Goal: Task Accomplishment & Management: Use online tool/utility

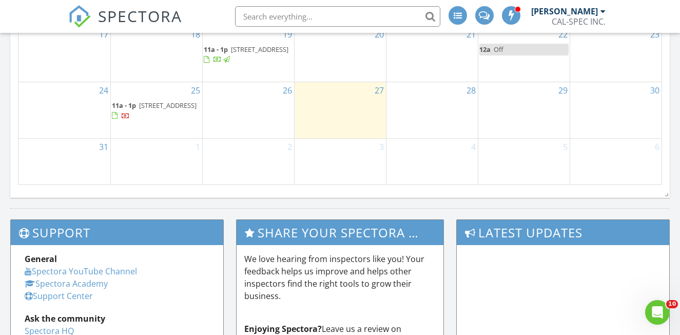
scroll to position [757, 0]
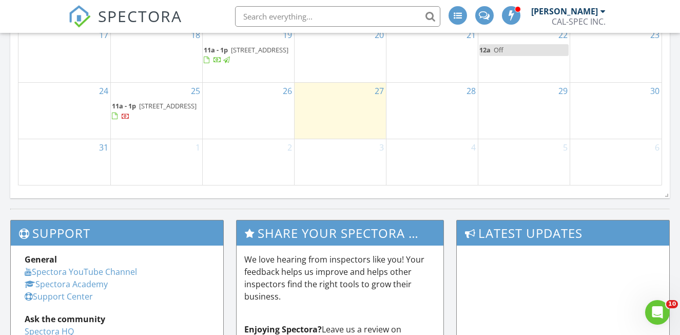
click at [147, 110] on span "78975 Nectarine Dr, Palm Desert 92211" at bounding box center [168, 105] width 58 height 9
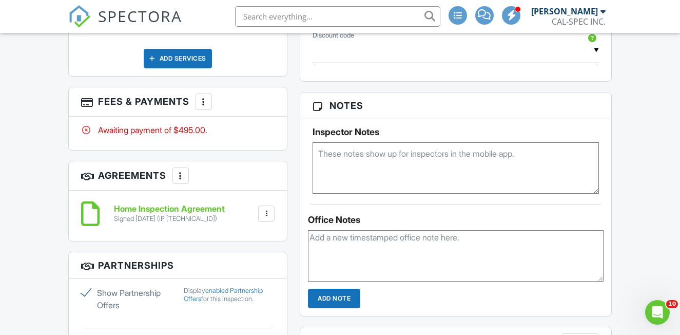
scroll to position [710, 0]
click at [201, 103] on div at bounding box center [204, 102] width 10 height 10
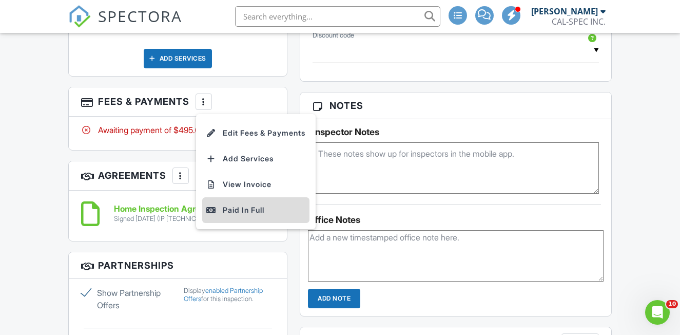
click at [246, 214] on div "Paid In Full" at bounding box center [255, 210] width 99 height 12
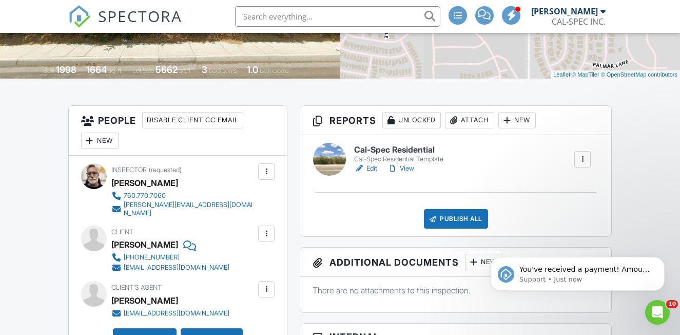
click at [376, 168] on link "Edit" at bounding box center [365, 168] width 23 height 10
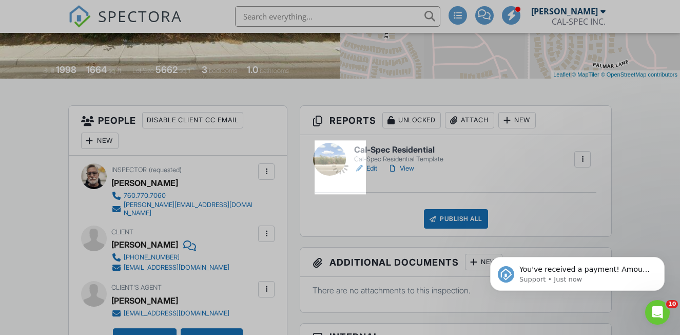
click at [376, 168] on div at bounding box center [340, 167] width 680 height 335
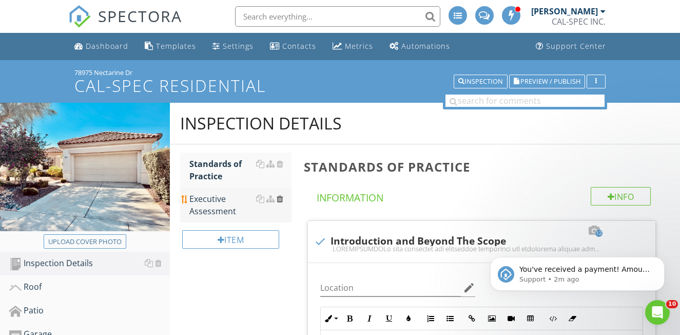
click at [280, 199] on div at bounding box center [280, 199] width 7 height 8
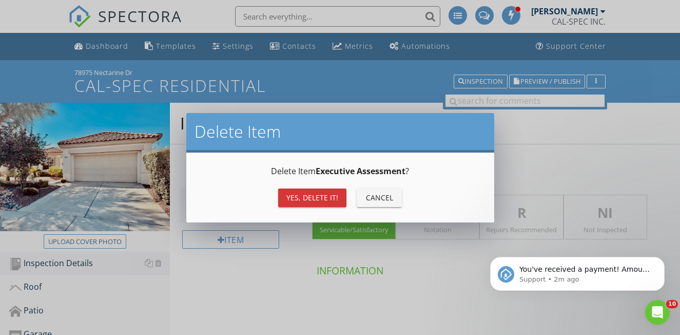
click at [288, 204] on button "Yes, Delete it!" at bounding box center [312, 197] width 68 height 18
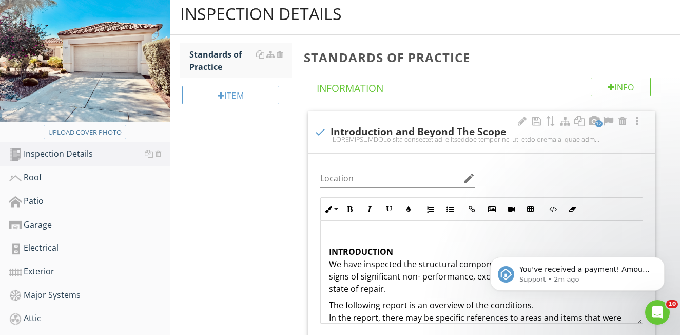
scroll to position [112, 0]
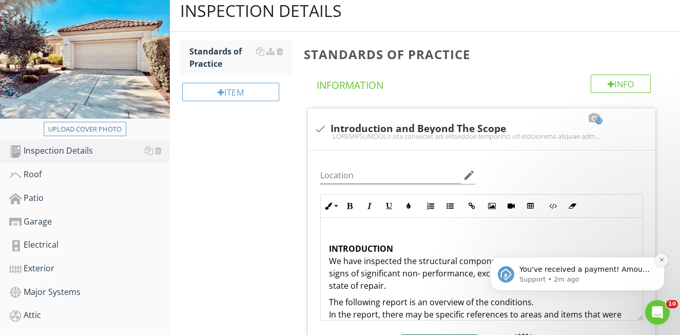
click at [662, 260] on icon "Dismiss notification" at bounding box center [662, 260] width 6 height 6
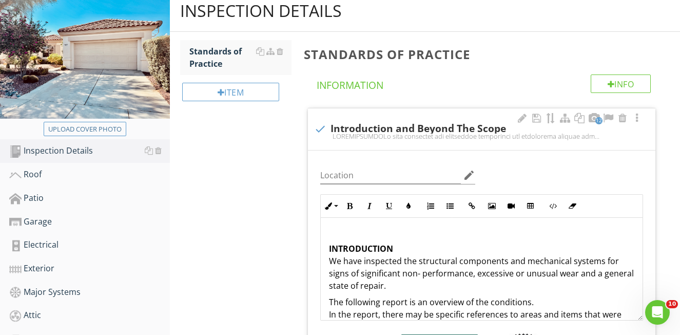
click at [394, 167] on input "Location" at bounding box center [390, 175] width 141 height 17
click at [379, 175] on input "Palm Desert, CXA" at bounding box center [390, 175] width 141 height 17
click at [398, 182] on input "[GEOGRAPHIC_DATA], [GEOGRAPHIC_DATA]" at bounding box center [390, 175] width 141 height 17
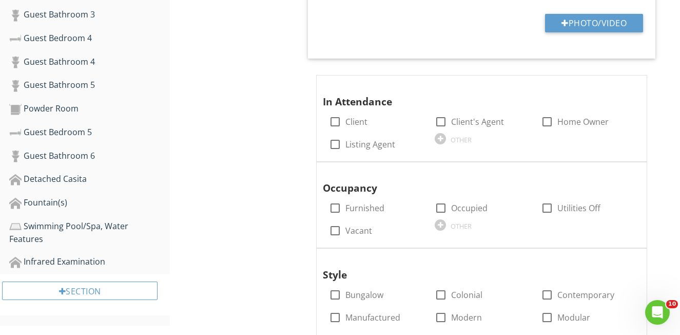
scroll to position [803, 0]
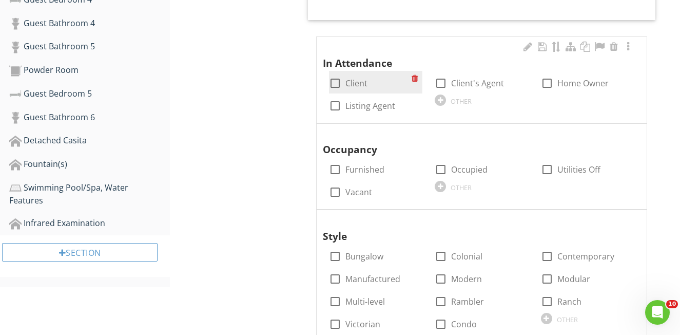
type input "[GEOGRAPHIC_DATA], [GEOGRAPHIC_DATA]"
click at [333, 81] on div at bounding box center [335, 82] width 17 height 17
checkbox input "true"
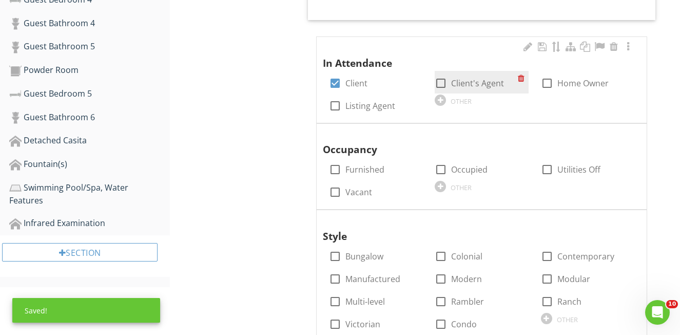
click at [437, 82] on div at bounding box center [440, 82] width 17 height 17
checkbox input "true"
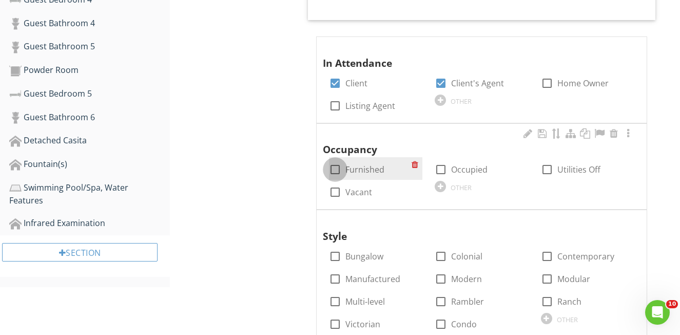
click at [338, 166] on div at bounding box center [335, 169] width 17 height 17
checkbox input "true"
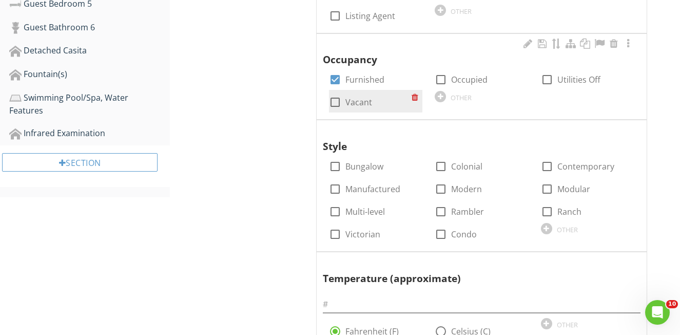
scroll to position [895, 0]
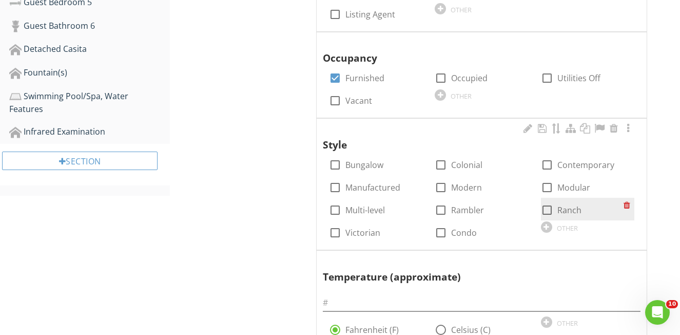
click at [543, 206] on div at bounding box center [547, 209] width 17 height 17
checkbox input "true"
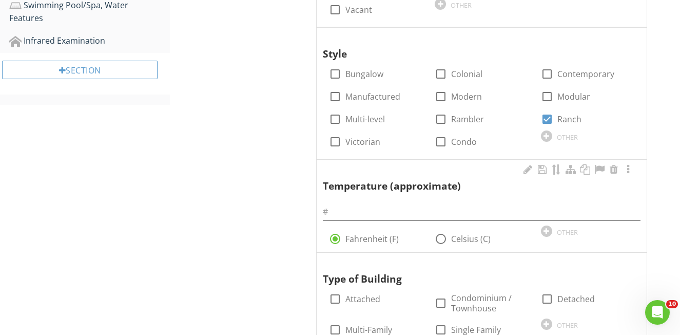
scroll to position [987, 0]
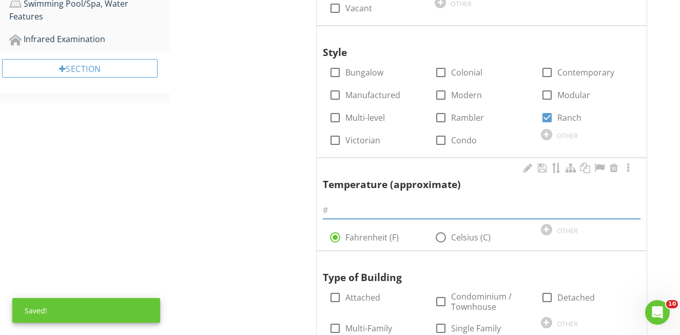
click at [350, 207] on input "text" at bounding box center [482, 210] width 318 height 17
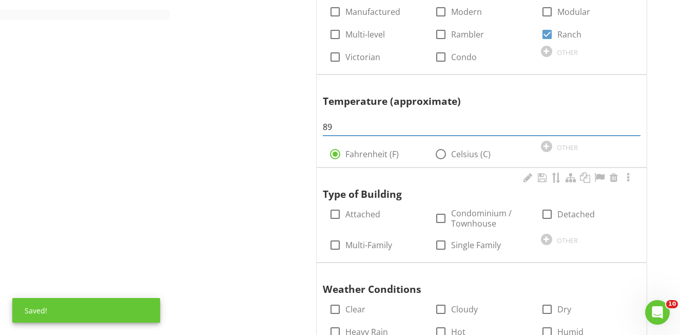
scroll to position [1068, 0]
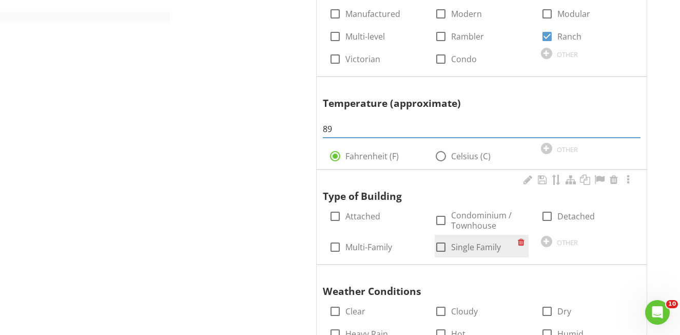
type input "89"
click at [443, 241] on div at bounding box center [440, 246] width 17 height 17
checkbox input "true"
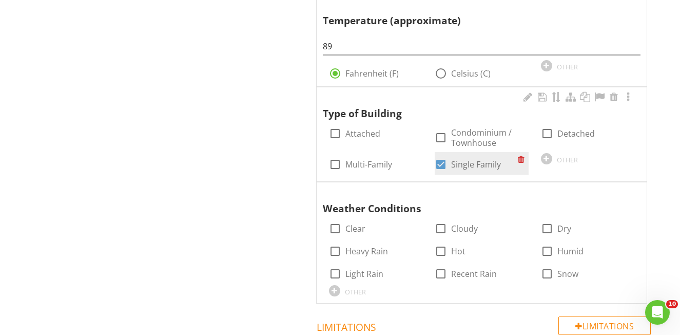
scroll to position [1153, 0]
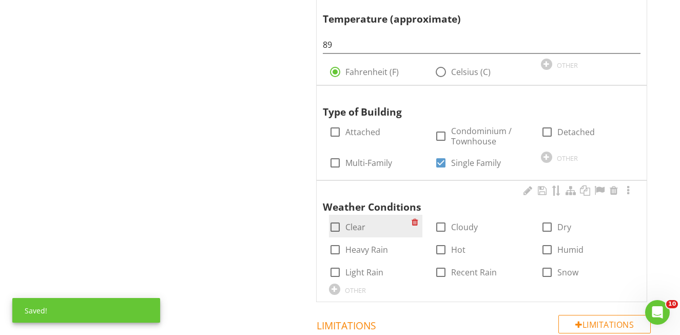
click at [336, 222] on div at bounding box center [335, 226] width 17 height 17
checkbox input "true"
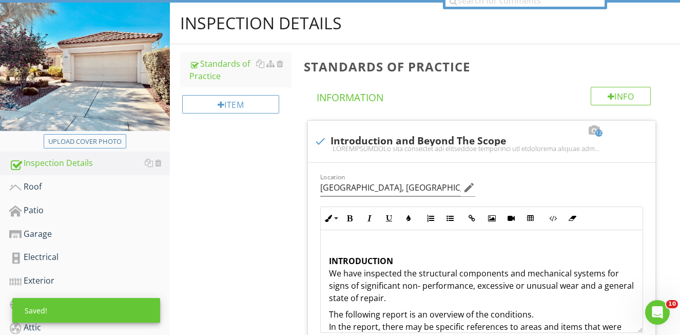
scroll to position [116, 0]
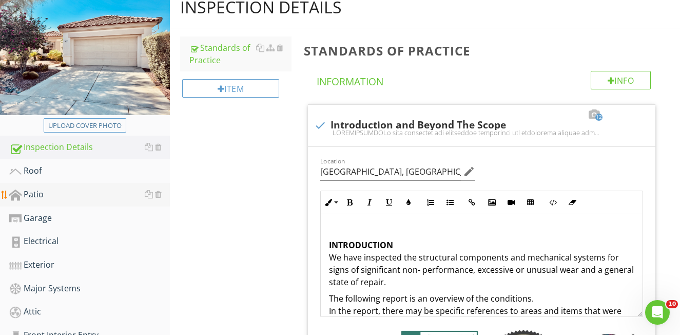
click at [42, 193] on div "Patio" at bounding box center [89, 194] width 161 height 13
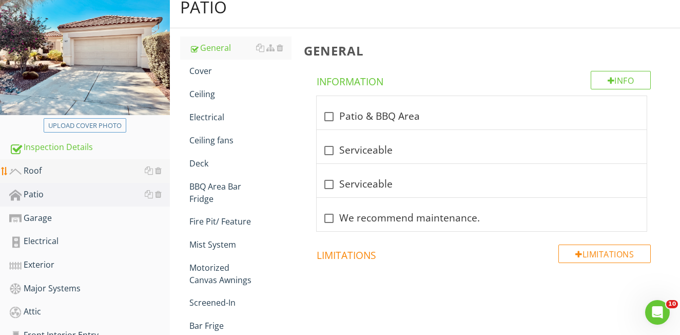
click at [28, 173] on div "Roof" at bounding box center [89, 170] width 161 height 13
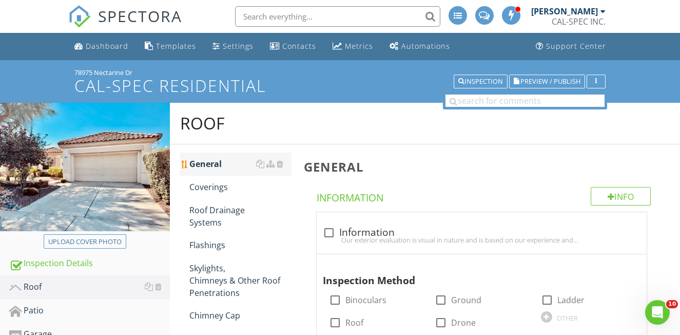
click at [232, 168] on div "General" at bounding box center [240, 164] width 102 height 12
click at [329, 231] on div at bounding box center [328, 232] width 17 height 17
checkbox input "true"
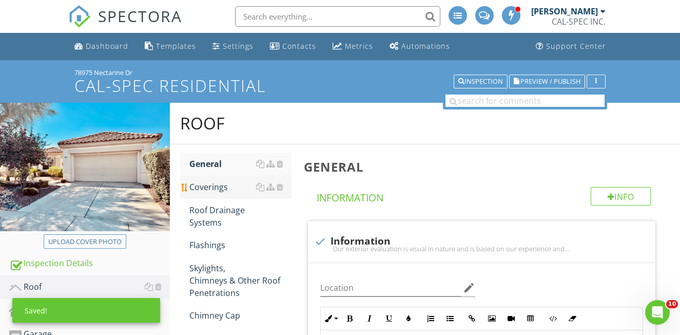
click at [212, 189] on div "Coverings" at bounding box center [240, 187] width 102 height 12
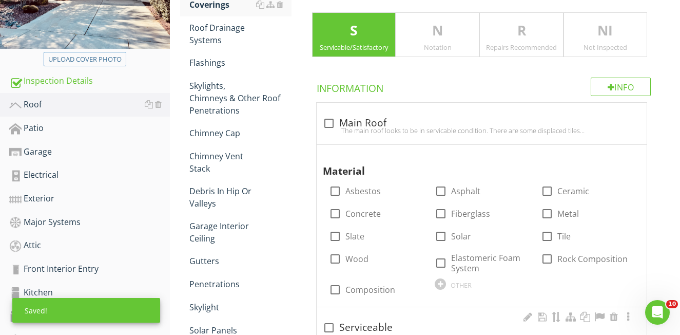
scroll to position [258, 0]
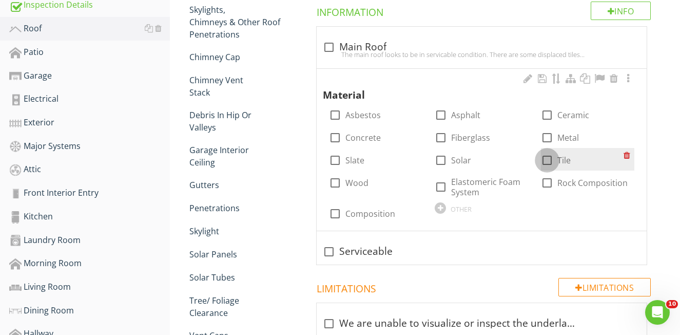
click at [550, 159] on div at bounding box center [547, 159] width 17 height 17
checkbox input "true"
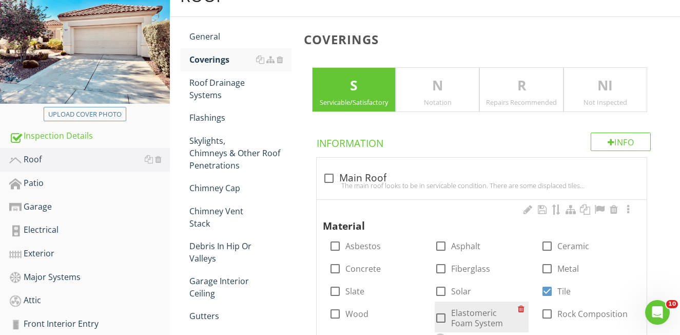
scroll to position [53, 0]
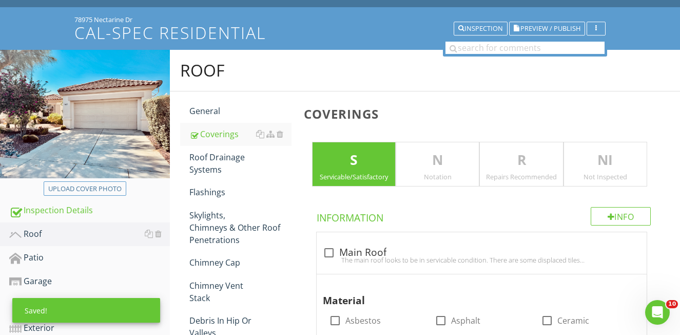
click at [441, 174] on div "Notation" at bounding box center [437, 177] width 83 height 8
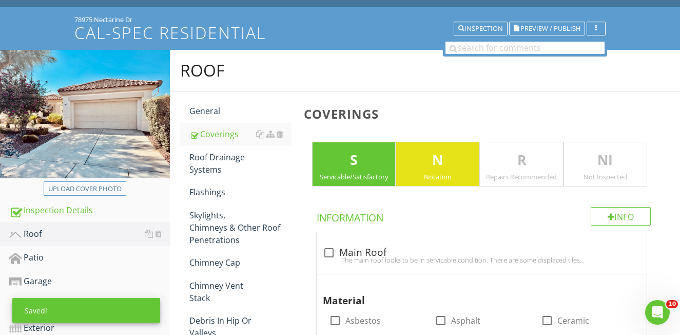
click at [372, 170] on div "S Servicable/Satisfactory" at bounding box center [354, 164] width 84 height 45
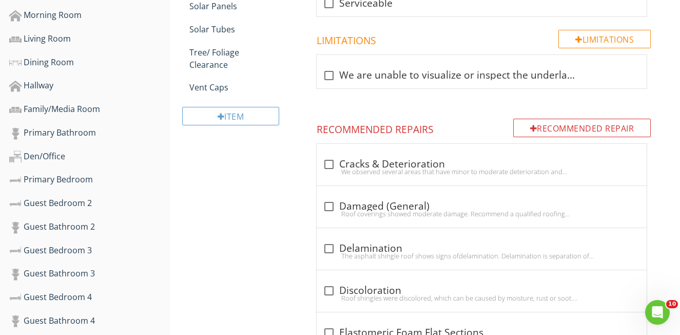
scroll to position [514, 0]
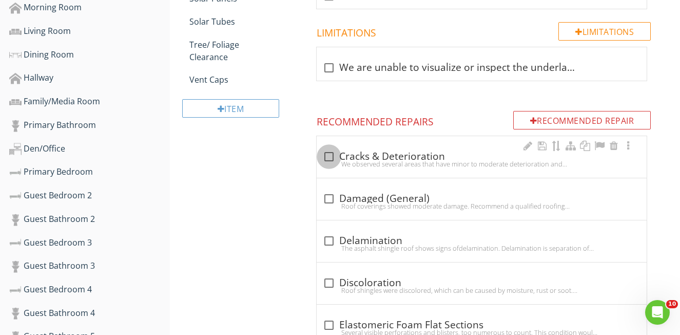
click at [328, 157] on div at bounding box center [328, 156] width 17 height 17
checkbox input "true"
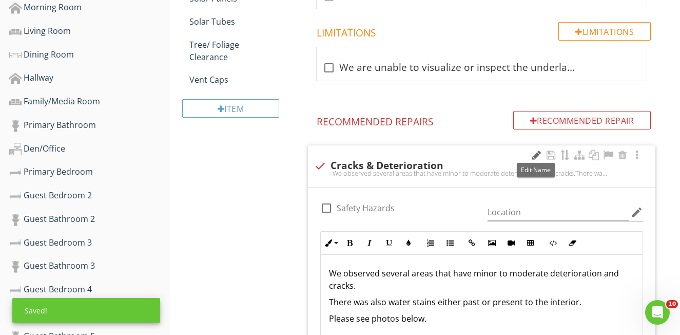
click at [536, 152] on div at bounding box center [536, 155] width 12 height 10
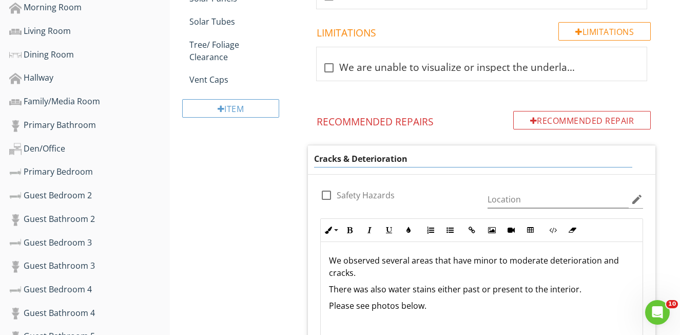
click at [316, 157] on input "Cracks & Deterioration" at bounding box center [473, 158] width 319 height 17
drag, startPoint x: 438, startPoint y: 156, endPoint x: 372, endPoint y: 159, distance: 65.8
click at [372, 159] on input "Minor Cracks & Deterioration" at bounding box center [473, 158] width 319 height 17
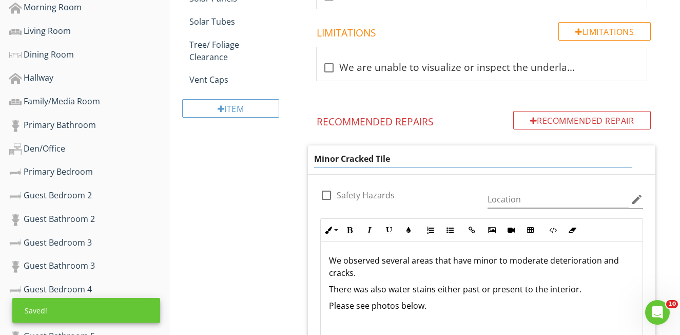
type input "Minor Cracked Tiles"
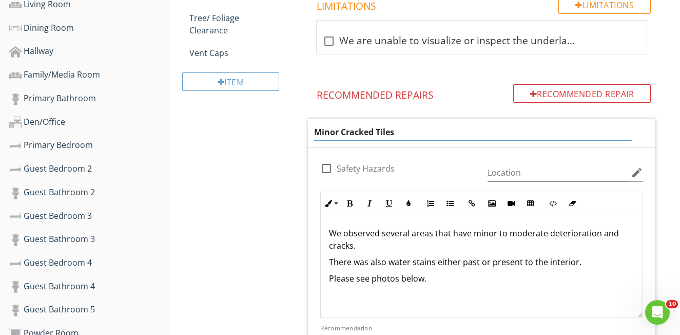
scroll to position [542, 0]
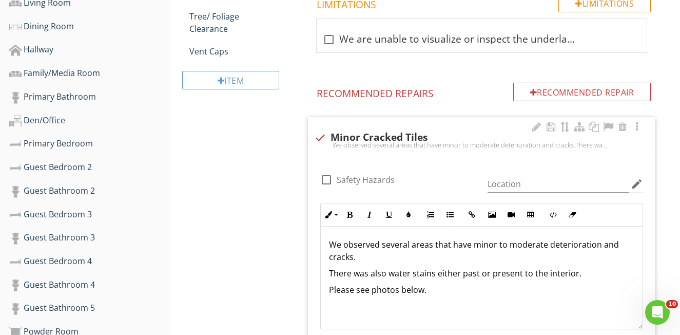
drag, startPoint x: 381, startPoint y: 233, endPoint x: 384, endPoint y: 242, distance: 9.7
click at [384, 233] on div "We observed several areas that have minor to moderate deterioration and cracks.…" at bounding box center [482, 277] width 322 height 103
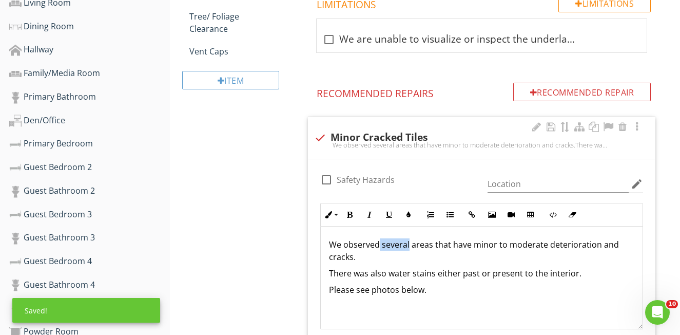
drag, startPoint x: 380, startPoint y: 244, endPoint x: 407, endPoint y: 245, distance: 27.2
click at [408, 245] on p "We observed several areas that have minor to moderate deterioration and cracks." at bounding box center [481, 250] width 305 height 25
click at [453, 245] on p "We observed multiple tiles areas that have minor to moderate deterioration and …" at bounding box center [481, 250] width 305 height 25
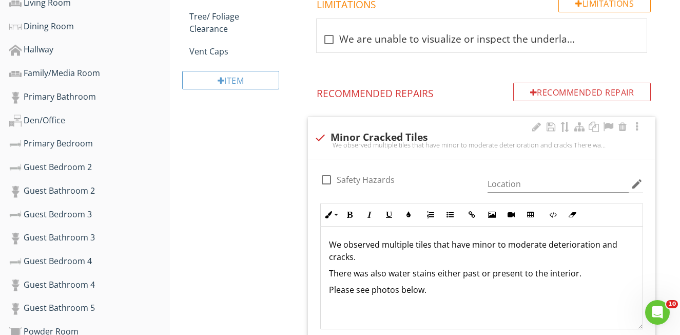
click at [497, 244] on p "We observed multiple tiles that have minor to moderate deterioration and cracks." at bounding box center [481, 250] width 305 height 25
drag, startPoint x: 495, startPoint y: 243, endPoint x: 497, endPoint y: 250, distance: 7.0
click at [497, 250] on p "We observed multiple tiles that have minor to moderate deterioration and cracks." at bounding box center [481, 250] width 305 height 25
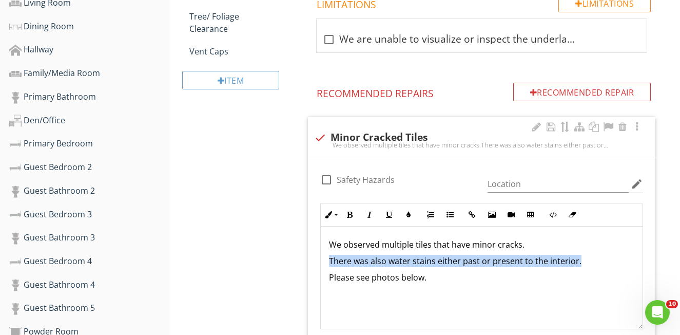
drag, startPoint x: 327, startPoint y: 258, endPoint x: 577, endPoint y: 262, distance: 250.1
click at [577, 262] on div "We observed multiple tiles that have minor cracks. There was also water stains …" at bounding box center [482, 277] width 322 height 103
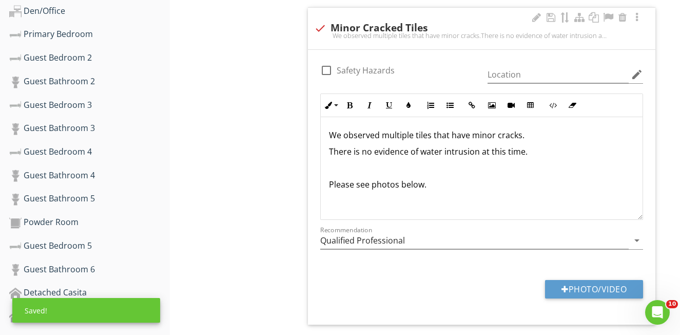
scroll to position [684, 0]
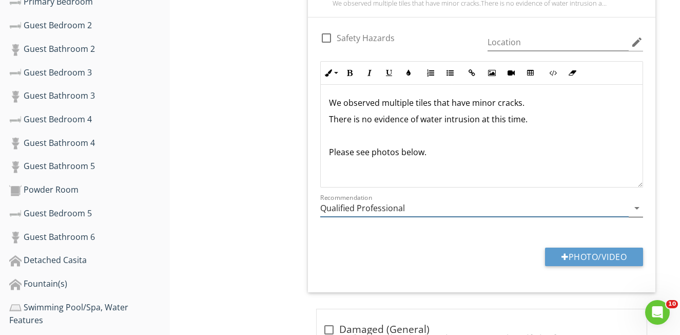
click at [639, 206] on icon "arrow_drop_down" at bounding box center [637, 208] width 12 height 12
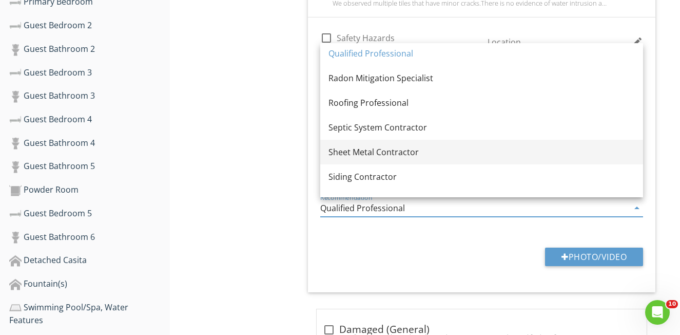
scroll to position [1182, 0]
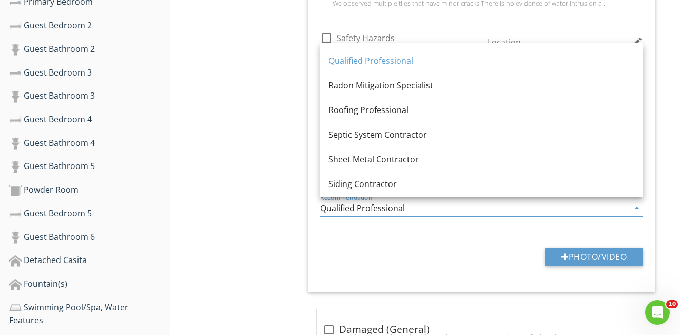
click at [376, 105] on div "Roofing Professional" at bounding box center [482, 110] width 306 height 12
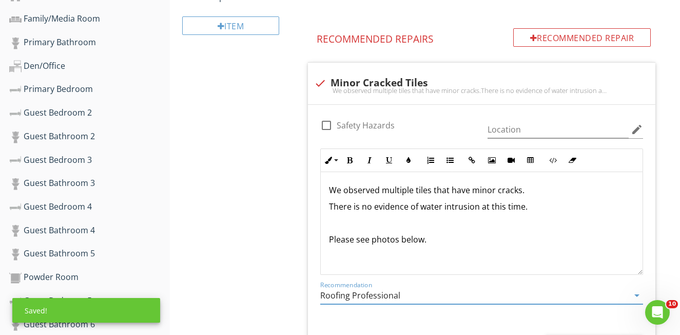
scroll to position [597, 0]
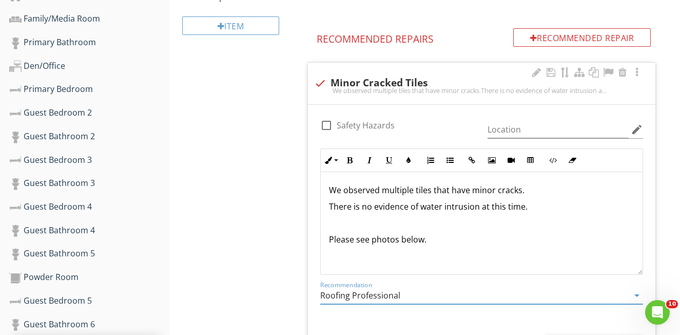
click at [321, 294] on input "Roofing Professional" at bounding box center [474, 295] width 309 height 17
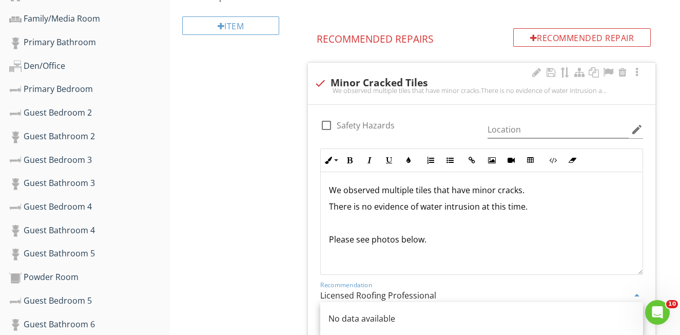
scroll to position [0, 0]
click at [496, 286] on input "Licensed Roofing Professional" at bounding box center [474, 294] width 309 height 17
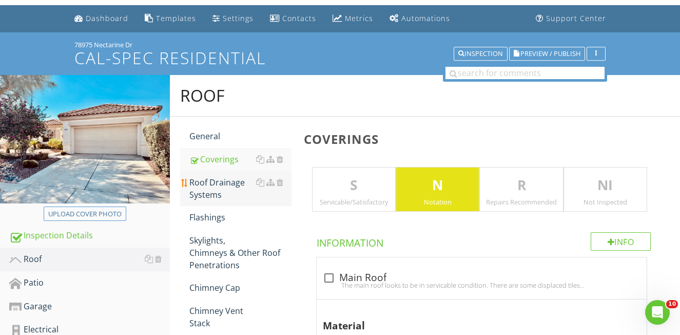
scroll to position [27, 0]
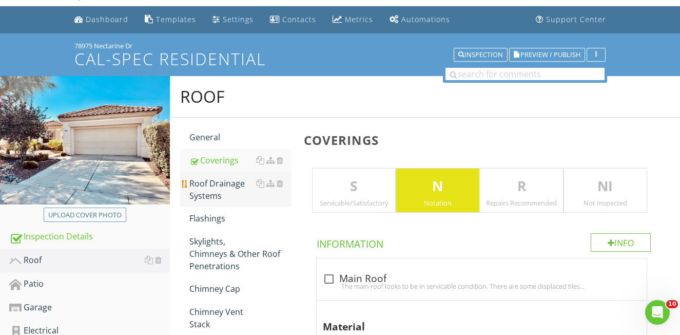
type input "Licensed Roofing Professional"
click at [207, 189] on div "Roof Drainage Systems" at bounding box center [240, 189] width 102 height 25
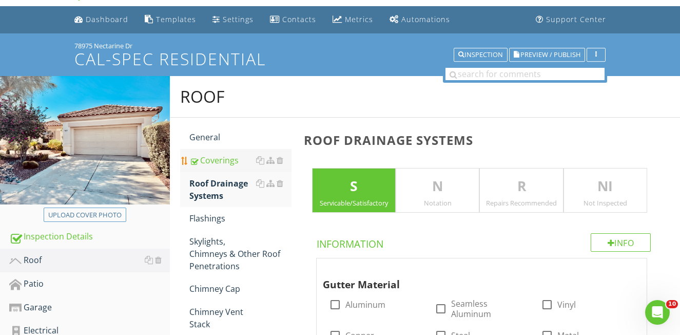
click at [214, 164] on div "Coverings" at bounding box center [240, 160] width 102 height 12
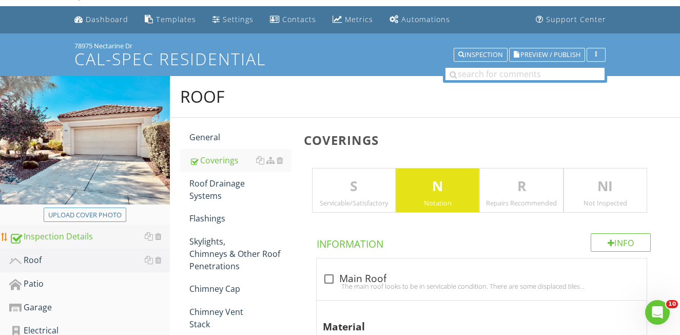
click at [87, 239] on div "Inspection Details" at bounding box center [89, 236] width 161 height 13
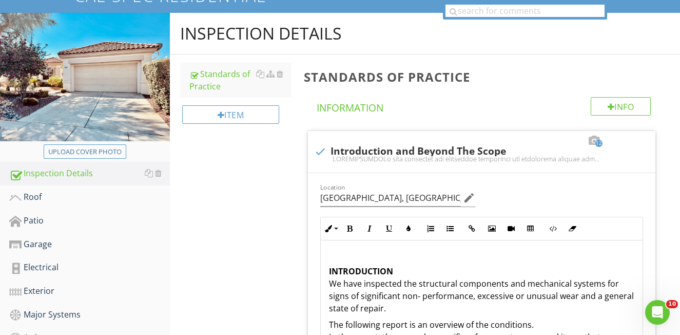
scroll to position [81, 0]
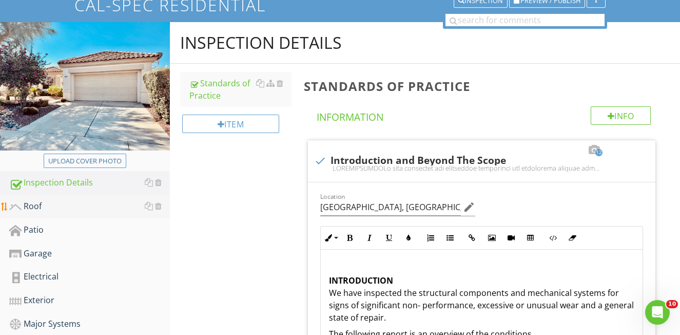
click at [46, 209] on div "Roof" at bounding box center [89, 206] width 161 height 13
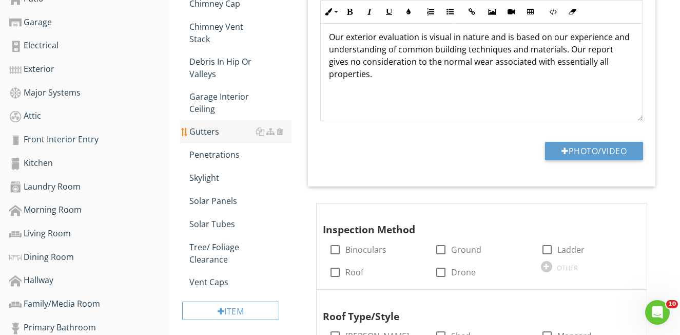
scroll to position [326, 0]
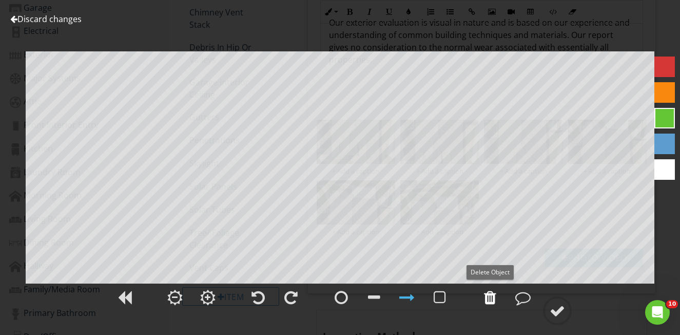
drag, startPoint x: 492, startPoint y: 298, endPoint x: 497, endPoint y: 292, distance: 7.7
click at [492, 298] on div at bounding box center [490, 297] width 12 height 15
drag, startPoint x: 668, startPoint y: 92, endPoint x: 660, endPoint y: 100, distance: 12.0
click at [668, 92] on div at bounding box center [665, 92] width 21 height 21
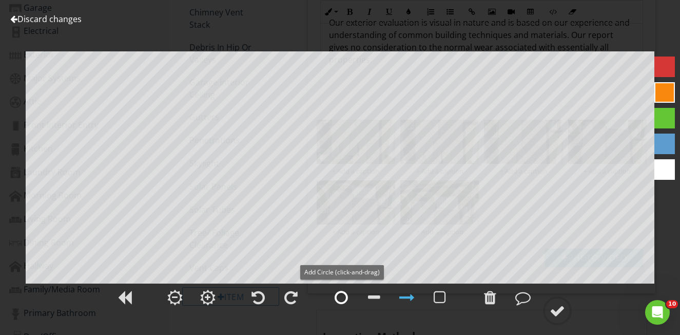
click at [344, 301] on div at bounding box center [341, 297] width 13 height 15
click at [556, 312] on div at bounding box center [557, 310] width 15 height 15
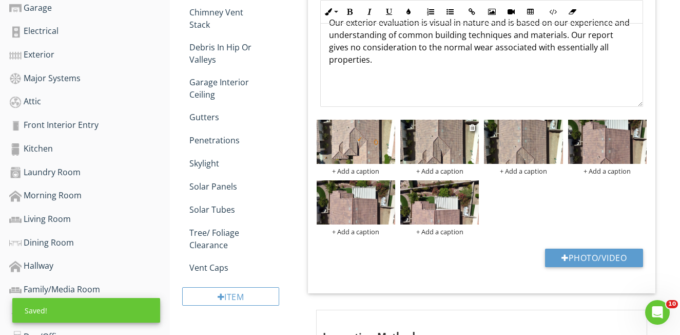
click at [446, 158] on img at bounding box center [439, 142] width 79 height 44
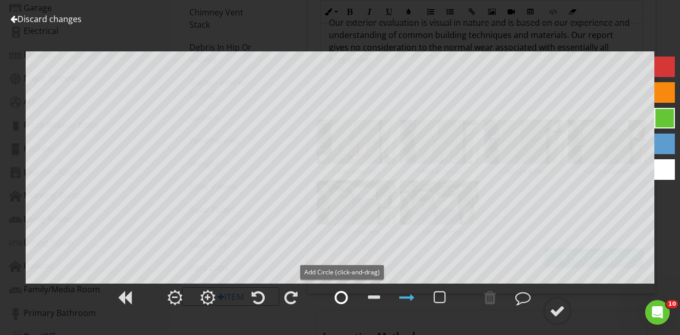
click at [343, 300] on div at bounding box center [341, 297] width 13 height 15
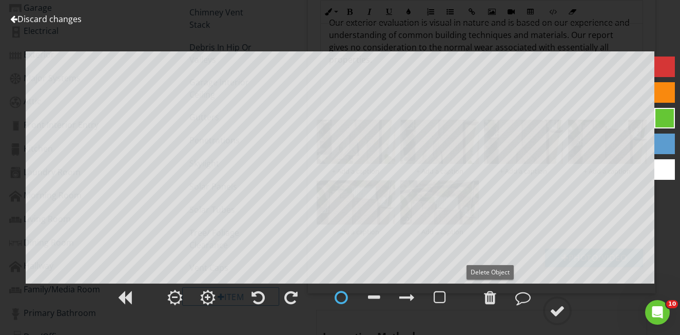
drag, startPoint x: 492, startPoint y: 299, endPoint x: 510, endPoint y: 274, distance: 30.9
click at [492, 298] on div at bounding box center [490, 297] width 12 height 15
click at [670, 95] on div at bounding box center [665, 92] width 21 height 21
click at [492, 297] on div at bounding box center [490, 297] width 12 height 15
drag, startPoint x: 413, startPoint y: 298, endPoint x: 412, endPoint y: 290, distance: 8.2
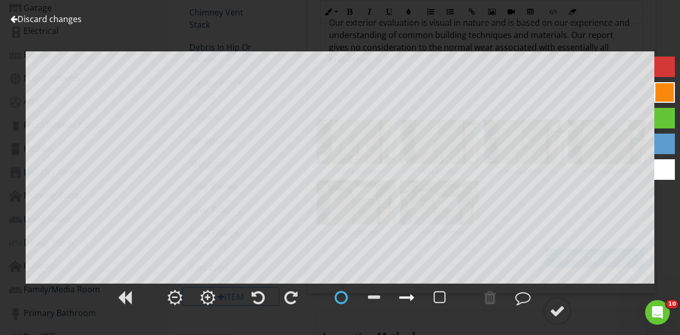
click at [413, 298] on div at bounding box center [406, 297] width 15 height 15
click at [343, 300] on div at bounding box center [341, 297] width 13 height 15
click at [555, 312] on div at bounding box center [557, 310] width 15 height 15
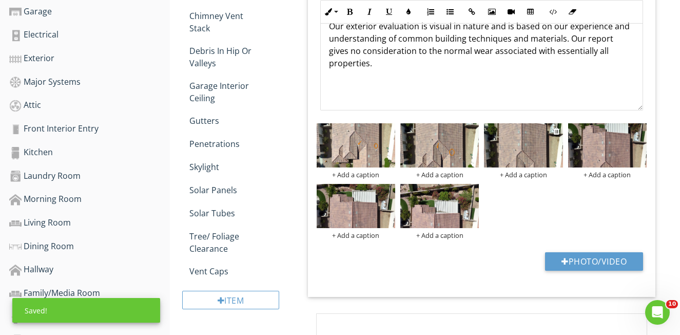
scroll to position [322, 1]
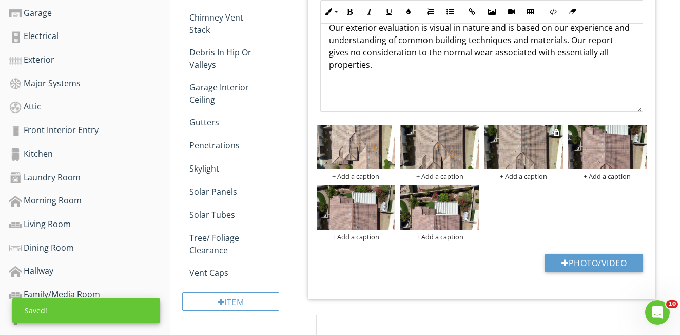
click at [535, 152] on img at bounding box center [523, 147] width 79 height 44
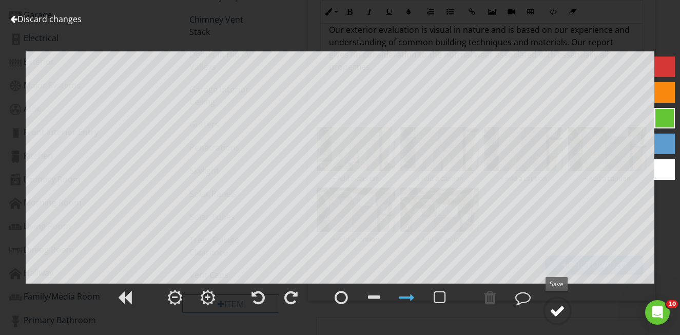
click at [554, 311] on div at bounding box center [557, 310] width 15 height 15
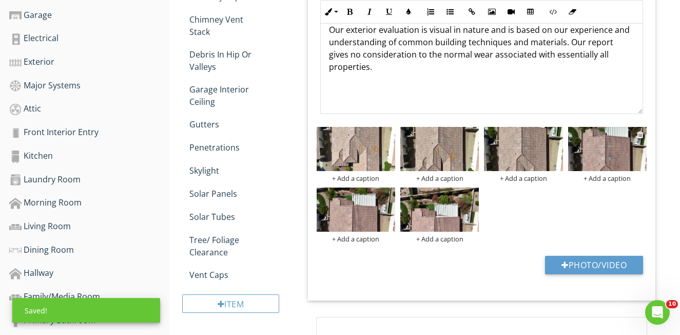
click at [597, 165] on img at bounding box center [607, 149] width 79 height 44
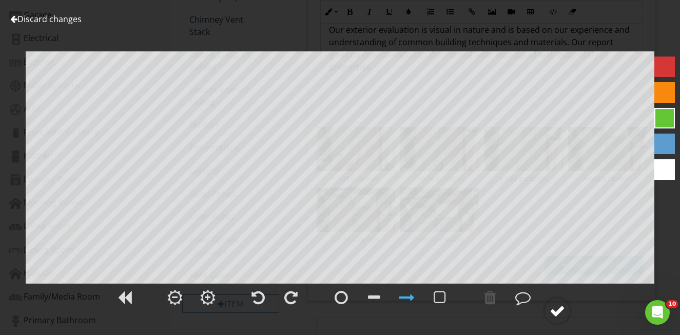
click at [565, 312] on div at bounding box center [557, 310] width 15 height 15
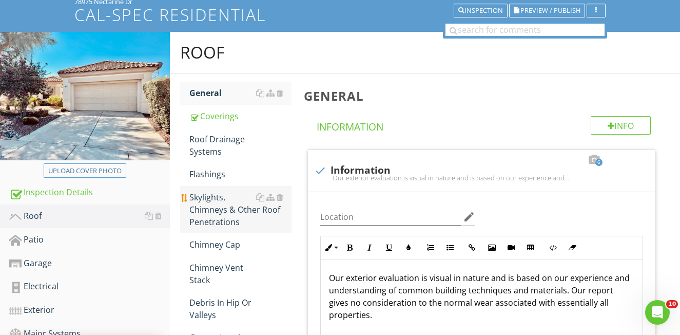
scroll to position [71, 0]
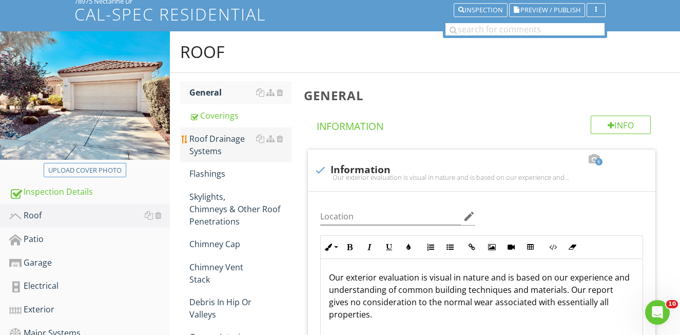
click at [207, 142] on div "Roof Drainage Systems" at bounding box center [240, 144] width 102 height 25
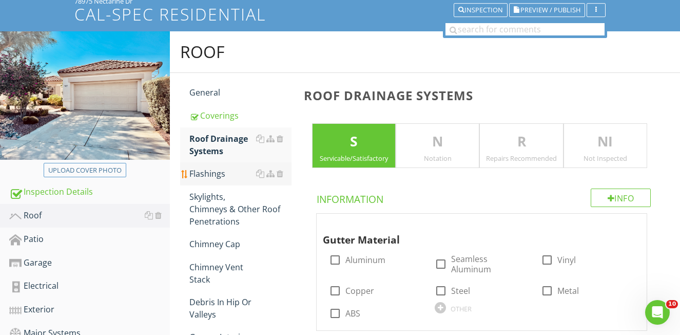
click at [213, 177] on div "Flashings" at bounding box center [240, 173] width 102 height 12
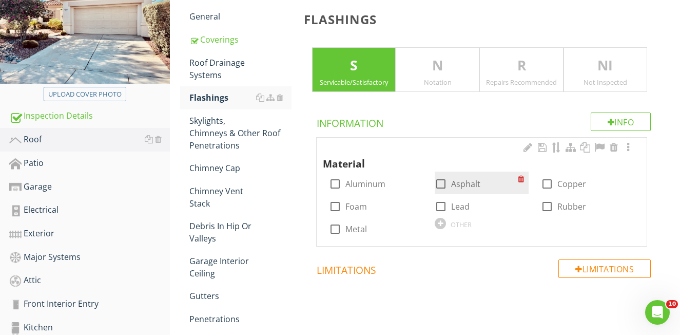
scroll to position [159, 0]
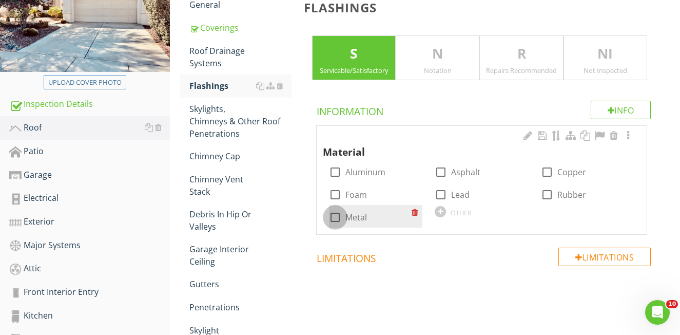
click at [332, 218] on div at bounding box center [335, 216] width 17 height 17
checkbox input "true"
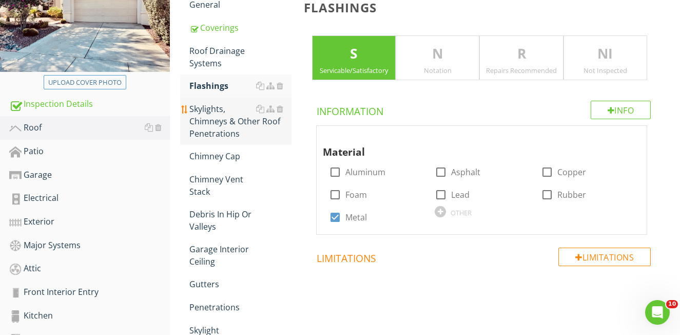
click at [216, 120] on div "Skylights, Chimneys & Other Roof Penetrations" at bounding box center [240, 121] width 102 height 37
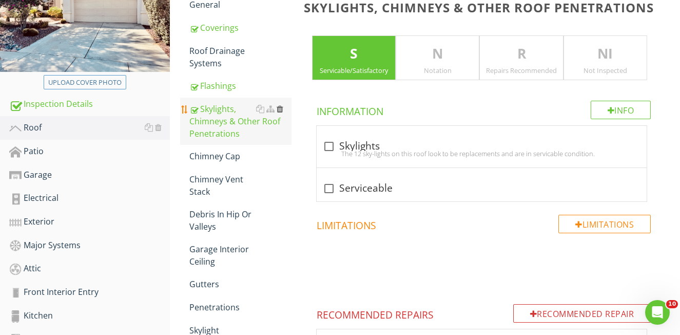
click at [281, 107] on div at bounding box center [280, 109] width 7 height 8
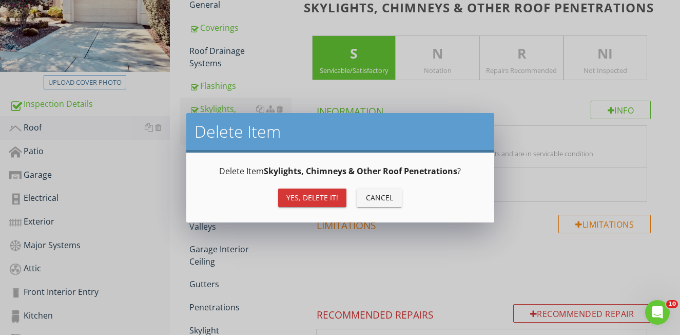
click at [300, 192] on div "Yes, Delete it!" at bounding box center [312, 197] width 52 height 11
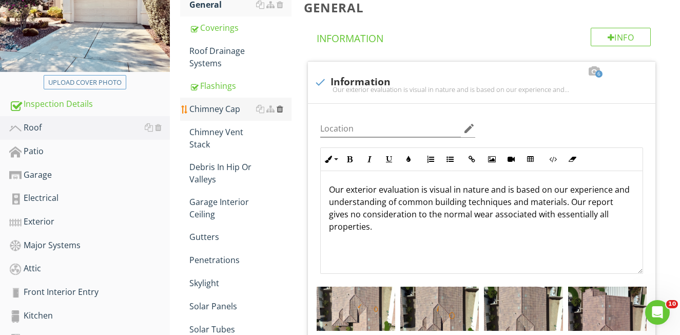
click at [282, 108] on div at bounding box center [280, 109] width 7 height 8
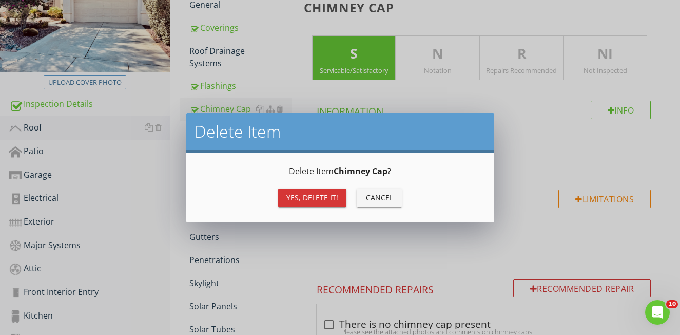
click at [301, 203] on button "Yes, Delete it!" at bounding box center [312, 197] width 68 height 18
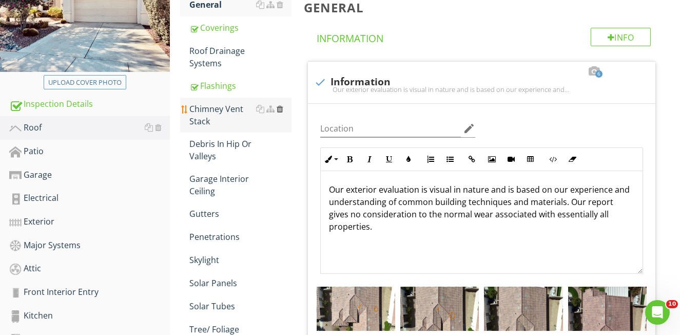
click at [281, 109] on div at bounding box center [280, 109] width 7 height 8
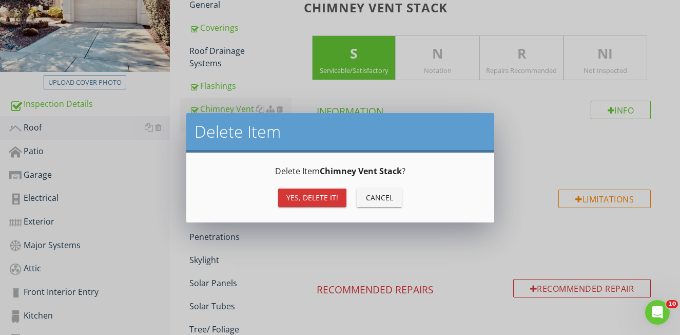
click at [308, 202] on div "Yes, Delete it!" at bounding box center [312, 197] width 52 height 11
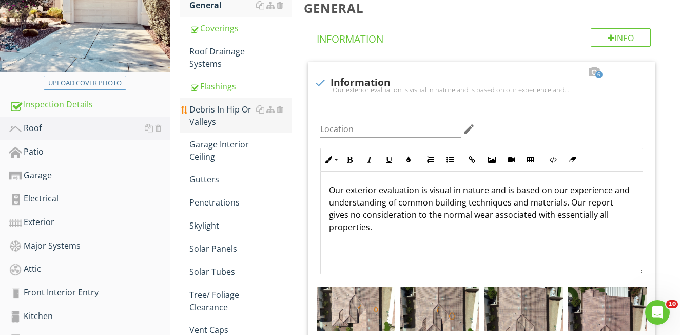
click at [215, 120] on div "Debris In Hip Or Valleys" at bounding box center [240, 115] width 102 height 25
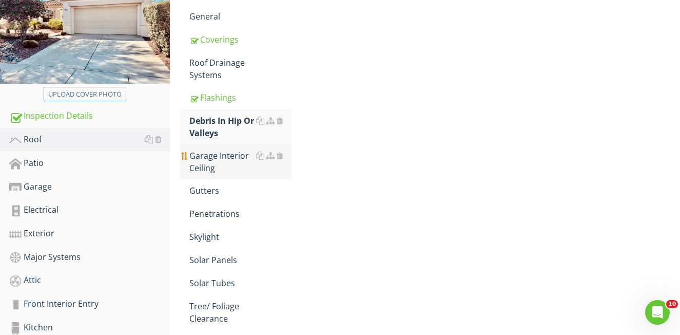
scroll to position [146, 0]
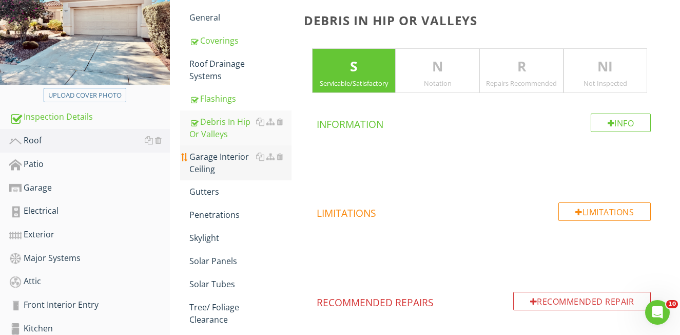
click at [208, 173] on div "Garage Interior Ceiling" at bounding box center [240, 162] width 102 height 25
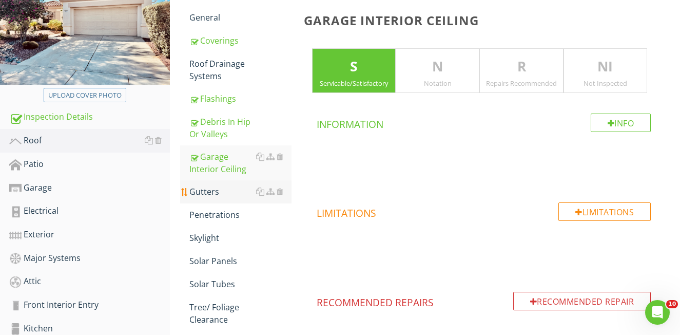
click at [206, 192] on div "Gutters" at bounding box center [240, 191] width 102 height 12
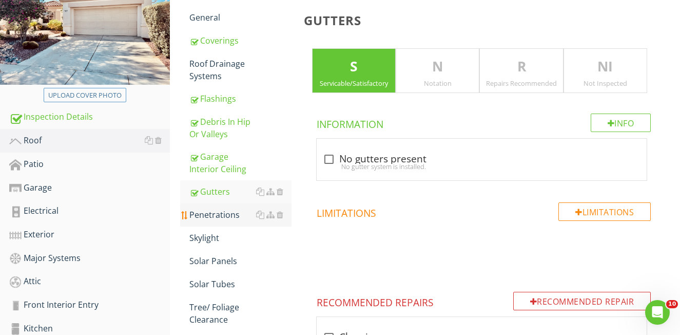
click at [215, 214] on div "Penetrations" at bounding box center [240, 214] width 102 height 12
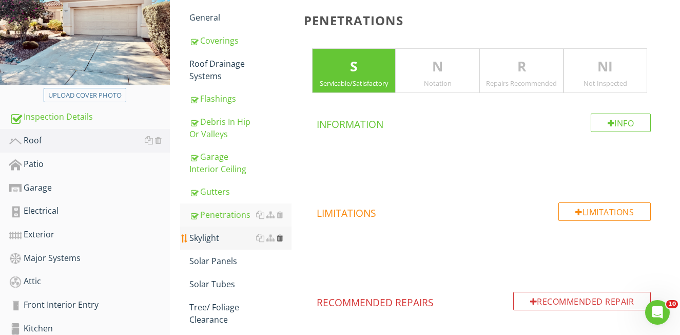
click at [281, 238] on div at bounding box center [280, 238] width 7 height 8
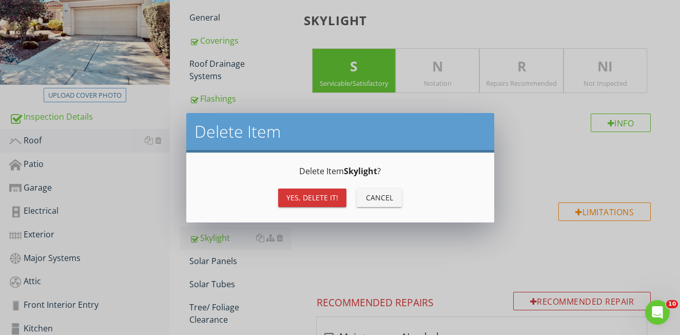
drag, startPoint x: 296, startPoint y: 209, endPoint x: 297, endPoint y: 196, distance: 12.9
click at [296, 208] on div "Yes, Delete it! Cancel" at bounding box center [340, 197] width 283 height 25
click at [297, 196] on div "Yes, Delete it!" at bounding box center [312, 197] width 52 height 11
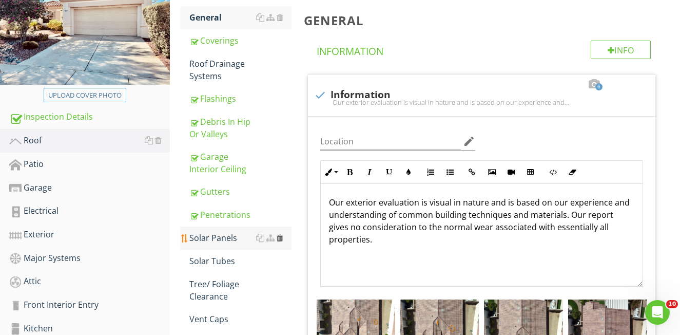
click at [280, 236] on div at bounding box center [280, 238] width 7 height 8
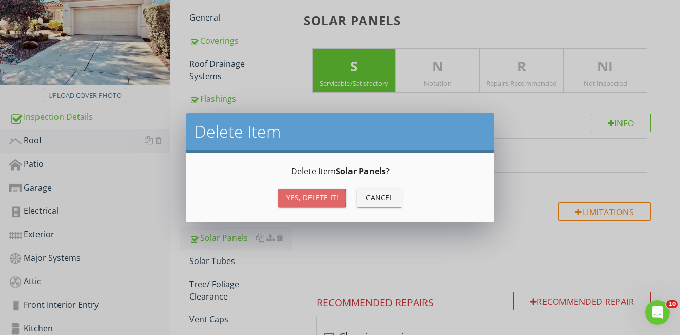
click at [301, 194] on div "Yes, Delete it!" at bounding box center [312, 197] width 52 height 11
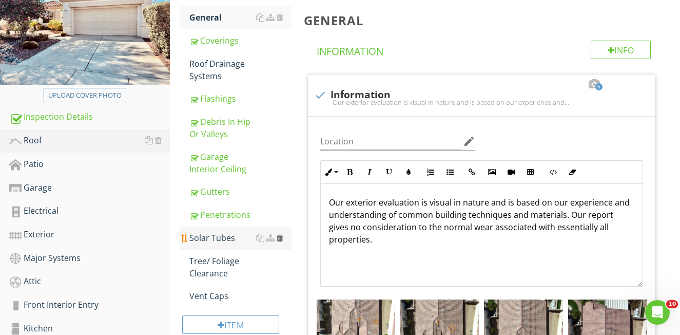
click at [281, 237] on div at bounding box center [280, 238] width 7 height 8
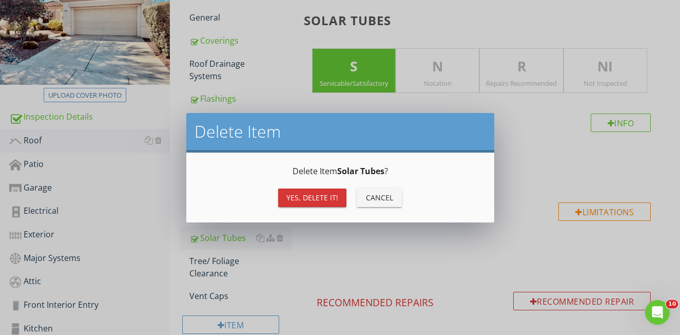
click at [310, 198] on div "Yes, Delete it!" at bounding box center [312, 197] width 52 height 11
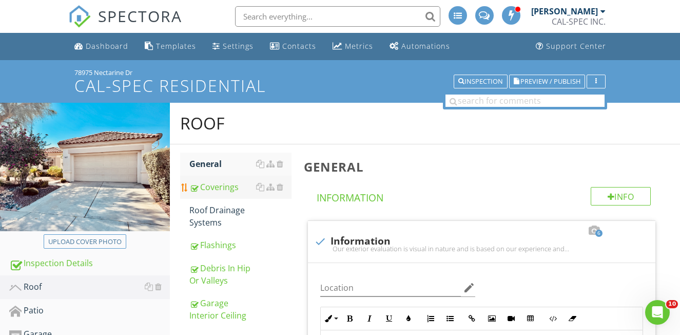
click at [241, 188] on div "Coverings" at bounding box center [240, 187] width 102 height 12
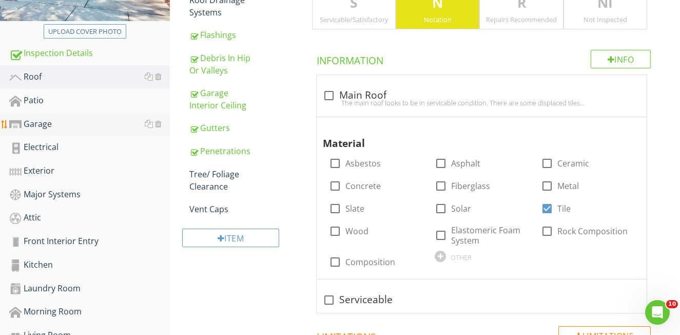
scroll to position [209, 0]
click at [28, 103] on div "Patio" at bounding box center [89, 100] width 161 height 13
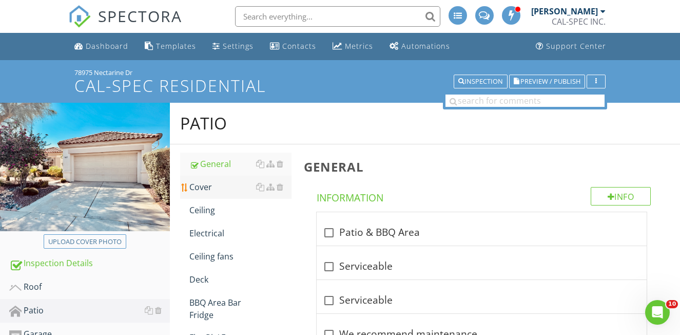
click at [209, 189] on div "Cover" at bounding box center [240, 187] width 102 height 12
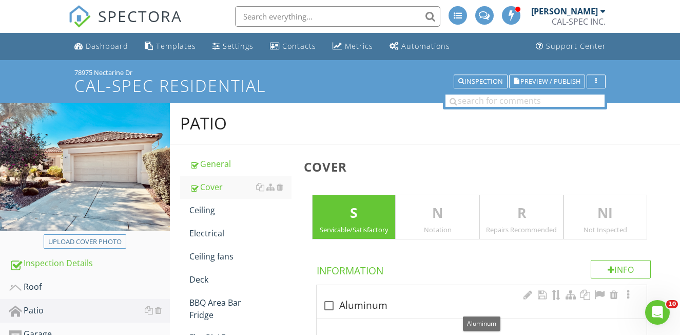
click at [330, 303] on div at bounding box center [328, 305] width 17 height 17
checkbox input "true"
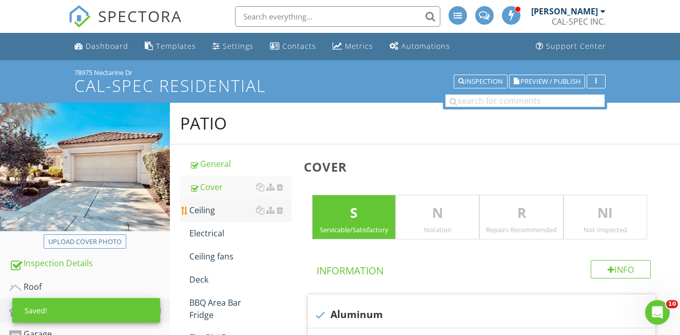
click at [211, 216] on link "Ceiling" at bounding box center [240, 210] width 102 height 23
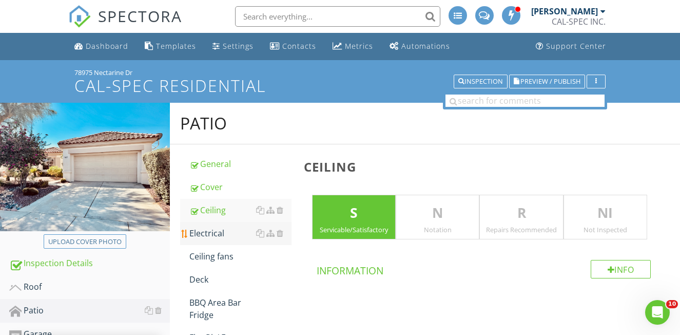
click at [206, 237] on div "Electrical" at bounding box center [240, 233] width 102 height 12
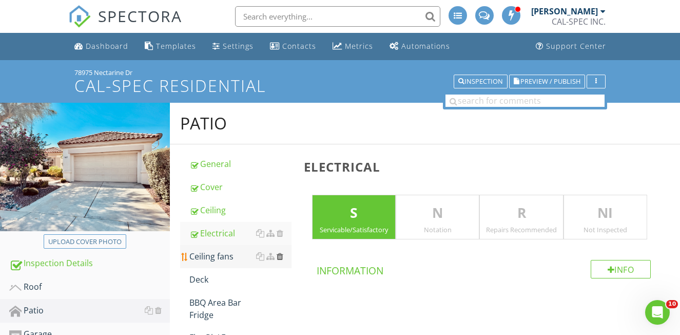
click at [280, 258] on div at bounding box center [280, 256] width 7 height 8
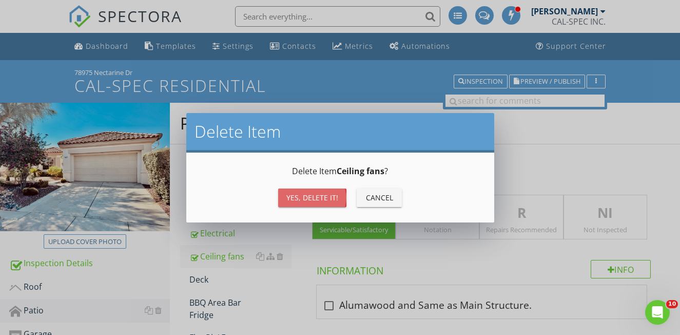
click at [319, 194] on div "Yes, Delete it!" at bounding box center [312, 197] width 52 height 11
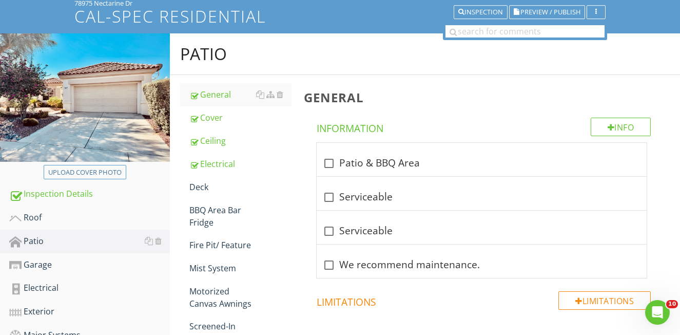
scroll to position [73, 0]
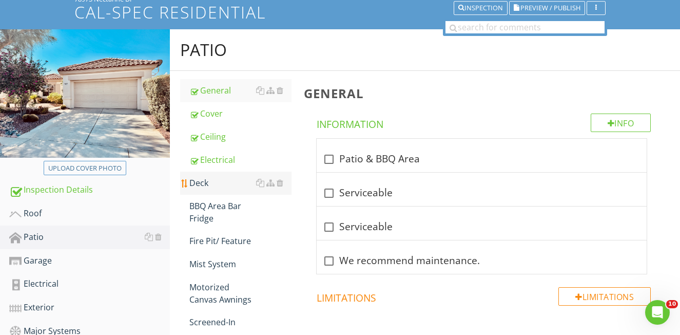
click at [205, 185] on div "Deck" at bounding box center [240, 183] width 102 height 12
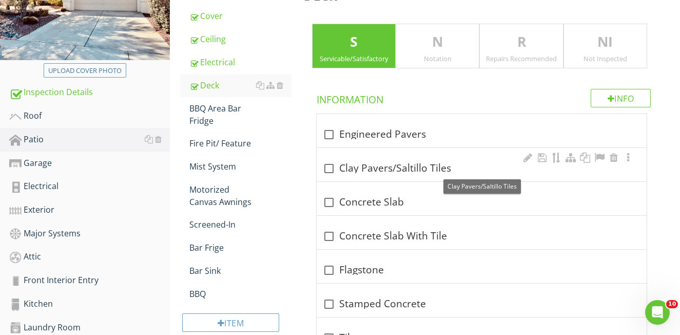
scroll to position [210, 0]
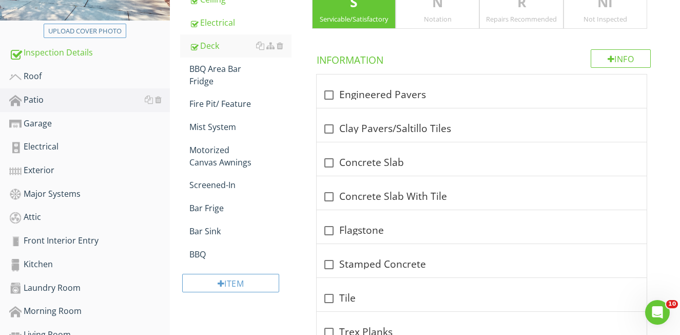
click at [444, 25] on div "N Notation" at bounding box center [438, 6] width 84 height 45
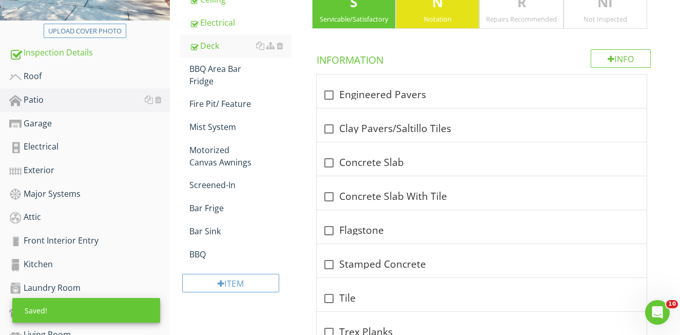
click at [348, 10] on p "S" at bounding box center [354, 2] width 83 height 21
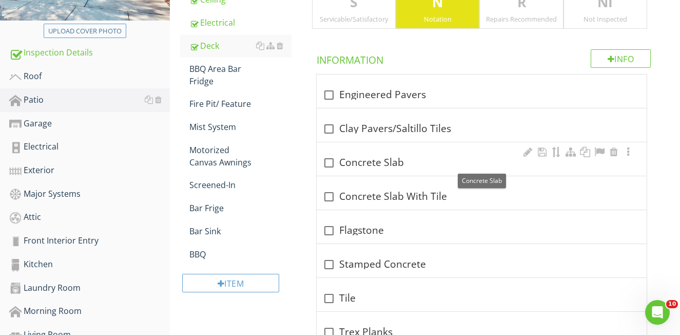
click at [328, 163] on div at bounding box center [328, 162] width 17 height 17
checkbox input "true"
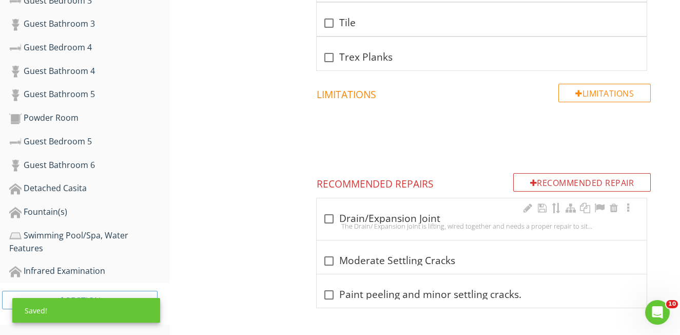
scroll to position [756, 0]
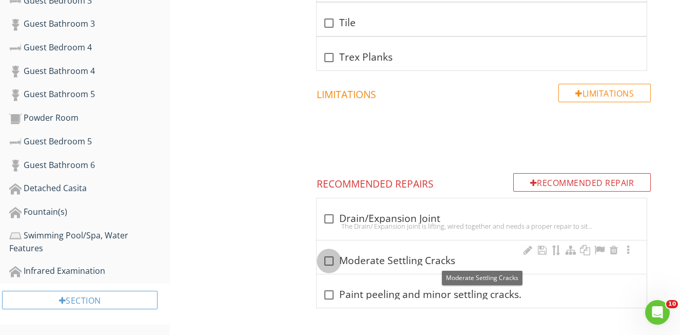
click at [330, 261] on div at bounding box center [328, 260] width 17 height 17
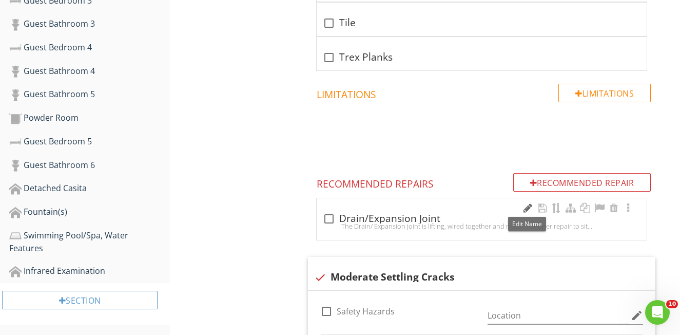
click at [523, 209] on div at bounding box center [528, 208] width 12 height 10
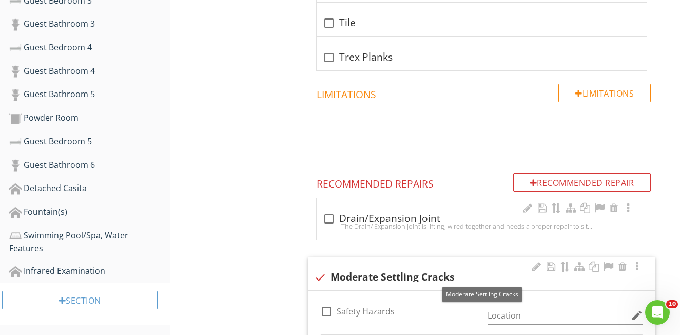
drag, startPoint x: 421, startPoint y: 276, endPoint x: 385, endPoint y: 275, distance: 35.9
click at [385, 275] on div "check Moderate Settling Cracks" at bounding box center [481, 277] width 335 height 12
checkbox input "true"
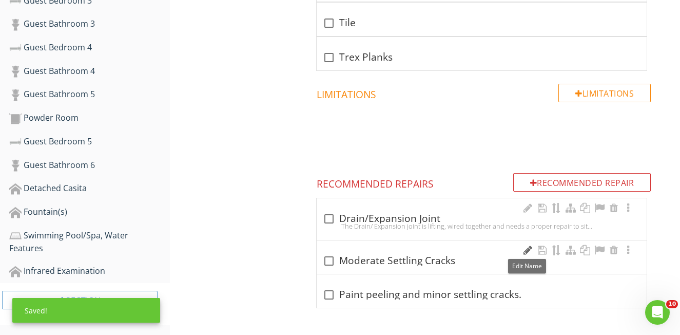
click at [527, 250] on div at bounding box center [528, 250] width 12 height 10
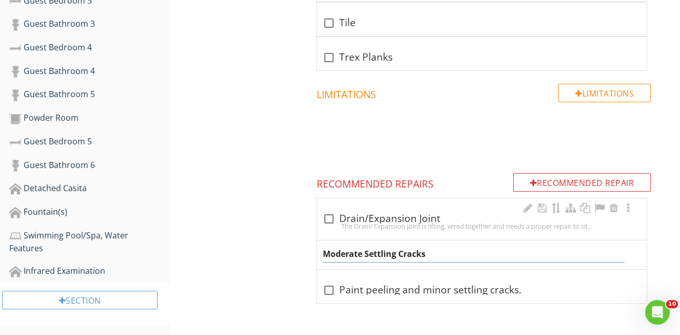
drag, startPoint x: 427, startPoint y: 252, endPoint x: 365, endPoint y: 253, distance: 61.6
click at [365, 253] on input "Moderate Settling Cracks" at bounding box center [474, 253] width 302 height 17
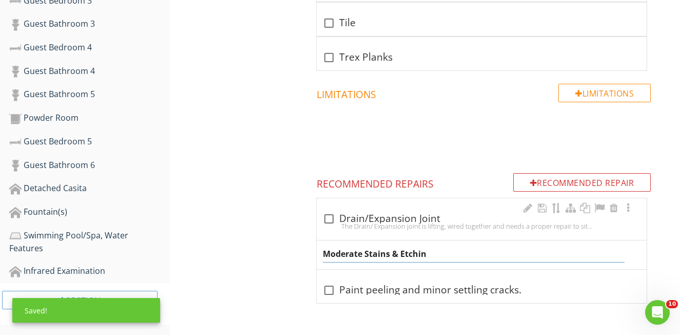
type input "Moderate Stains & Etching"
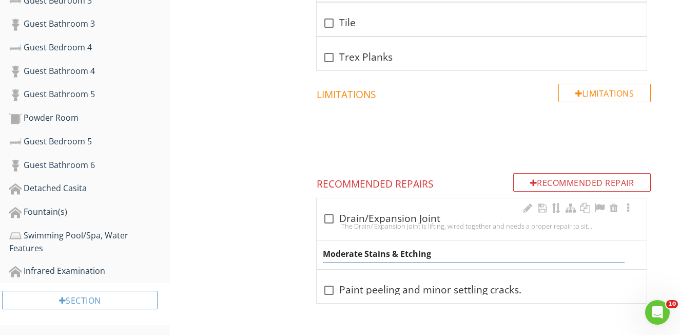
click at [548, 245] on input "Moderate Stains & Etching" at bounding box center [474, 253] width 302 height 17
click at [529, 270] on span "check_box_outline_blank Drain/Expansion Joint The Drain/ Expansion joint is lif…" at bounding box center [484, 251] width 360 height 106
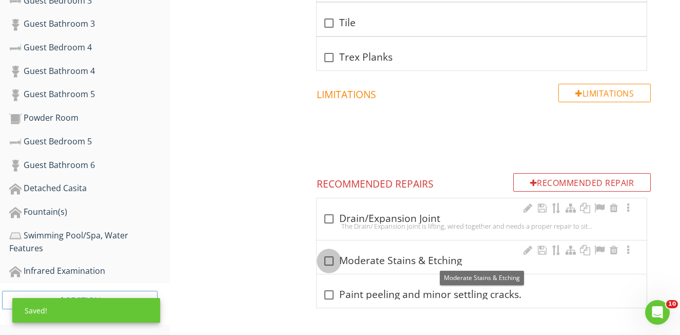
click at [331, 261] on div at bounding box center [328, 260] width 17 height 17
checkbox input "true"
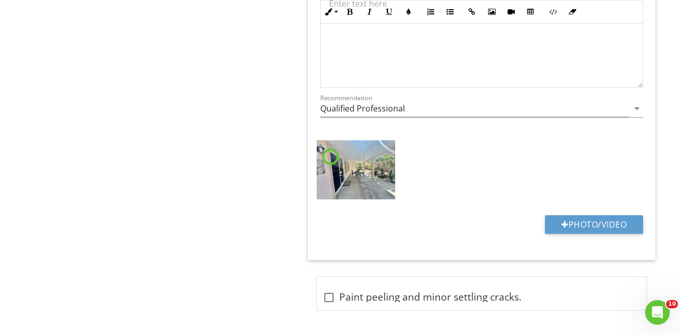
scroll to position [1087, 0]
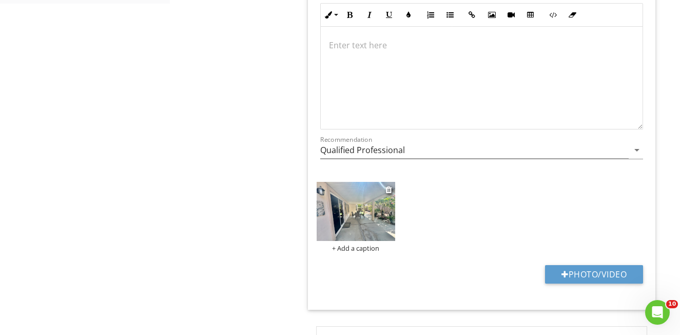
click at [369, 212] on img at bounding box center [356, 211] width 79 height 59
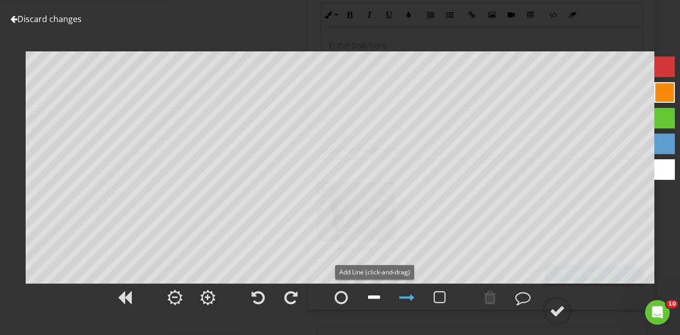
click at [375, 297] on div at bounding box center [374, 297] width 12 height 15
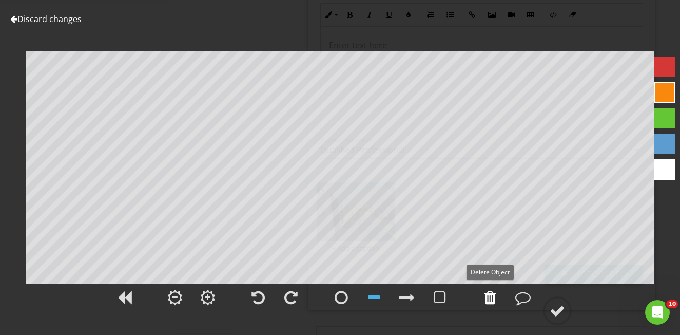
click at [493, 300] on div at bounding box center [490, 297] width 12 height 15
click at [375, 297] on div at bounding box center [374, 297] width 12 height 15
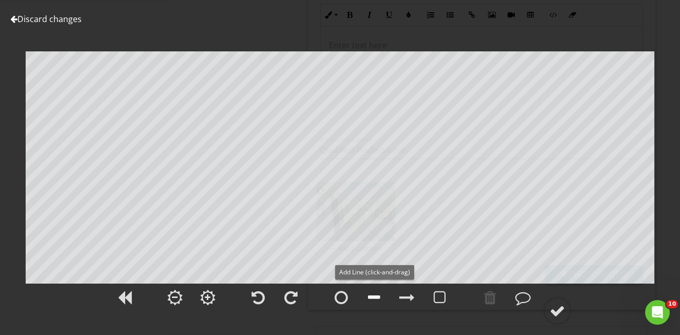
click at [375, 297] on div at bounding box center [374, 297] width 12 height 15
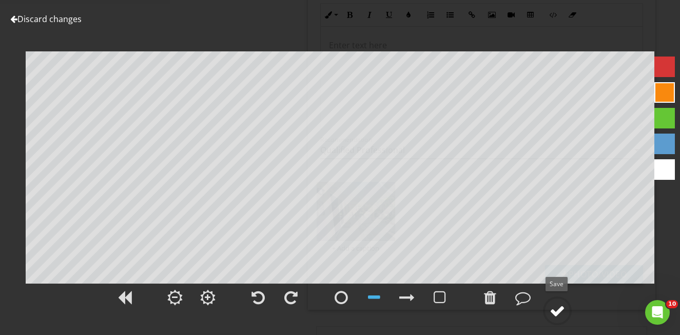
click at [559, 310] on div at bounding box center [557, 310] width 15 height 15
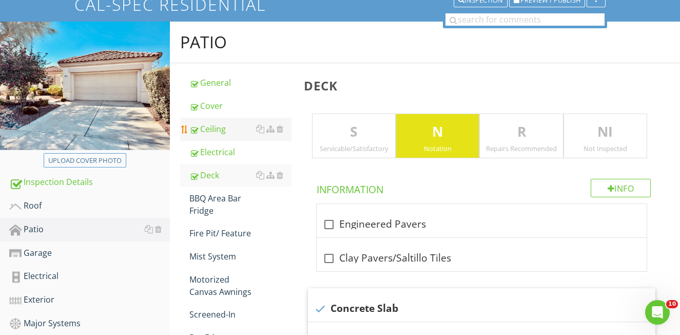
scroll to position [85, 0]
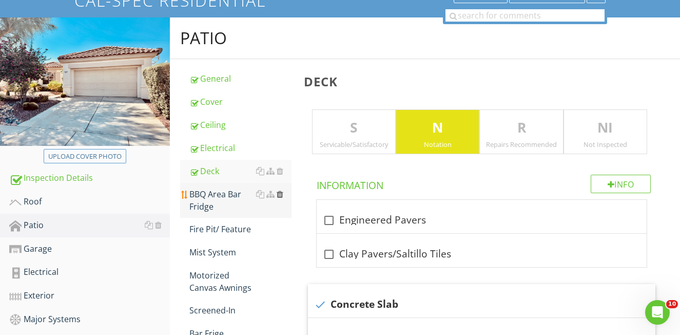
click at [279, 194] on div at bounding box center [280, 194] width 7 height 8
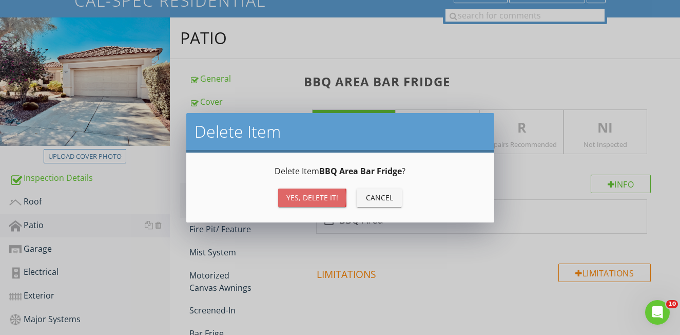
click at [316, 203] on button "Yes, Delete it!" at bounding box center [312, 197] width 68 height 18
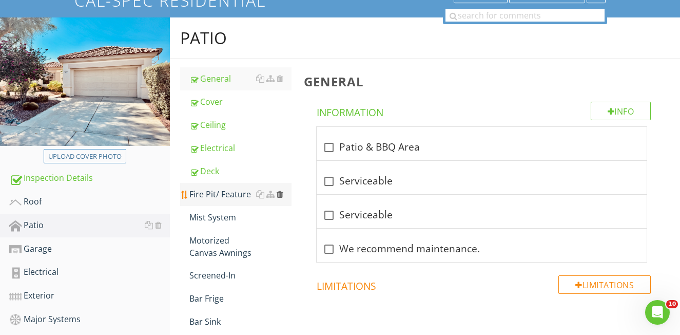
click at [280, 195] on div at bounding box center [280, 194] width 7 height 8
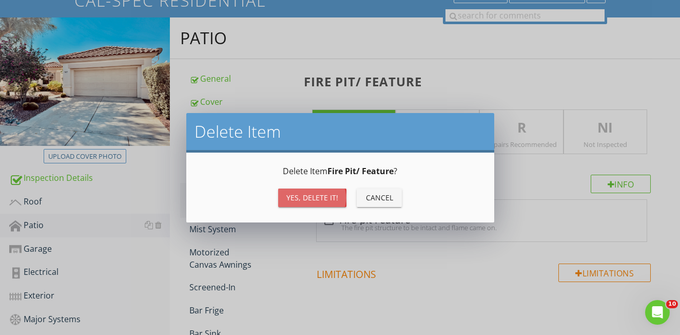
click at [303, 197] on div "Yes, Delete it!" at bounding box center [312, 197] width 52 height 11
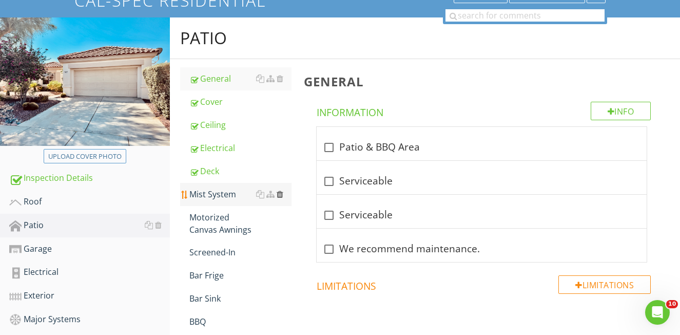
click at [281, 194] on div at bounding box center [280, 194] width 7 height 8
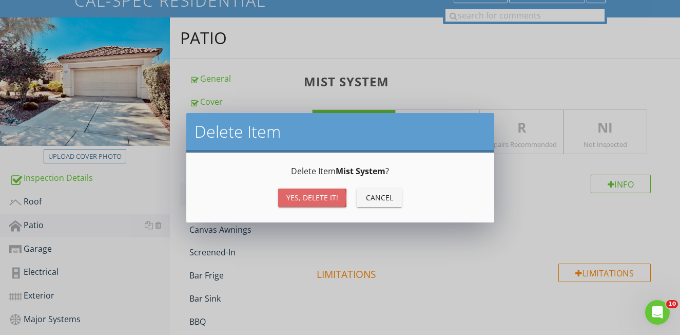
click at [288, 196] on div "Yes, Delete it!" at bounding box center [312, 197] width 52 height 11
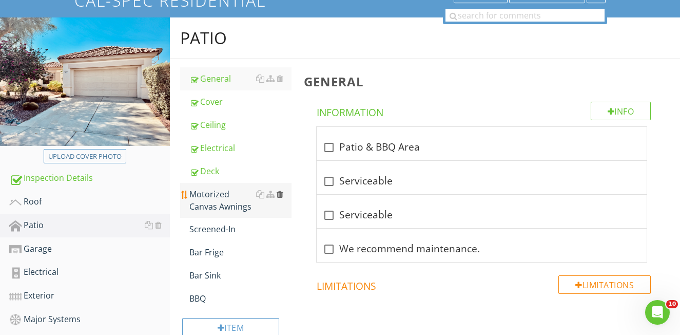
click at [280, 192] on div at bounding box center [280, 194] width 7 height 8
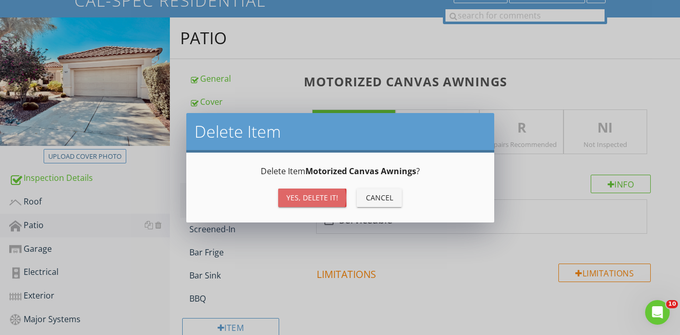
drag, startPoint x: 296, startPoint y: 199, endPoint x: 277, endPoint y: 200, distance: 19.5
click at [296, 199] on div "Yes, Delete it!" at bounding box center [312, 197] width 52 height 11
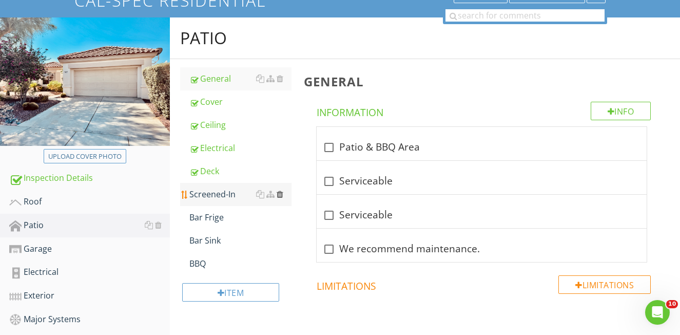
click at [279, 192] on div at bounding box center [280, 194] width 7 height 8
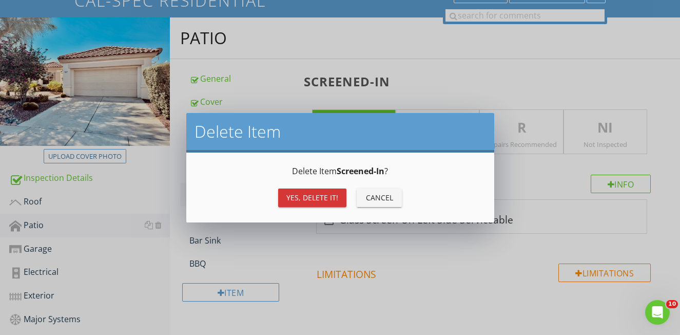
click at [296, 197] on div "Yes, Delete it!" at bounding box center [312, 197] width 52 height 11
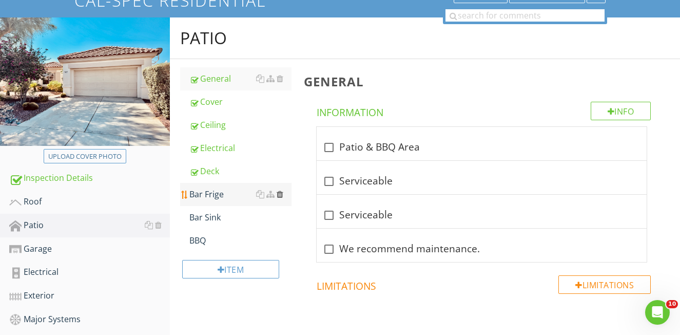
click at [281, 195] on div at bounding box center [280, 194] width 7 height 8
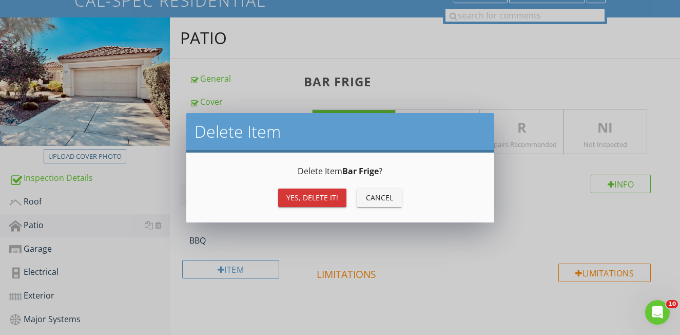
click at [297, 190] on button "Yes, Delete it!" at bounding box center [312, 197] width 68 height 18
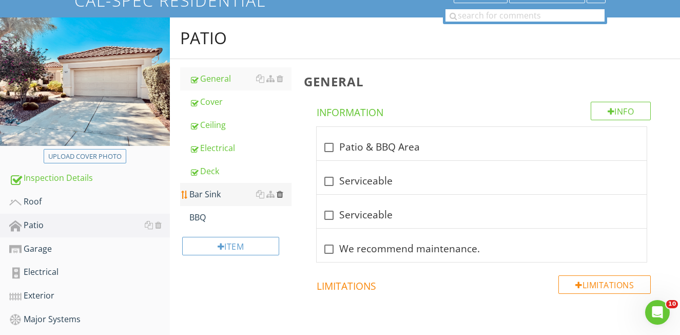
click at [281, 196] on div at bounding box center [280, 194] width 7 height 8
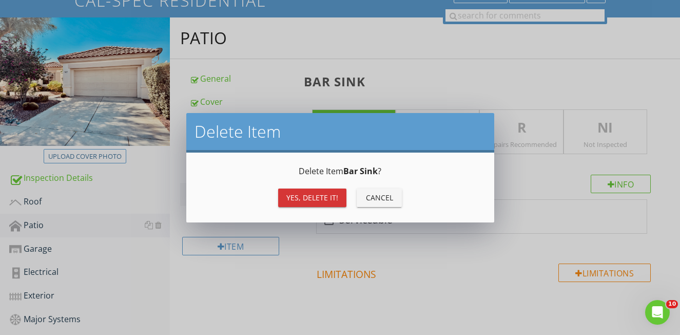
click at [290, 198] on div "Yes, Delete it!" at bounding box center [312, 197] width 52 height 11
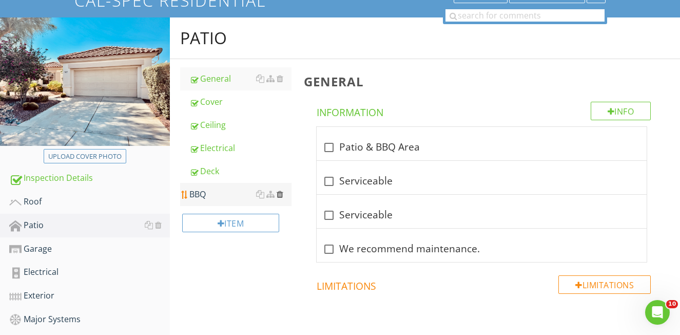
click at [279, 194] on div at bounding box center [280, 194] width 7 height 8
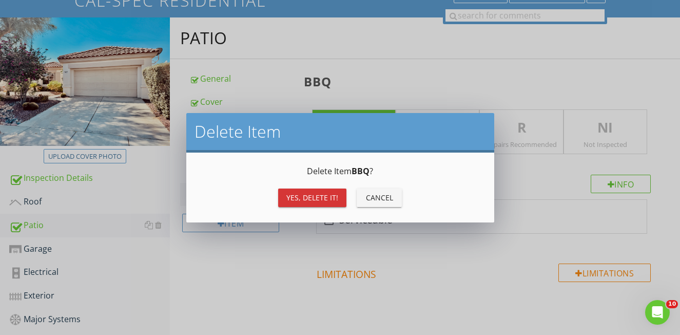
click at [285, 201] on button "Yes, Delete it!" at bounding box center [312, 197] width 68 height 18
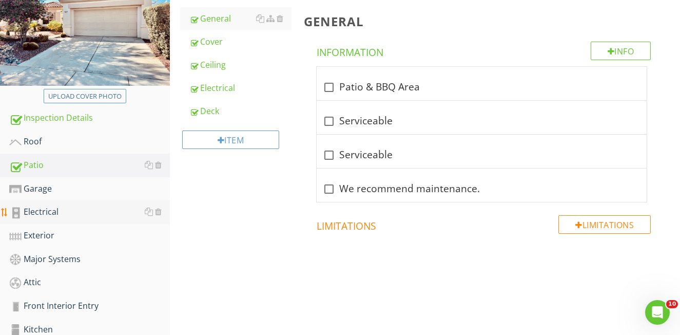
scroll to position [147, 0]
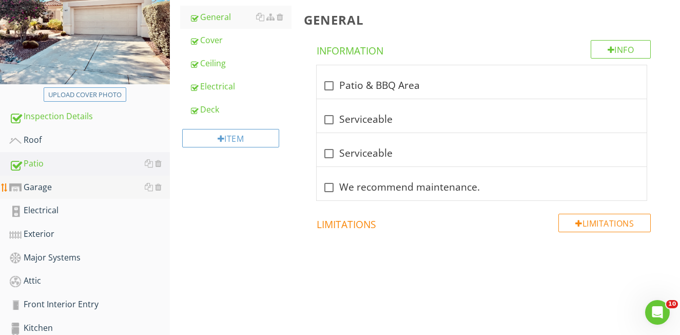
click at [61, 190] on div "Garage" at bounding box center [89, 187] width 161 height 13
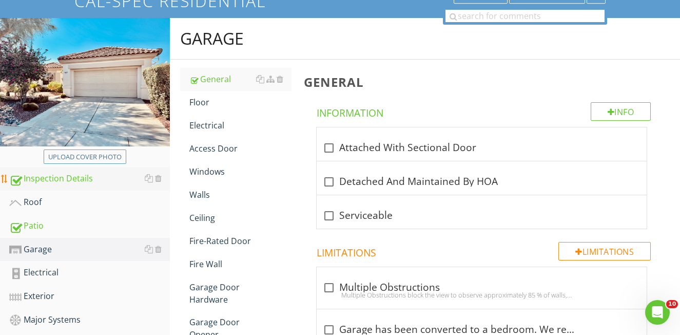
scroll to position [113, 0]
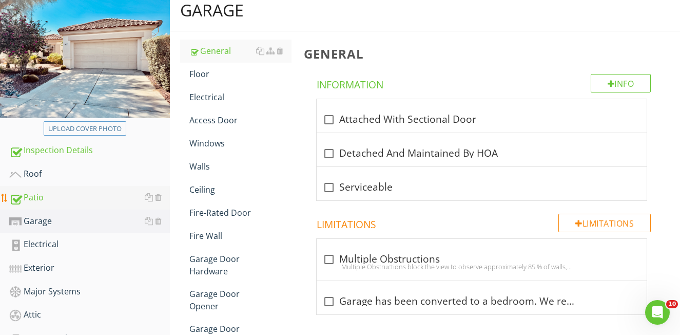
click at [67, 198] on div "Patio" at bounding box center [89, 197] width 161 height 13
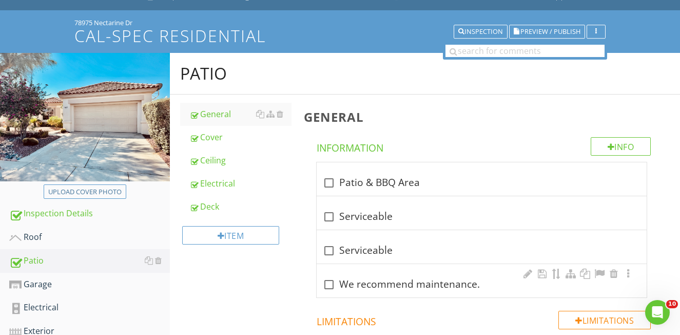
scroll to position [45, 0]
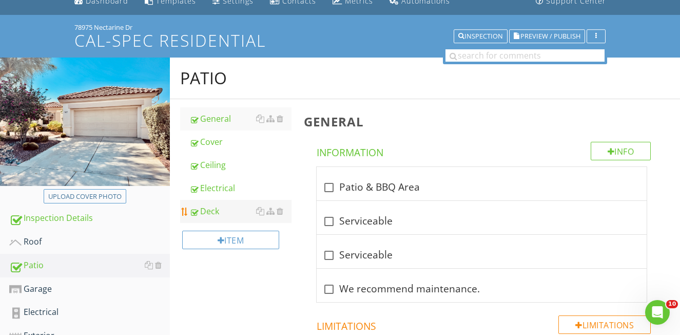
click at [216, 211] on div "Deck" at bounding box center [240, 211] width 102 height 12
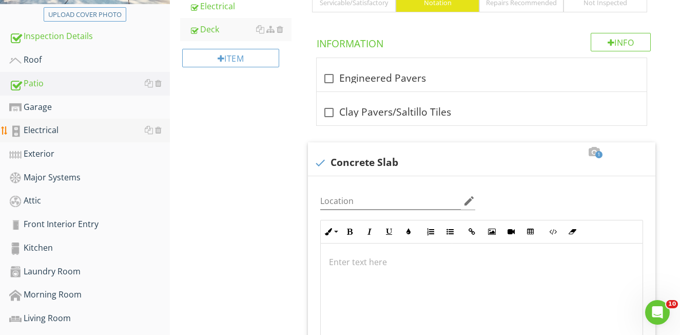
scroll to position [225, 0]
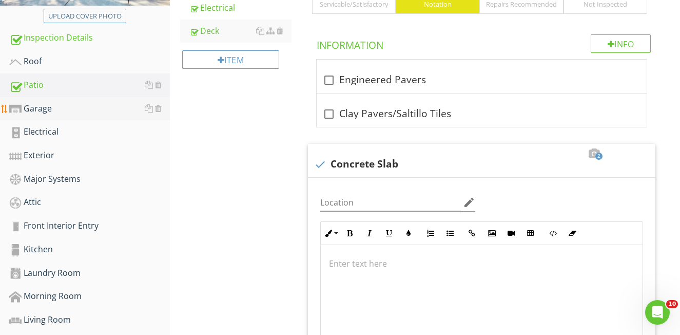
click at [44, 107] on div "Garage" at bounding box center [89, 108] width 161 height 13
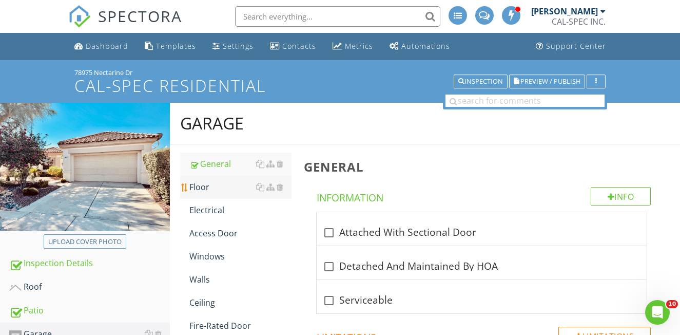
click at [199, 188] on div "Floor" at bounding box center [240, 187] width 102 height 12
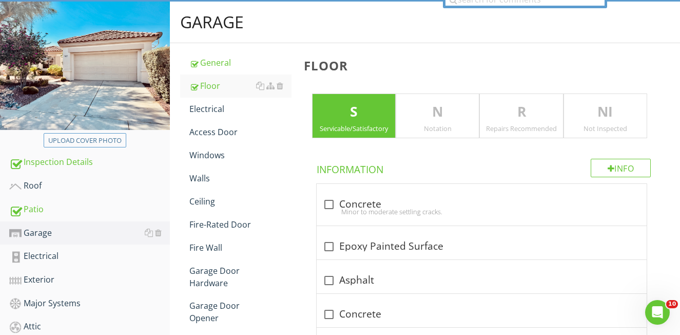
scroll to position [154, 0]
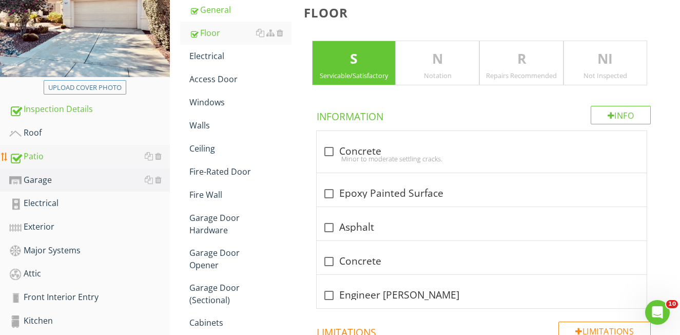
click at [35, 154] on div "Patio" at bounding box center [89, 156] width 161 height 13
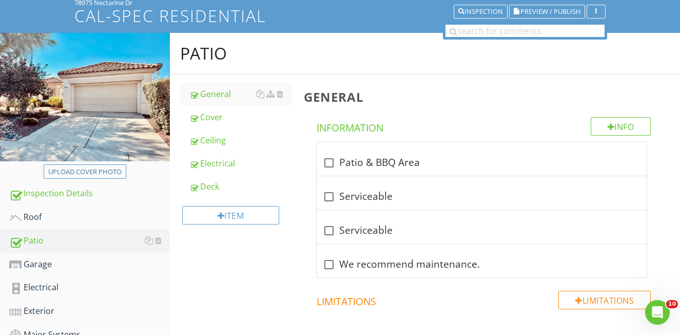
scroll to position [68, 0]
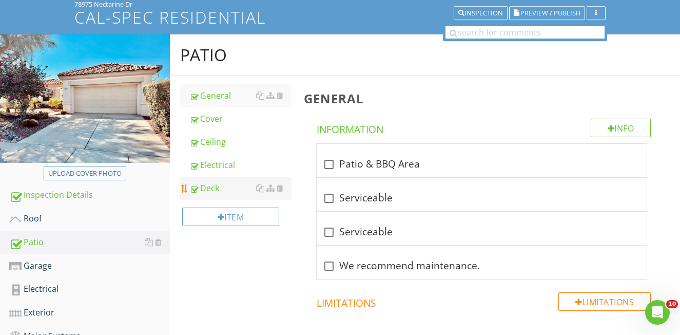
click at [214, 185] on div "Deck" at bounding box center [240, 188] width 102 height 12
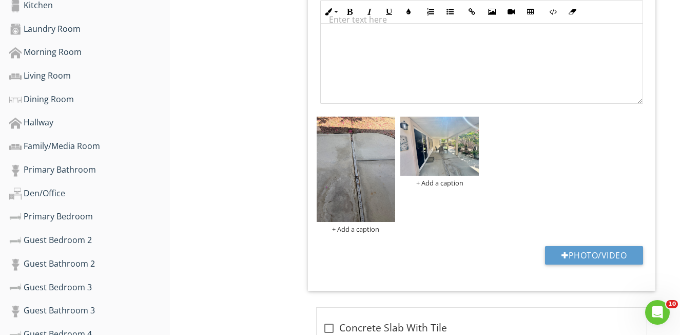
scroll to position [471, 0]
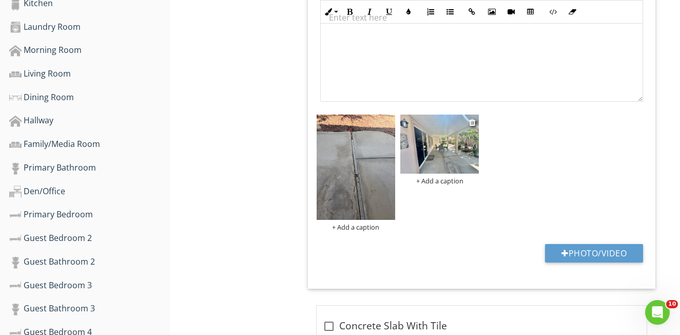
click at [434, 145] on img at bounding box center [439, 143] width 79 height 59
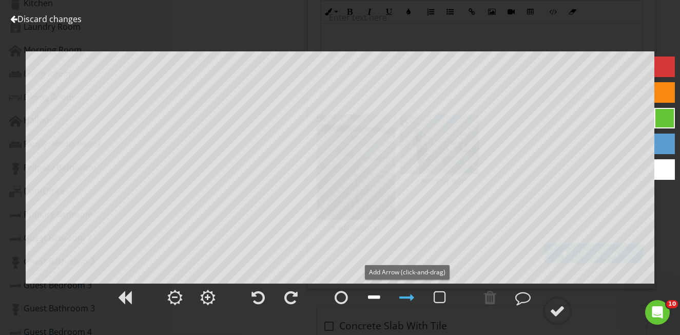
click at [374, 297] on div at bounding box center [374, 297] width 12 height 15
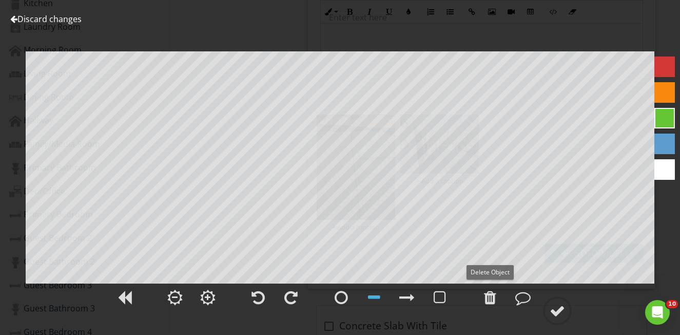
drag, startPoint x: 487, startPoint y: 297, endPoint x: 502, endPoint y: 282, distance: 21.1
click at [487, 297] on div at bounding box center [490, 297] width 12 height 15
click at [659, 94] on div at bounding box center [665, 92] width 21 height 21
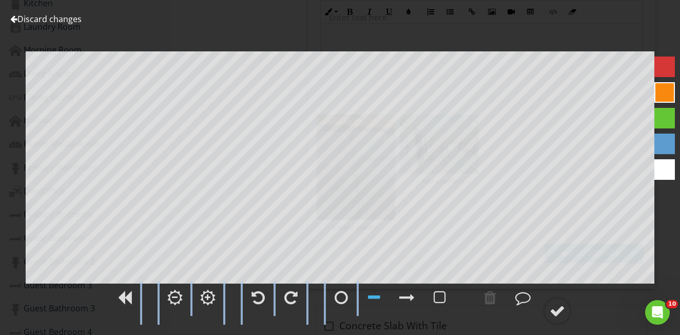
click at [365, 234] on div "Discard changes Add Location" at bounding box center [340, 167] width 680 height 335
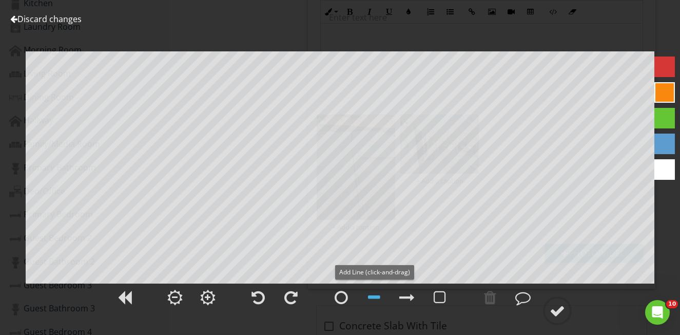
click at [379, 297] on div at bounding box center [374, 297] width 12 height 15
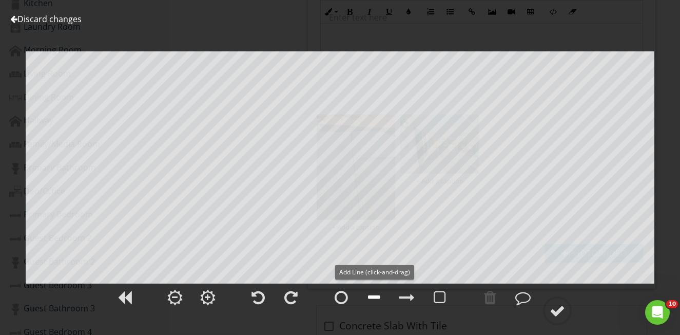
click at [376, 296] on div at bounding box center [374, 297] width 12 height 15
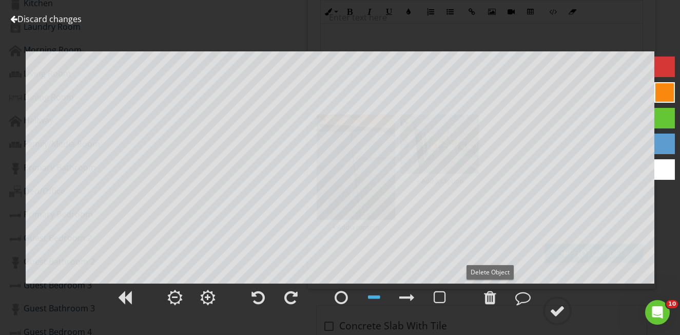
drag, startPoint x: 489, startPoint y: 297, endPoint x: 460, endPoint y: 298, distance: 29.3
click at [489, 297] on div at bounding box center [490, 297] width 12 height 15
click at [375, 297] on div at bounding box center [374, 297] width 12 height 15
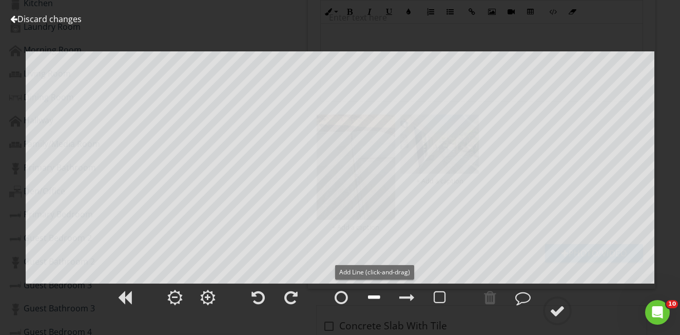
click at [373, 295] on div at bounding box center [374, 297] width 12 height 15
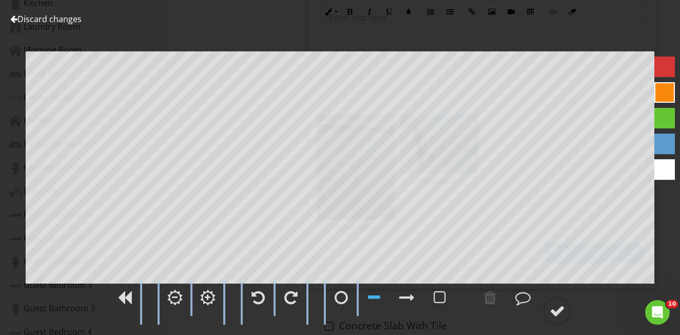
click at [363, 236] on div "Discard changes Add Location" at bounding box center [340, 167] width 680 height 335
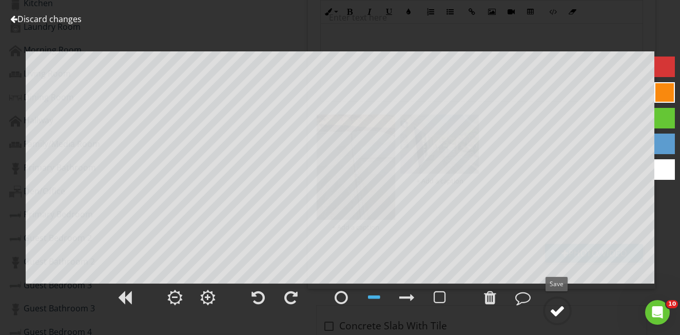
click at [559, 312] on div at bounding box center [557, 310] width 15 height 15
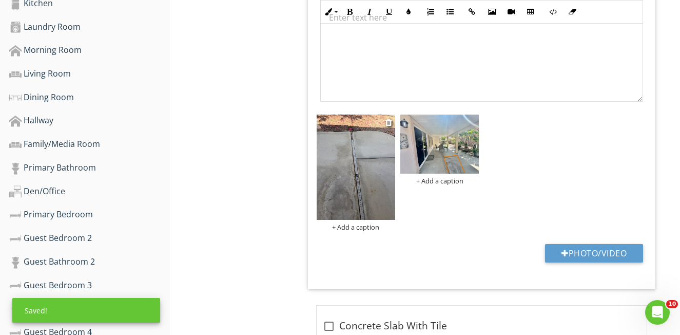
click at [363, 192] on img at bounding box center [356, 166] width 79 height 105
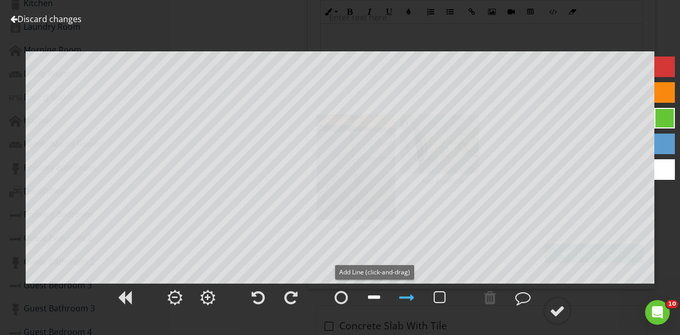
click at [375, 296] on div at bounding box center [374, 297] width 12 height 15
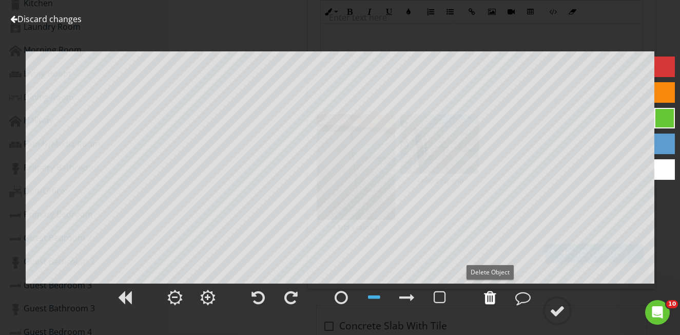
click at [487, 296] on div at bounding box center [490, 297] width 12 height 15
click at [661, 93] on div at bounding box center [665, 92] width 21 height 21
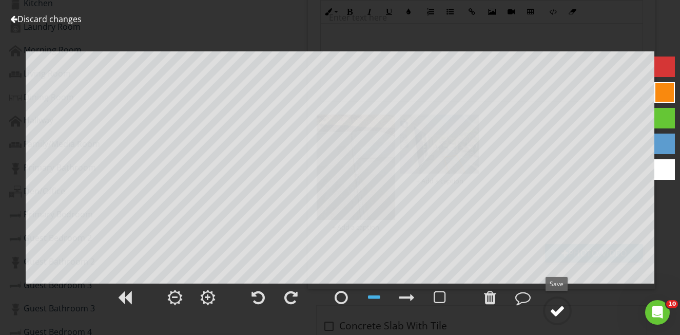
click at [560, 313] on div at bounding box center [557, 310] width 15 height 15
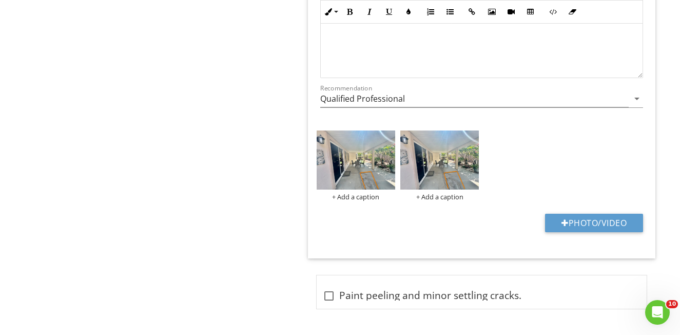
scroll to position [1137, 0]
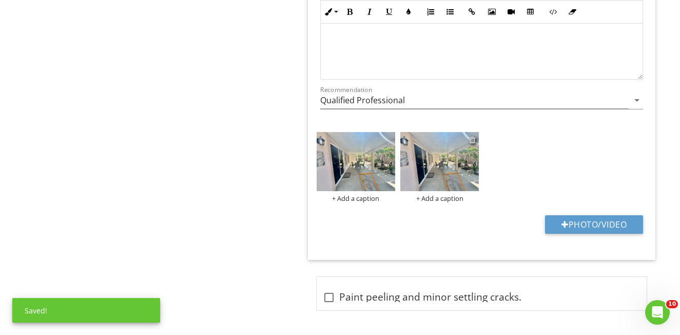
click at [473, 138] on div at bounding box center [472, 140] width 7 height 8
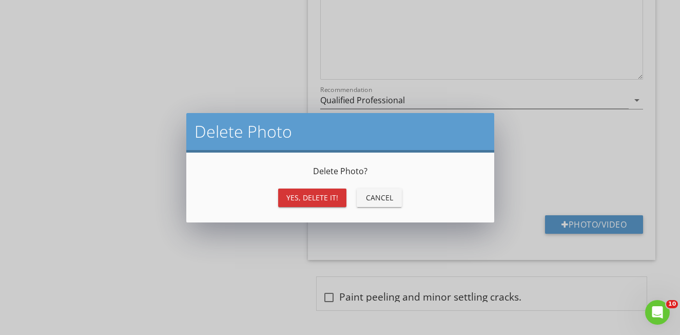
click at [333, 197] on div "Yes, Delete it!" at bounding box center [312, 197] width 52 height 11
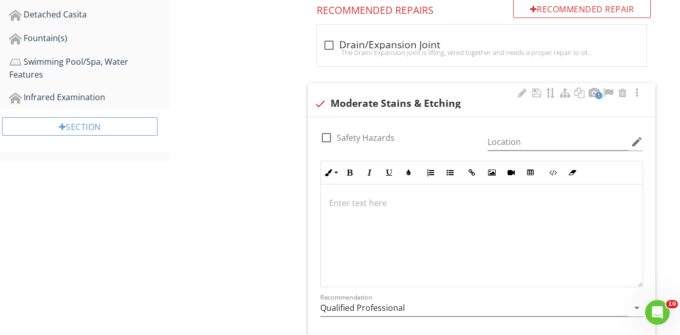
scroll to position [923, 0]
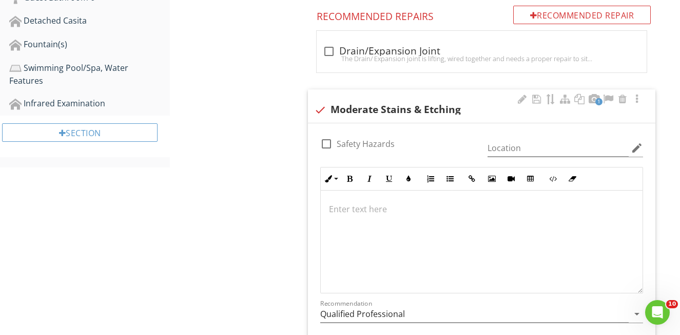
click at [361, 212] on p at bounding box center [481, 209] width 305 height 12
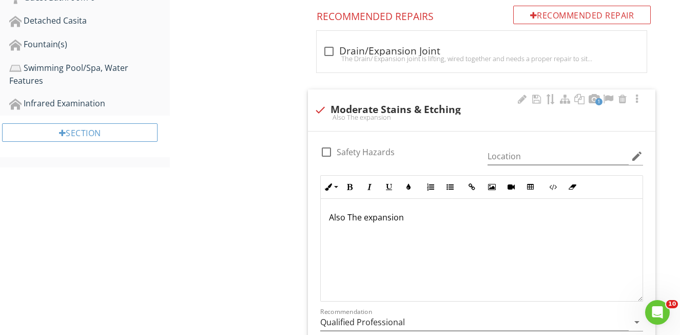
click at [353, 217] on p "Also The expansion" at bounding box center [481, 217] width 305 height 12
click at [406, 215] on p "Also the expansion" at bounding box center [481, 217] width 305 height 12
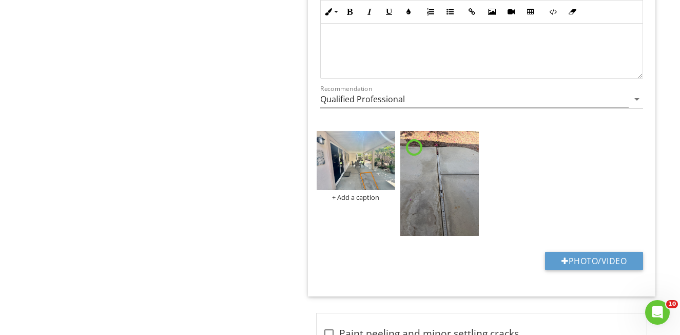
scroll to position [1145, 0]
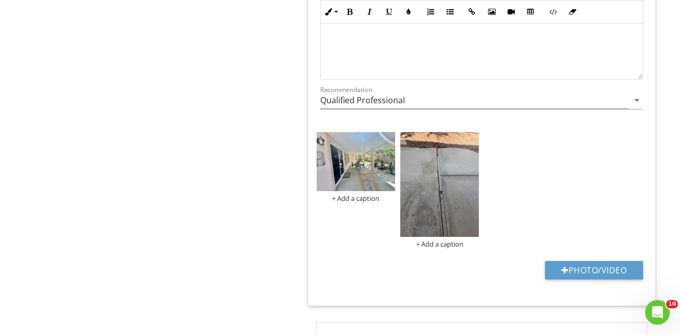
click at [426, 216] on img at bounding box center [439, 184] width 79 height 105
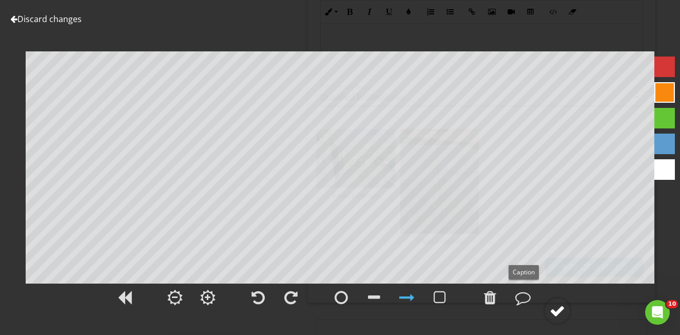
click at [564, 310] on div at bounding box center [557, 310] width 15 height 15
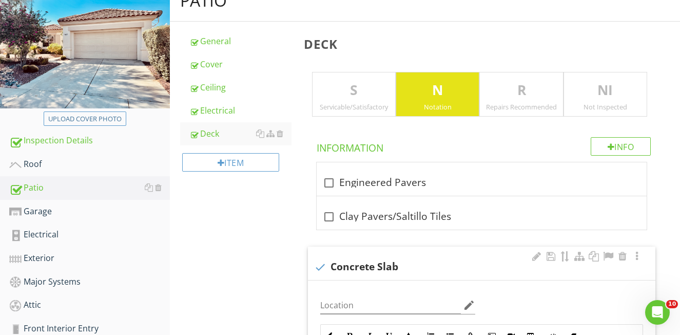
scroll to position [124, 0]
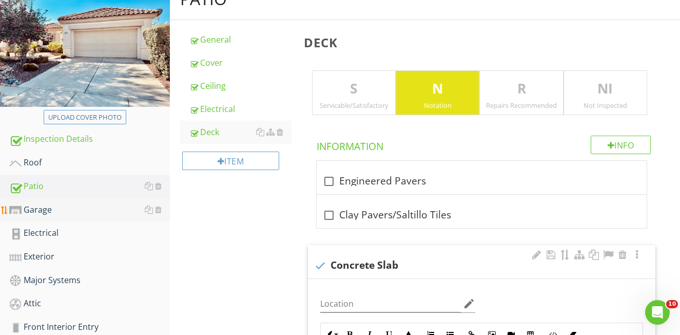
click at [41, 210] on div "Garage" at bounding box center [89, 209] width 161 height 13
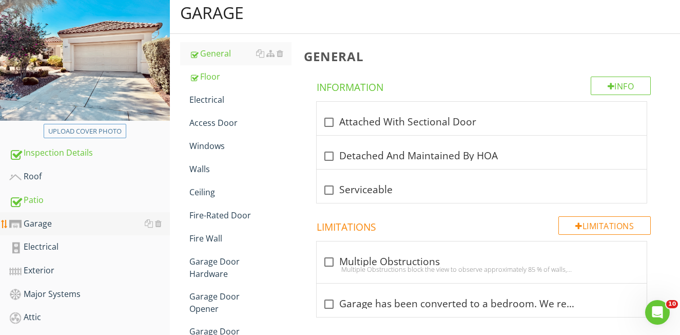
scroll to position [114, 0]
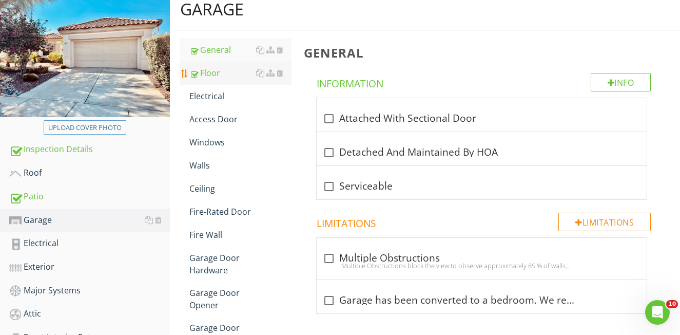
click at [217, 72] on div "Floor" at bounding box center [240, 73] width 102 height 12
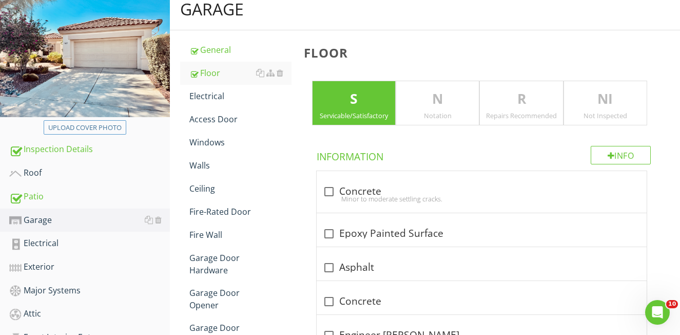
click at [441, 106] on p "N" at bounding box center [437, 99] width 83 height 21
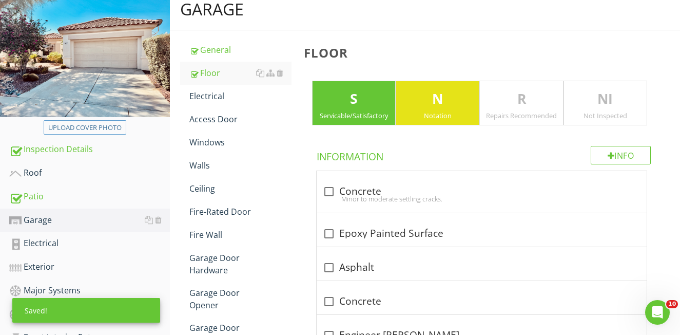
click at [369, 105] on p "S" at bounding box center [354, 99] width 83 height 21
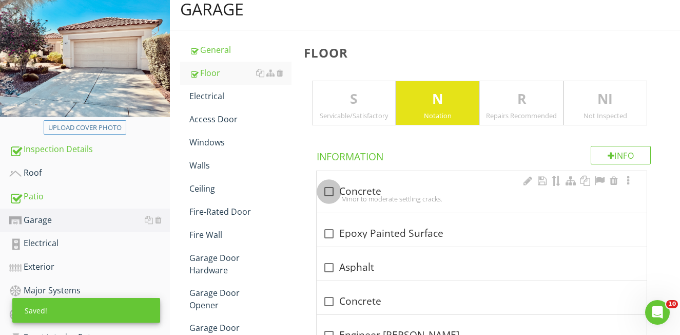
click at [330, 191] on div at bounding box center [328, 191] width 17 height 17
checkbox input "true"
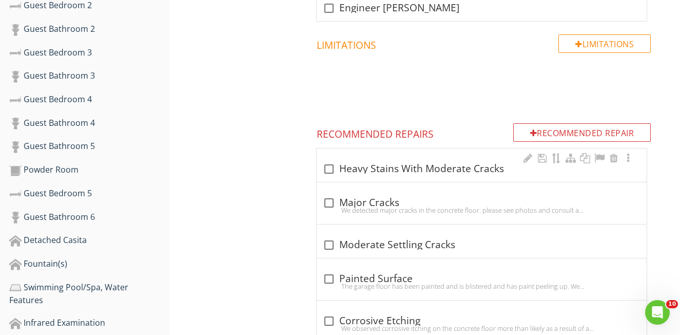
scroll to position [704, 0]
click at [329, 166] on div at bounding box center [328, 168] width 17 height 17
checkbox input "true"
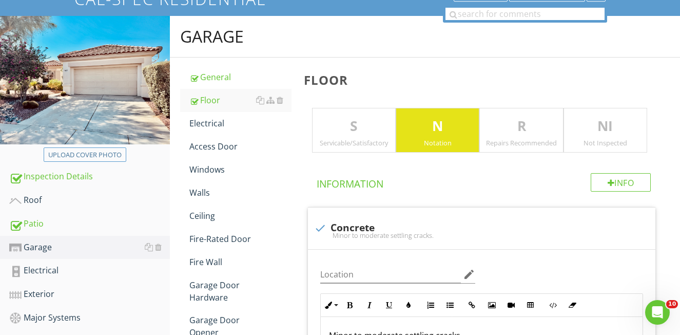
scroll to position [62, 0]
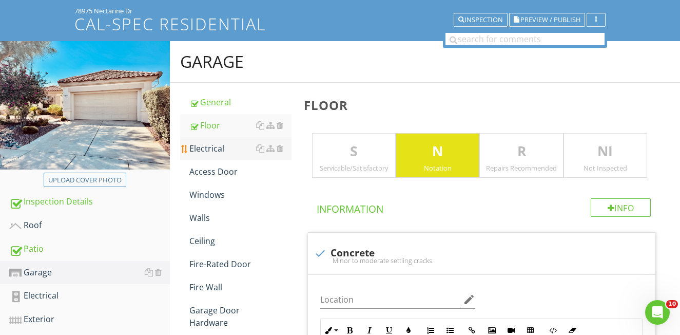
click at [211, 152] on div "Electrical" at bounding box center [240, 148] width 102 height 12
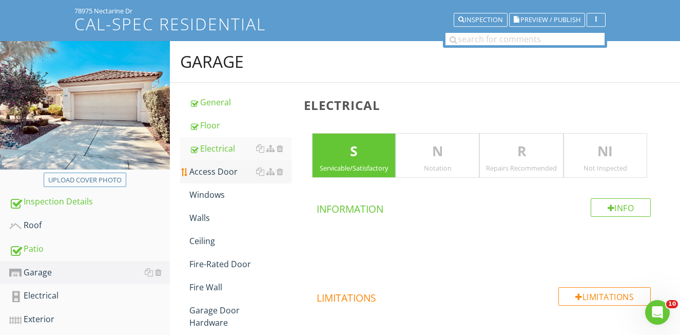
click at [212, 173] on div "Access Door" at bounding box center [240, 171] width 102 height 12
click at [281, 170] on div at bounding box center [280, 171] width 7 height 8
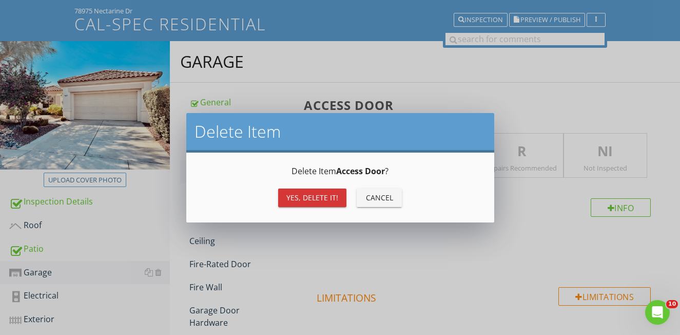
drag, startPoint x: 306, startPoint y: 196, endPoint x: 299, endPoint y: 194, distance: 8.1
click at [306, 196] on div "Yes, Delete it!" at bounding box center [312, 197] width 52 height 11
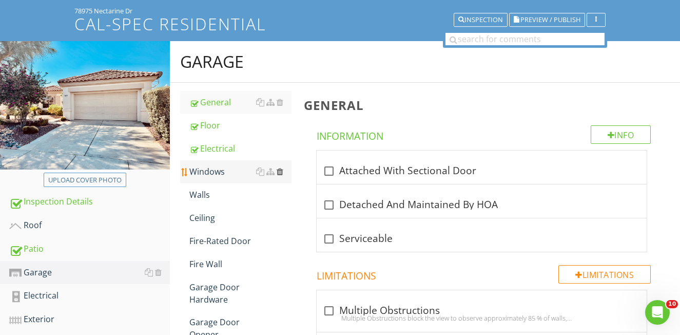
click at [281, 170] on div at bounding box center [280, 171] width 7 height 8
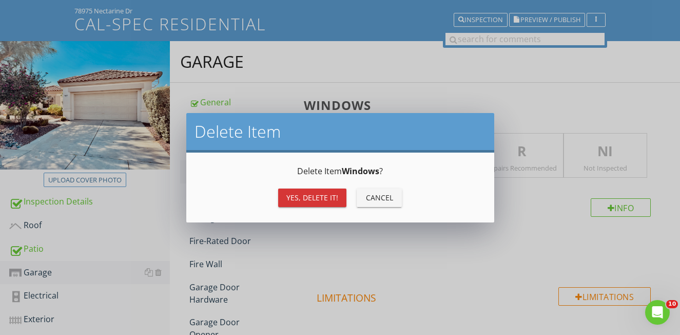
click at [297, 191] on button "Yes, Delete it!" at bounding box center [312, 197] width 68 height 18
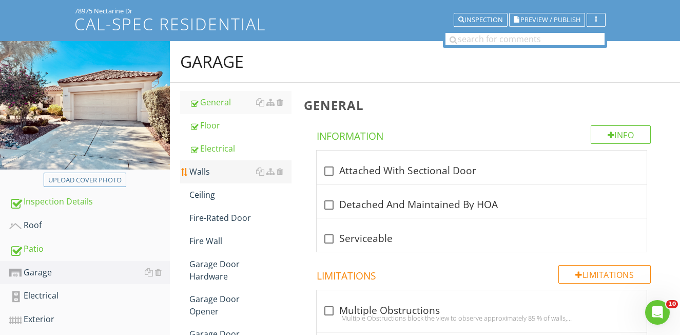
click at [211, 171] on div "Walls" at bounding box center [240, 171] width 102 height 12
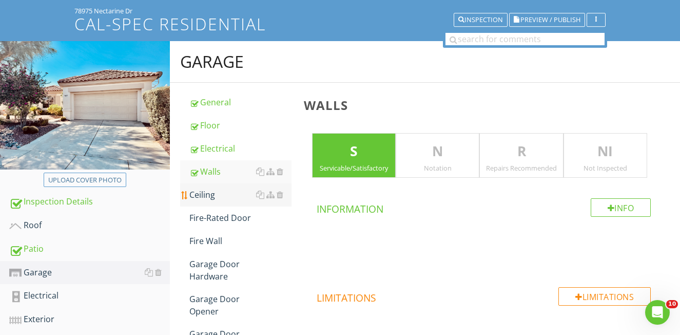
click at [210, 191] on div "Ceiling" at bounding box center [240, 194] width 102 height 12
click at [216, 219] on div "Fire-Rated Door" at bounding box center [240, 218] width 102 height 12
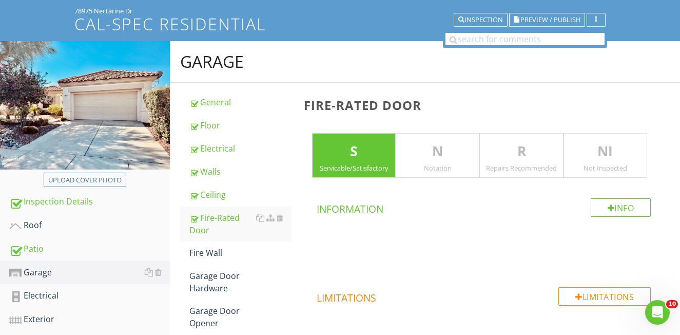
click at [524, 160] on p "R" at bounding box center [521, 151] width 83 height 21
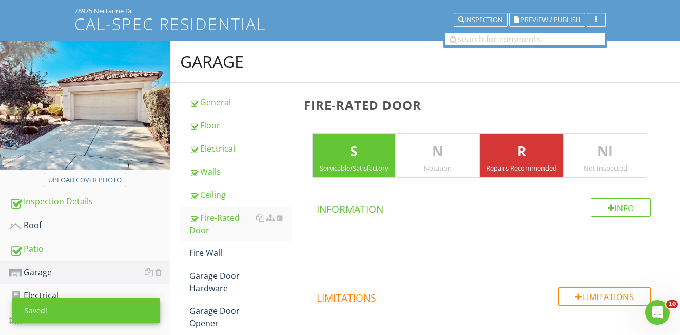
click at [397, 161] on div "N Notation" at bounding box center [438, 155] width 84 height 45
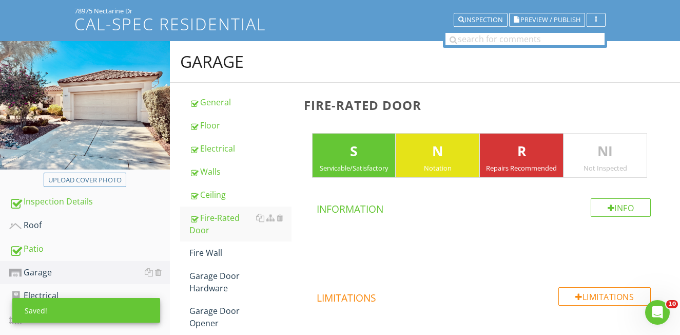
drag, startPoint x: 419, startPoint y: 160, endPoint x: 399, endPoint y: 161, distance: 19.5
click at [419, 160] on p "N" at bounding box center [437, 151] width 83 height 21
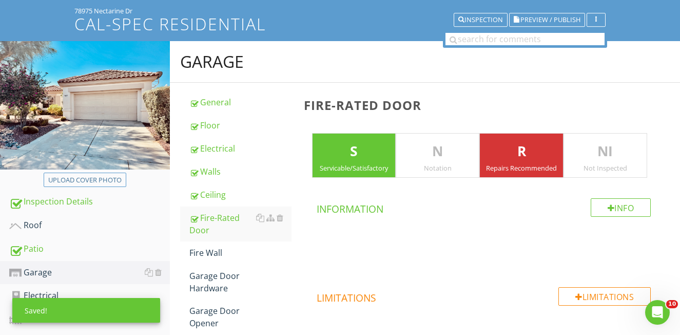
click at [363, 158] on p "S" at bounding box center [354, 151] width 83 height 21
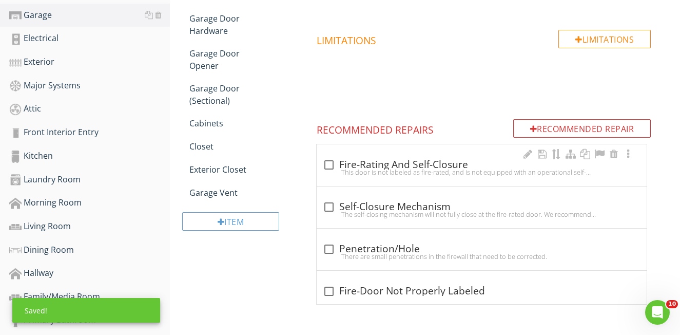
scroll to position [309, 0]
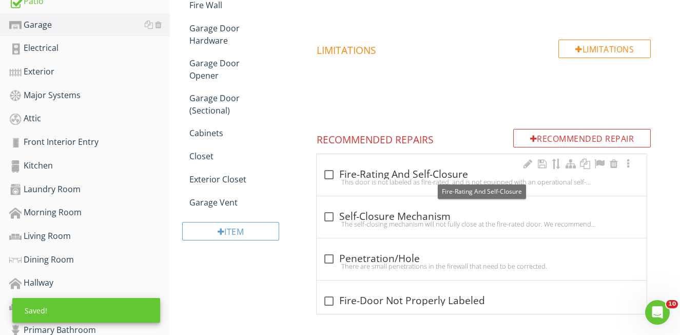
click at [330, 171] on div at bounding box center [328, 174] width 17 height 17
checkbox input "true"
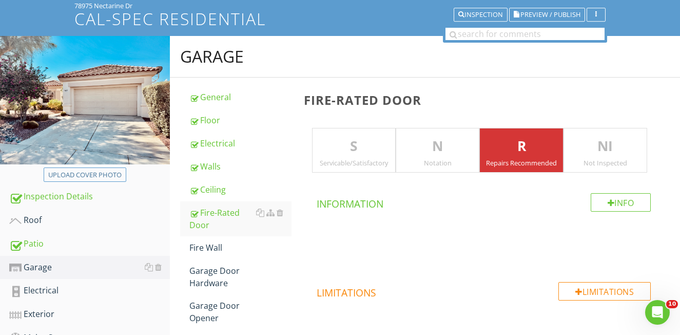
scroll to position [67, 0]
click at [207, 254] on link "Fire Wall" at bounding box center [240, 247] width 102 height 23
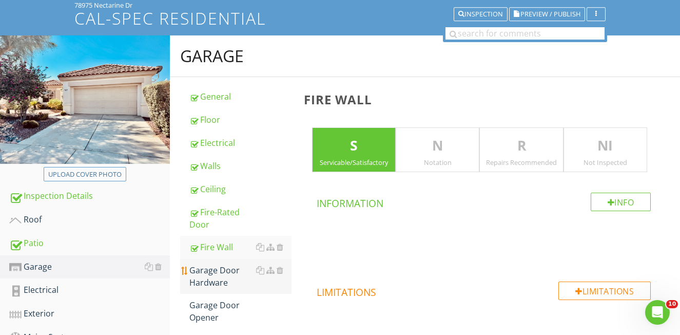
click at [209, 276] on div "Garage Door Hardware" at bounding box center [240, 276] width 102 height 25
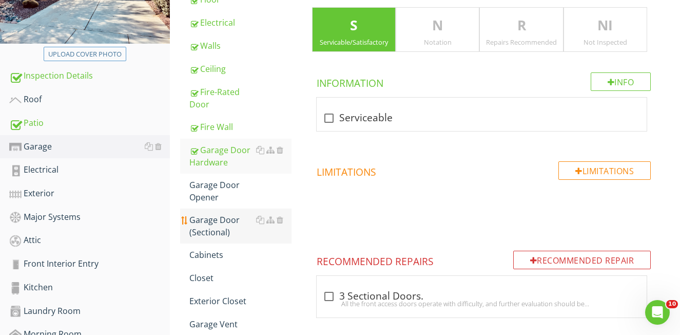
scroll to position [190, 0]
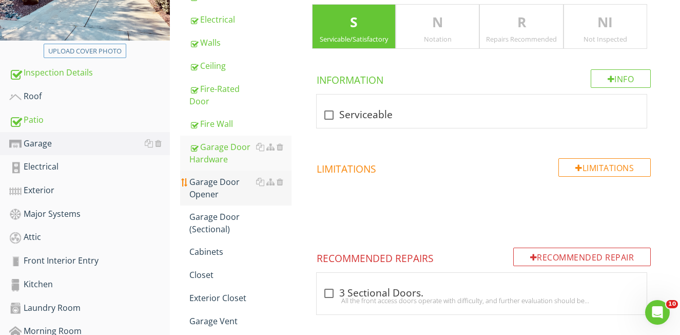
click at [212, 193] on div "Garage Door Opener" at bounding box center [240, 188] width 102 height 25
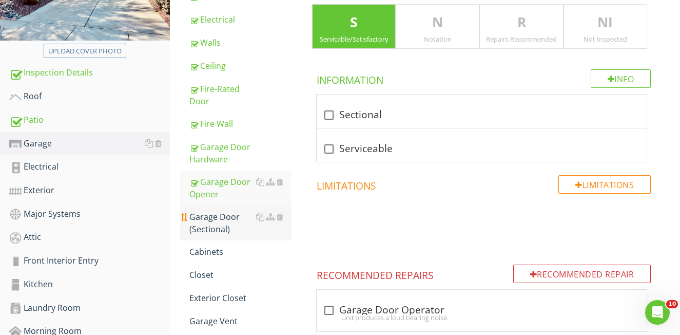
click at [213, 224] on div "Garage Door (Sectional)" at bounding box center [240, 222] width 102 height 25
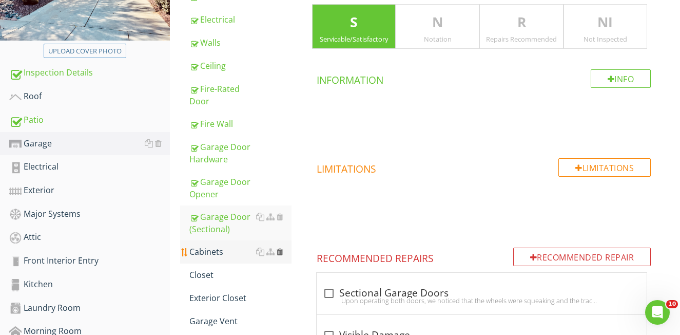
click at [280, 252] on div at bounding box center [280, 251] width 7 height 8
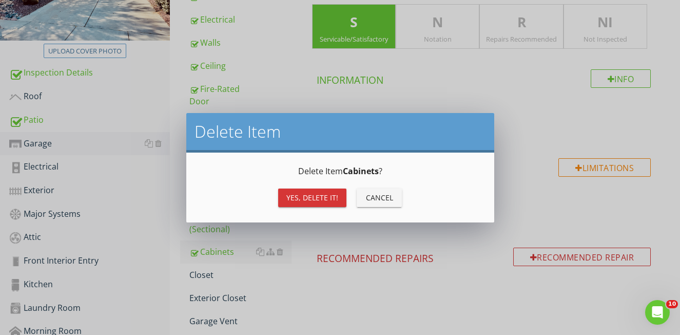
click at [299, 198] on div "Yes, Delete it!" at bounding box center [312, 197] width 52 height 11
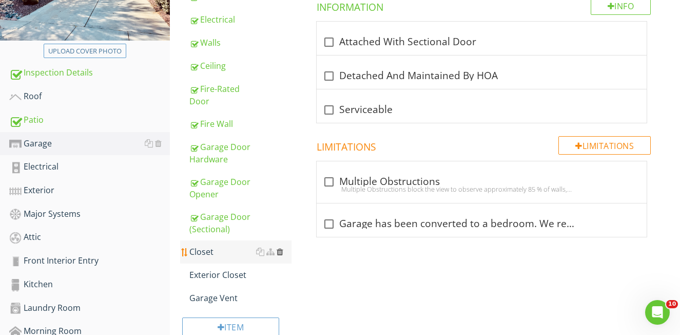
click at [280, 252] on div at bounding box center [280, 251] width 7 height 8
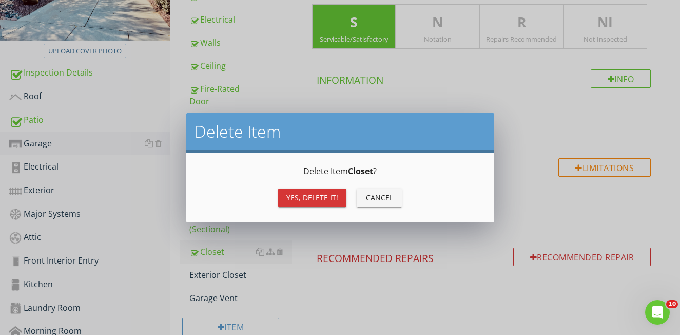
click at [295, 201] on div "Yes, Delete it!" at bounding box center [312, 197] width 52 height 11
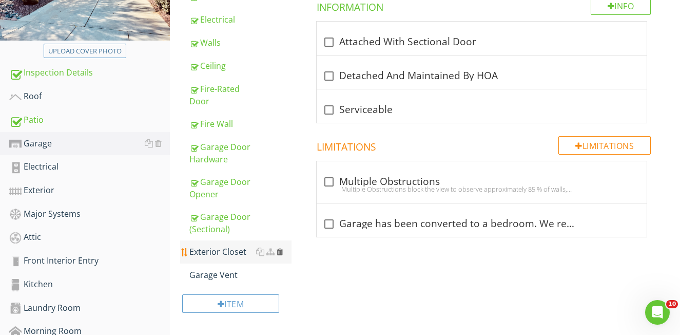
click at [280, 252] on div at bounding box center [280, 251] width 7 height 8
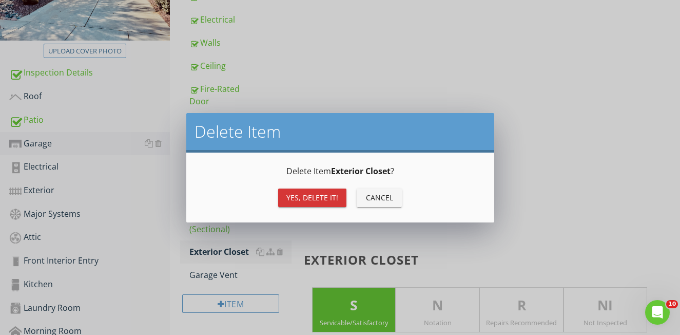
click at [292, 197] on div "Yes, Delete it!" at bounding box center [312, 197] width 52 height 11
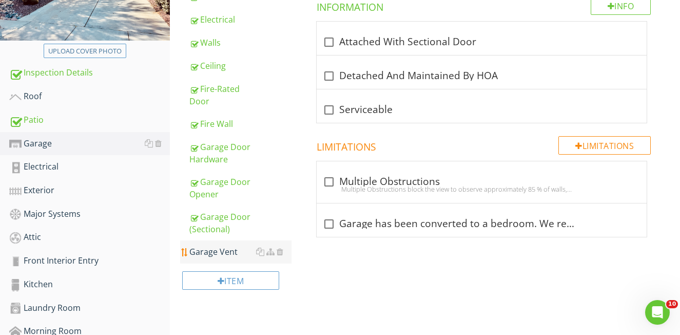
click at [234, 255] on div "Garage Vent" at bounding box center [240, 251] width 102 height 12
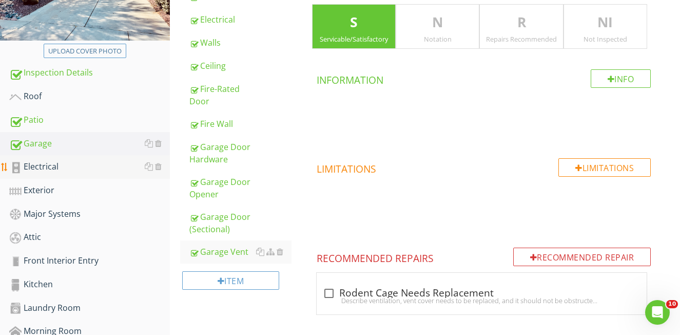
click at [39, 169] on div "Electrical" at bounding box center [89, 166] width 161 height 13
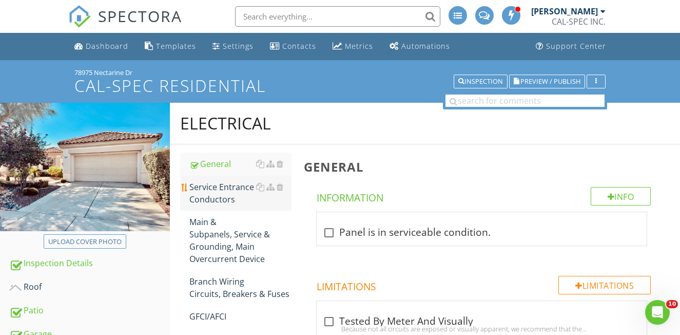
click at [225, 195] on div "Service Entrance Conductors" at bounding box center [240, 193] width 102 height 25
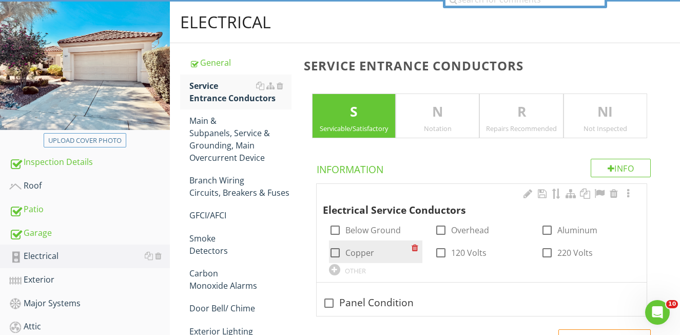
scroll to position [103, 0]
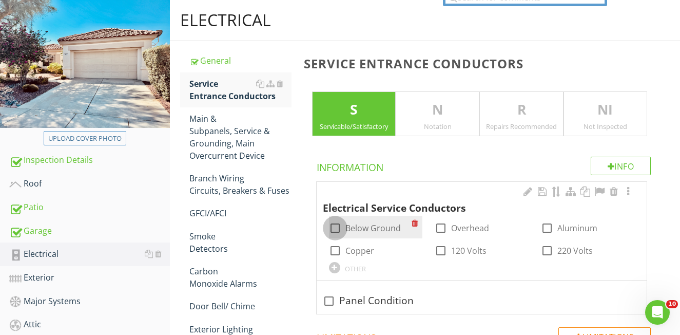
drag, startPoint x: 336, startPoint y: 227, endPoint x: 336, endPoint y: 235, distance: 8.2
click at [336, 227] on div at bounding box center [335, 227] width 17 height 17
checkbox input "true"
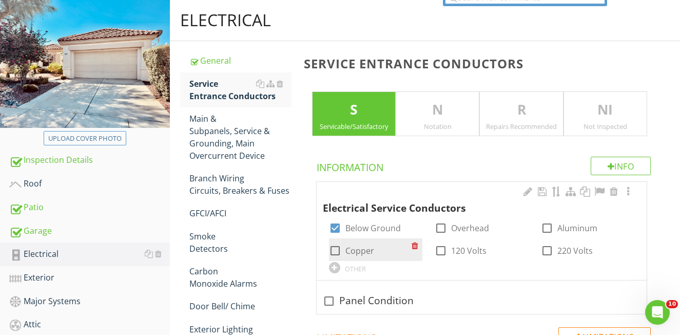
drag, startPoint x: 339, startPoint y: 246, endPoint x: 374, endPoint y: 246, distance: 34.9
click at [340, 246] on div at bounding box center [335, 250] width 17 height 17
checkbox input "true"
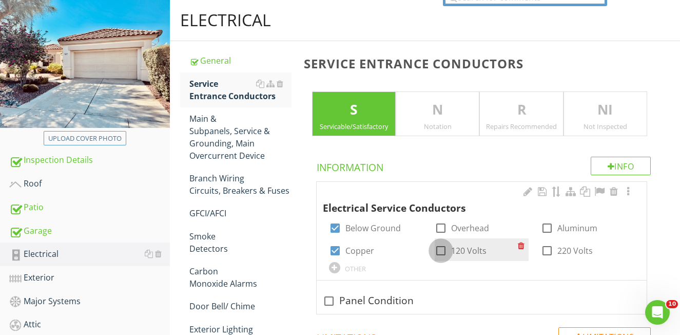
click at [442, 252] on div at bounding box center [440, 250] width 17 height 17
checkbox input "true"
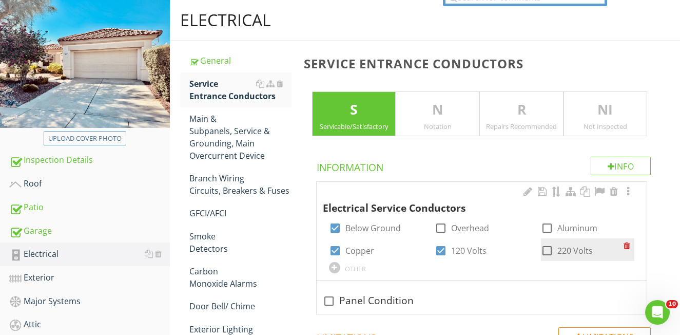
drag, startPoint x: 550, startPoint y: 251, endPoint x: 538, endPoint y: 250, distance: 11.9
click at [549, 251] on div at bounding box center [547, 250] width 17 height 17
checkbox input "true"
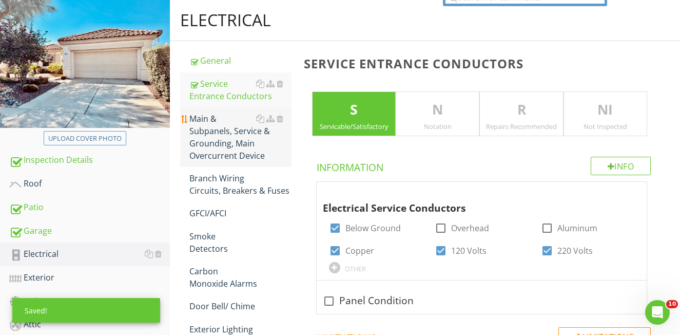
click at [213, 143] on div "Main & Subpanels, Service & Grounding, Main Overcurrent Device" at bounding box center [240, 136] width 102 height 49
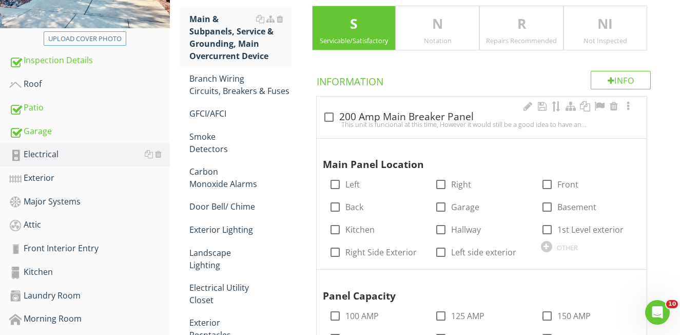
scroll to position [222, 0]
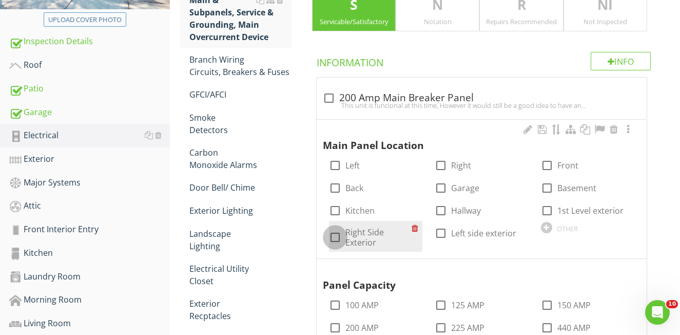
click at [337, 232] on div at bounding box center [335, 236] width 17 height 17
checkbox input "true"
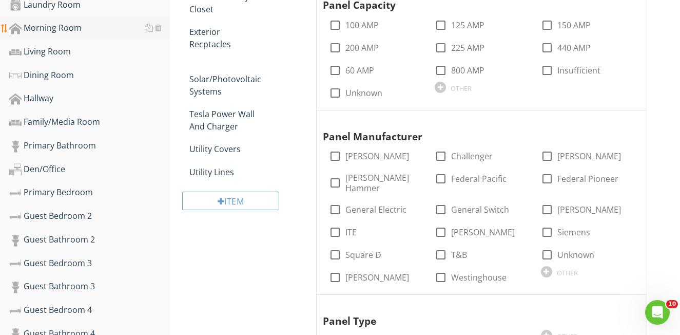
scroll to position [494, 0]
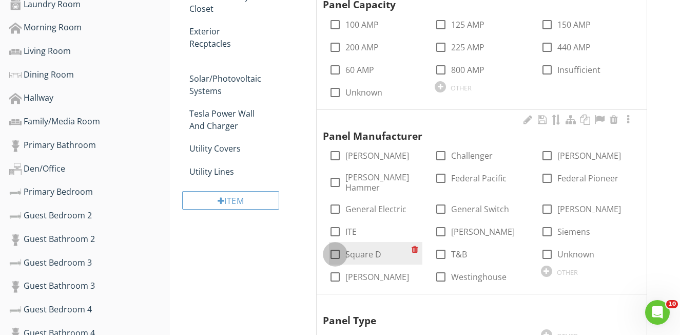
click at [335, 245] on div at bounding box center [335, 253] width 17 height 17
checkbox input "true"
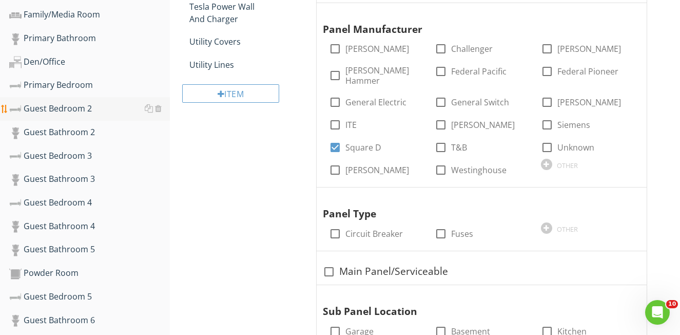
scroll to position [599, 0]
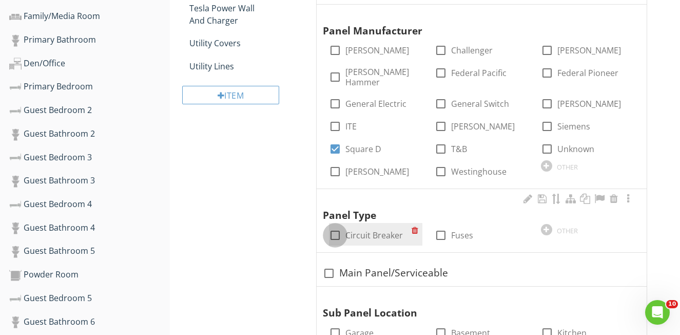
click at [336, 226] on div at bounding box center [335, 234] width 17 height 17
checkbox input "true"
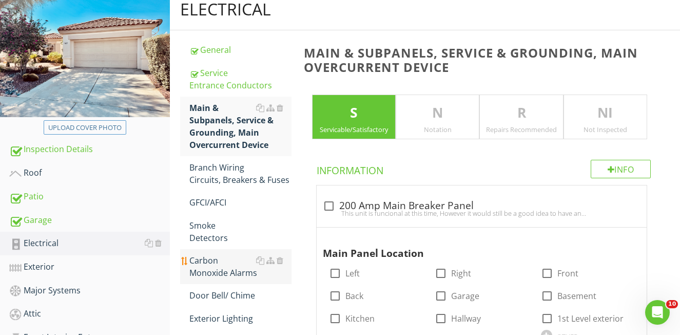
scroll to position [118, 0]
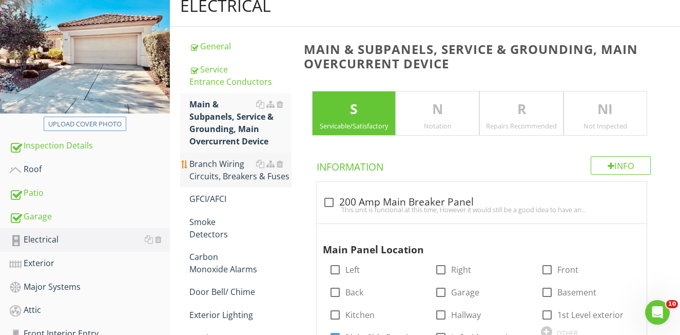
click at [206, 170] on div "Branch Wiring Circuits, Breakers & Fuses" at bounding box center [240, 170] width 102 height 25
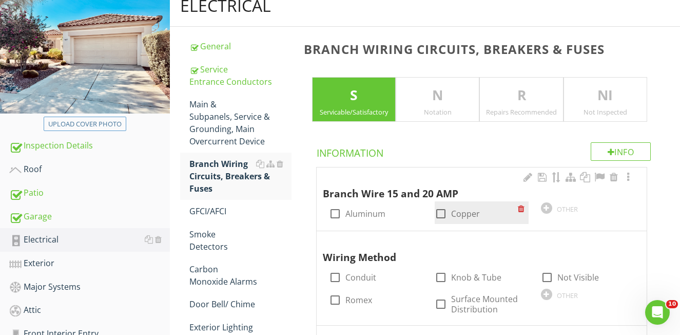
click at [442, 213] on div at bounding box center [440, 213] width 17 height 17
checkbox input "true"
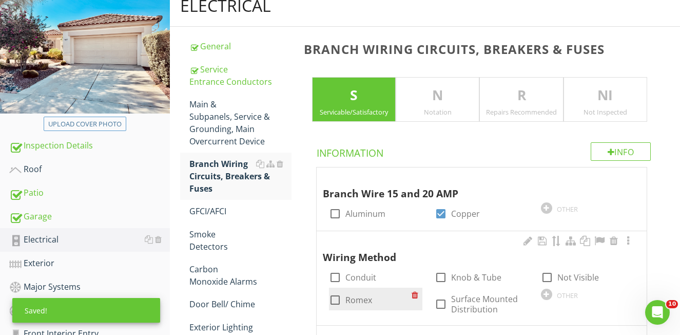
click at [335, 298] on div at bounding box center [335, 299] width 17 height 17
checkbox input "true"
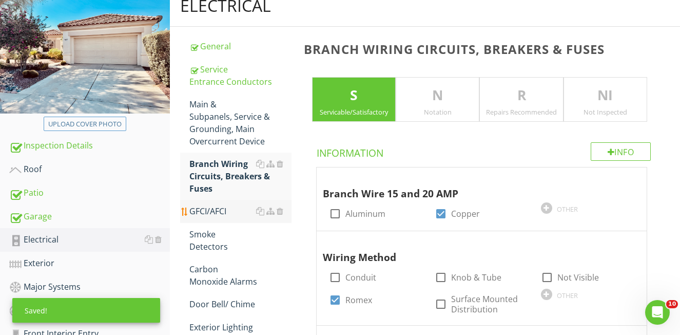
click at [209, 210] on div "GFCI/AFCI" at bounding box center [240, 211] width 102 height 12
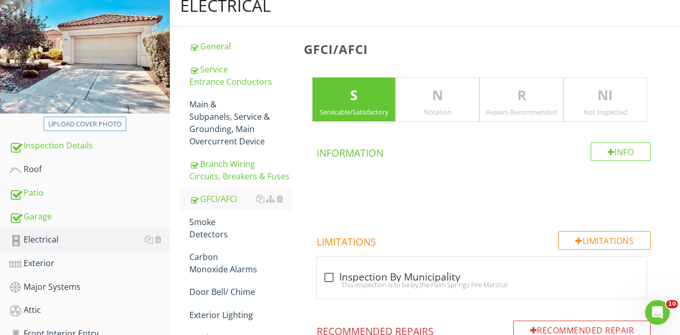
click at [456, 101] on p "N" at bounding box center [437, 95] width 83 height 21
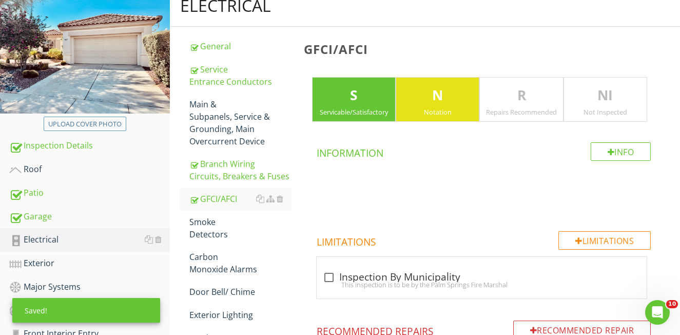
click at [356, 100] on p "S" at bounding box center [354, 95] width 83 height 21
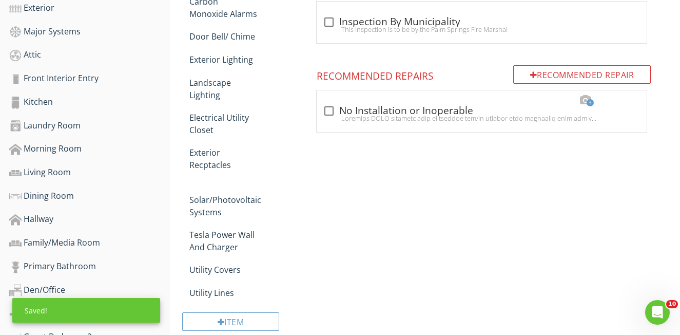
scroll to position [402, 0]
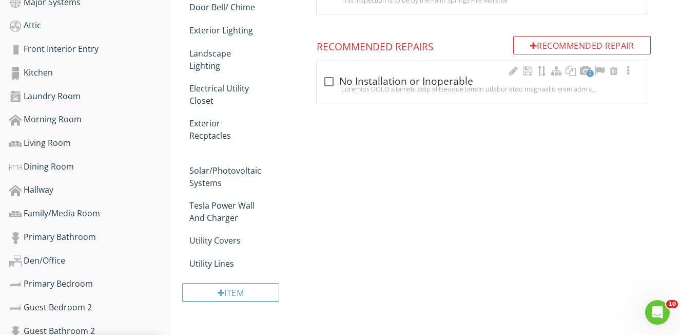
click at [328, 81] on div at bounding box center [328, 81] width 17 height 17
checkbox input "true"
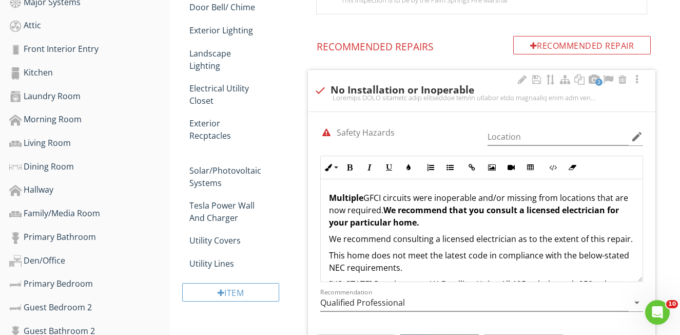
click at [329, 198] on strong "Multiple" at bounding box center [346, 197] width 34 height 11
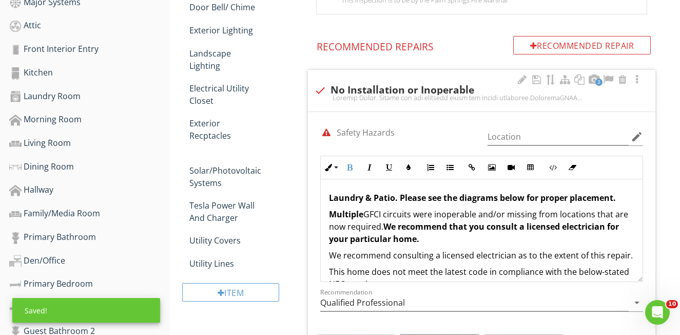
click at [398, 198] on strong "Laundry & Patio. Please see the diagrams below for proper placement." at bounding box center [472, 197] width 287 height 11
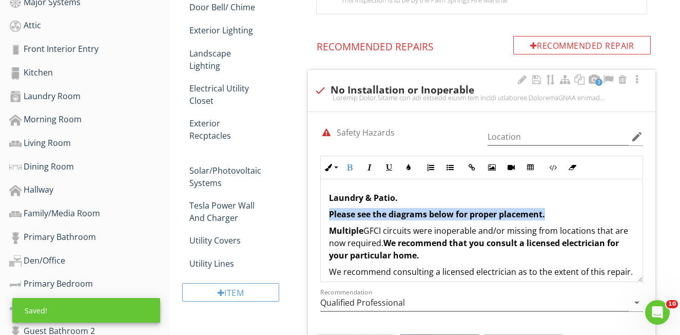
drag, startPoint x: 325, startPoint y: 212, endPoint x: 550, endPoint y: 213, distance: 224.9
click at [563, 214] on div "Laundry & Patio. Please see the diagrams below for proper placement. Multiple G…" at bounding box center [482, 308] width 322 height 259
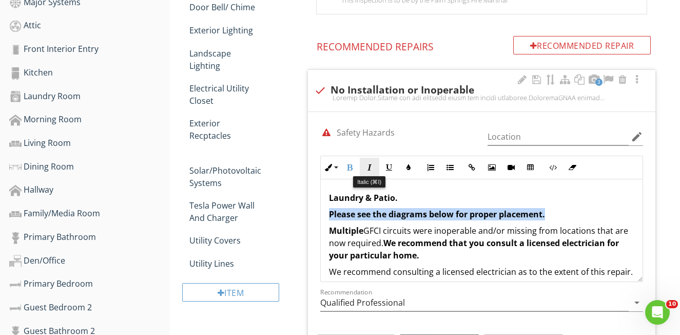
click at [368, 168] on icon "button" at bounding box center [369, 167] width 7 height 7
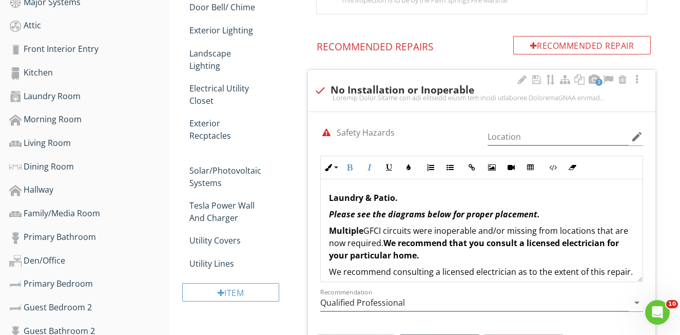
click at [565, 200] on p "Laundry & Patio." at bounding box center [481, 197] width 305 height 12
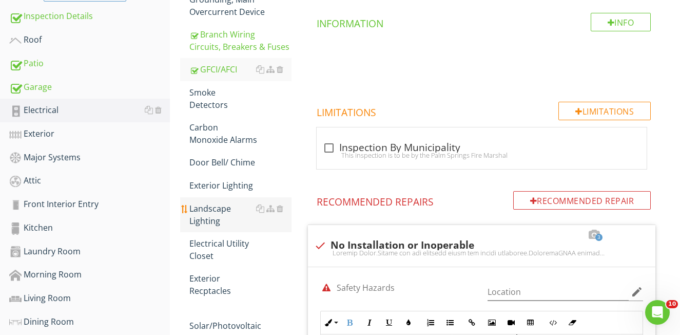
scroll to position [204, 0]
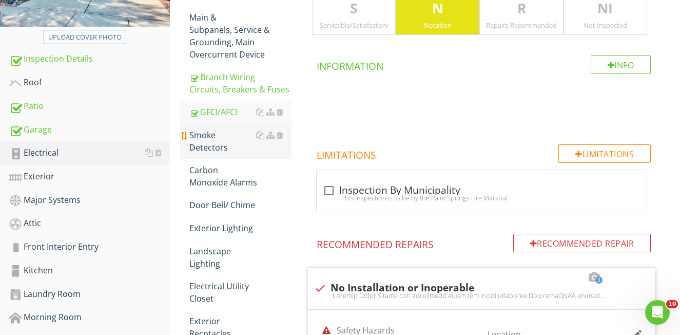
click at [222, 139] on div "Smoke Detectors" at bounding box center [240, 141] width 102 height 25
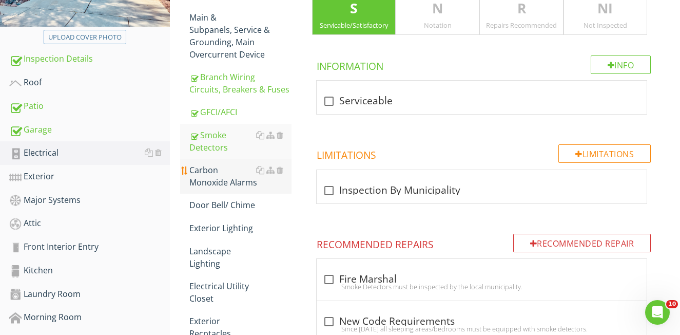
click at [207, 170] on div "Carbon Monoxide Alarms" at bounding box center [240, 176] width 102 height 25
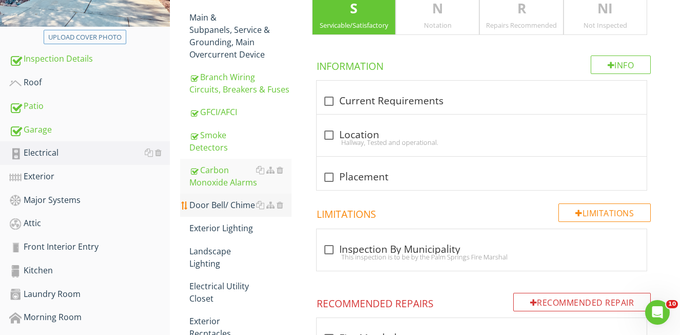
click at [220, 208] on div "Door Bell/ Chime" at bounding box center [240, 205] width 102 height 12
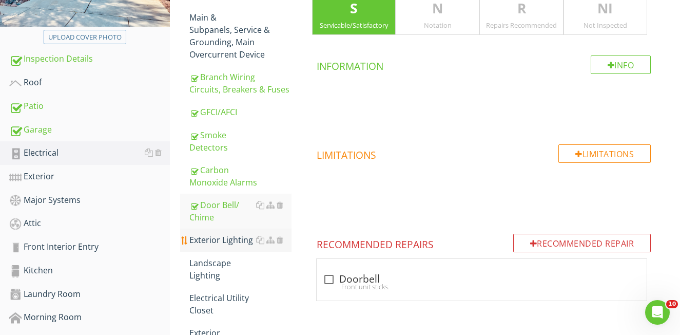
click at [220, 241] on div "Exterior Lighting" at bounding box center [240, 240] width 102 height 12
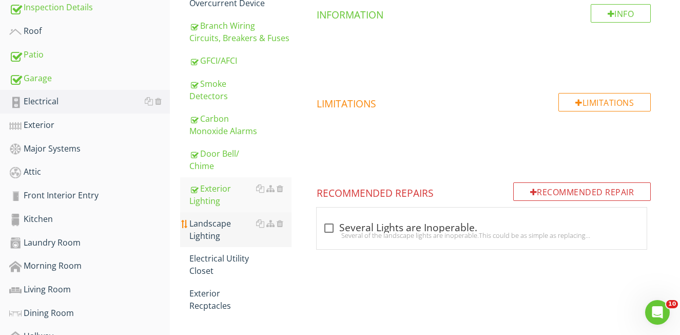
scroll to position [257, 0]
click at [280, 223] on div at bounding box center [280, 222] width 7 height 8
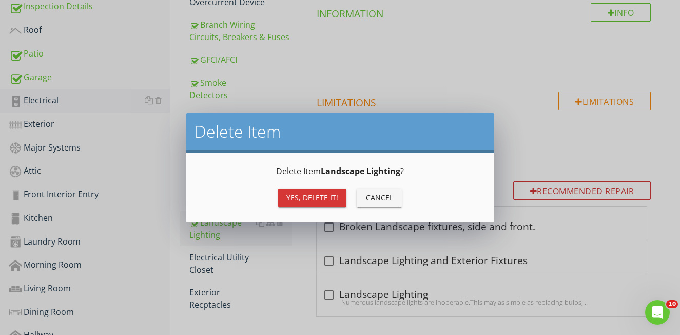
click at [308, 201] on div "Yes, Delete it!" at bounding box center [312, 197] width 52 height 11
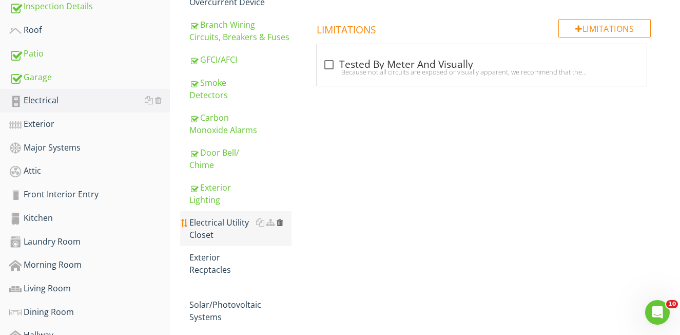
click at [278, 221] on div at bounding box center [280, 222] width 7 height 8
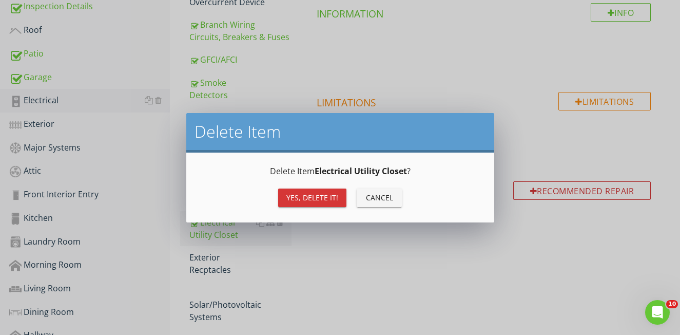
drag, startPoint x: 310, startPoint y: 198, endPoint x: 299, endPoint y: 206, distance: 13.9
click at [310, 198] on div "Yes, Delete it!" at bounding box center [312, 197] width 52 height 11
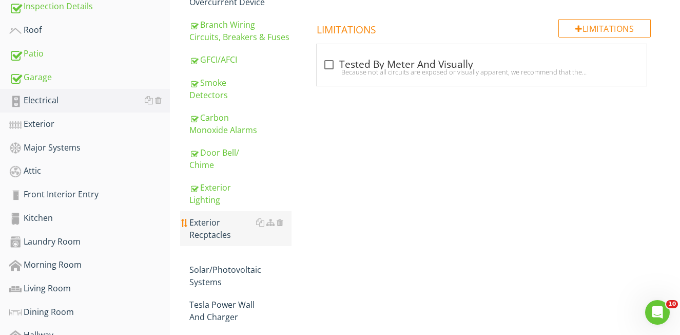
click at [214, 235] on div "Exterior Recptacles" at bounding box center [240, 228] width 102 height 25
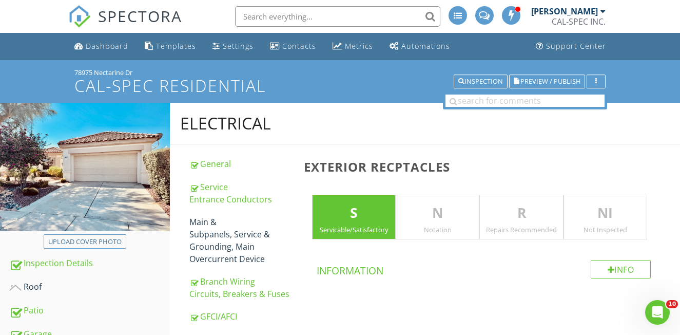
click at [442, 228] on div "Notation" at bounding box center [437, 229] width 83 height 8
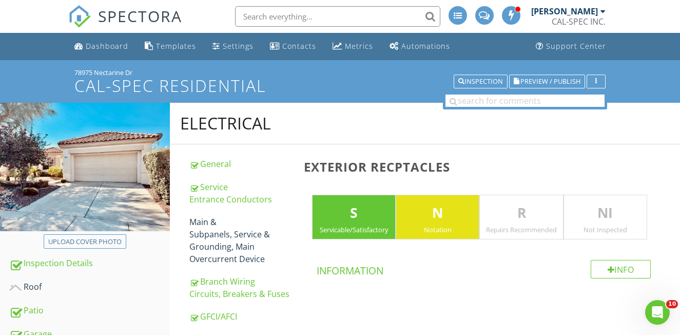
click at [358, 216] on p "S" at bounding box center [354, 213] width 83 height 21
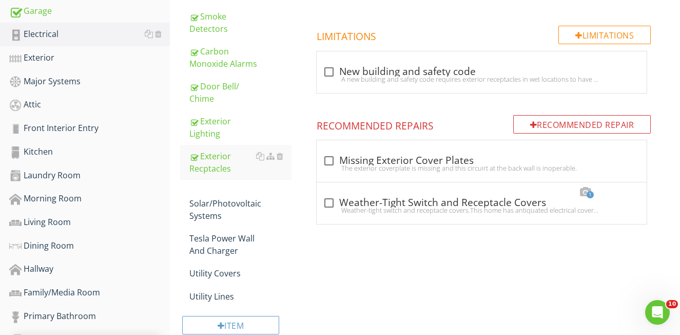
scroll to position [316, 0]
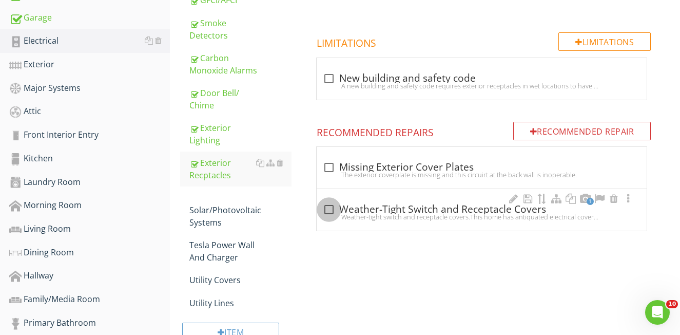
click at [332, 208] on div at bounding box center [328, 209] width 17 height 17
checkbox input "true"
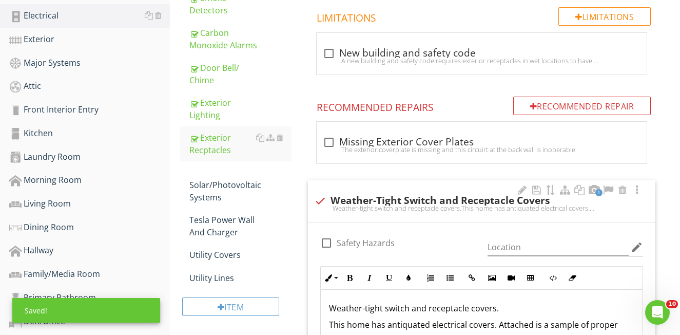
scroll to position [382, 0]
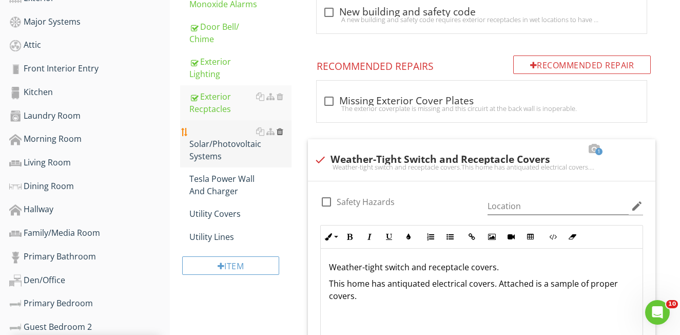
click at [280, 131] on div at bounding box center [280, 131] width 7 height 8
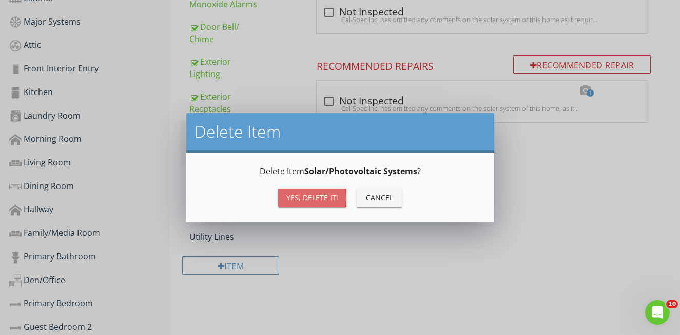
click at [301, 191] on button "Yes, Delete it!" at bounding box center [312, 197] width 68 height 18
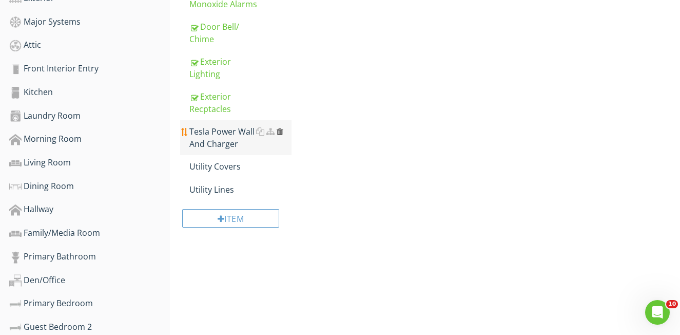
click at [279, 131] on div at bounding box center [280, 131] width 7 height 8
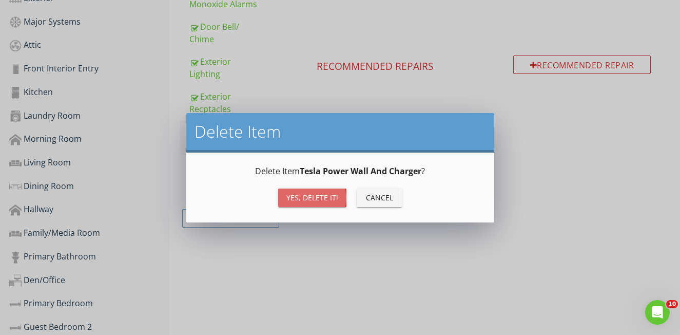
click at [303, 195] on div "Yes, Delete it!" at bounding box center [312, 197] width 52 height 11
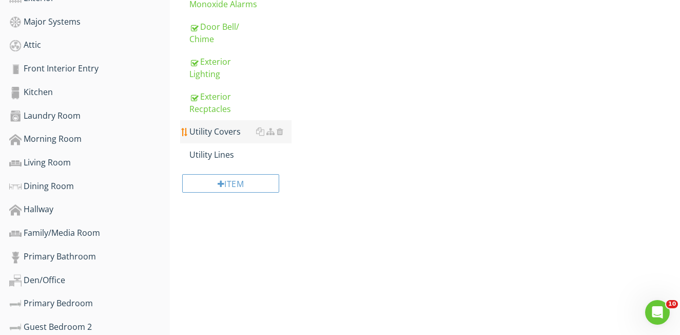
click at [222, 133] on div "Utility Covers" at bounding box center [240, 131] width 102 height 12
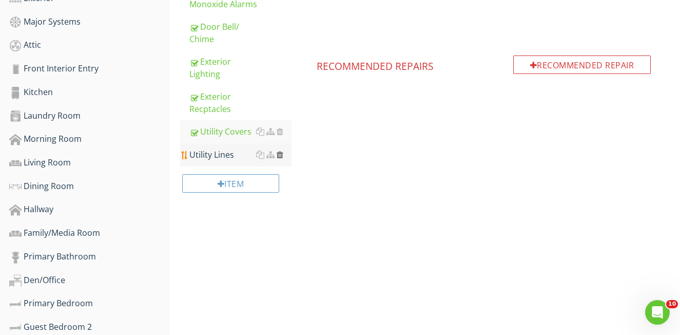
click at [279, 154] on div at bounding box center [280, 154] width 7 height 8
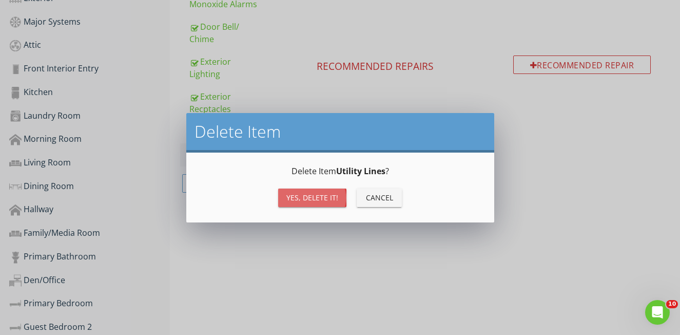
click at [303, 197] on div "Yes, Delete it!" at bounding box center [312, 197] width 52 height 11
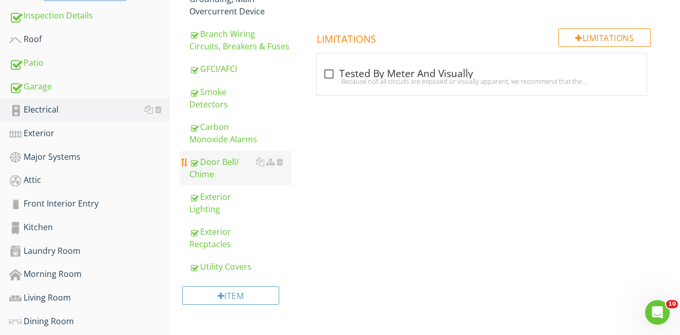
scroll to position [171, 0]
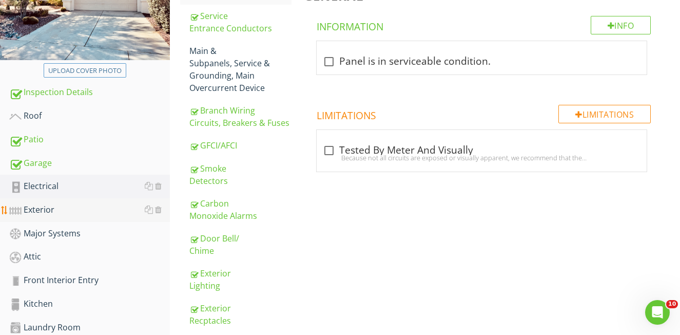
click at [51, 214] on div "Exterior" at bounding box center [89, 209] width 161 height 13
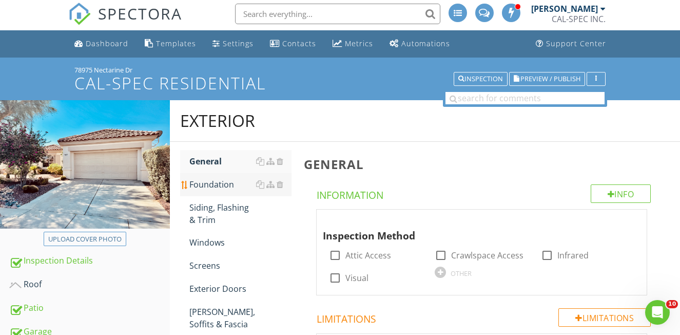
scroll to position [5, 0]
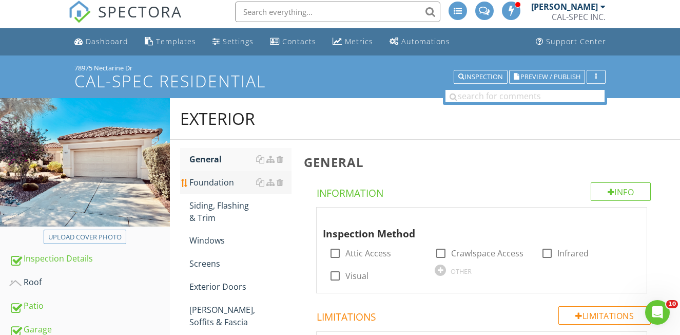
click at [209, 187] on link "Foundation" at bounding box center [240, 182] width 102 height 23
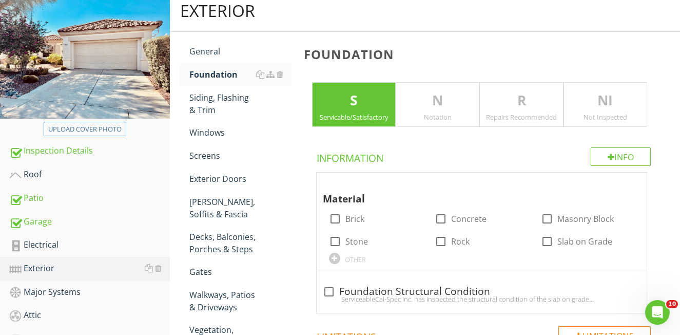
scroll to position [113, 0]
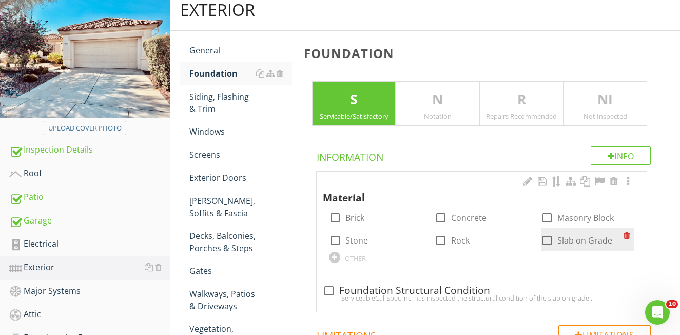
click at [546, 239] on div at bounding box center [547, 240] width 17 height 17
checkbox input "true"
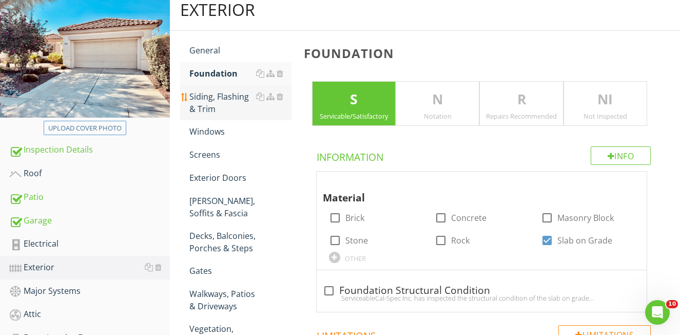
click at [226, 100] on div "Siding, Flashing & Trim" at bounding box center [240, 102] width 102 height 25
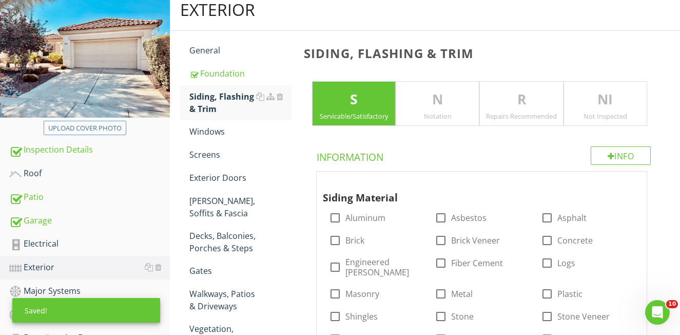
click at [452, 111] on div "N Notation" at bounding box center [438, 103] width 84 height 45
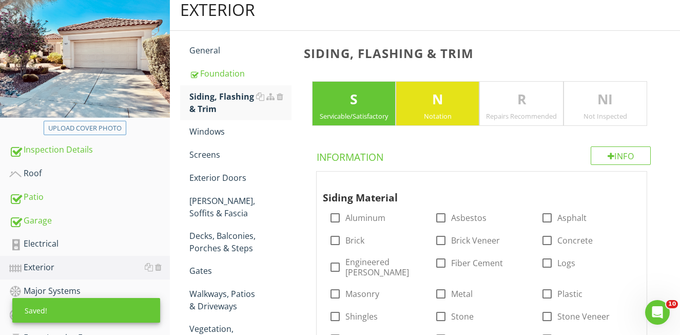
click at [359, 109] on div "S Servicable/Satisfactory" at bounding box center [354, 103] width 84 height 45
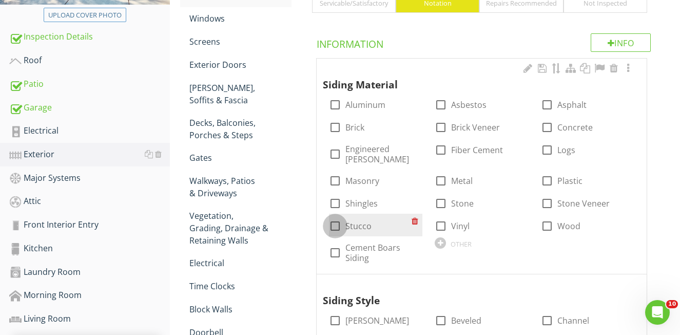
click at [334, 218] on div at bounding box center [335, 225] width 17 height 17
checkbox input "true"
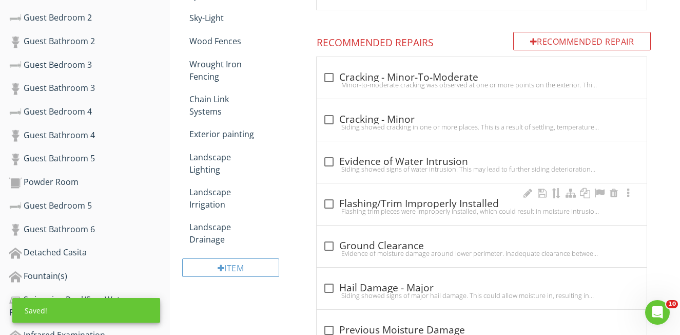
scroll to position [647, 0]
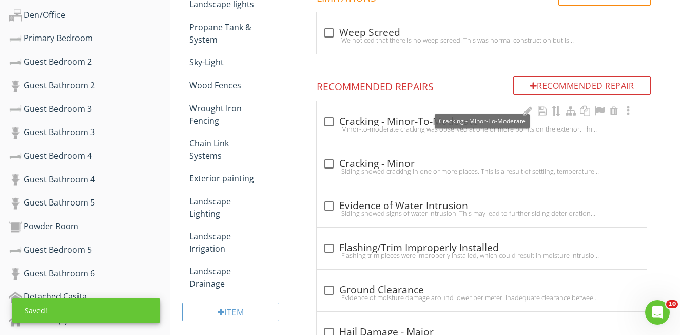
click at [325, 113] on div at bounding box center [328, 121] width 17 height 17
checkbox input "true"
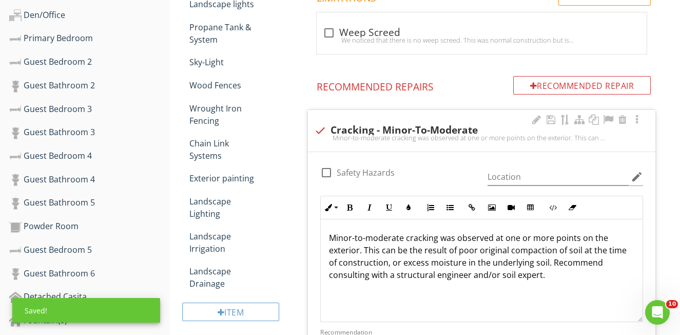
scroll to position [650, 0]
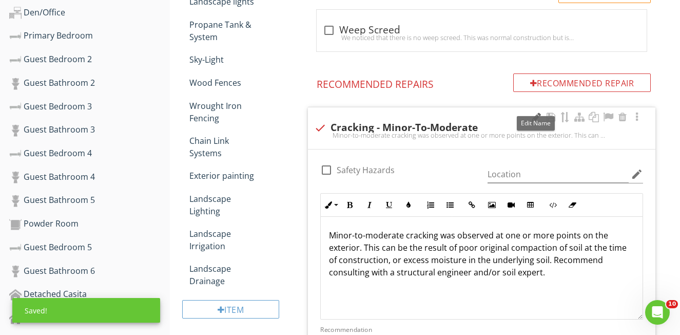
click at [535, 112] on div at bounding box center [536, 117] width 12 height 10
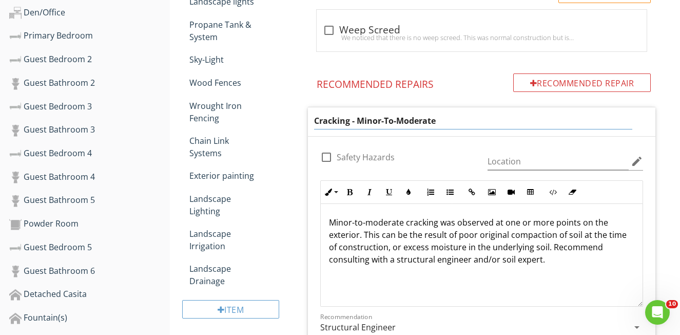
drag, startPoint x: 442, startPoint y: 108, endPoint x: 386, endPoint y: 110, distance: 56.5
click at [382, 112] on input "Cracking - Minor-To-Moderate" at bounding box center [473, 120] width 319 height 17
type input "Cracking - Minor"
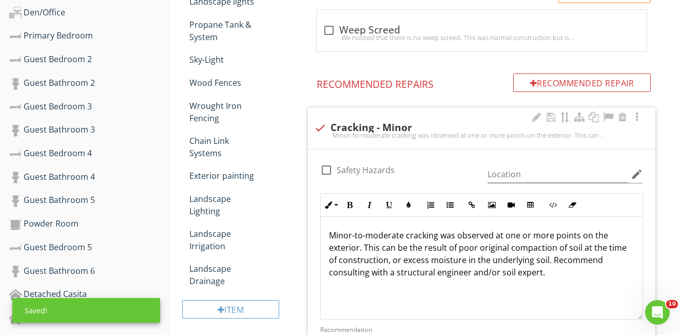
drag, startPoint x: 403, startPoint y: 212, endPoint x: 392, endPoint y: 221, distance: 14.6
click at [386, 217] on div "Minor-to-moderate cracking was observed at one or more points on the exterior. …" at bounding box center [482, 268] width 322 height 103
drag, startPoint x: 401, startPoint y: 225, endPoint x: 353, endPoint y: 226, distance: 48.8
click at [353, 229] on p "Minor-to-moderate cracking was observed at one or more points on the exterior. …" at bounding box center [481, 253] width 305 height 49
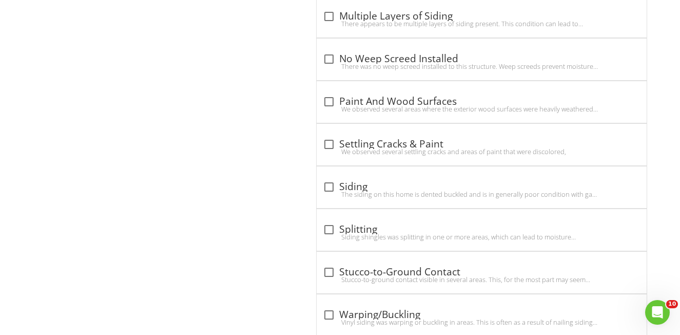
scroll to position [1605, 0]
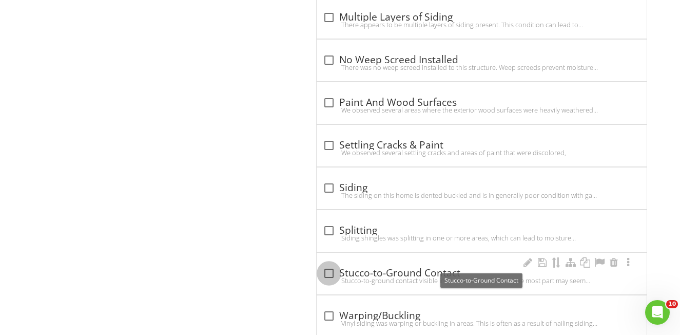
click at [328, 264] on div at bounding box center [328, 272] width 17 height 17
checkbox input "true"
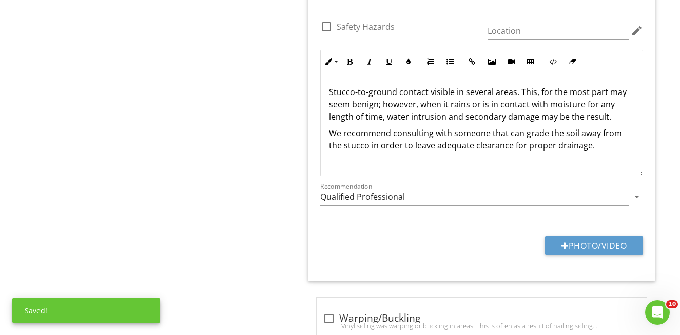
scroll to position [1926, 0]
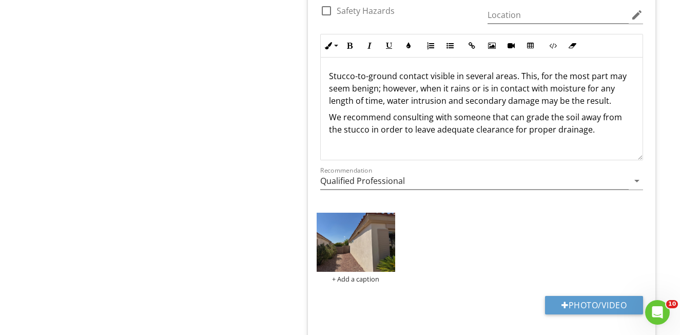
click at [349, 253] on img at bounding box center [356, 242] width 79 height 59
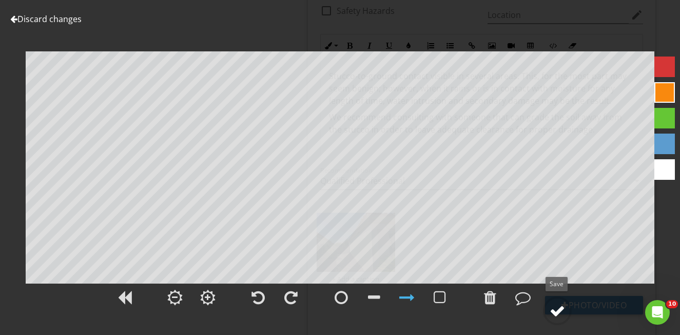
click at [553, 312] on div at bounding box center [557, 310] width 15 height 15
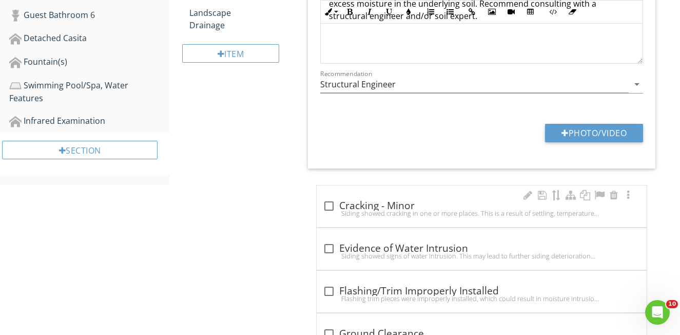
scroll to position [905, 0]
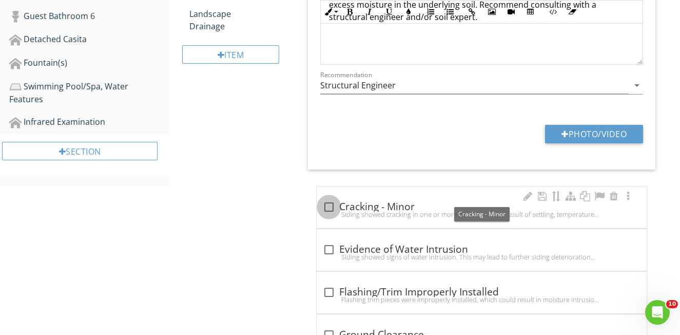
click at [328, 198] on div at bounding box center [328, 206] width 17 height 17
checkbox input "true"
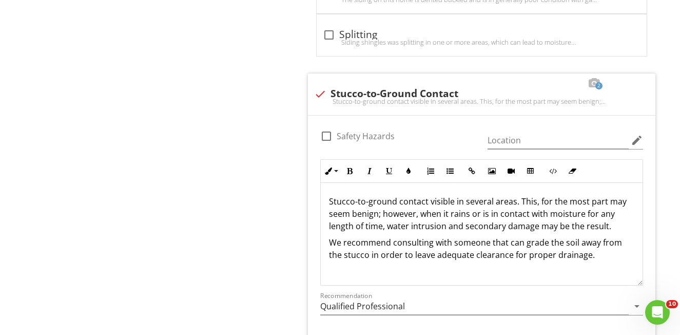
scroll to position [2167, 0]
click at [520, 79] on div at bounding box center [522, 84] width 12 height 10
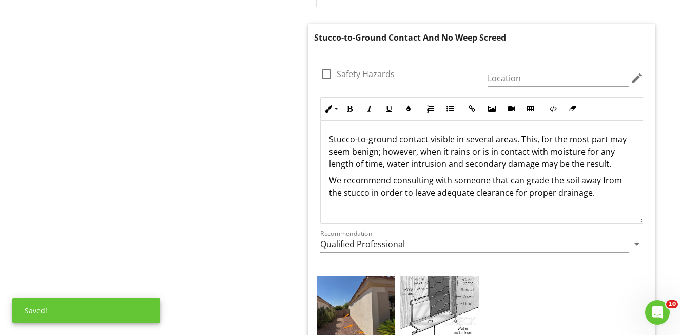
scroll to position [2217, 0]
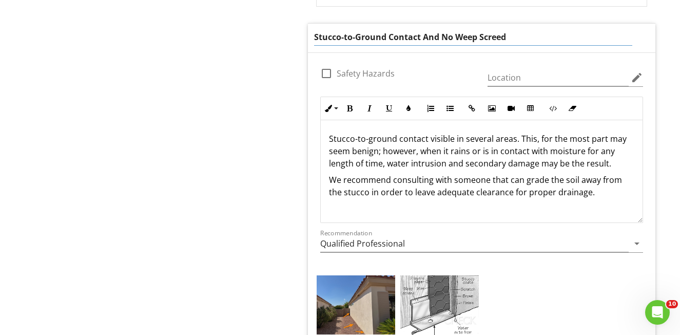
click at [428, 29] on input "Stucco-to-Ground Contact And No Weep Screed" at bounding box center [473, 37] width 319 height 17
type input "Stucco-to-Ground Contact and No Weep Screed"
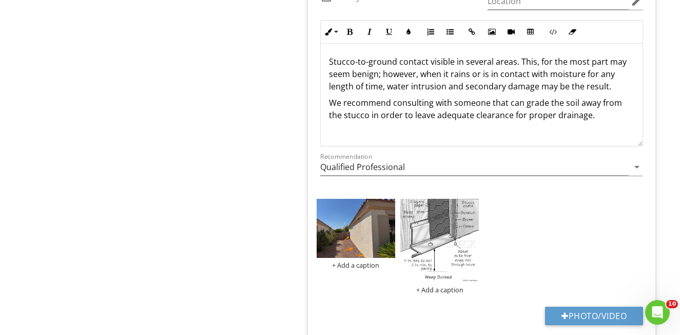
scroll to position [2294, 0]
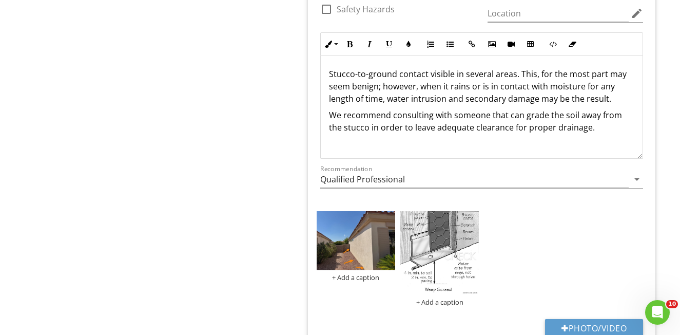
drag, startPoint x: 490, startPoint y: 51, endPoint x: 484, endPoint y: 56, distance: 7.6
click at [477, 55] on div "Stucco-to-ground contact visible in several areas. This, for the most part may …" at bounding box center [482, 106] width 322 height 103
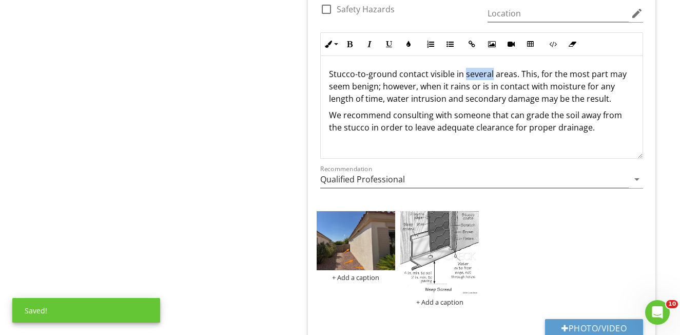
drag, startPoint x: 489, startPoint y: 64, endPoint x: 465, endPoint y: 65, distance: 24.7
click at [465, 68] on p "Stucco-to-ground contact visible in several areas. This, for the most part may …" at bounding box center [481, 86] width 305 height 37
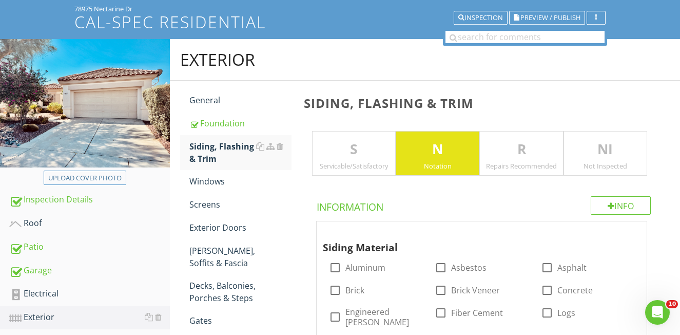
scroll to position [53, 0]
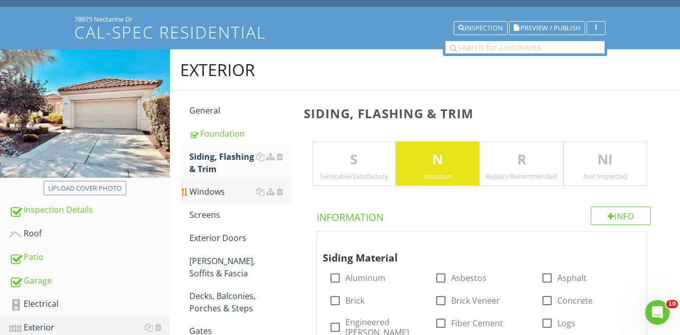
click at [200, 197] on div "Windows" at bounding box center [240, 191] width 102 height 12
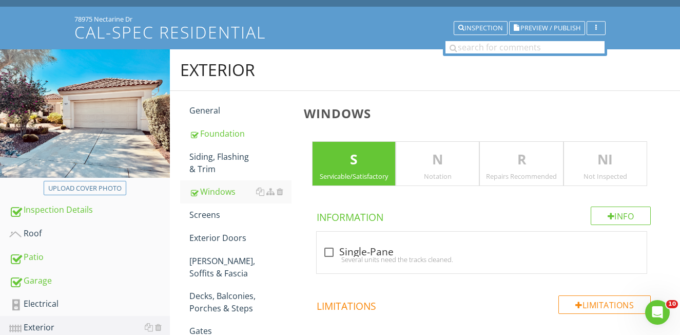
click at [443, 164] on p "N" at bounding box center [437, 159] width 83 height 21
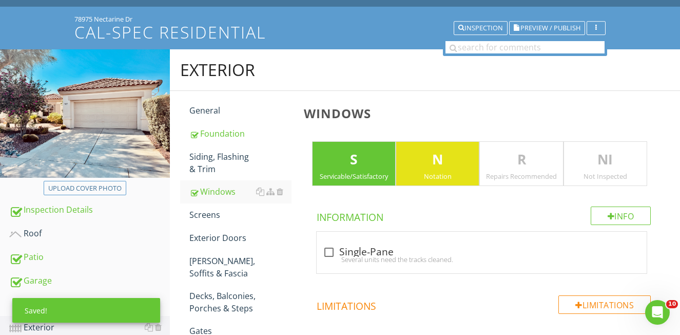
drag, startPoint x: 362, startPoint y: 164, endPoint x: 367, endPoint y: 193, distance: 29.1
click at [362, 164] on p "S" at bounding box center [354, 159] width 83 height 21
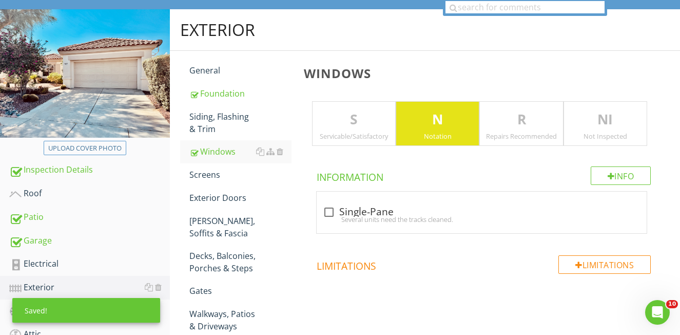
scroll to position [236, 0]
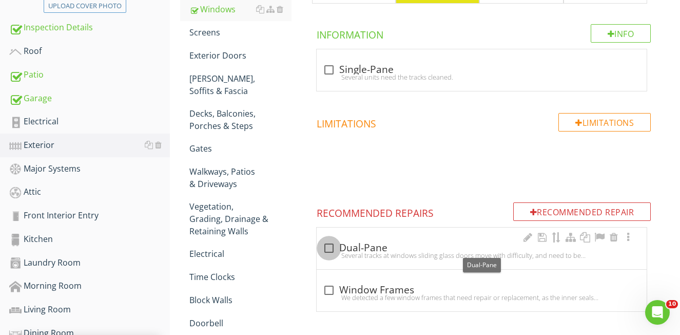
click at [332, 247] on div at bounding box center [328, 247] width 17 height 17
checkbox input "true"
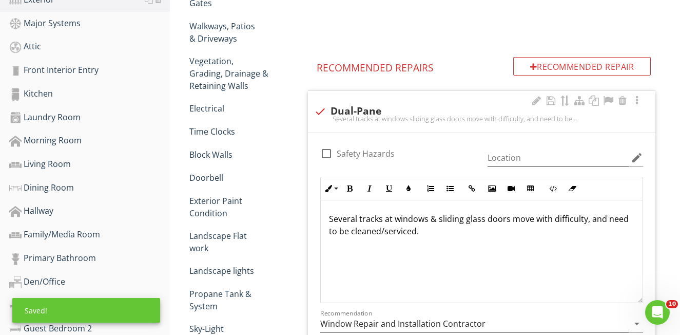
scroll to position [452, 0]
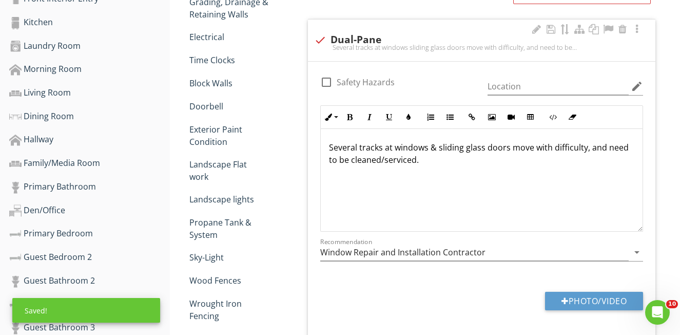
click at [429, 165] on div "Several tracks at windows & sliding glass doors move with difficulty, and need …" at bounding box center [482, 180] width 322 height 103
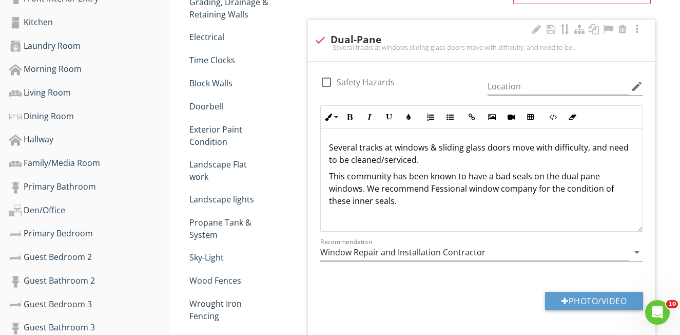
click at [367, 189] on p "This community has been known to have a bad seals on the dual pane windows. We …" at bounding box center [481, 188] width 305 height 37
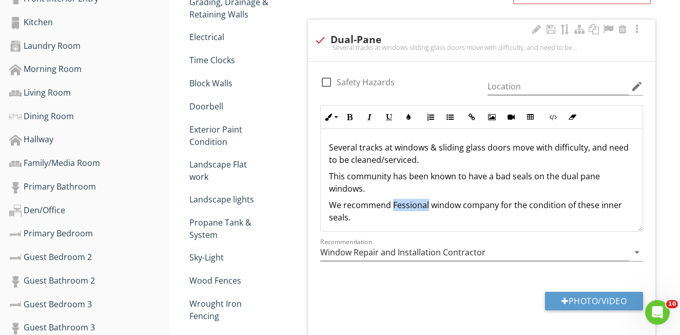
drag, startPoint x: 392, startPoint y: 205, endPoint x: 428, endPoint y: 204, distance: 36.0
click at [428, 204] on p "We recommend Fessional window company for the condition of these inner seals." at bounding box center [481, 211] width 305 height 25
drag, startPoint x: 531, startPoint y: 207, endPoint x: 542, endPoint y: 205, distance: 10.9
click at [542, 205] on p "We recommend a professional window company for the condition of these inner sea…" at bounding box center [481, 211] width 305 height 25
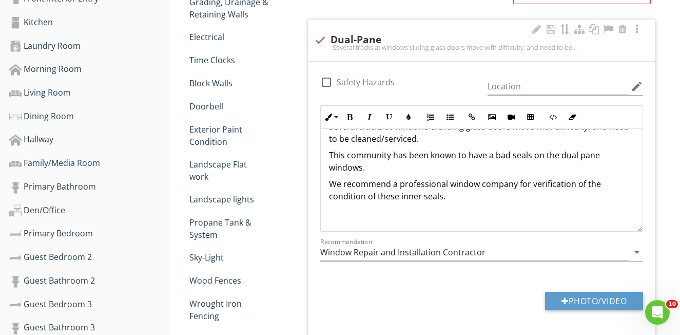
scroll to position [453, 0]
click at [491, 156] on p "This community has been known to have a bad seals on the dual pane windows." at bounding box center [481, 160] width 305 height 25
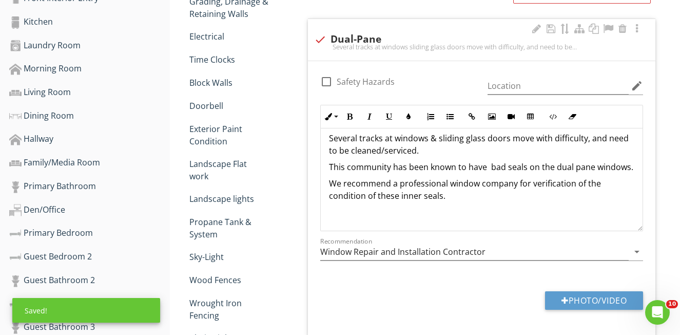
click at [508, 169] on p "This community has been known to have bad seals on the dual pane windows." at bounding box center [481, 167] width 305 height 12
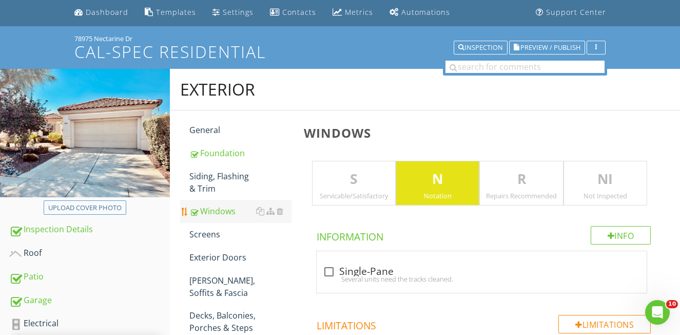
scroll to position [34, 0]
click at [223, 237] on div "Screens" at bounding box center [240, 234] width 102 height 12
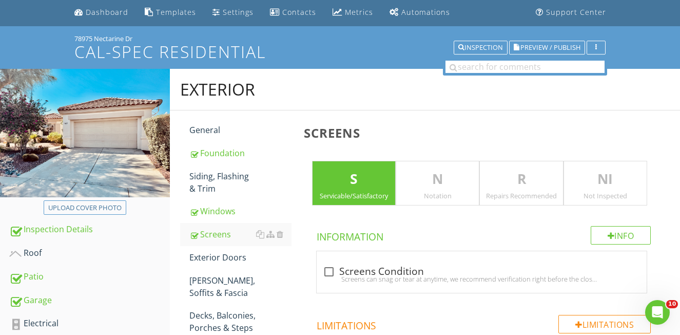
drag, startPoint x: 447, startPoint y: 194, endPoint x: 395, endPoint y: 191, distance: 51.9
click at [447, 194] on div "Notation" at bounding box center [437, 195] width 83 height 8
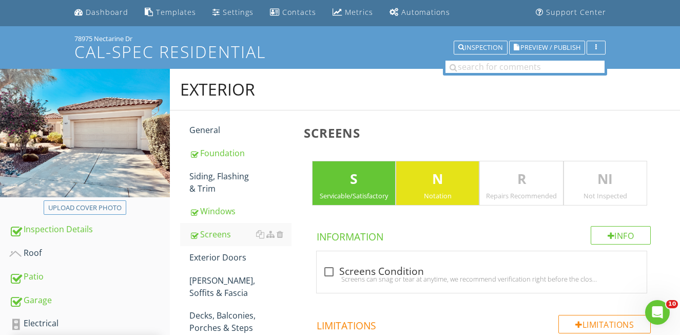
click at [362, 187] on p "S" at bounding box center [354, 179] width 83 height 21
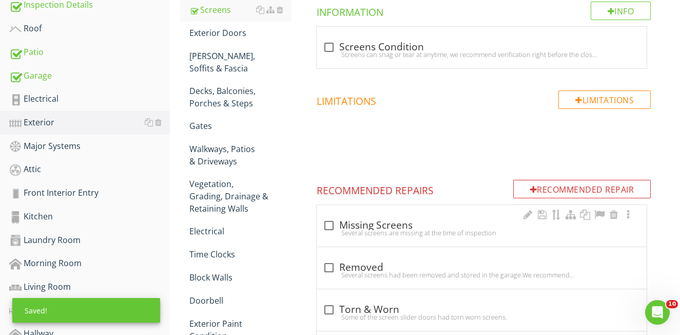
scroll to position [260, 0]
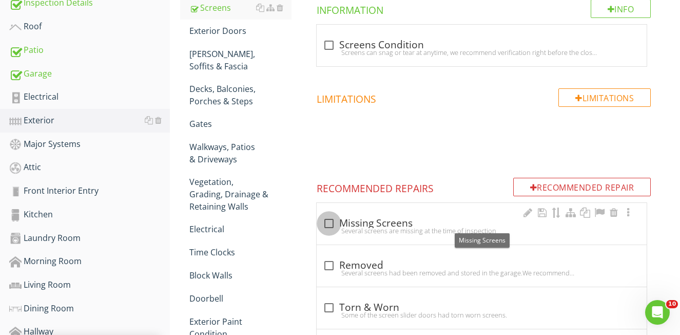
click at [328, 223] on div at bounding box center [328, 223] width 17 height 17
checkbox input "true"
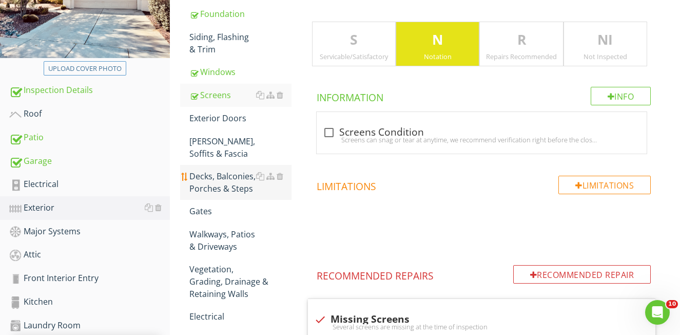
scroll to position [173, 0]
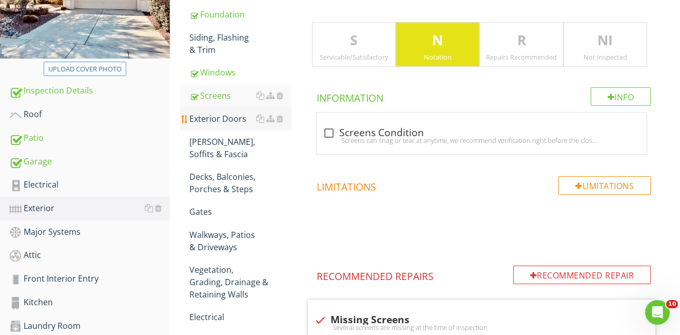
click at [234, 123] on div "Exterior Doors" at bounding box center [240, 118] width 102 height 12
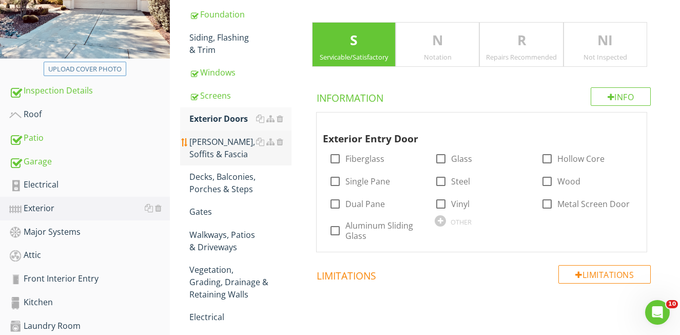
click at [220, 148] on div "Eaves, Soffits & Fascia" at bounding box center [240, 148] width 102 height 25
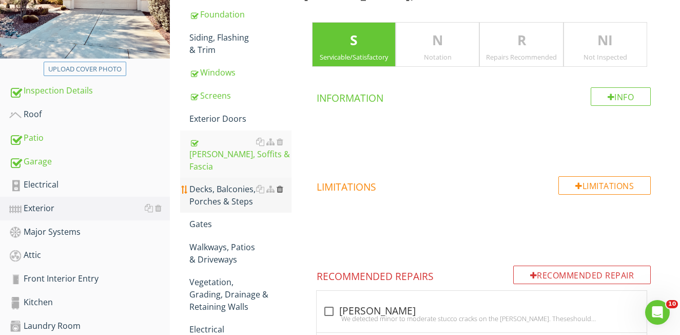
click at [281, 185] on div at bounding box center [280, 189] width 7 height 8
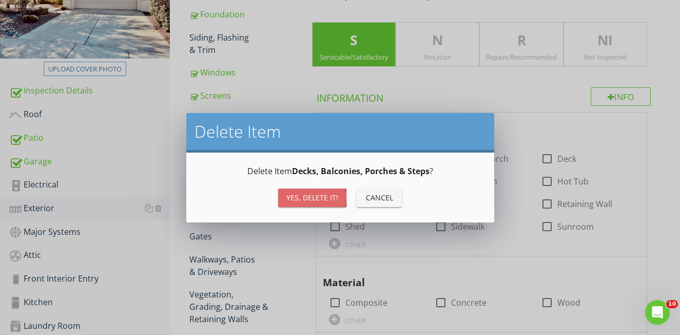
click at [327, 193] on div "Yes, Delete it!" at bounding box center [312, 197] width 52 height 11
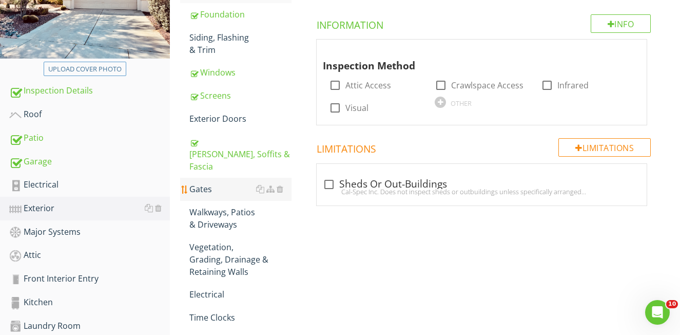
click at [202, 183] on div "Gates" at bounding box center [240, 189] width 102 height 12
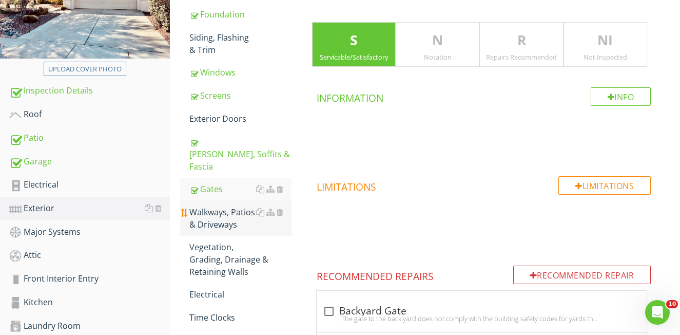
click at [212, 209] on div "Walkways, Patios & Driveways" at bounding box center [240, 218] width 102 height 25
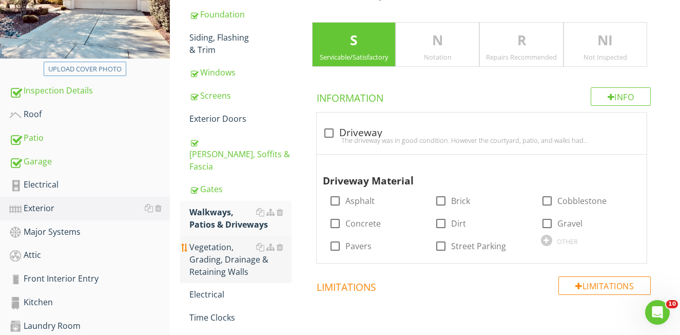
click at [218, 247] on div "Vegetation, Grading, Drainage & Retaining Walls" at bounding box center [240, 259] width 102 height 37
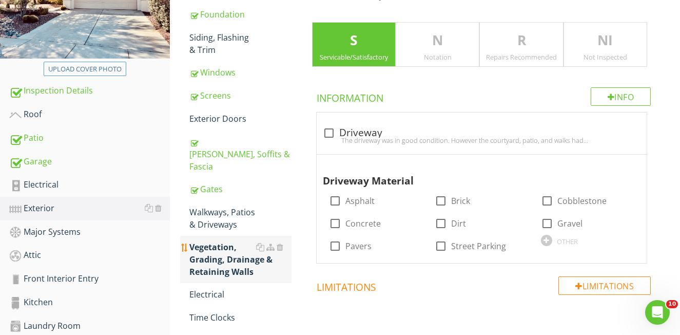
click at [218, 247] on div "Vegetation, Grading, Drainage & Retaining Walls" at bounding box center [240, 259] width 102 height 37
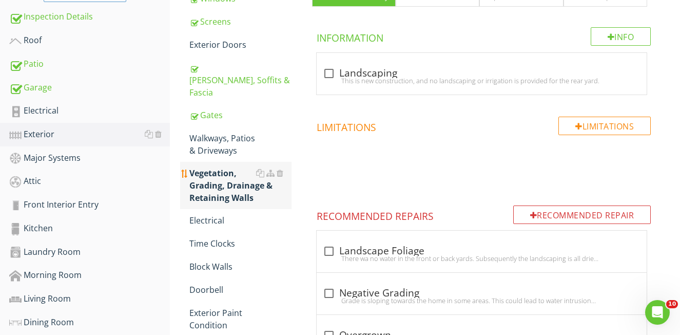
scroll to position [250, 0]
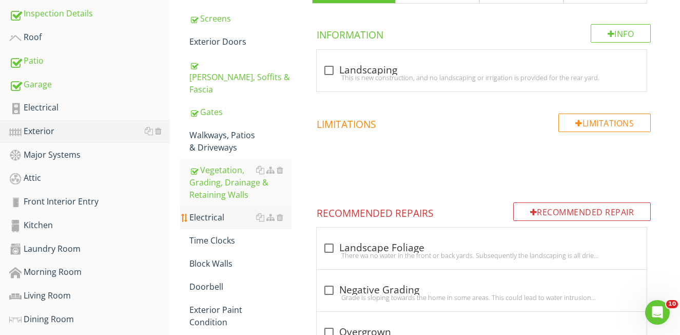
click at [215, 211] on div "Electrical" at bounding box center [240, 217] width 102 height 12
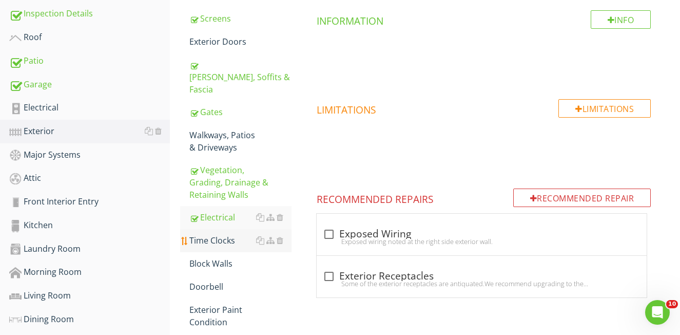
click at [220, 234] on div "Time Clocks" at bounding box center [240, 240] width 102 height 12
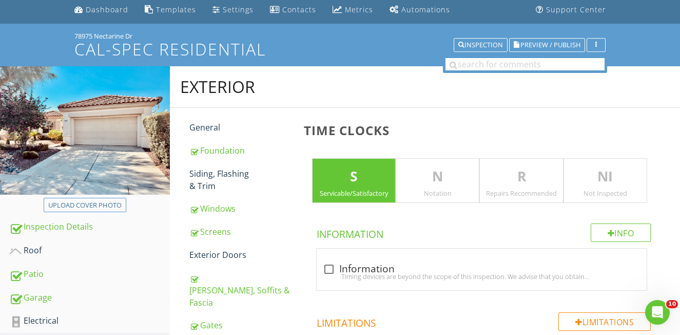
scroll to position [30, 0]
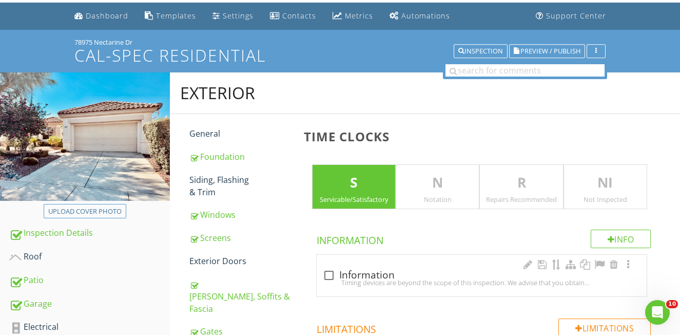
drag, startPoint x: 329, startPoint y: 277, endPoint x: 315, endPoint y: 273, distance: 14.6
click at [329, 278] on div "Timing devices are beyond the scope of this inspection. We advise that you obta…" at bounding box center [482, 282] width 318 height 8
checkbox input "true"
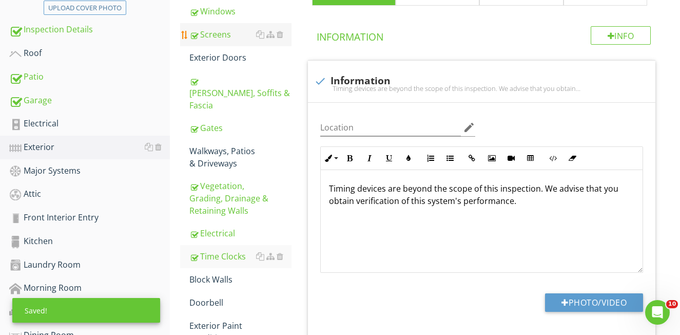
scroll to position [334, 0]
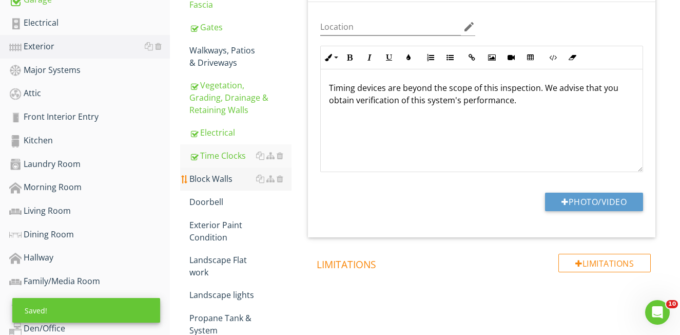
click at [206, 173] on div "Block Walls" at bounding box center [240, 179] width 102 height 12
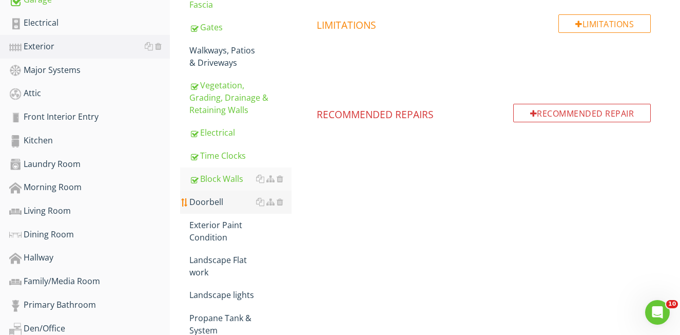
click at [214, 196] on div "Doorbell" at bounding box center [240, 202] width 102 height 12
click at [214, 219] on div "Exterior Paint Condition" at bounding box center [240, 231] width 102 height 25
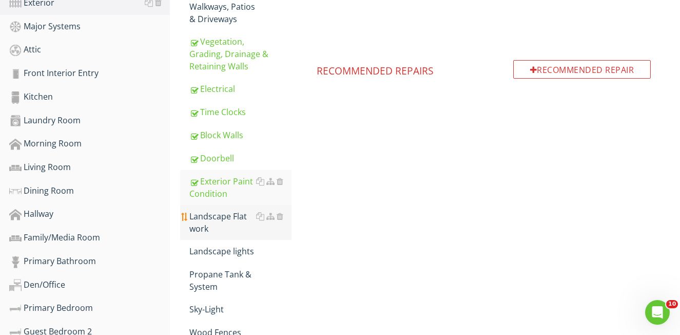
scroll to position [380, 0]
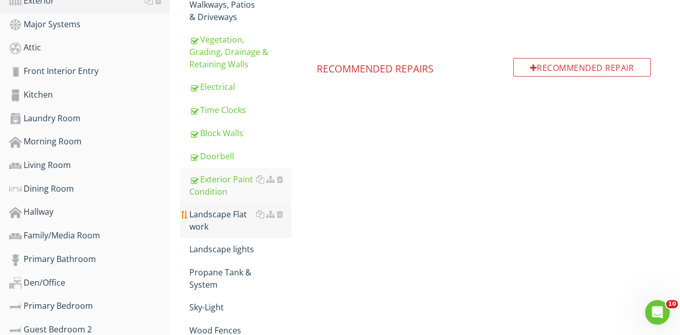
click at [231, 210] on div "Landscape Flat work" at bounding box center [240, 220] width 102 height 25
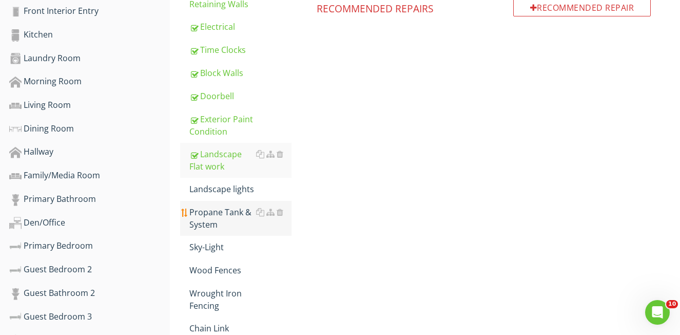
scroll to position [441, 0]
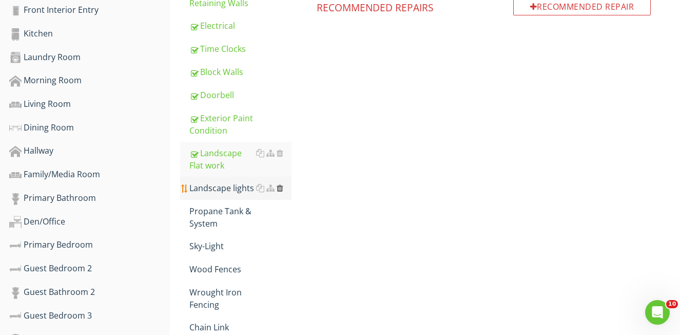
click at [280, 184] on div at bounding box center [280, 188] width 7 height 8
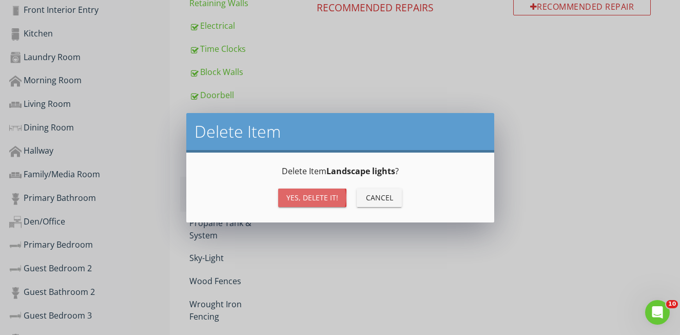
click at [300, 200] on div "Yes, Delete it!" at bounding box center [312, 197] width 52 height 11
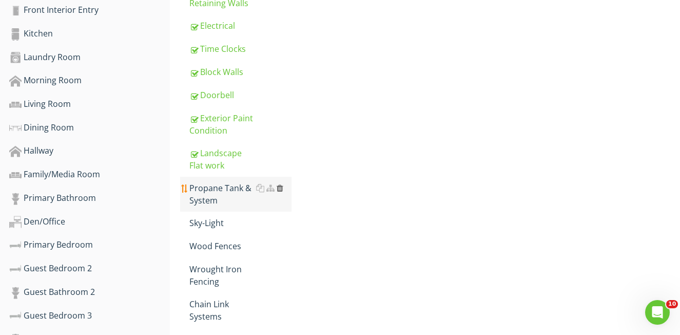
click at [280, 184] on div at bounding box center [280, 188] width 7 height 8
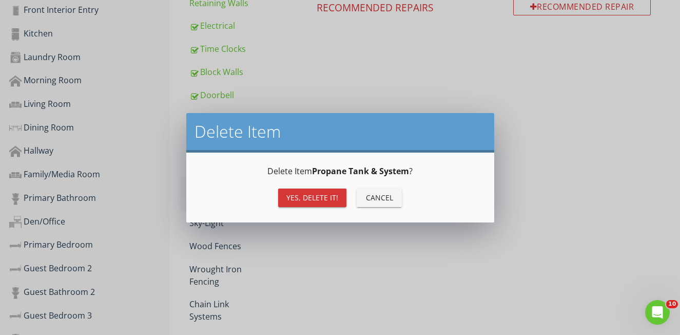
click at [302, 197] on div "Yes, Delete it!" at bounding box center [312, 197] width 52 height 11
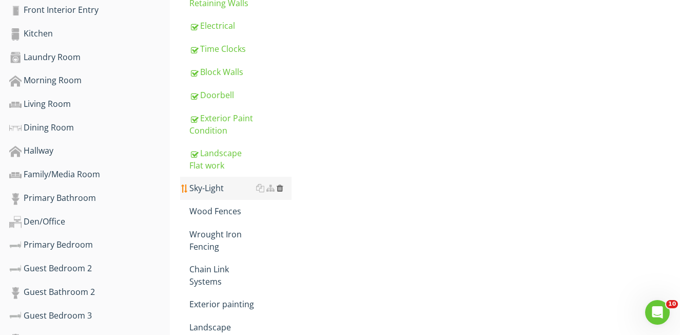
click at [280, 184] on div at bounding box center [280, 188] width 7 height 8
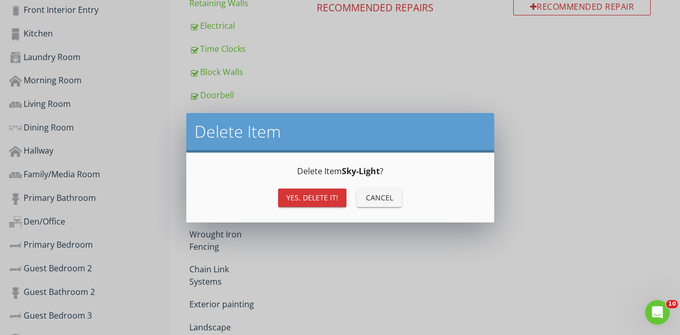
click at [292, 193] on div "Yes, Delete it!" at bounding box center [312, 197] width 52 height 11
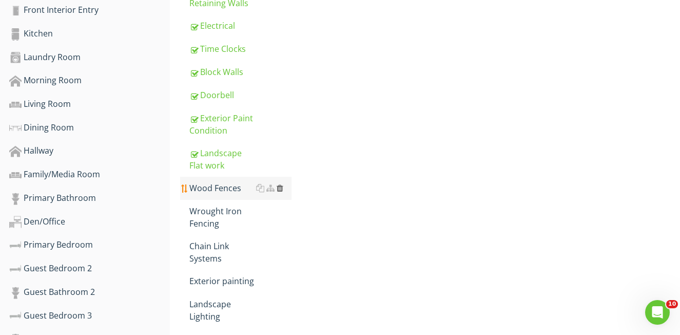
click at [279, 184] on div at bounding box center [280, 188] width 7 height 8
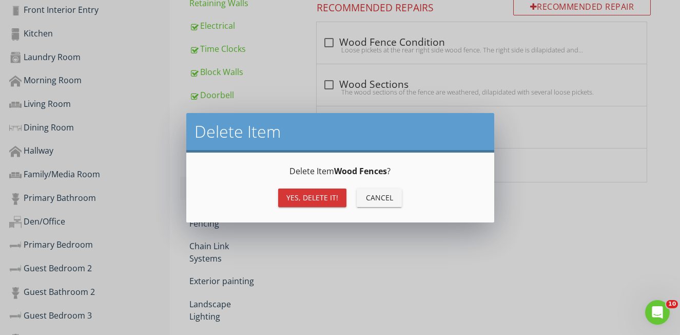
click at [299, 194] on div "Yes, Delete it!" at bounding box center [312, 197] width 52 height 11
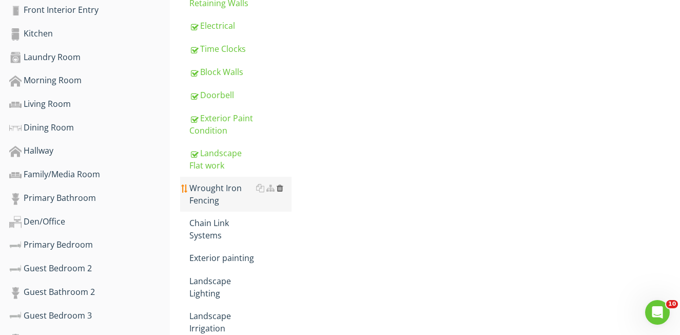
click at [279, 184] on div at bounding box center [280, 188] width 7 height 8
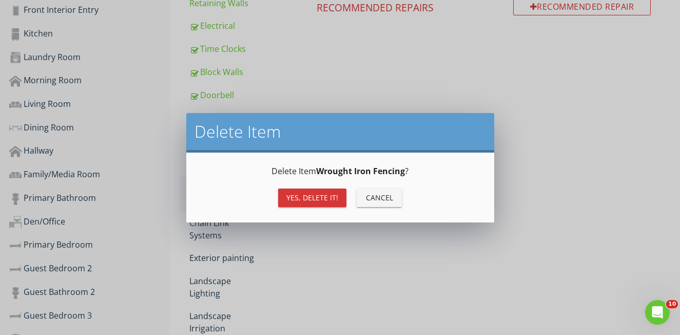
click at [297, 190] on button "Yes, Delete it!" at bounding box center [312, 197] width 68 height 18
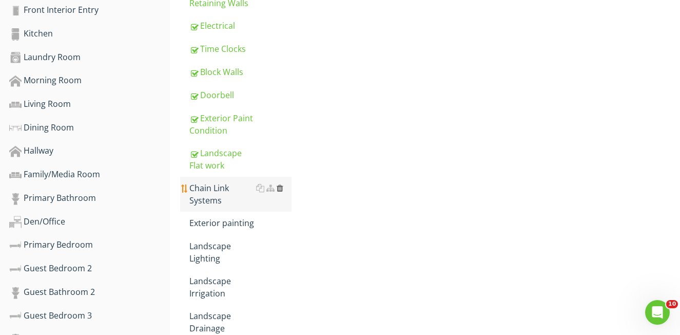
click at [278, 184] on div at bounding box center [280, 188] width 7 height 8
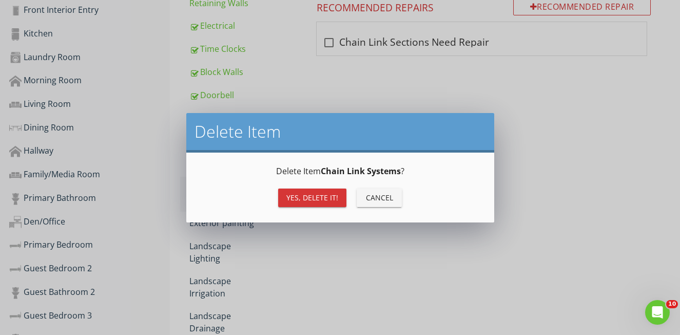
click at [308, 190] on button "Yes, Delete it!" at bounding box center [312, 197] width 68 height 18
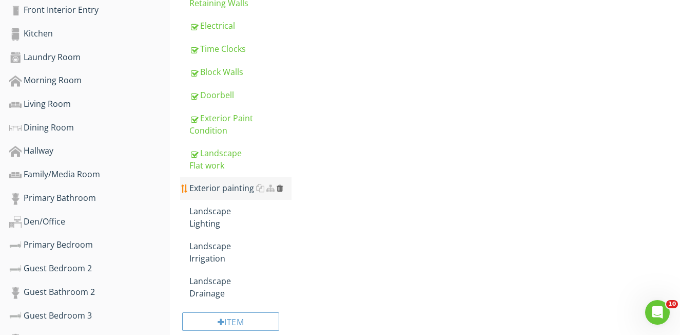
click at [278, 184] on div at bounding box center [280, 188] width 7 height 8
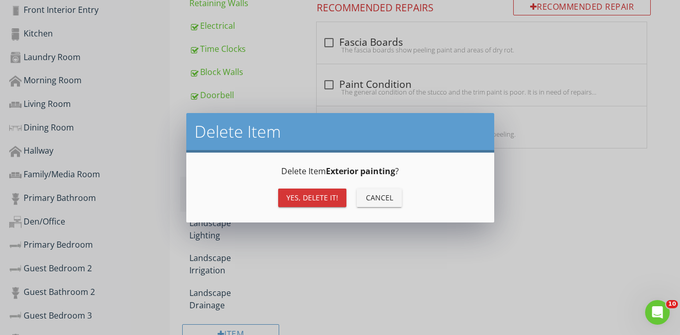
click at [306, 192] on div "Yes, Delete it!" at bounding box center [312, 197] width 52 height 11
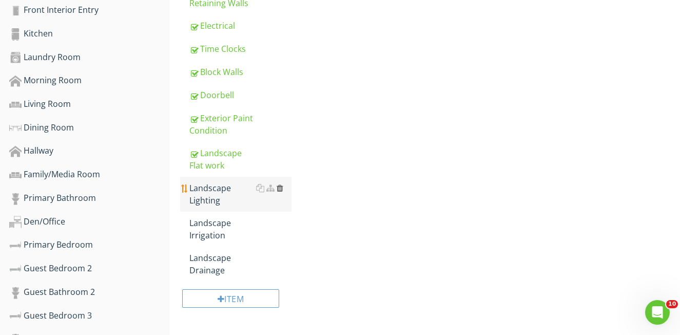
click at [280, 184] on div at bounding box center [280, 188] width 7 height 8
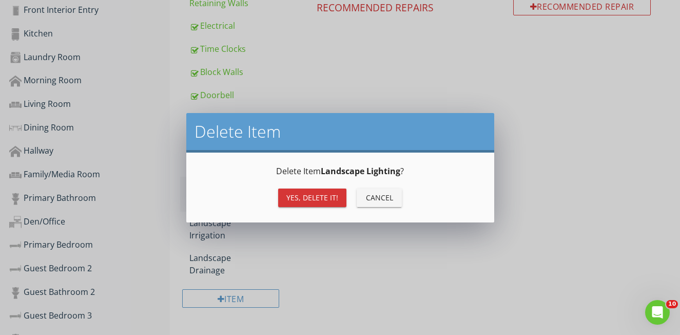
click at [306, 194] on div "Yes, Delete it!" at bounding box center [312, 197] width 52 height 11
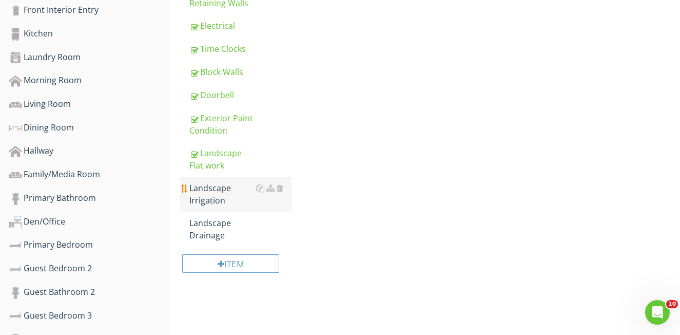
click at [207, 182] on div "Landscape Irrigation" at bounding box center [240, 194] width 102 height 25
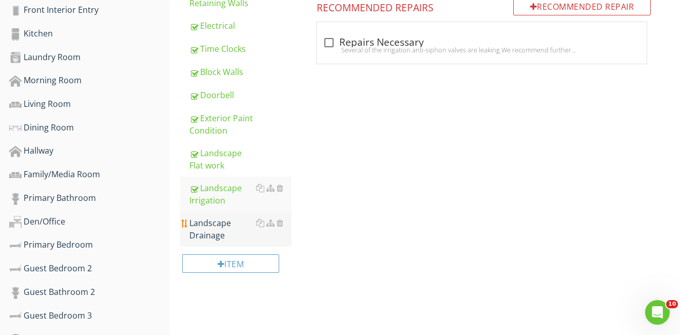
click at [211, 217] on div "Landscape Drainage" at bounding box center [240, 229] width 102 height 25
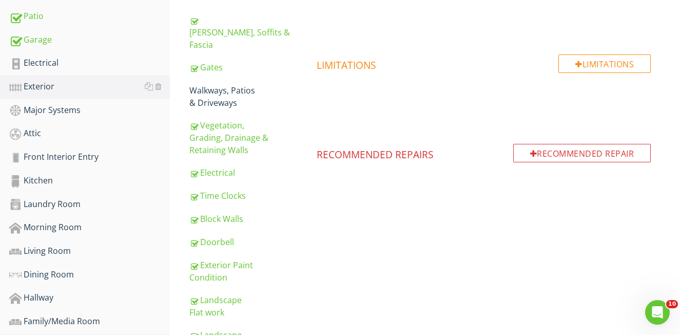
scroll to position [214, 0]
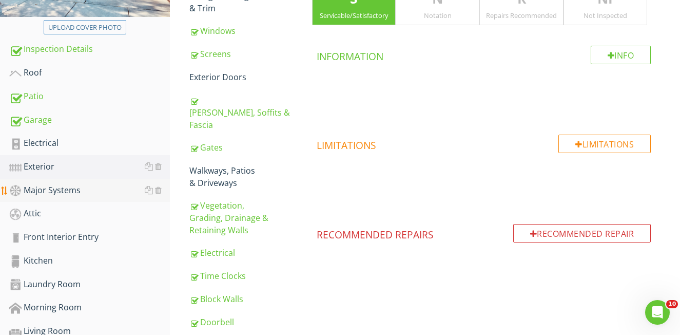
click at [69, 196] on div "Major Systems" at bounding box center [89, 190] width 161 height 13
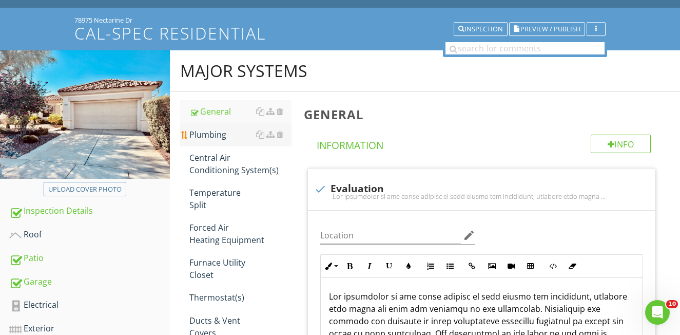
scroll to position [47, 0]
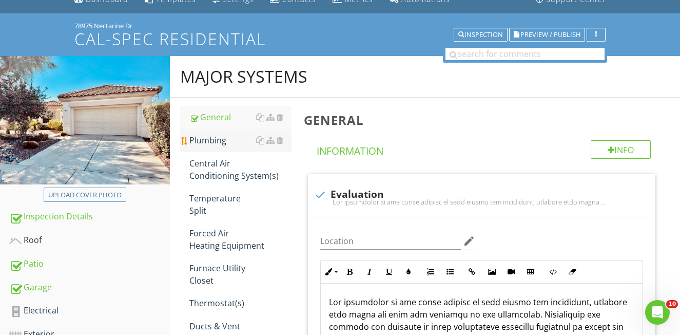
click at [217, 143] on div "Plumbing" at bounding box center [240, 140] width 102 height 12
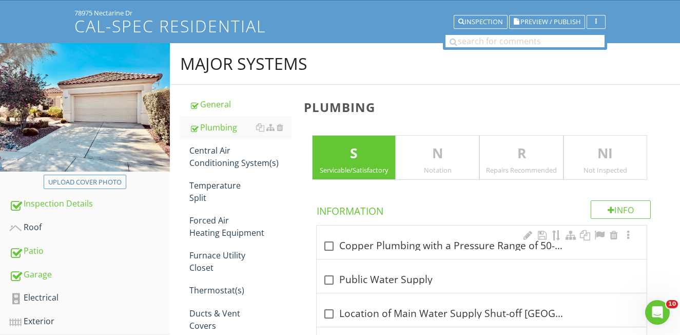
scroll to position [61, 0]
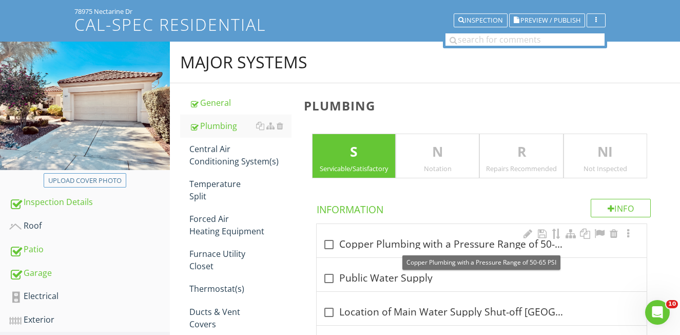
click at [330, 244] on div at bounding box center [328, 244] width 17 height 17
checkbox input "true"
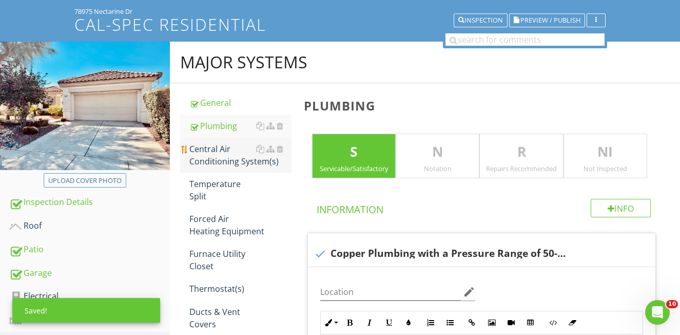
click at [204, 162] on div "Central Air Conditioning System(s)" at bounding box center [240, 155] width 102 height 25
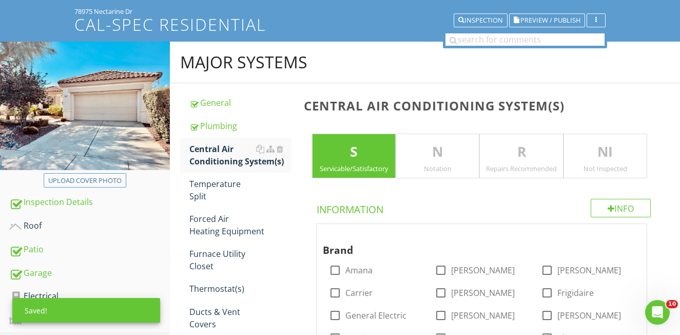
click at [444, 153] on p "N" at bounding box center [437, 152] width 83 height 21
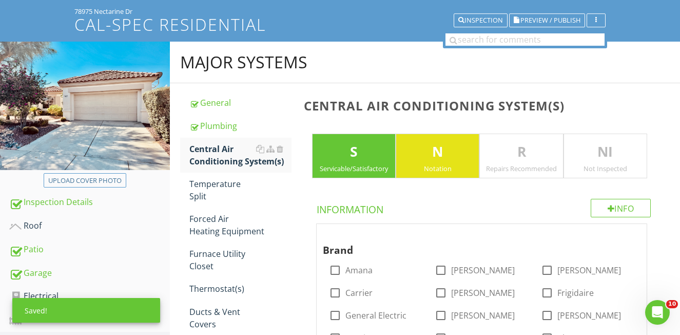
click at [370, 164] on div "Servicable/Satisfactory" at bounding box center [354, 168] width 83 height 8
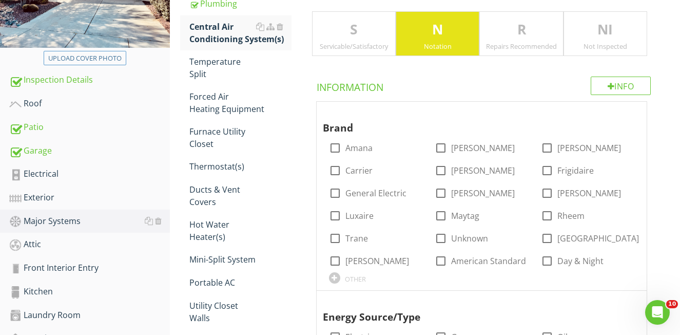
scroll to position [187, 0]
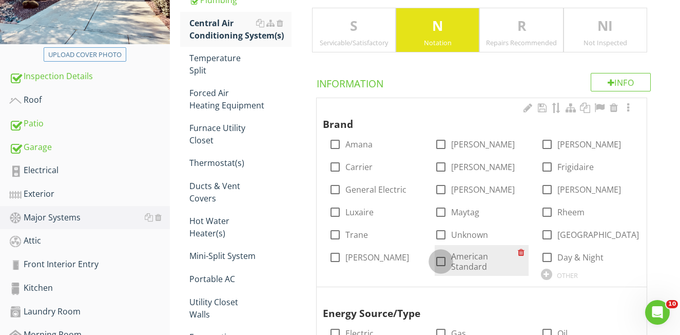
click at [442, 258] on div at bounding box center [440, 261] width 17 height 17
checkbox input "true"
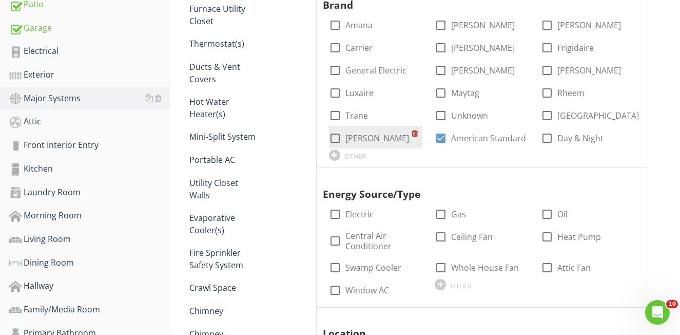
scroll to position [362, 0]
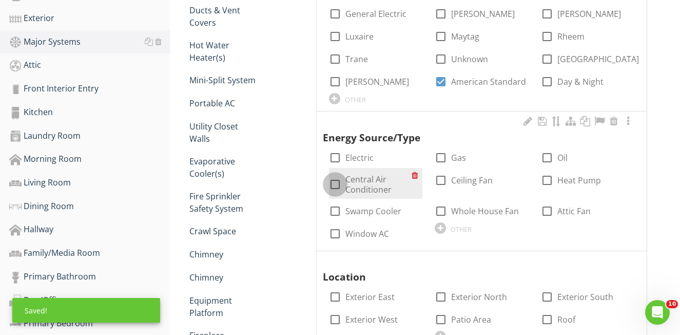
click at [337, 183] on div at bounding box center [335, 184] width 17 height 17
checkbox input "true"
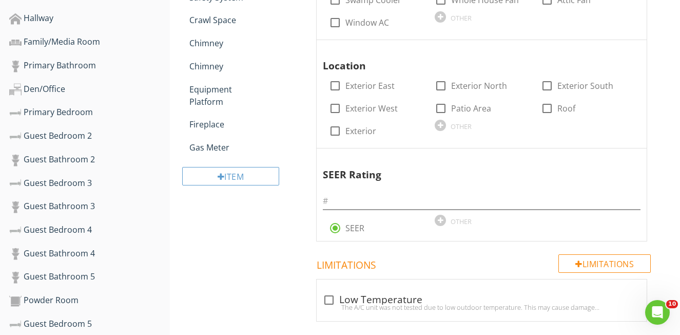
scroll to position [573, 0]
click at [337, 129] on div at bounding box center [335, 130] width 17 height 17
checkbox input "true"
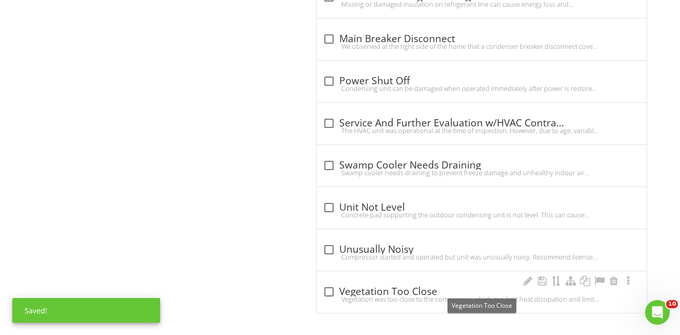
scroll to position [1091, 0]
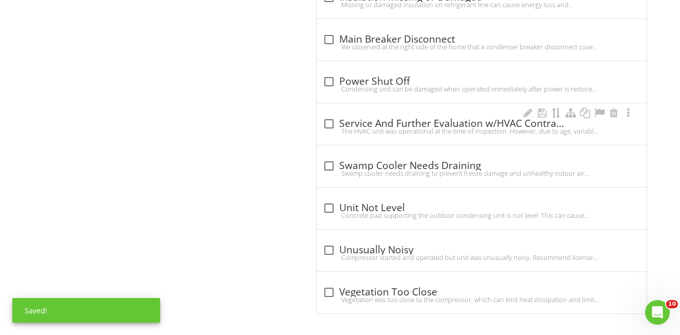
click at [330, 127] on div "The HVAC unit was operational at the time of inspection. However, due to age, v…" at bounding box center [482, 131] width 318 height 8
checkbox input "true"
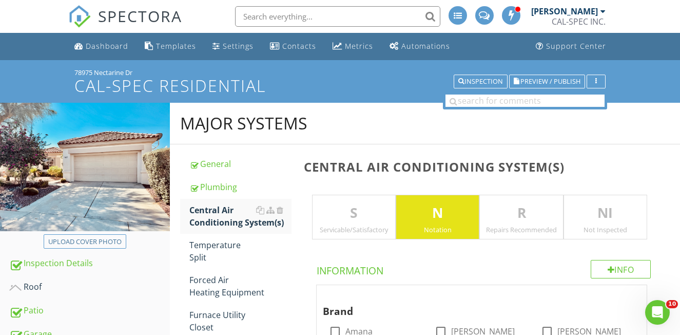
scroll to position [0, 0]
click at [210, 250] on div "Temperature Split" at bounding box center [240, 251] width 102 height 25
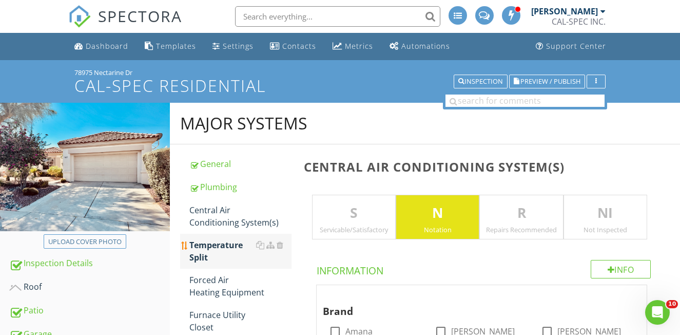
click at [210, 250] on div "Temperature Split" at bounding box center [240, 251] width 102 height 25
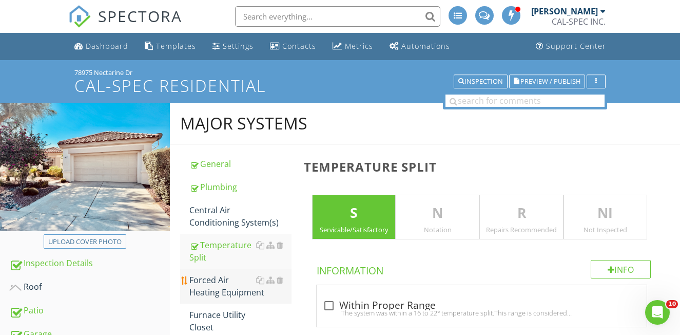
click at [219, 283] on div "Forced Air Heating Equipment" at bounding box center [240, 286] width 102 height 25
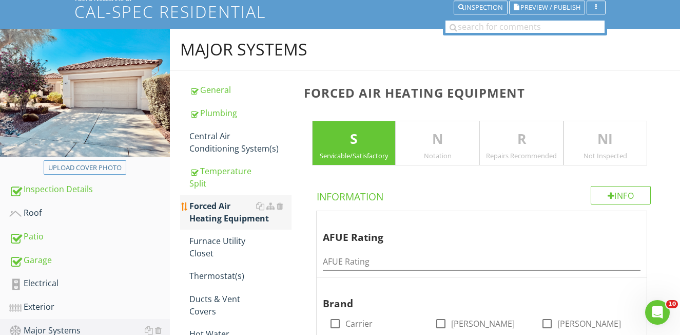
scroll to position [77, 0]
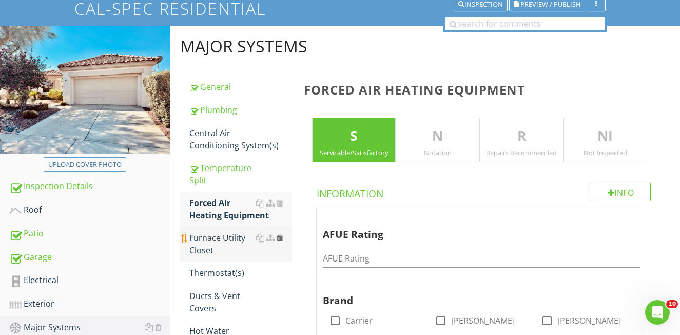
click at [281, 238] on div at bounding box center [280, 238] width 7 height 8
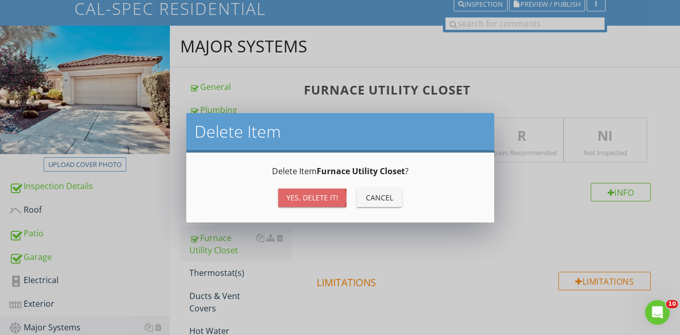
click at [314, 197] on div "Yes, Delete it!" at bounding box center [312, 197] width 52 height 11
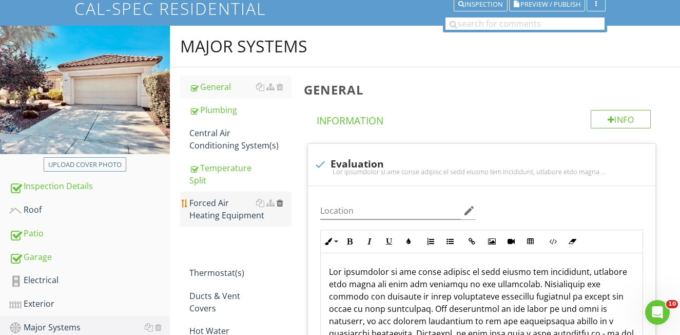
scroll to position [78, 3]
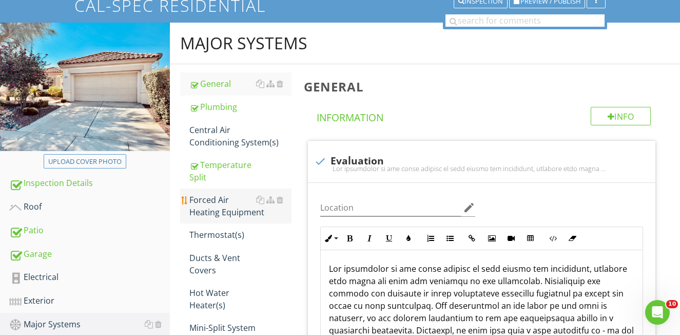
click at [218, 208] on div "Forced Air Heating Equipment" at bounding box center [240, 206] width 102 height 25
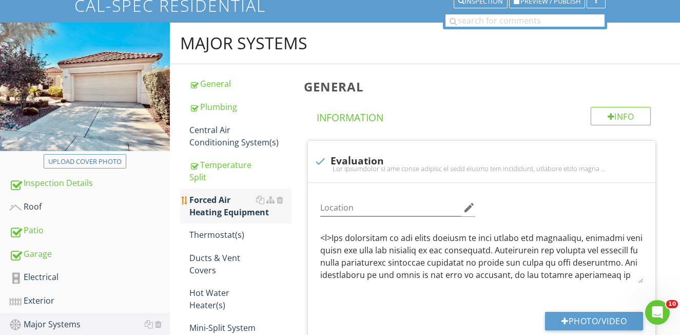
scroll to position [81, 0]
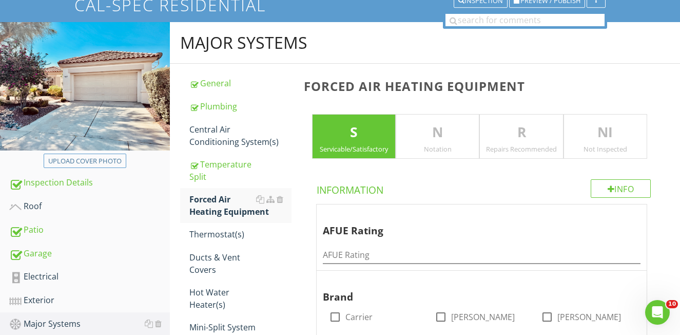
click at [455, 143] on div "N Notation" at bounding box center [438, 136] width 84 height 45
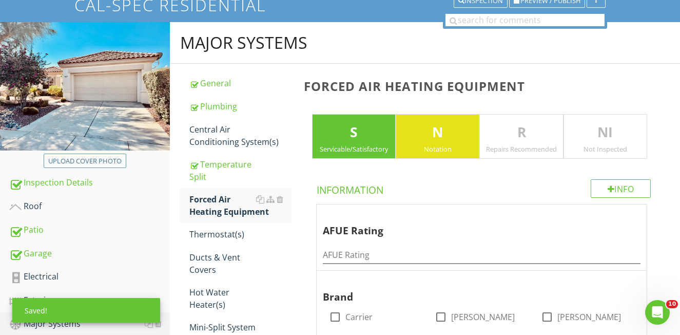
click at [382, 138] on p "S" at bounding box center [354, 132] width 83 height 21
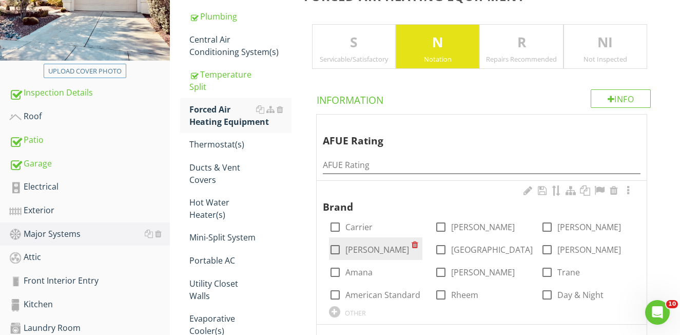
scroll to position [178, 0]
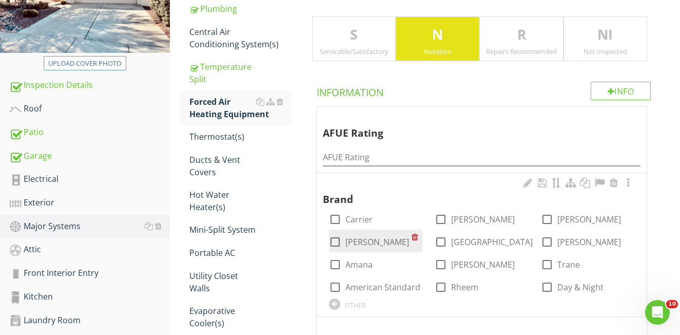
click at [338, 207] on div "check_box_outline_blank Carrier check_box_outline_blank Bryant check_box_outlin…" at bounding box center [482, 207] width 318 height 0
click at [336, 239] on div at bounding box center [335, 241] width 17 height 17
checkbox input "true"
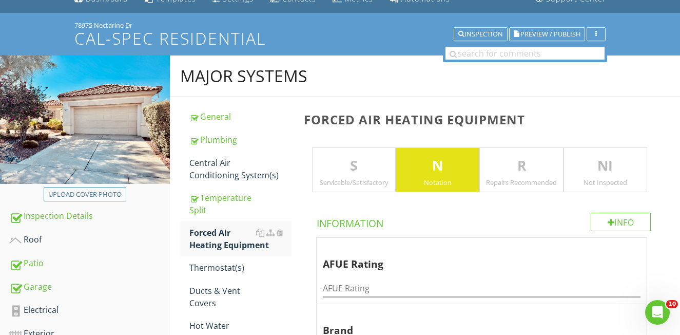
scroll to position [51, 0]
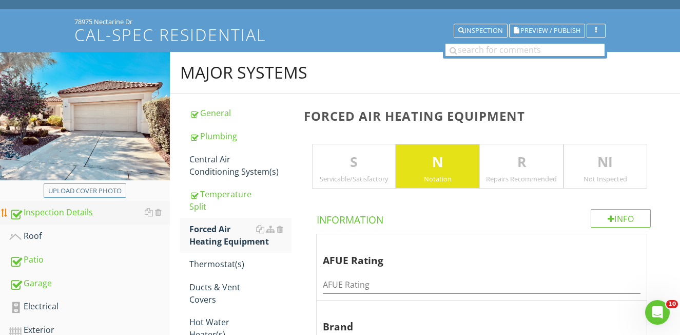
click at [56, 214] on div "Inspection Details" at bounding box center [89, 212] width 161 height 13
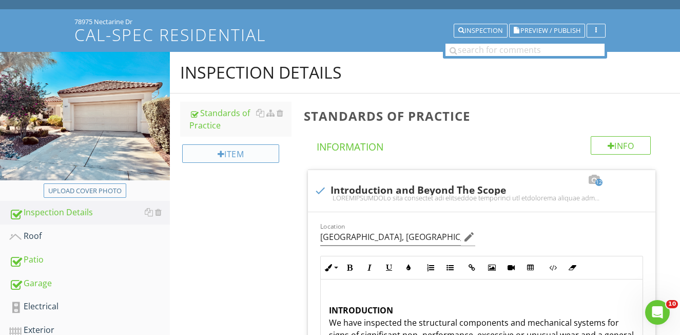
click at [220, 155] on div at bounding box center [221, 154] width 7 height 8
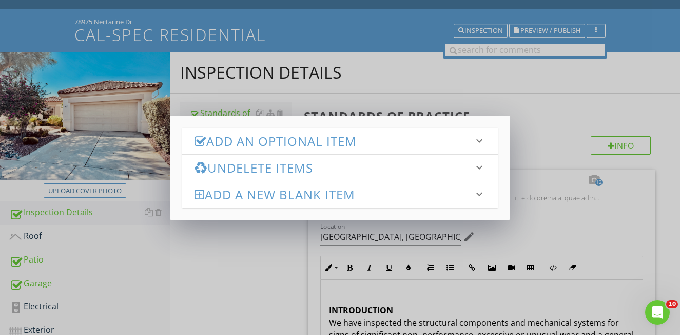
click at [232, 145] on h3 "Add an Optional Item" at bounding box center [334, 141] width 279 height 14
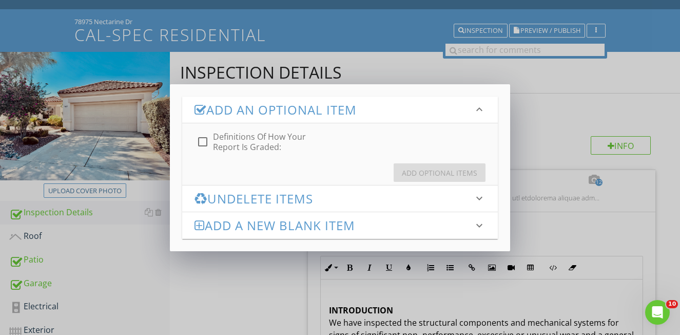
click at [243, 227] on h3 "Add a new Blank Item" at bounding box center [334, 225] width 279 height 14
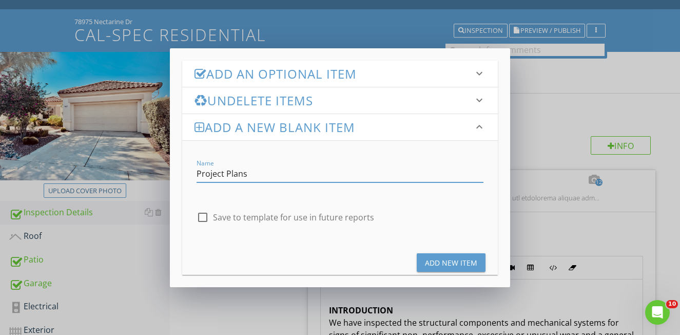
type input "Project Plans"
click at [450, 264] on div "Add New Item" at bounding box center [451, 262] width 52 height 11
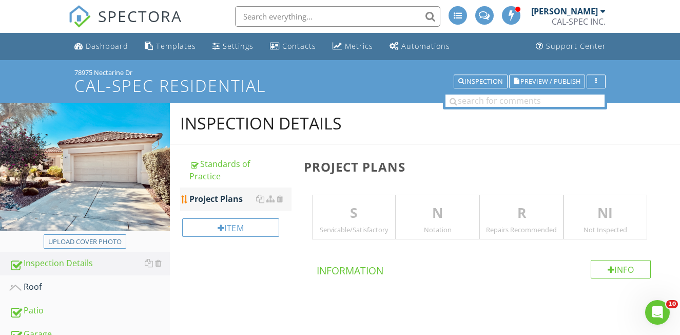
click at [228, 200] on div "Project Plans" at bounding box center [240, 199] width 102 height 12
click at [367, 217] on p "S" at bounding box center [354, 213] width 83 height 21
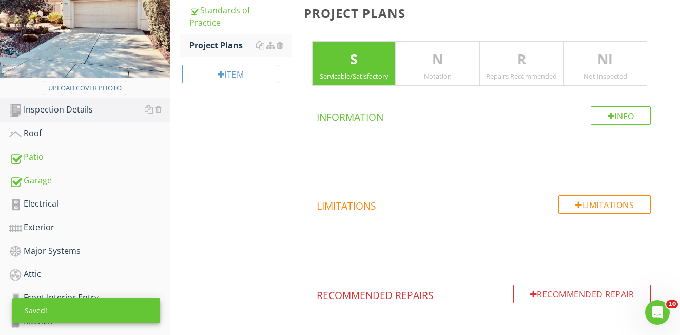
scroll to position [154, 0]
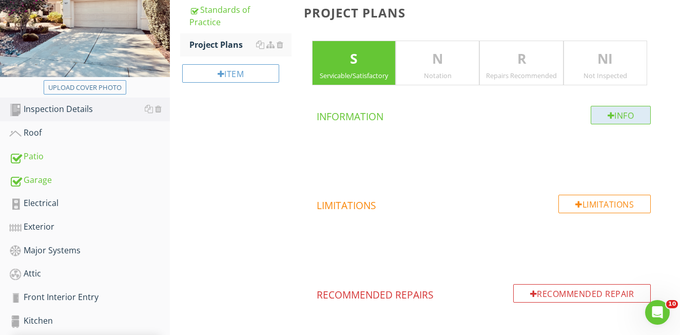
click at [608, 119] on div at bounding box center [611, 115] width 7 height 8
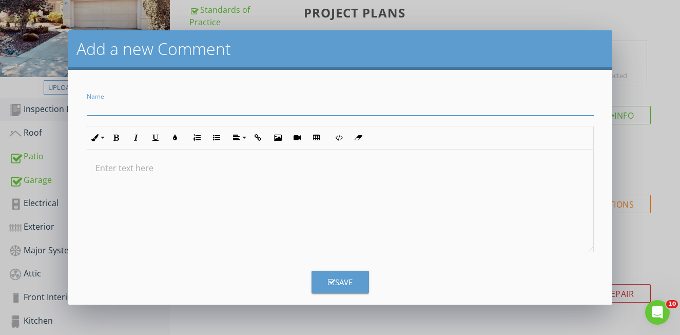
click at [121, 111] on input "Name" at bounding box center [340, 107] width 507 height 17
type input "The St. Marten 5214"
click at [357, 286] on button "Save" at bounding box center [341, 282] width 58 height 23
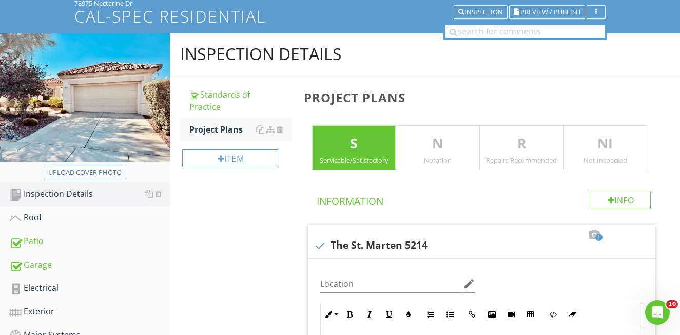
scroll to position [82, 0]
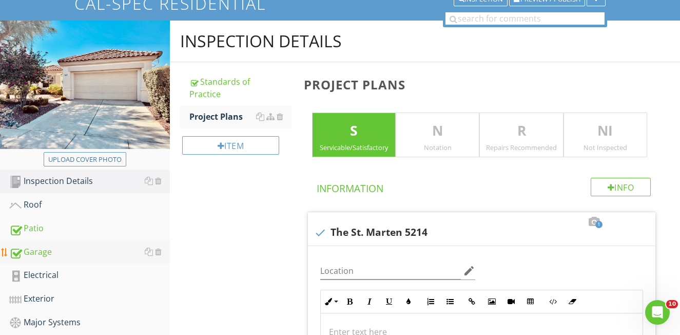
click at [58, 256] on div "Garage" at bounding box center [89, 251] width 161 height 13
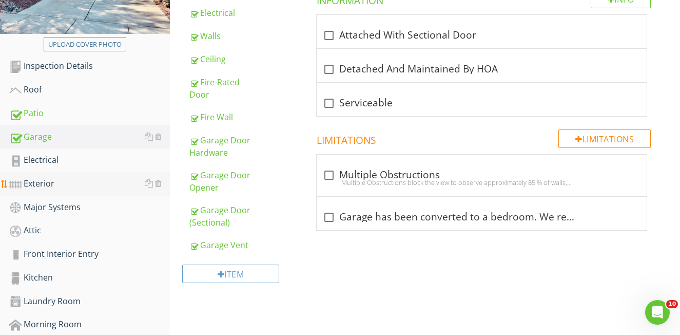
scroll to position [197, 0]
click at [48, 163] on div "Electrical" at bounding box center [89, 160] width 161 height 13
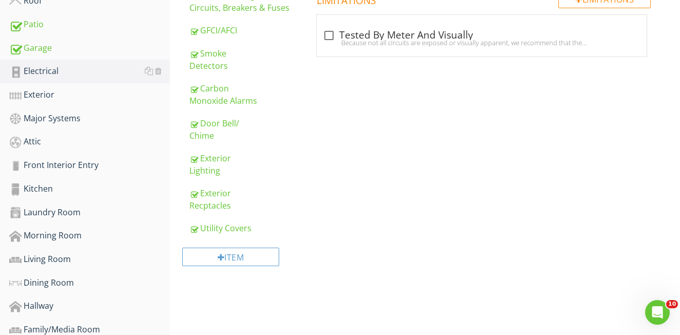
scroll to position [301, 0]
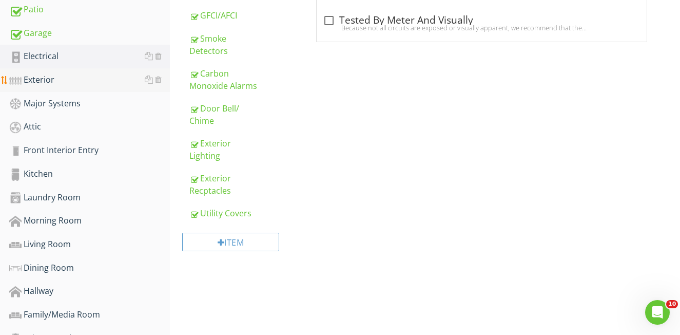
click at [41, 80] on div "Exterior" at bounding box center [89, 79] width 161 height 13
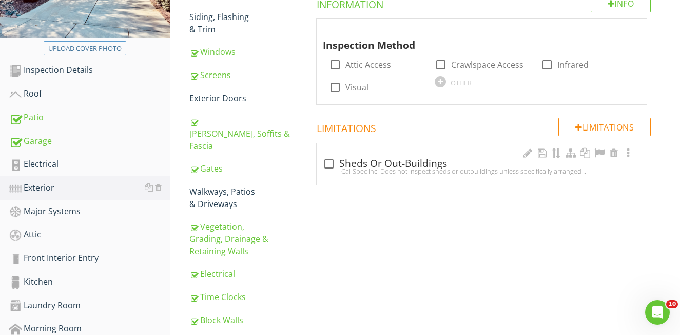
scroll to position [157, 0]
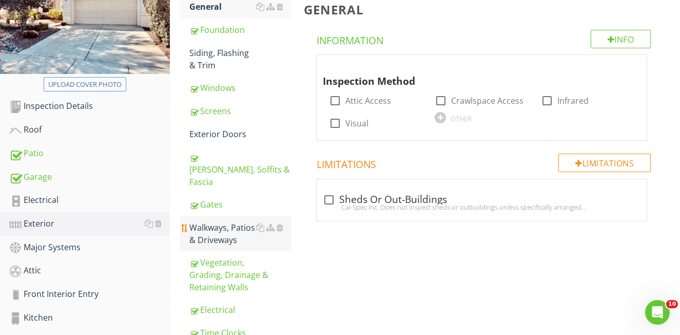
click at [226, 227] on div "Walkways, Patios & Driveways" at bounding box center [240, 233] width 102 height 25
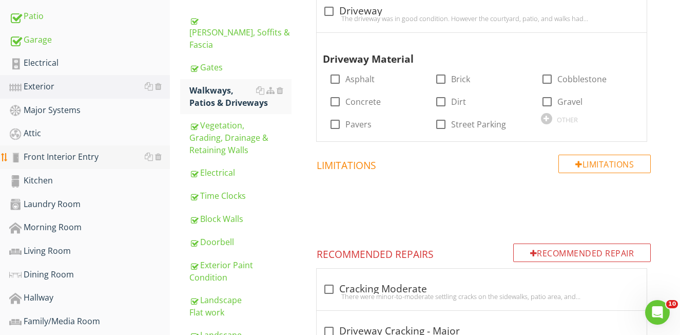
scroll to position [287, 0]
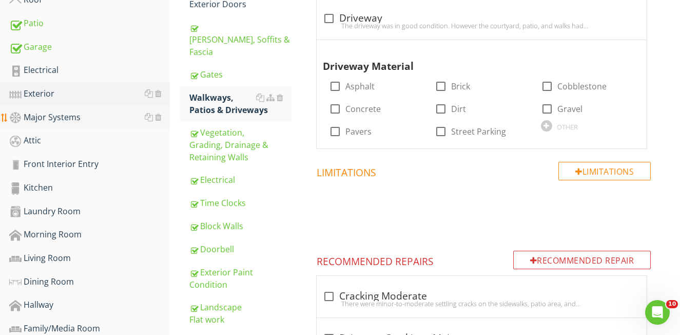
click at [60, 122] on div "Major Systems" at bounding box center [89, 117] width 161 height 13
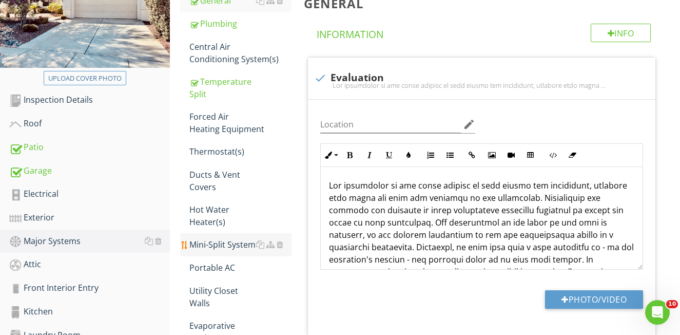
scroll to position [159, 0]
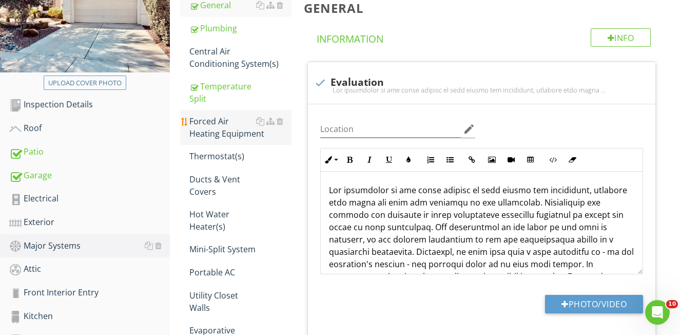
click at [223, 137] on div "Forced Air Heating Equipment" at bounding box center [240, 127] width 102 height 25
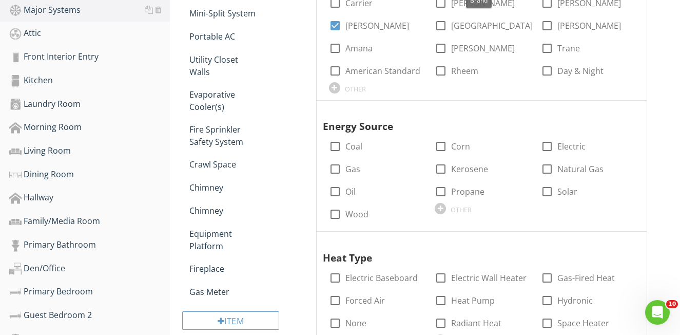
scroll to position [395, 0]
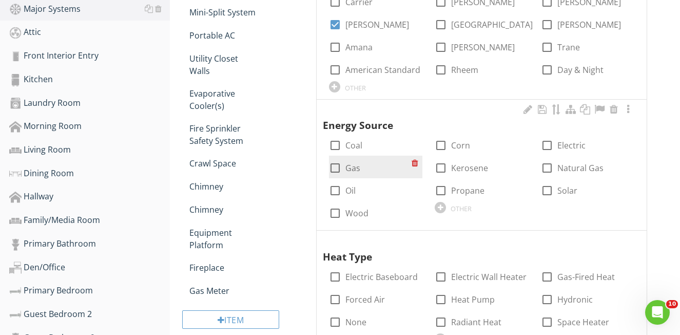
click at [333, 164] on div at bounding box center [335, 167] width 17 height 17
checkbox input "true"
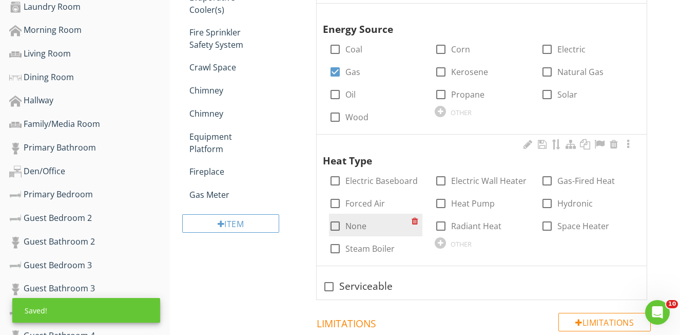
scroll to position [492, 0]
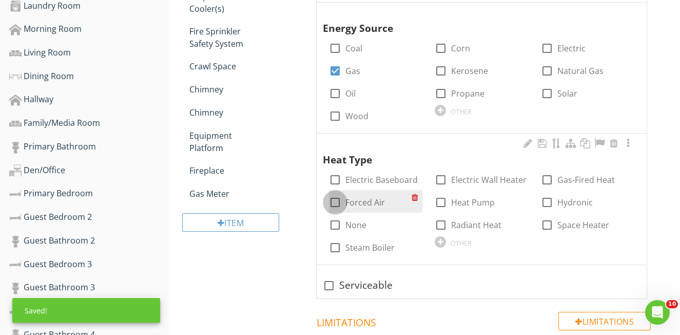
drag, startPoint x: 337, startPoint y: 198, endPoint x: 379, endPoint y: 203, distance: 42.4
click at [337, 198] on div at bounding box center [335, 202] width 17 height 17
checkbox input "true"
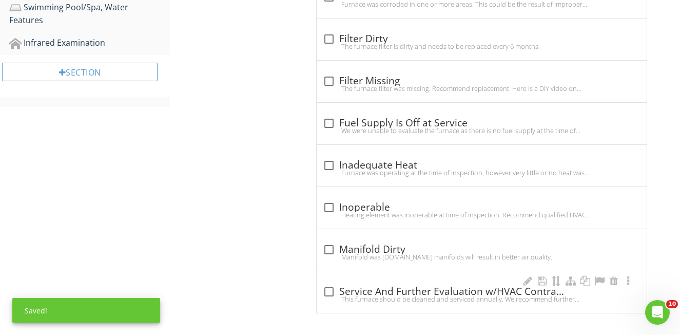
scroll to position [983, 0]
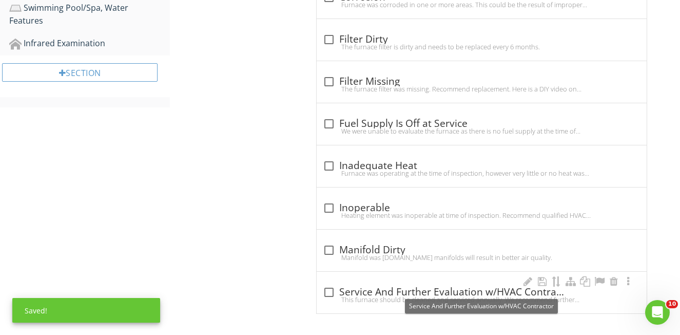
click at [331, 286] on div at bounding box center [328, 291] width 17 height 17
checkbox input "true"
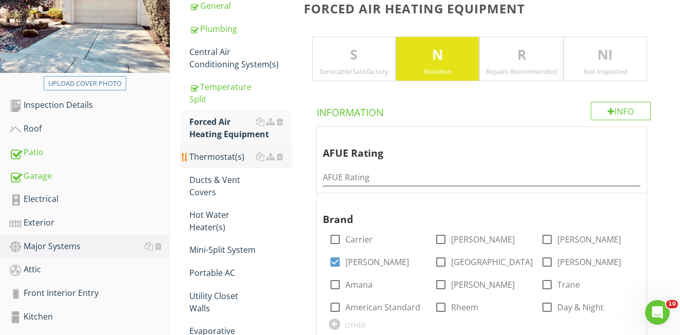
scroll to position [150, 0]
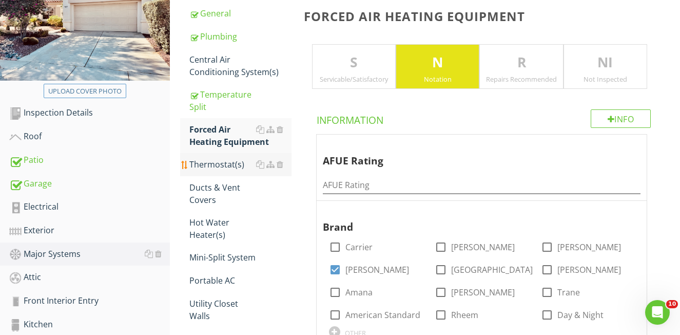
click at [225, 163] on div "Thermostat(s)" at bounding box center [240, 164] width 102 height 12
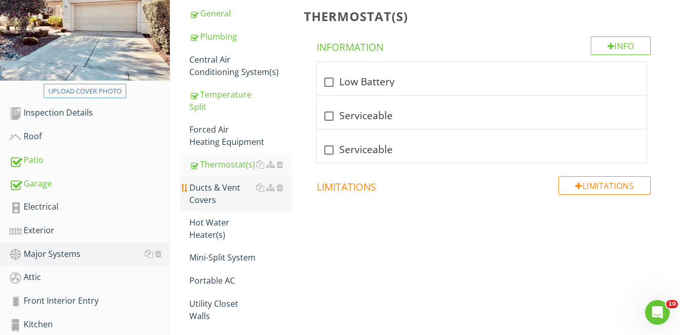
click at [216, 197] on div "Ducts & Vent Covers" at bounding box center [240, 193] width 102 height 25
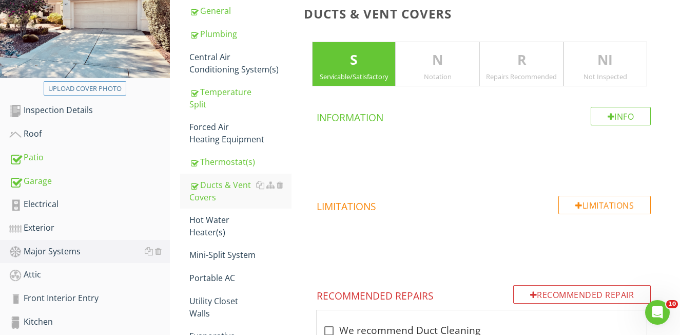
scroll to position [156, 0]
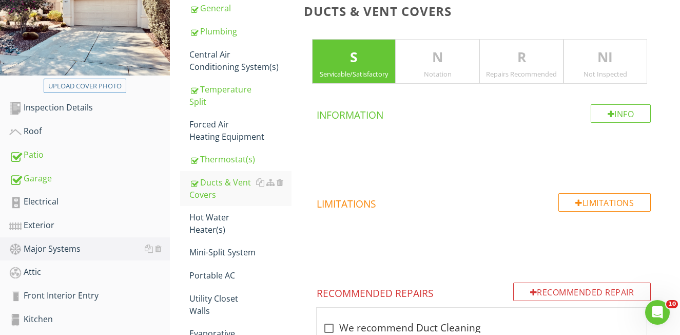
click at [430, 67] on div "N Notation" at bounding box center [438, 61] width 84 height 45
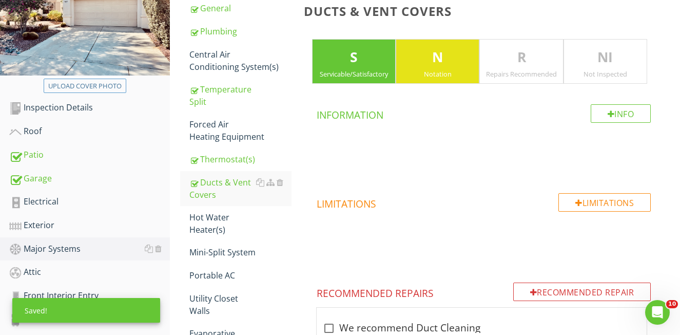
click at [355, 70] on div "Servicable/Satisfactory" at bounding box center [354, 74] width 83 height 8
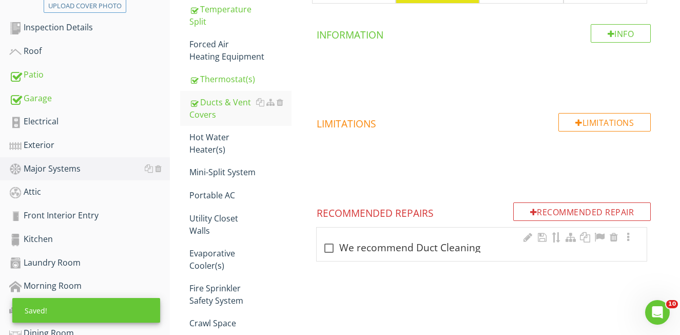
scroll to position [238, 0]
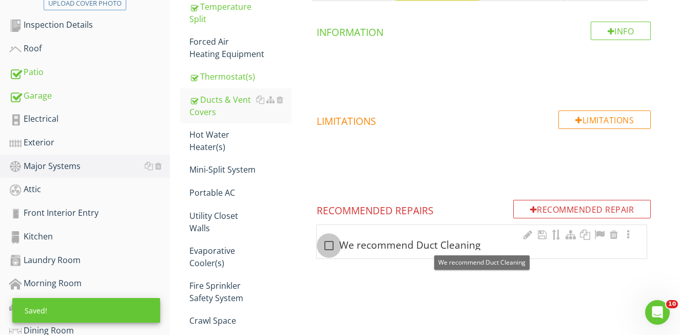
click at [328, 243] on div at bounding box center [328, 245] width 17 height 17
checkbox input "true"
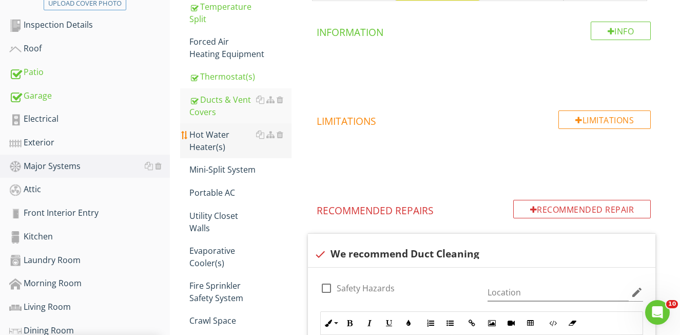
click at [209, 140] on div "Hot Water Heater(s)" at bounding box center [240, 140] width 102 height 25
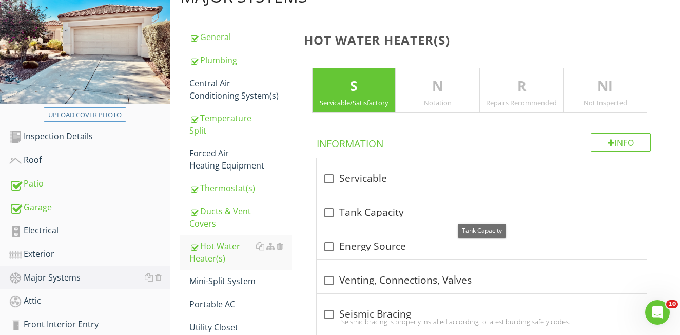
scroll to position [119, 0]
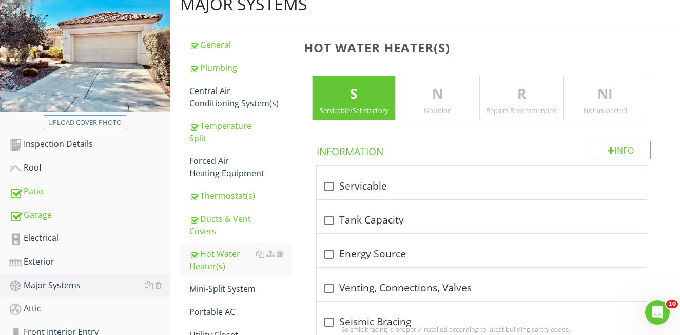
click at [537, 104] on div "R Repairs Recommended" at bounding box center [522, 97] width 84 height 45
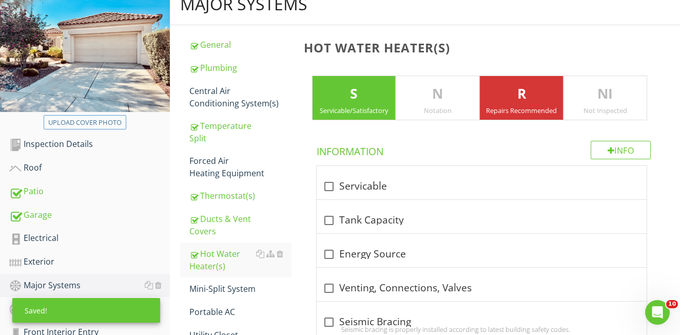
click at [386, 107] on div "Servicable/Satisfactory" at bounding box center [354, 110] width 83 height 8
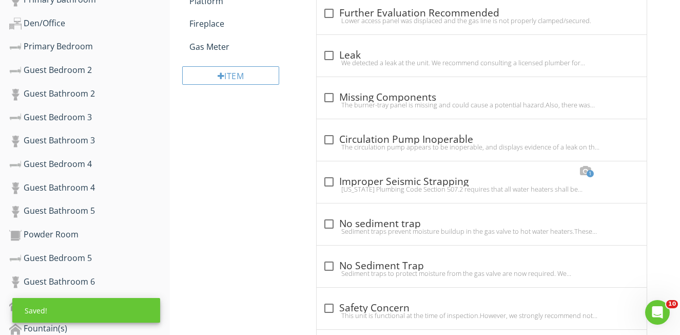
scroll to position [694, 0]
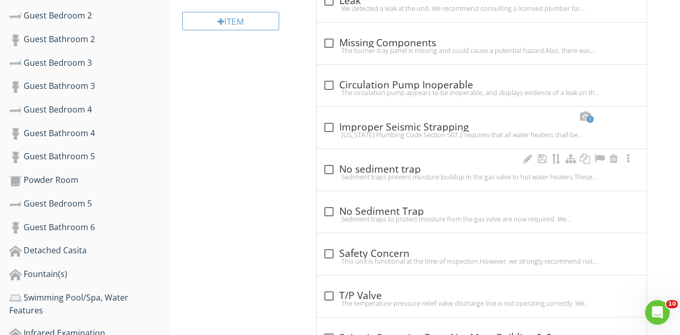
click at [330, 169] on div at bounding box center [328, 169] width 17 height 17
checkbox input "true"
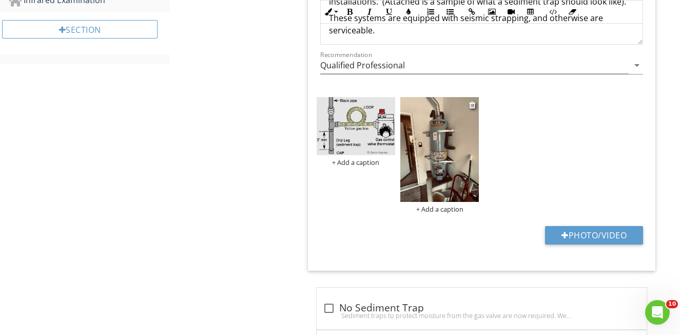
scroll to position [1025, 0]
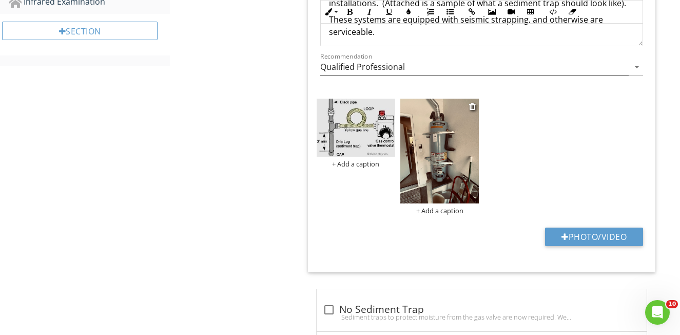
click at [433, 181] on img at bounding box center [439, 151] width 79 height 105
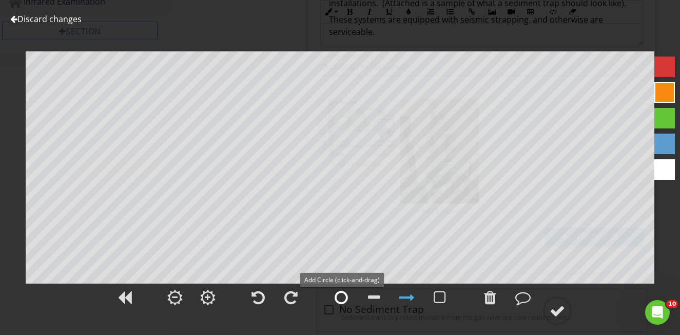
click at [346, 299] on div at bounding box center [341, 297] width 13 height 15
click at [562, 311] on div at bounding box center [557, 310] width 15 height 15
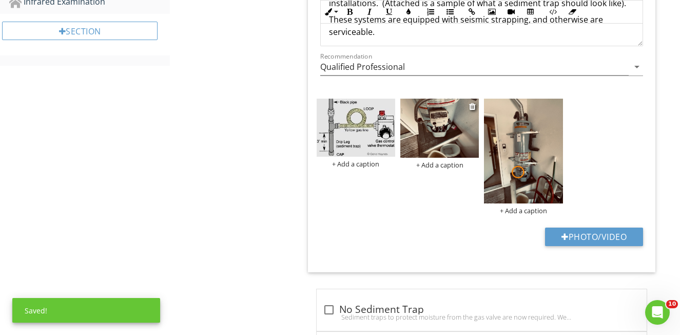
click at [434, 130] on img at bounding box center [439, 128] width 79 height 59
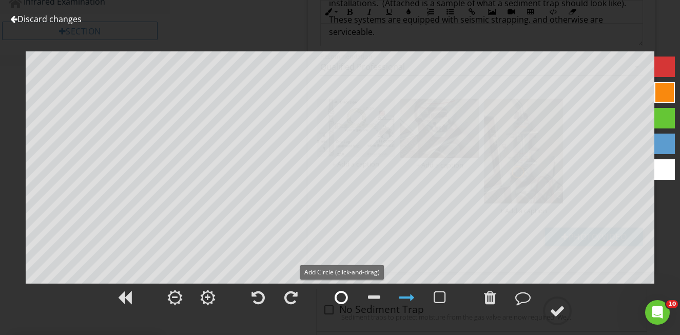
click at [338, 298] on div at bounding box center [341, 297] width 13 height 15
click at [560, 310] on div at bounding box center [557, 310] width 15 height 15
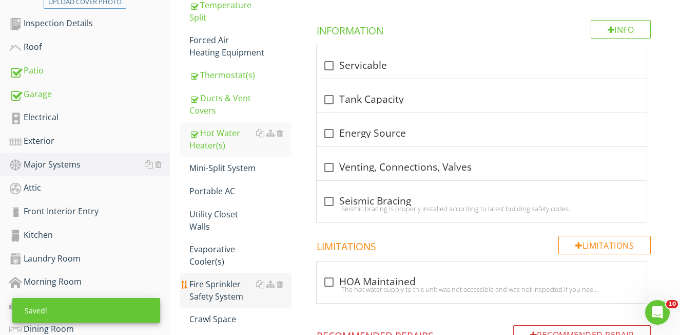
scroll to position [228, 0]
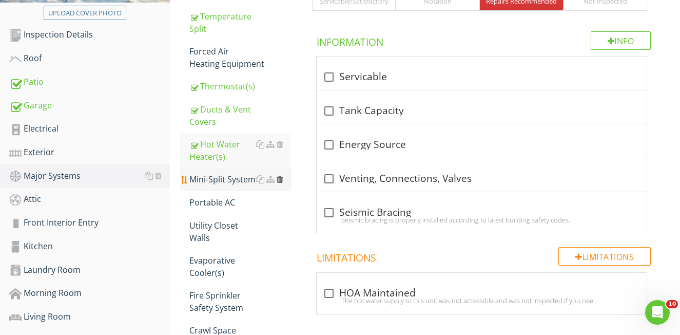
click at [279, 178] on div at bounding box center [280, 179] width 7 height 8
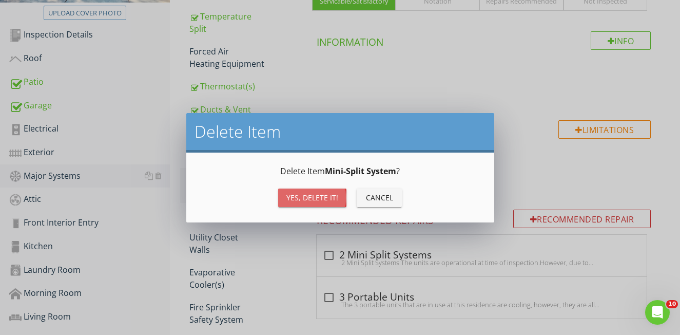
click at [317, 200] on div "Yes, Delete it!" at bounding box center [312, 197] width 52 height 11
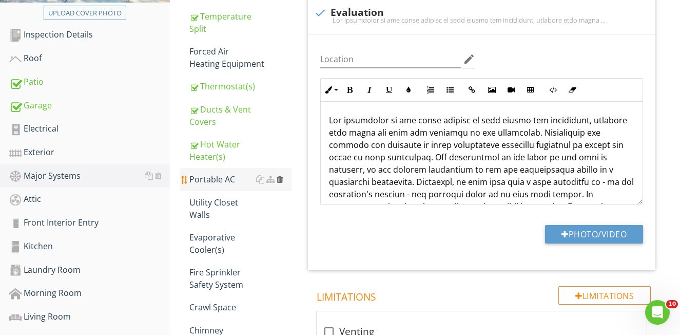
click at [280, 180] on div at bounding box center [280, 179] width 7 height 8
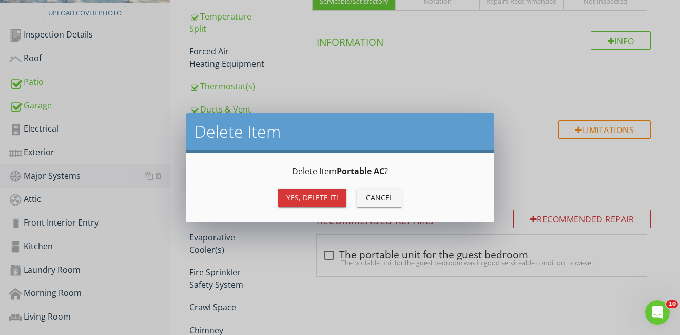
click at [313, 193] on div "Yes, Delete it!" at bounding box center [312, 197] width 52 height 11
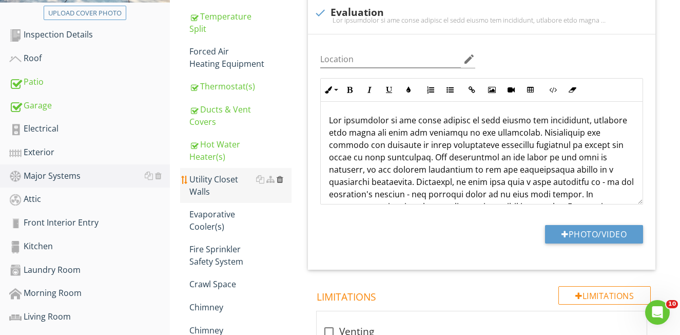
click at [281, 178] on div at bounding box center [280, 179] width 7 height 8
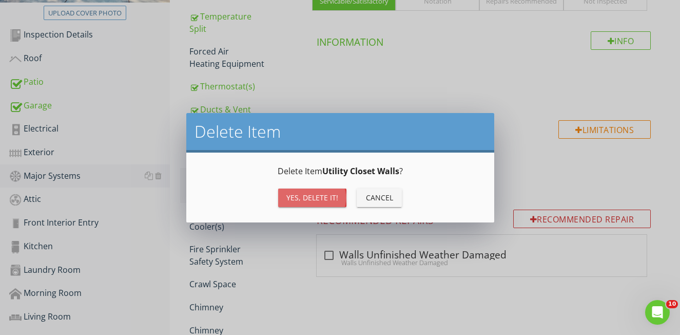
click at [308, 192] on div "Yes, Delete it!" at bounding box center [312, 197] width 52 height 11
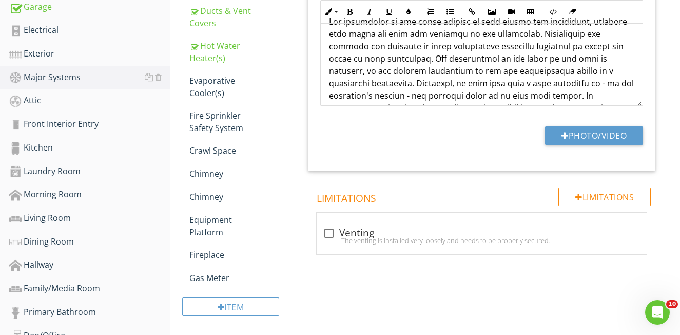
scroll to position [334, 0]
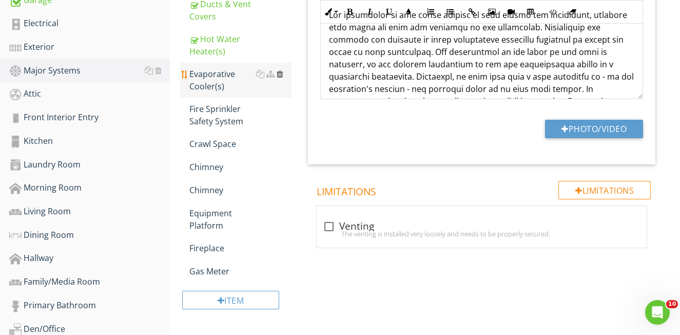
click at [279, 72] on div at bounding box center [280, 74] width 7 height 8
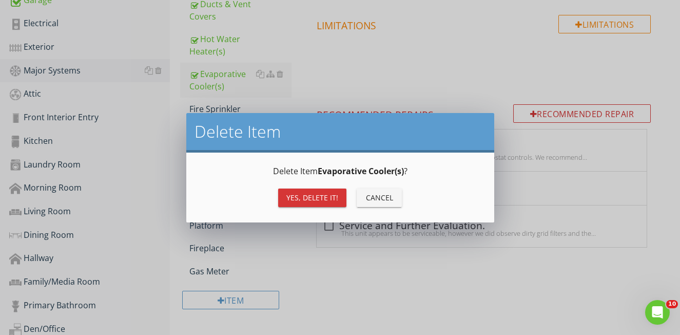
click at [319, 193] on div "Yes, Delete it!" at bounding box center [312, 197] width 52 height 11
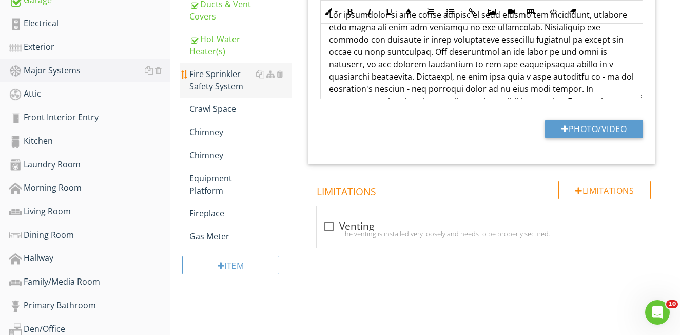
scroll to position [334, 0]
click at [281, 72] on div at bounding box center [280, 74] width 7 height 8
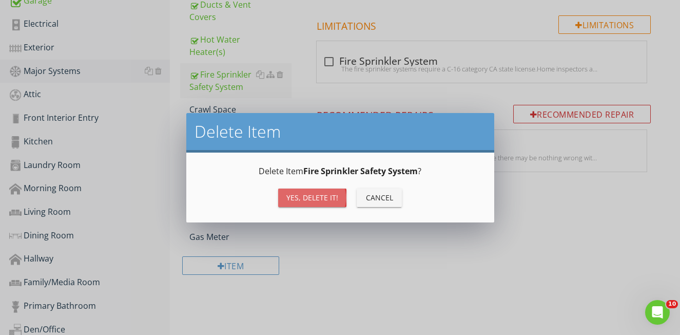
click at [319, 199] on div "Yes, Delete it!" at bounding box center [312, 197] width 52 height 11
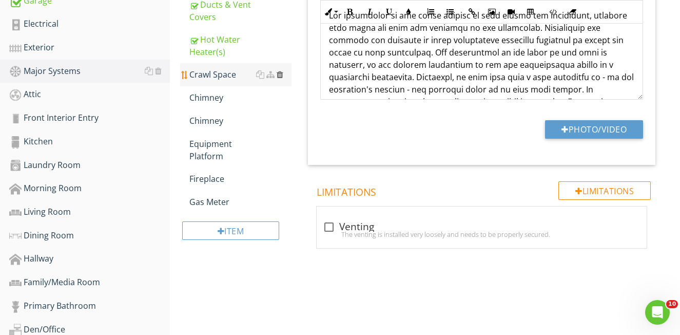
click at [279, 73] on div at bounding box center [280, 74] width 7 height 8
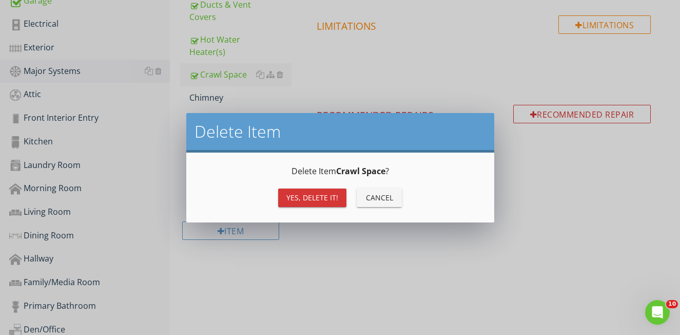
drag, startPoint x: 316, startPoint y: 197, endPoint x: 308, endPoint y: 179, distance: 19.3
click at [316, 197] on div "Yes, Delete it!" at bounding box center [312, 197] width 52 height 11
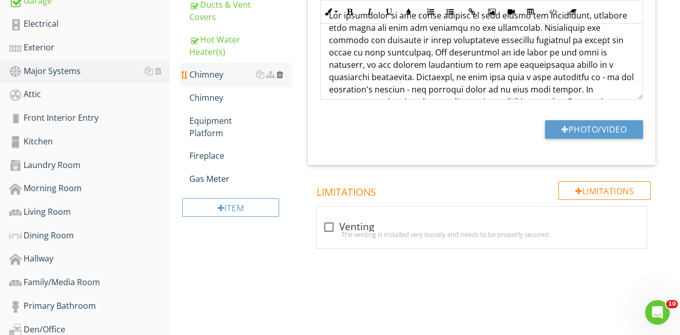
click at [281, 72] on div at bounding box center [280, 74] width 7 height 8
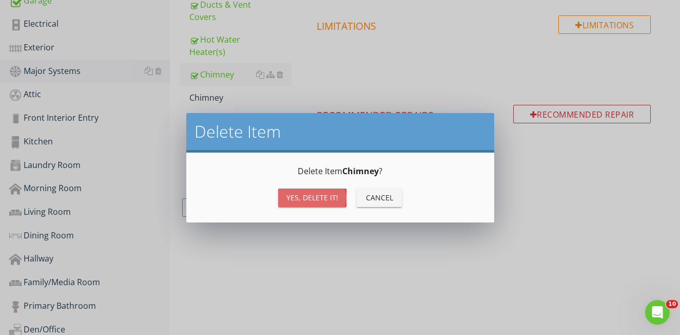
click at [302, 198] on div "Yes, Delete it!" at bounding box center [312, 197] width 52 height 11
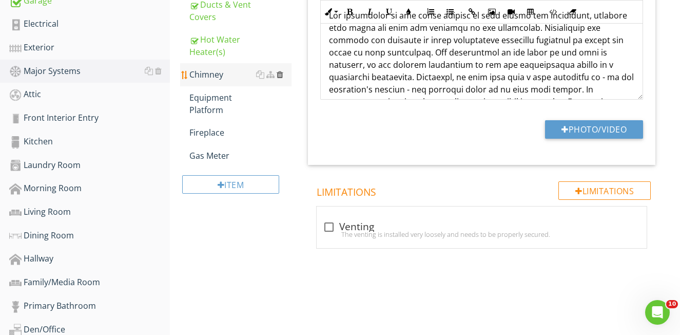
click at [282, 74] on div at bounding box center [280, 74] width 7 height 8
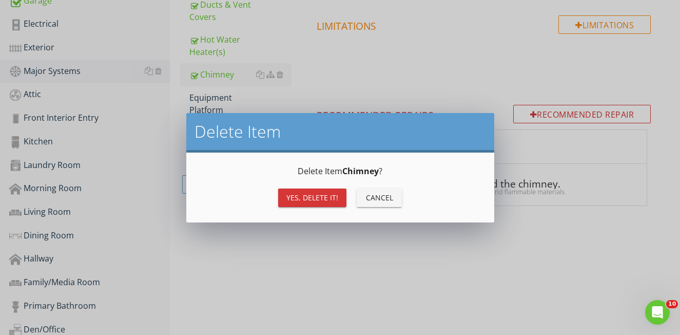
click at [299, 200] on div "Yes, Delete it!" at bounding box center [312, 197] width 52 height 11
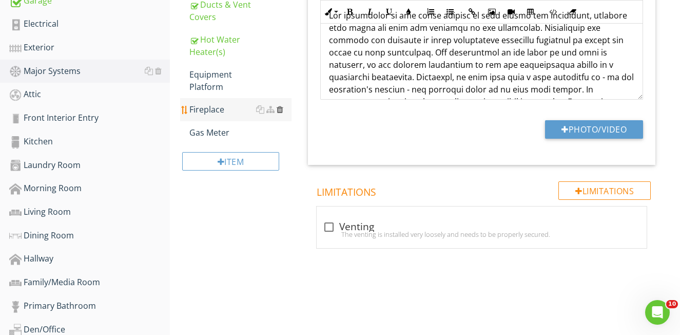
click at [279, 107] on div at bounding box center [280, 109] width 7 height 8
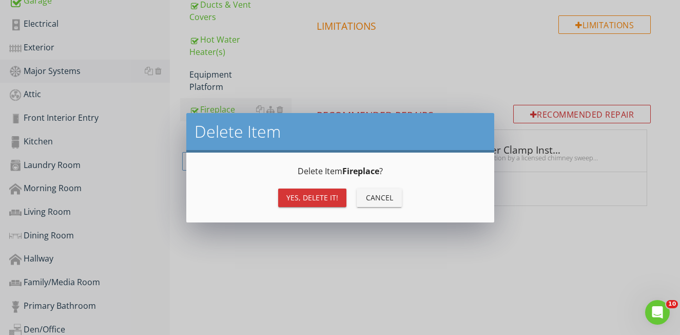
click at [302, 196] on div "Yes, Delete it!" at bounding box center [312, 197] width 52 height 11
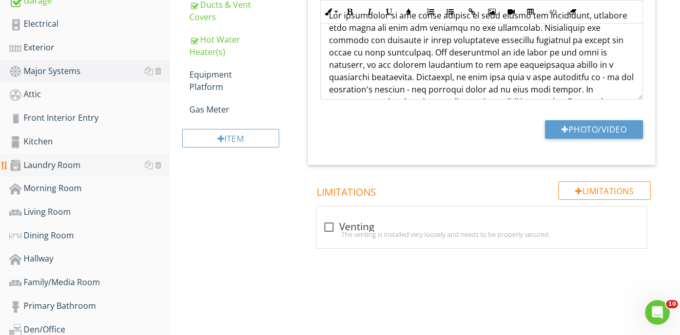
scroll to position [309, 0]
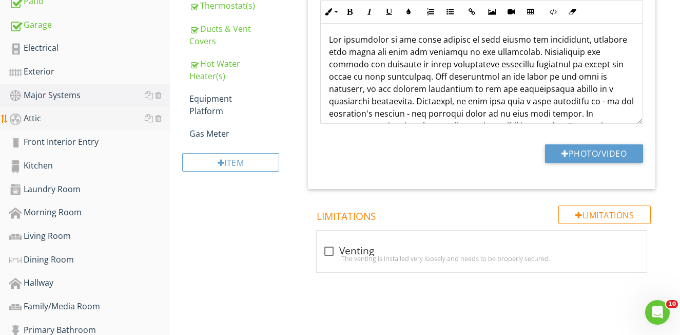
click at [40, 119] on div "Attic" at bounding box center [89, 118] width 161 height 13
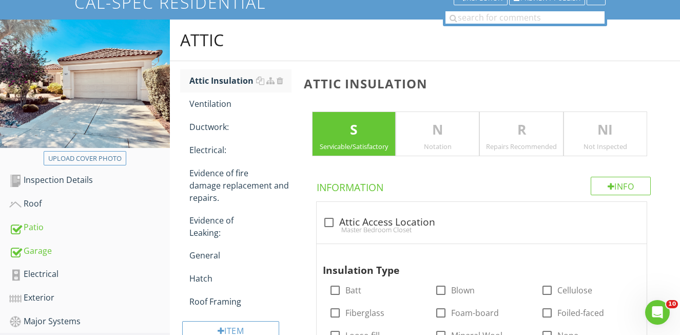
scroll to position [62, 0]
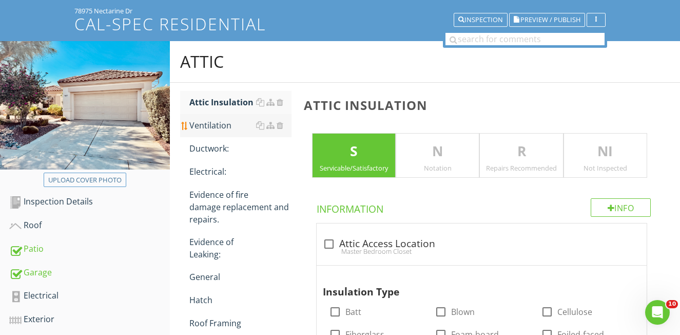
click at [219, 132] on link "Ventilation" at bounding box center [240, 125] width 102 height 23
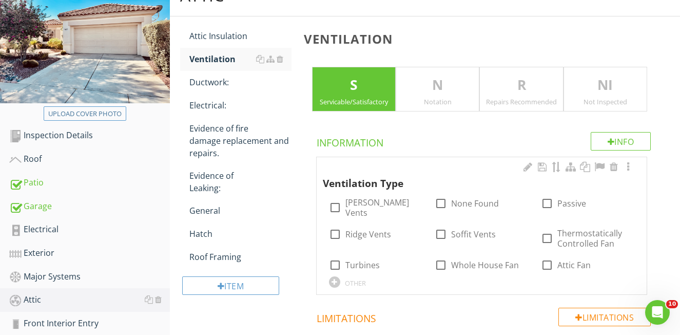
scroll to position [131, 0]
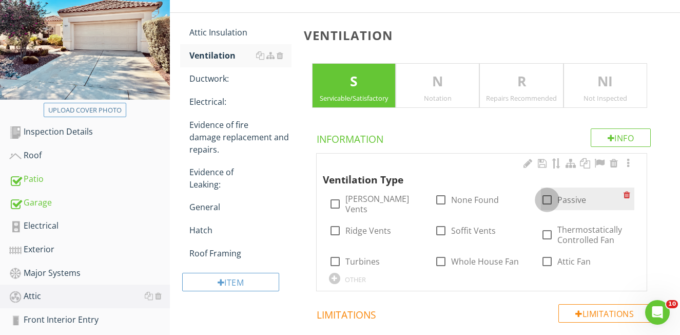
click at [550, 199] on div at bounding box center [547, 199] width 17 height 17
checkbox input "true"
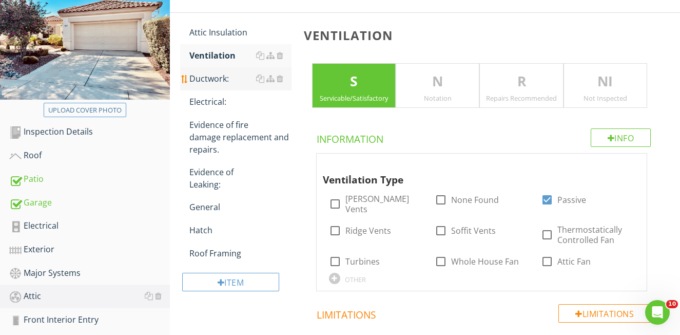
click at [207, 75] on div "Ductwork:" at bounding box center [240, 78] width 102 height 12
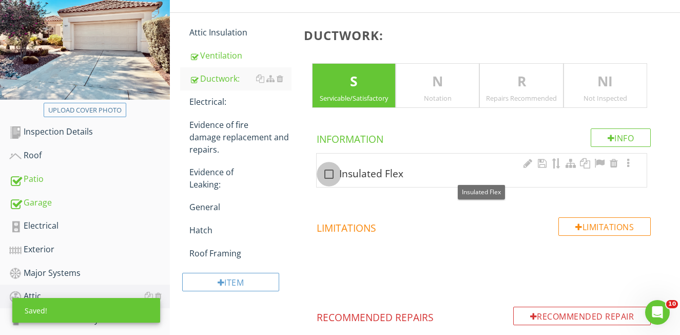
click at [332, 172] on div at bounding box center [328, 173] width 17 height 17
checkbox input "true"
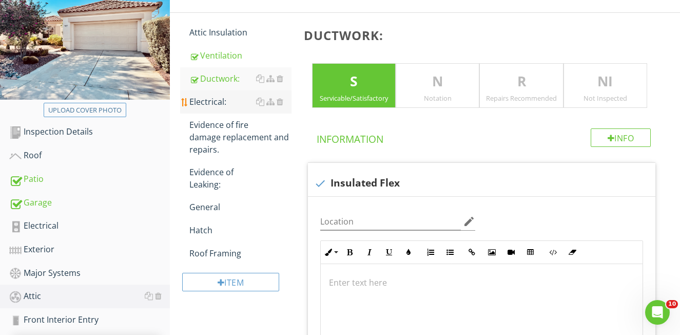
click at [201, 102] on div "Electrical:" at bounding box center [240, 101] width 102 height 12
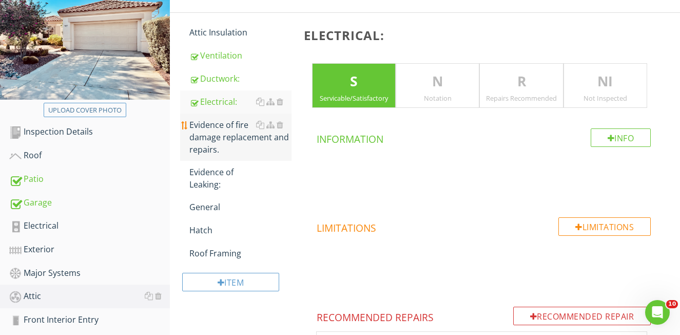
click at [205, 136] on div "Evidence of fire damage replacement and repairs." at bounding box center [240, 137] width 102 height 37
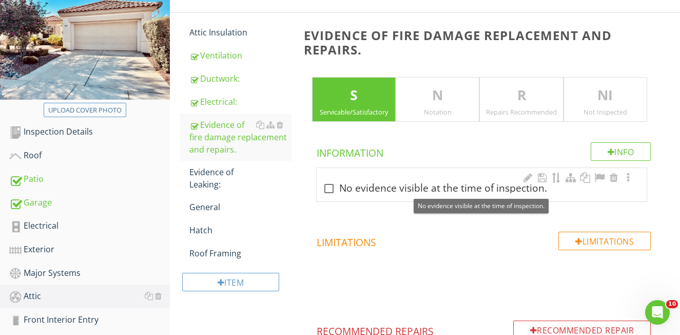
click at [331, 190] on div at bounding box center [328, 188] width 17 height 17
checkbox input "true"
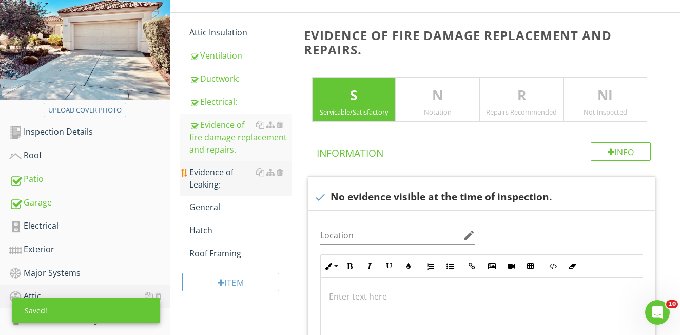
click at [211, 179] on div "Evidence of Leaking:" at bounding box center [240, 178] width 102 height 25
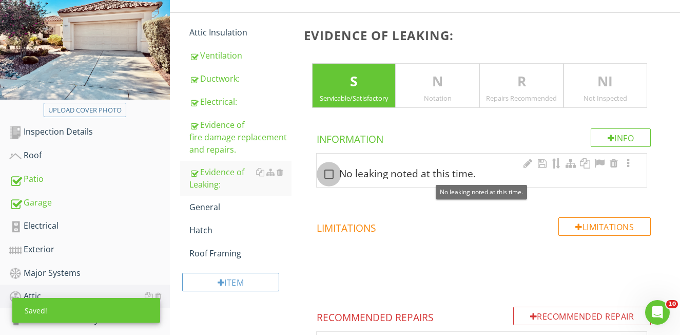
click at [328, 176] on div at bounding box center [328, 173] width 17 height 17
checkbox input "true"
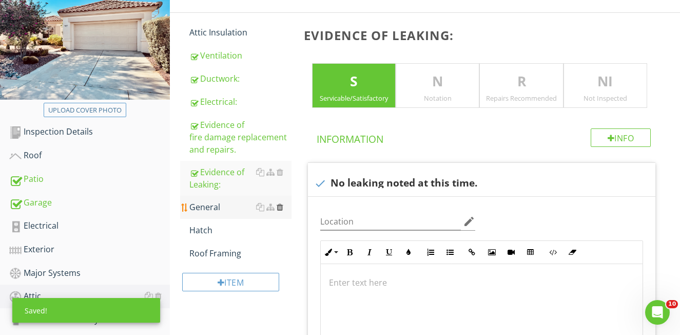
click at [279, 207] on div at bounding box center [280, 207] width 7 height 8
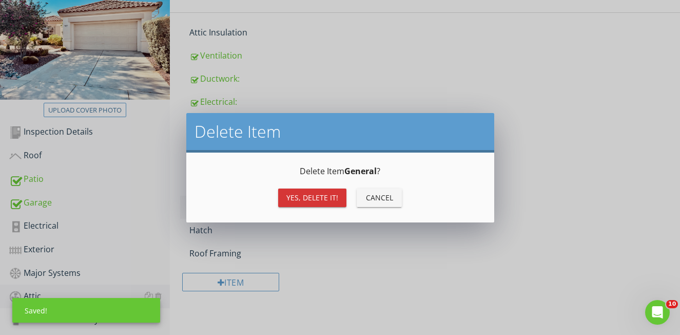
click at [309, 198] on div "Yes, Delete it!" at bounding box center [312, 197] width 52 height 11
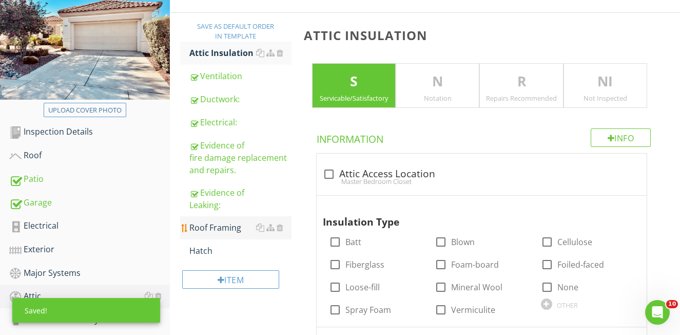
click at [228, 231] on div "Roof Framing" at bounding box center [240, 227] width 102 height 12
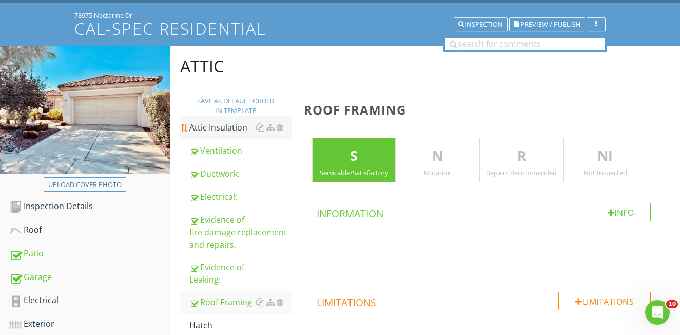
scroll to position [56, 0]
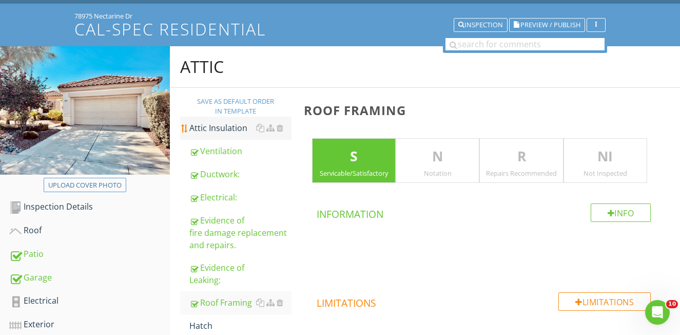
click at [218, 130] on div "Attic Insulation" at bounding box center [240, 128] width 102 height 12
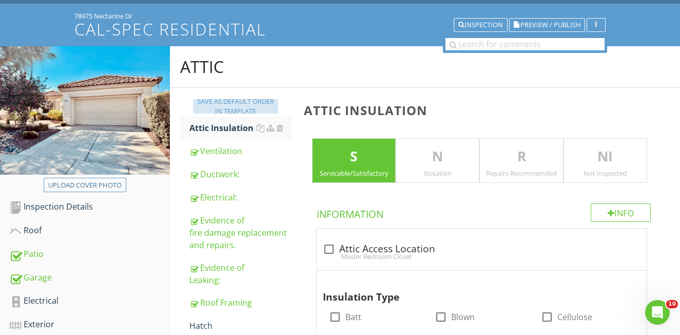
click at [242, 106] on div "Save as default order in template" at bounding box center [235, 107] width 77 height 20
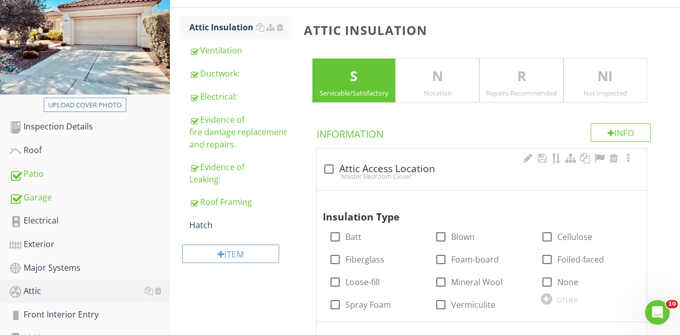
scroll to position [105, 0]
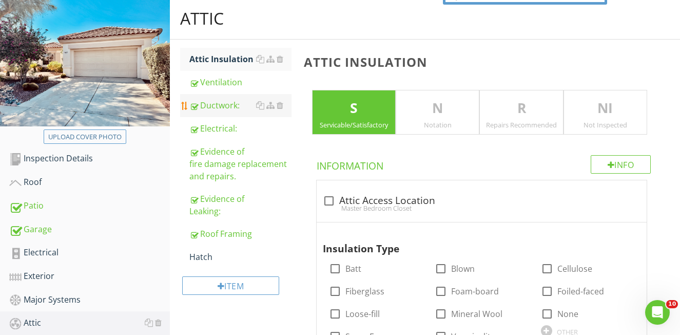
click at [222, 106] on div "Ductwork:" at bounding box center [240, 105] width 102 height 12
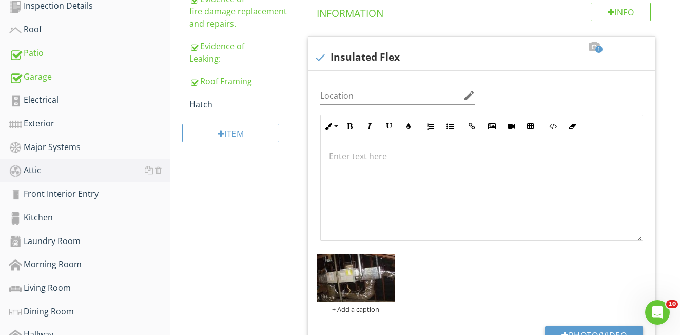
scroll to position [254, 0]
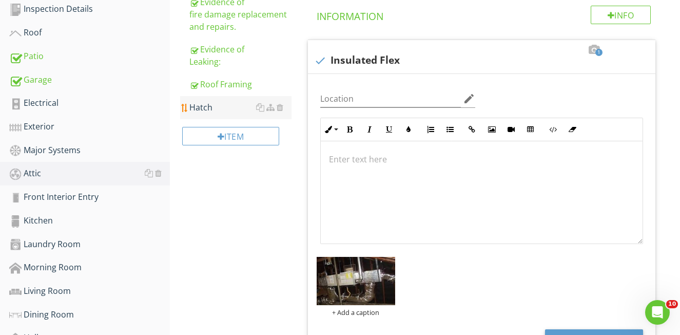
click at [200, 106] on div "Hatch" at bounding box center [240, 107] width 102 height 12
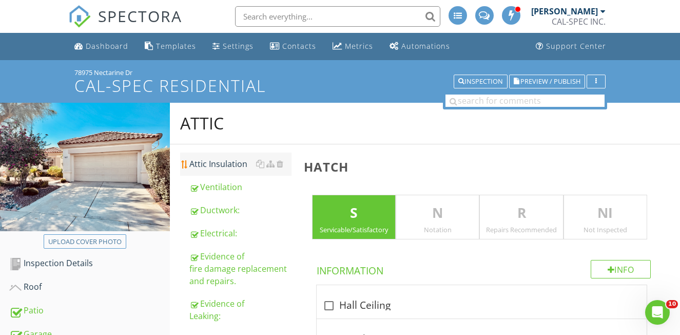
click at [217, 167] on div "Attic Insulation" at bounding box center [240, 164] width 102 height 12
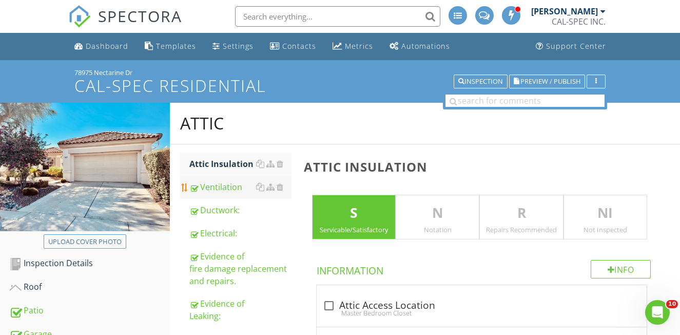
click at [203, 190] on div "Ventilation" at bounding box center [240, 187] width 102 height 12
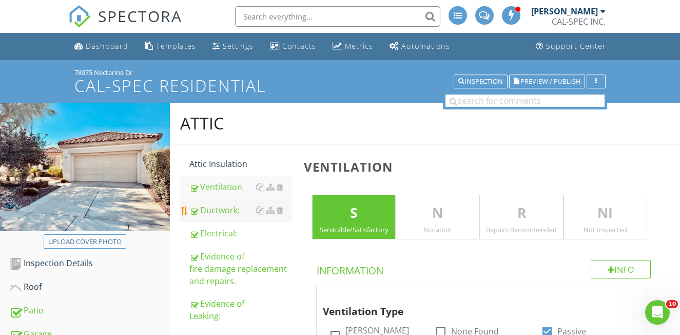
click at [207, 213] on div "Ductwork:" at bounding box center [240, 210] width 102 height 12
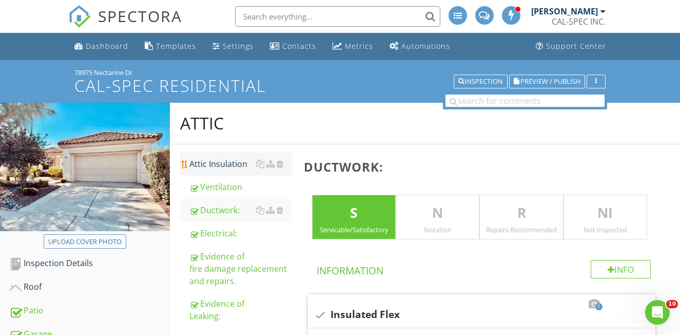
click at [213, 167] on div "Attic Insulation" at bounding box center [240, 164] width 102 height 12
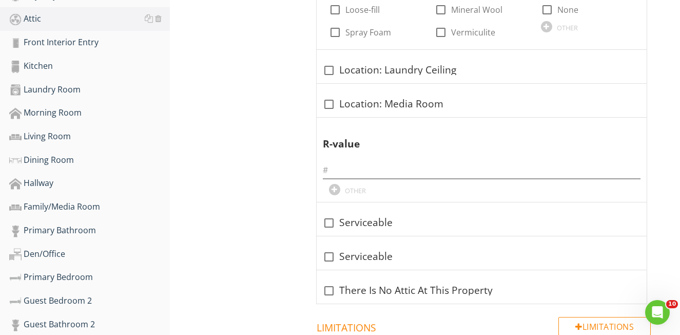
scroll to position [443, 0]
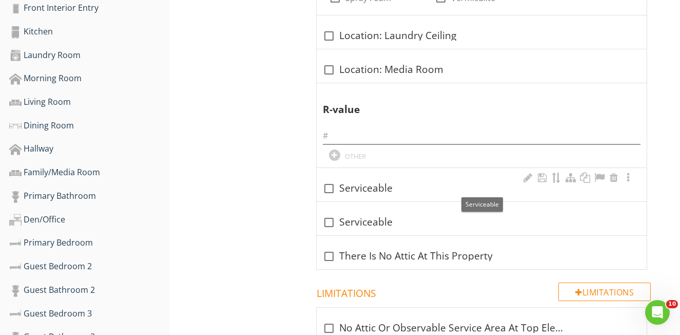
click at [334, 185] on div at bounding box center [328, 188] width 17 height 17
checkbox input "true"
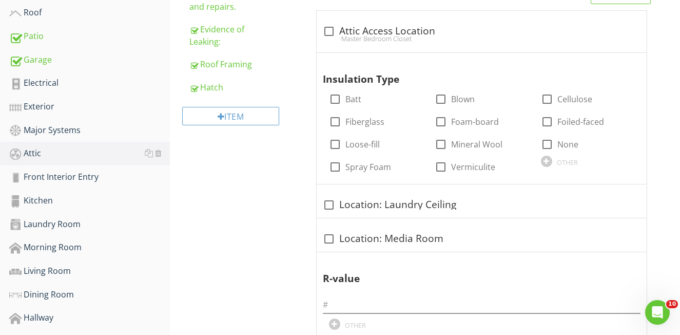
scroll to position [264, 0]
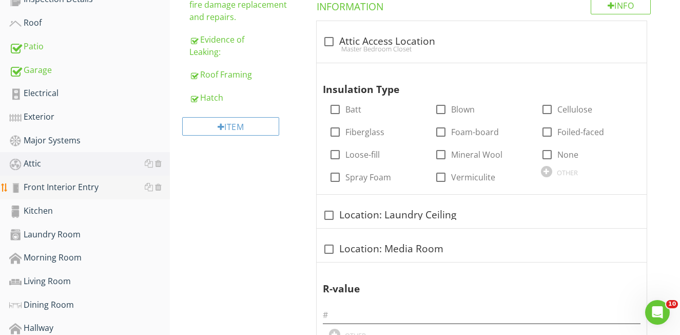
click at [69, 188] on div "Front Interior Entry" at bounding box center [89, 187] width 161 height 13
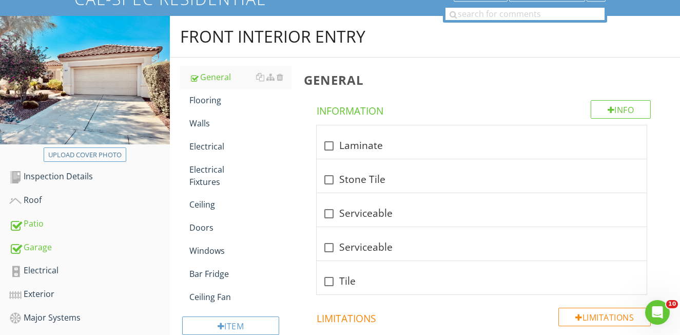
scroll to position [87, 0]
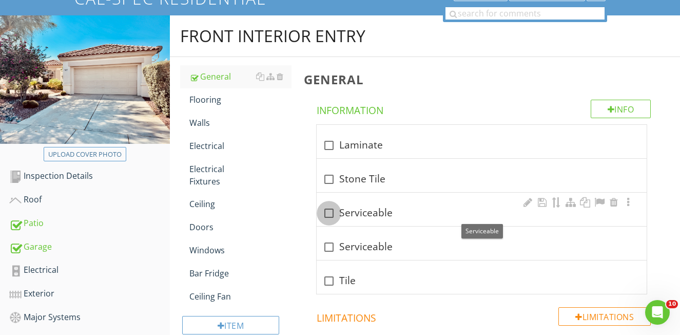
click at [328, 213] on div at bounding box center [328, 212] width 17 height 17
checkbox input "true"
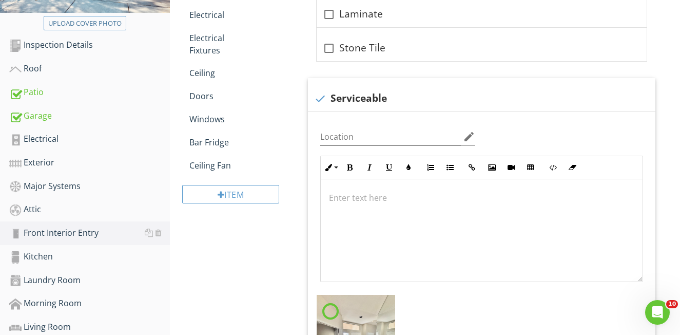
scroll to position [91, 0]
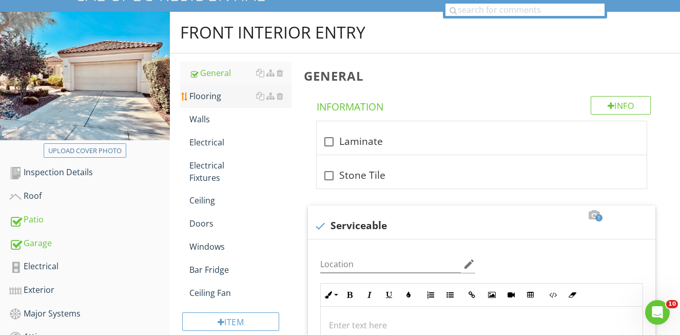
click at [197, 97] on div "Flooring" at bounding box center [240, 96] width 102 height 12
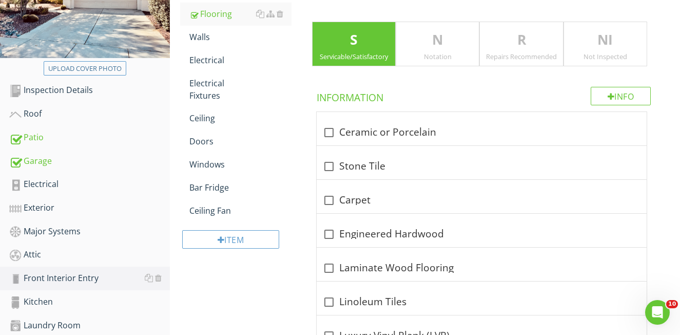
scroll to position [198, 0]
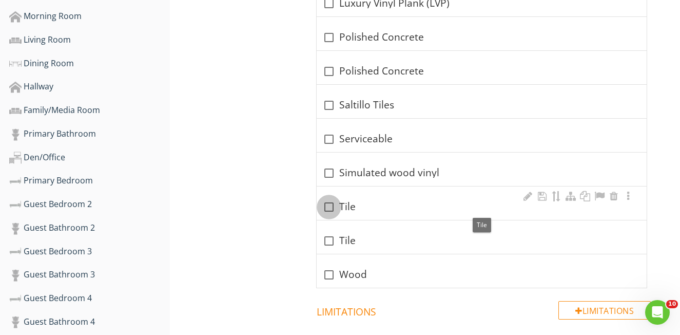
click at [329, 208] on div at bounding box center [328, 206] width 17 height 17
checkbox input "true"
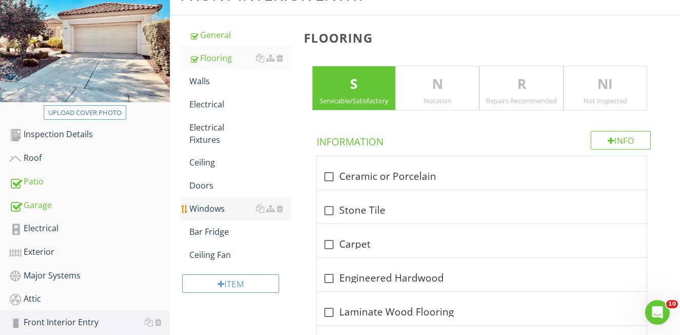
scroll to position [130, 0]
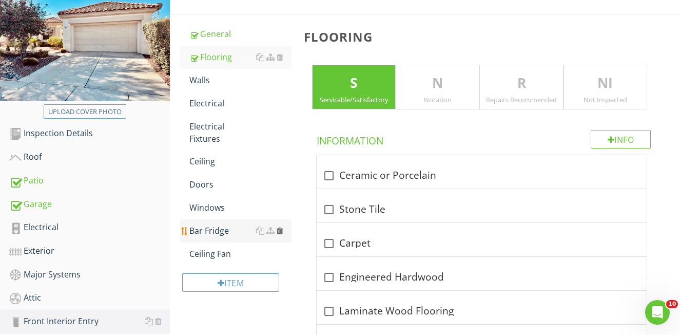
click at [281, 231] on div at bounding box center [280, 230] width 7 height 8
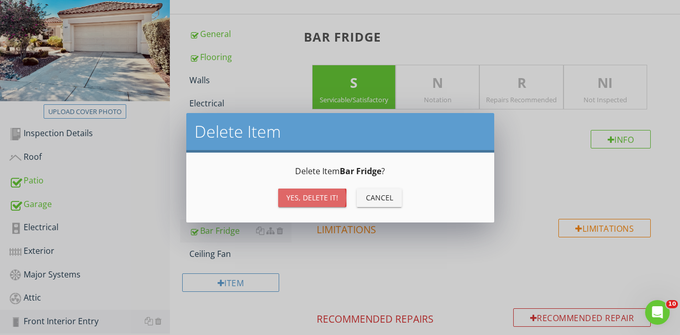
click at [306, 191] on button "Yes, Delete it!" at bounding box center [312, 197] width 68 height 18
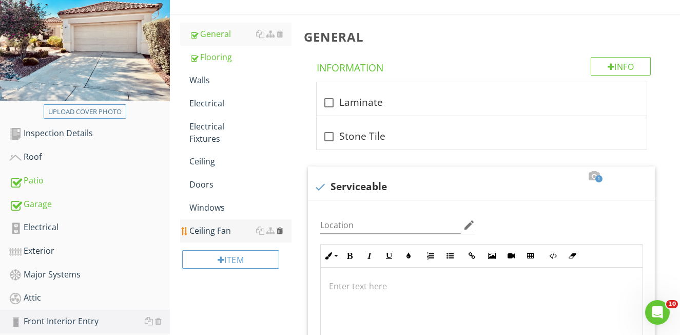
click at [281, 230] on div at bounding box center [280, 230] width 7 height 8
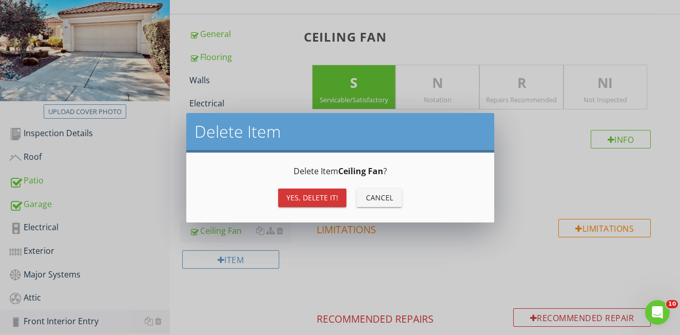
click at [301, 205] on button "Yes, Delete it!" at bounding box center [312, 197] width 68 height 18
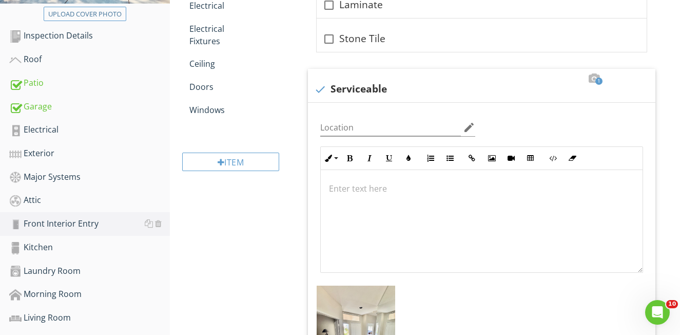
scroll to position [285, 0]
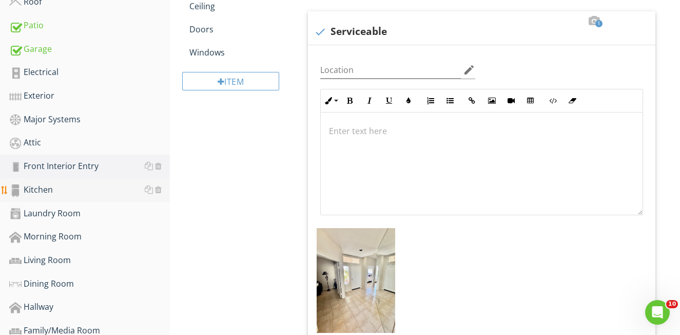
drag, startPoint x: 50, startPoint y: 192, endPoint x: 40, endPoint y: 190, distance: 10.4
click at [49, 192] on div "Kitchen" at bounding box center [89, 189] width 161 height 13
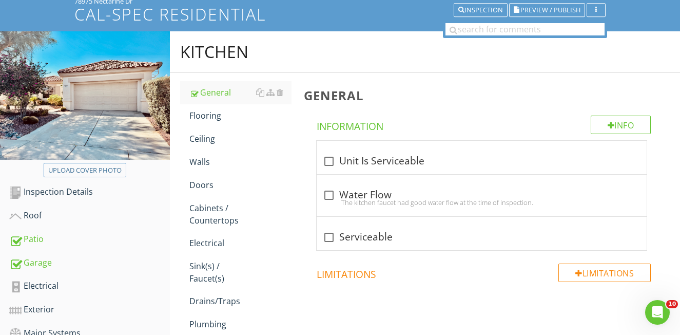
scroll to position [43, 0]
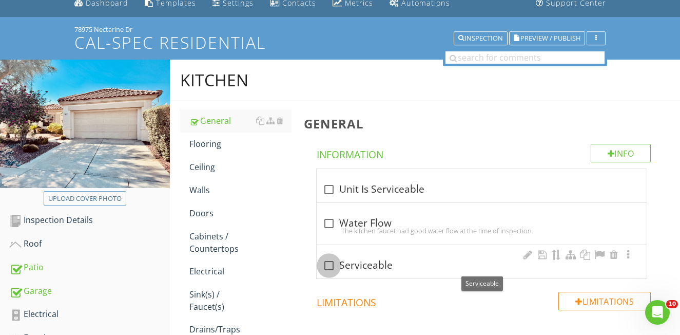
click at [329, 267] on div at bounding box center [328, 265] width 17 height 17
checkbox input "true"
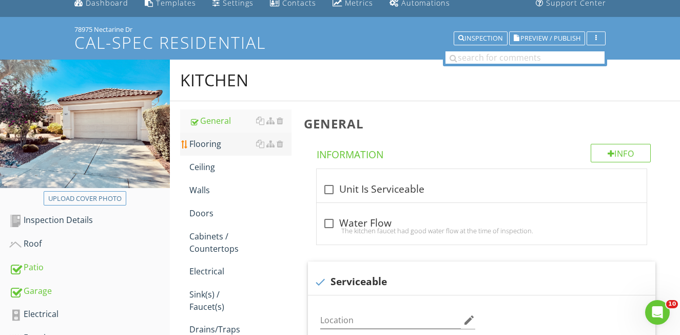
click at [218, 148] on div "Flooring" at bounding box center [240, 144] width 102 height 12
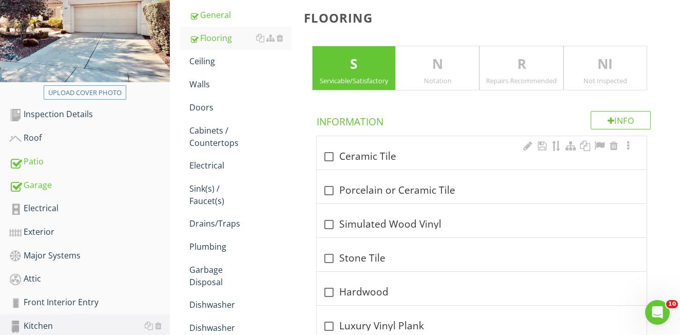
scroll to position [152, 0]
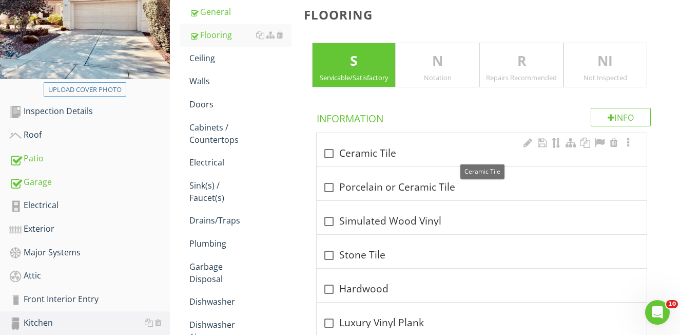
click at [327, 155] on div at bounding box center [328, 153] width 17 height 17
checkbox input "true"
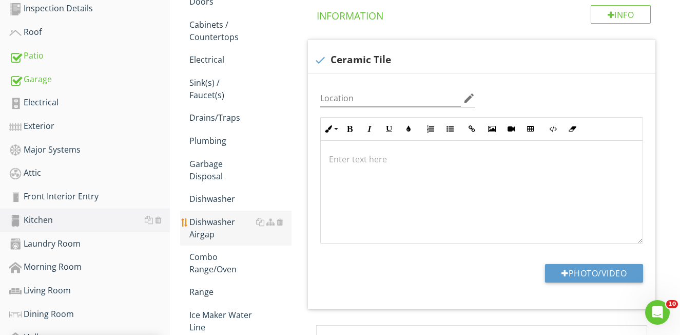
scroll to position [256, 0]
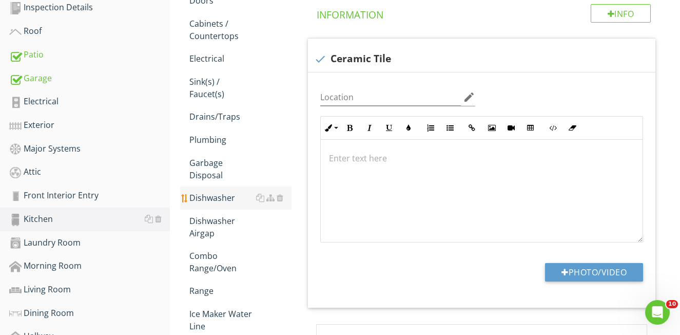
click at [212, 191] on div "Dishwasher" at bounding box center [240, 197] width 102 height 12
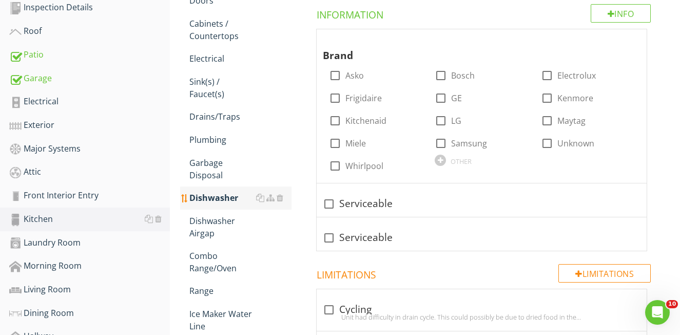
click at [213, 191] on div "Dishwasher" at bounding box center [240, 197] width 102 height 12
click at [209, 191] on div "Dishwasher" at bounding box center [240, 197] width 102 height 12
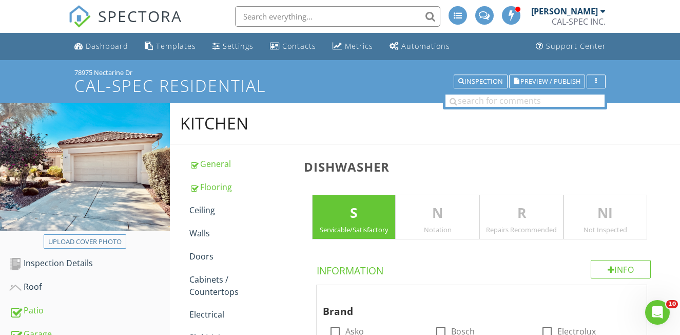
drag, startPoint x: 154, startPoint y: 71, endPoint x: 69, endPoint y: 71, distance: 84.2
click at [69, 71] on div "78975 Nectarine Dr Cal-Spec Residential Inspection Preview / Publish" at bounding box center [340, 81] width 680 height 43
click at [106, 72] on div "78975 Nectarine Dr" at bounding box center [339, 72] width 531 height 8
click at [168, 71] on div "78975 Nectarine Dr" at bounding box center [339, 72] width 531 height 8
drag, startPoint x: 154, startPoint y: 72, endPoint x: 75, endPoint y: 72, distance: 78.6
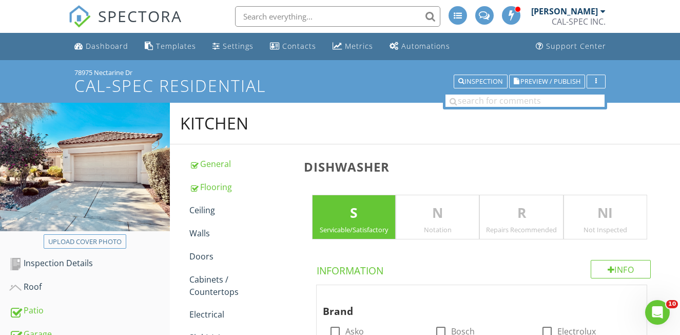
click at [75, 72] on div "78975 Nectarine Dr" at bounding box center [339, 72] width 531 height 8
copy div "78975 Nectarine Dr"
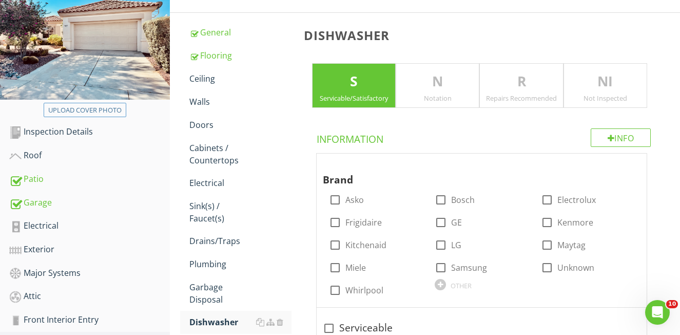
scroll to position [298, 0]
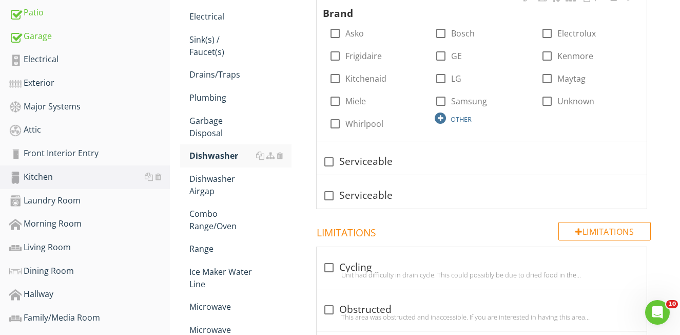
click at [439, 118] on div at bounding box center [440, 117] width 11 height 11
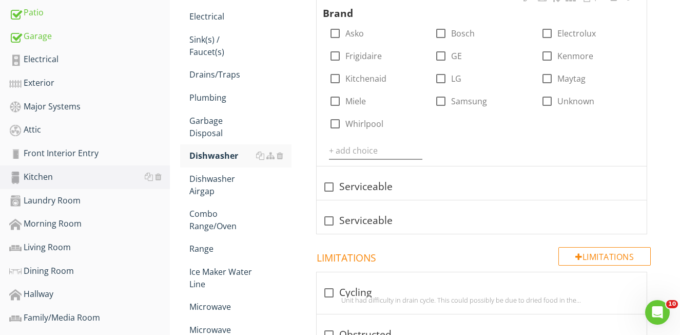
click at [439, 118] on div "Brand check_box_outline_blank Asko check_box_outline_blank Bosch check_box_outl…" at bounding box center [482, 74] width 318 height 169
type input "Hot Point"
click at [416, 151] on icon at bounding box center [416, 150] width 7 height 8
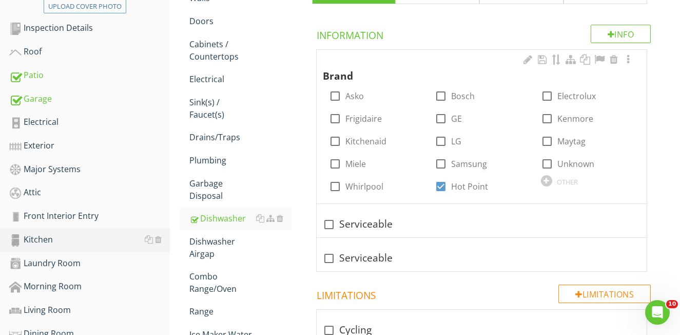
scroll to position [238, 0]
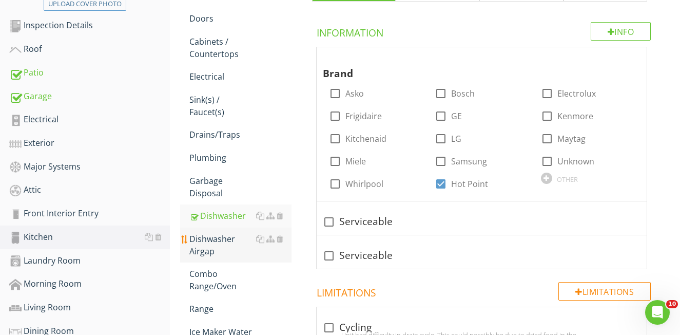
click at [221, 233] on div "Dishwasher Airgap" at bounding box center [240, 245] width 102 height 25
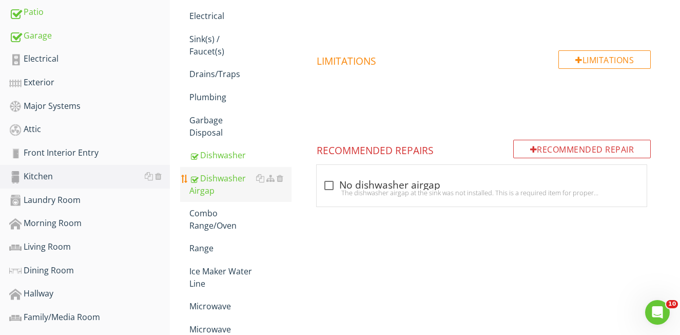
scroll to position [299, 0]
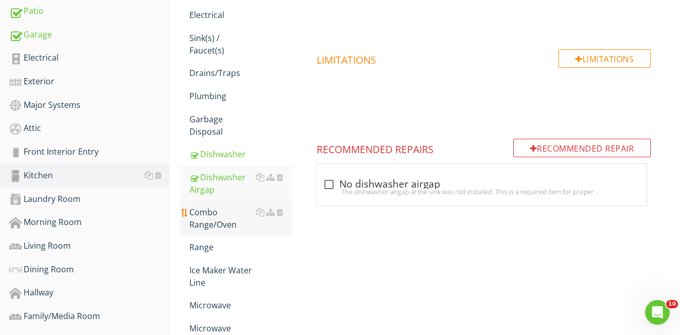
click at [214, 218] on div "Combo Range/Oven" at bounding box center [240, 218] width 102 height 25
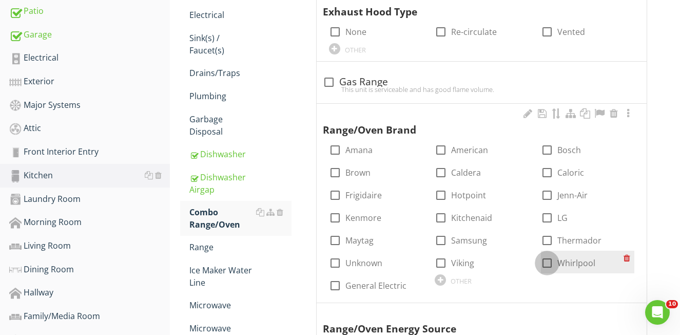
click at [547, 260] on div at bounding box center [547, 262] width 17 height 17
checkbox input "true"
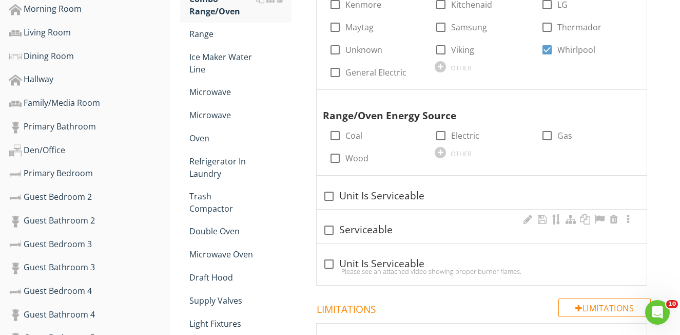
scroll to position [524, 0]
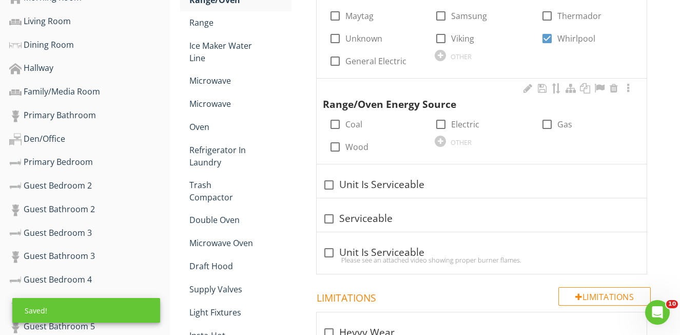
drag, startPoint x: 543, startPoint y: 123, endPoint x: 539, endPoint y: 127, distance: 5.8
click at [543, 123] on div at bounding box center [547, 124] width 17 height 17
checkbox input "true"
click at [325, 178] on div at bounding box center [328, 184] width 17 height 17
checkbox input "true"
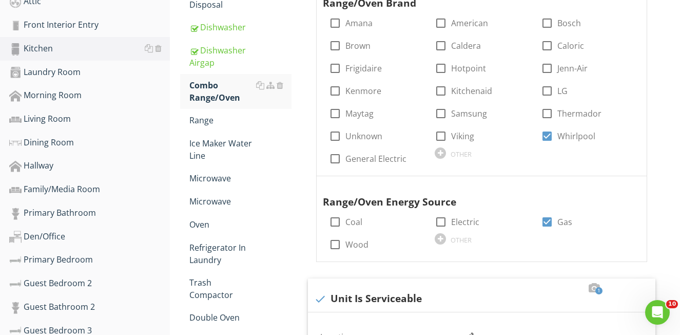
scroll to position [391, 0]
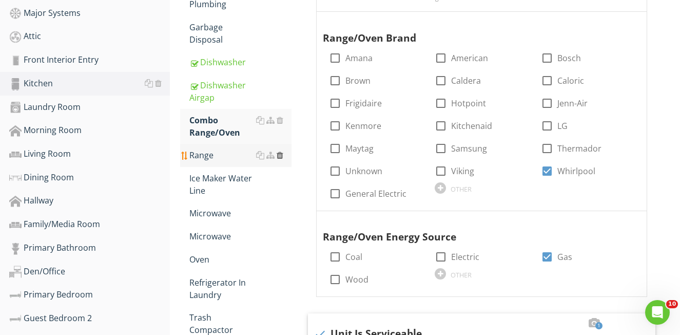
click at [281, 151] on div at bounding box center [280, 155] width 7 height 8
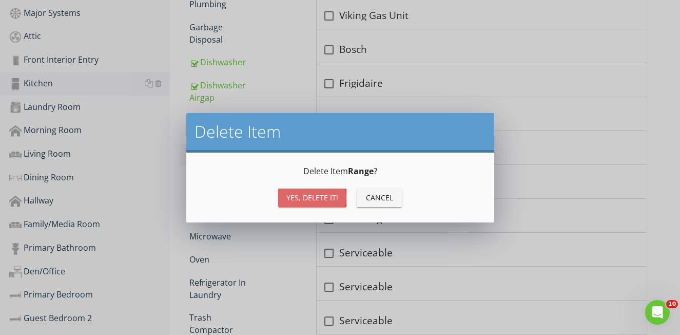
click at [305, 192] on div "Yes, Delete it!" at bounding box center [312, 197] width 52 height 11
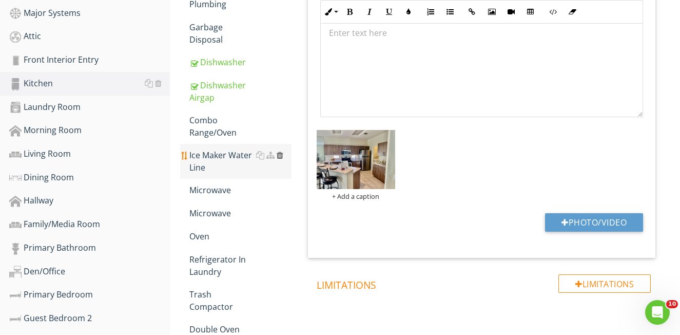
click at [281, 151] on div at bounding box center [280, 155] width 7 height 8
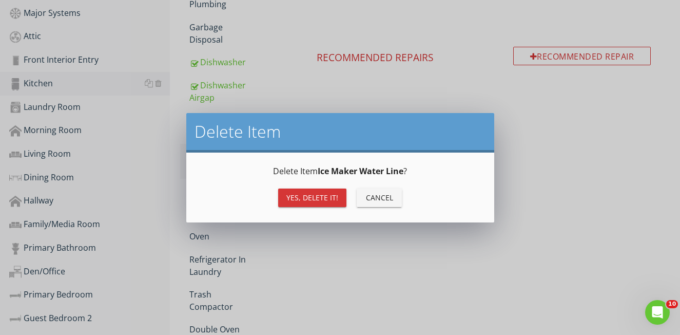
click at [311, 205] on button "Yes, Delete it!" at bounding box center [312, 197] width 68 height 18
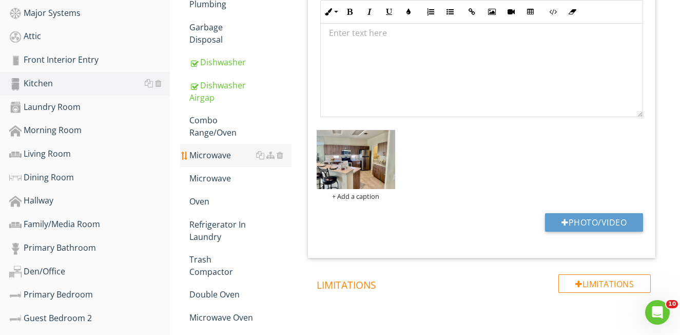
click at [217, 149] on div "Microwave" at bounding box center [240, 155] width 102 height 12
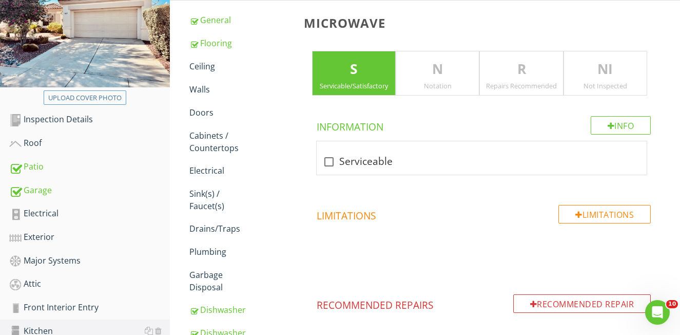
scroll to position [104, 0]
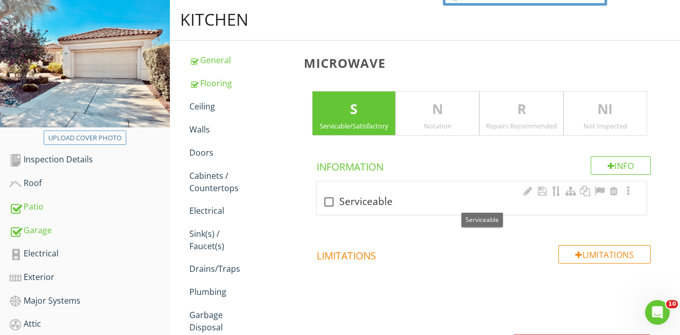
click at [330, 201] on div at bounding box center [328, 201] width 17 height 17
checkbox input "true"
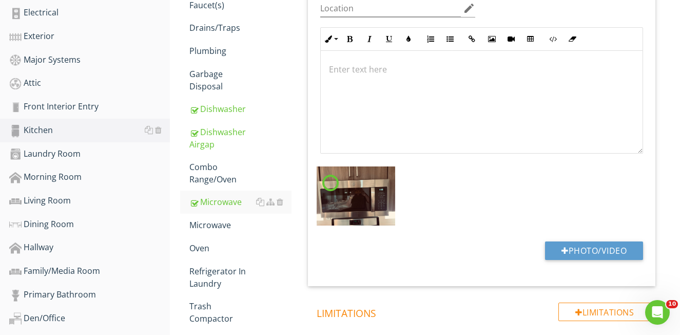
scroll to position [345, 0]
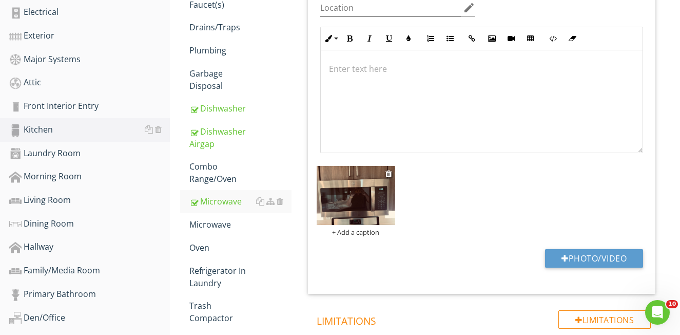
click at [366, 200] on img at bounding box center [356, 195] width 79 height 59
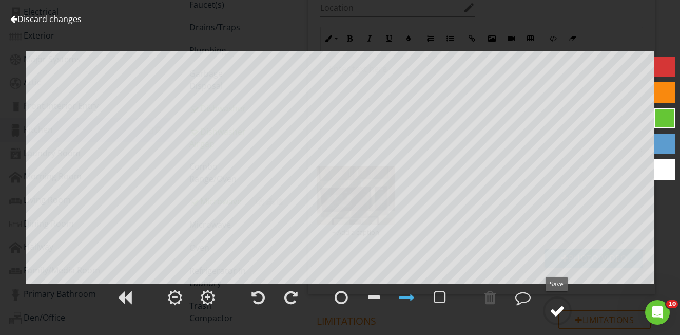
click at [557, 312] on div at bounding box center [557, 310] width 15 height 15
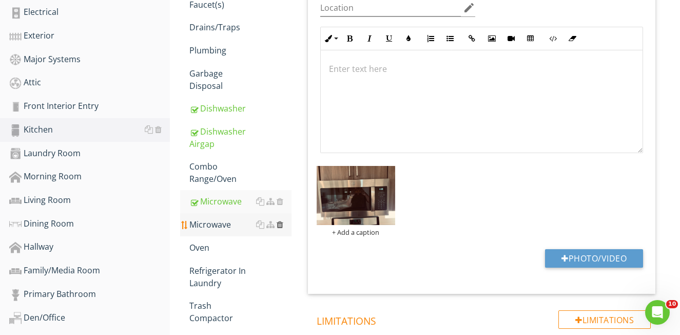
click at [281, 220] on div at bounding box center [280, 224] width 7 height 8
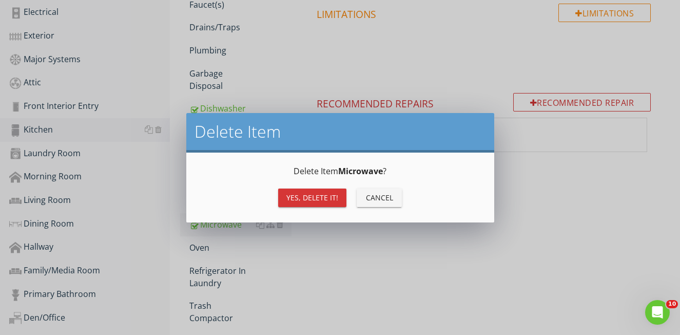
click at [305, 195] on div "Yes, Delete it!" at bounding box center [312, 197] width 52 height 11
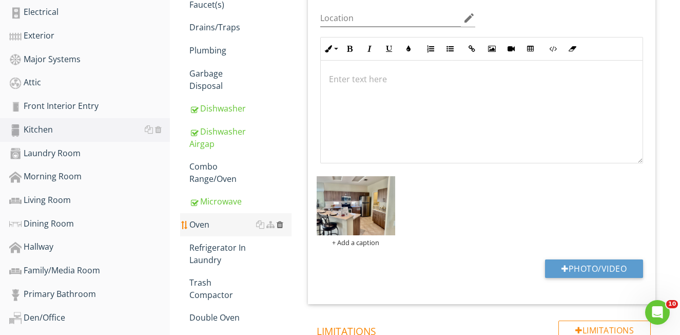
click at [281, 220] on div at bounding box center [280, 224] width 7 height 8
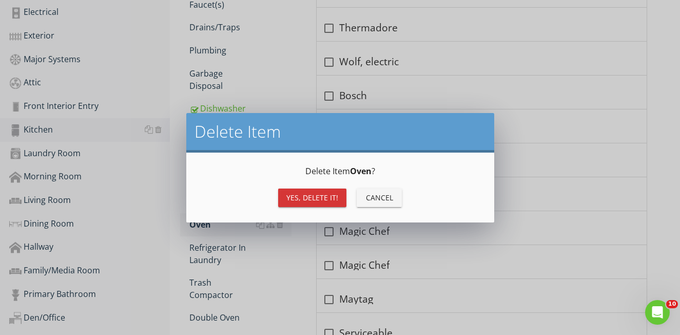
click at [296, 201] on div "Yes, Delete it!" at bounding box center [312, 197] width 52 height 11
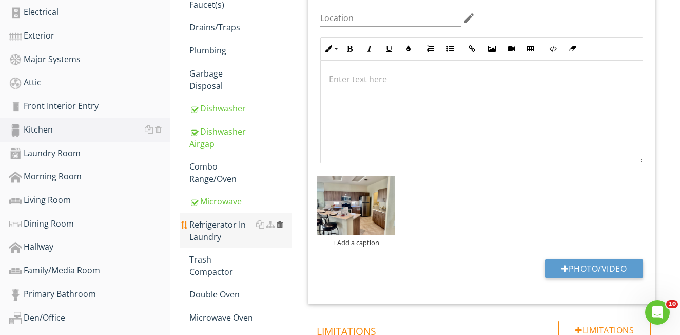
click at [280, 220] on div at bounding box center [280, 224] width 7 height 8
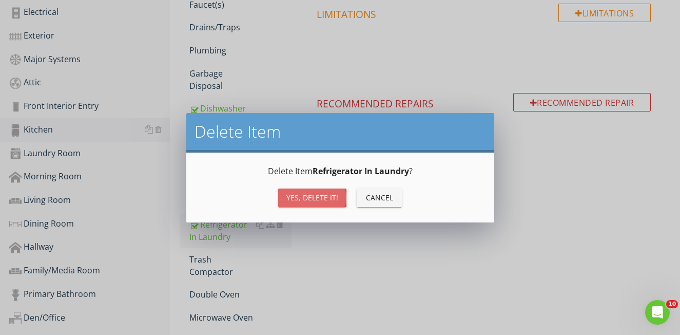
click at [302, 201] on div "Yes, Delete it!" at bounding box center [312, 197] width 52 height 11
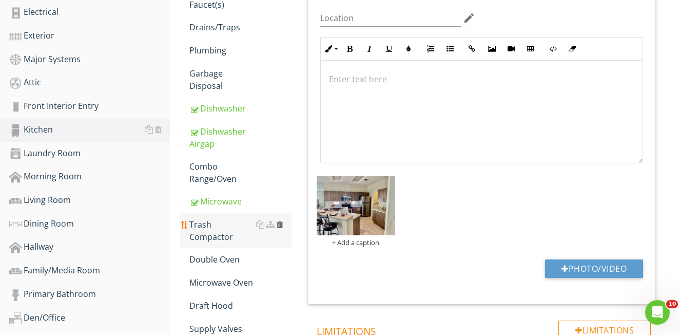
click at [282, 220] on div at bounding box center [280, 224] width 7 height 8
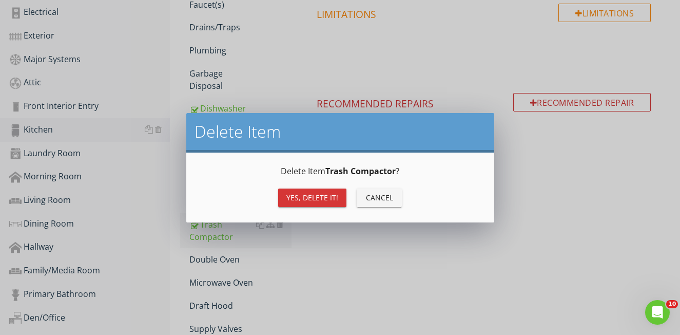
click at [295, 197] on div "Yes, Delete it!" at bounding box center [312, 197] width 52 height 11
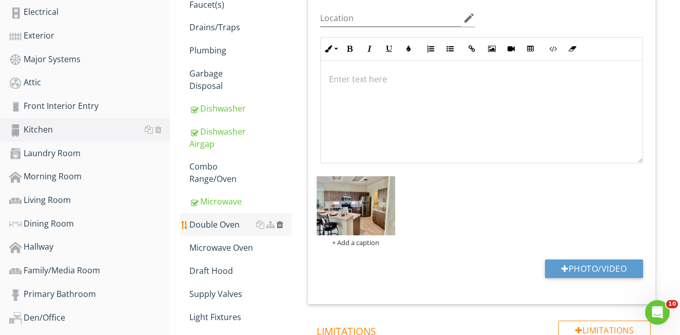
click at [278, 220] on div at bounding box center [280, 224] width 7 height 8
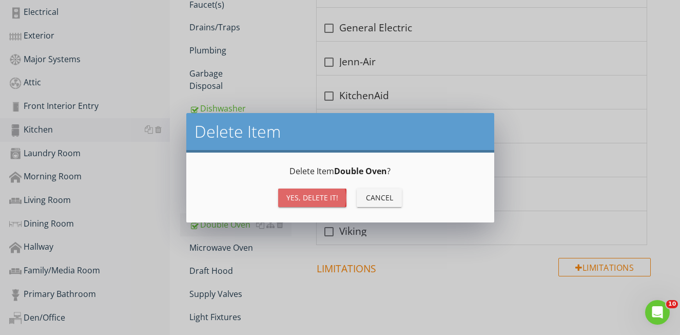
click at [303, 199] on div "Yes, Delete it!" at bounding box center [312, 197] width 52 height 11
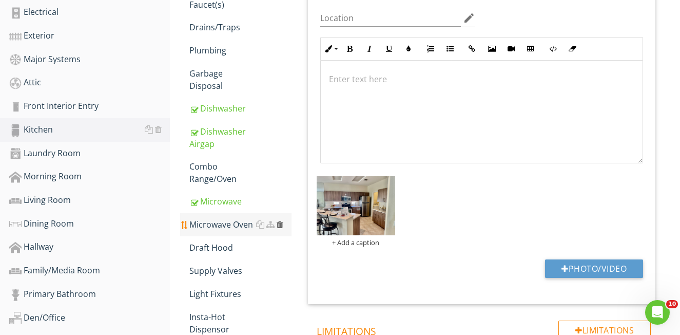
click at [279, 220] on div at bounding box center [280, 224] width 7 height 8
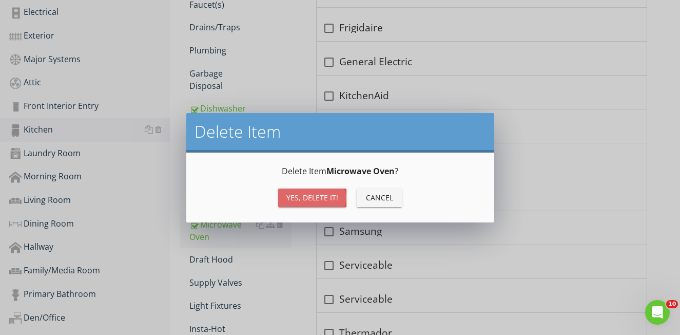
click at [302, 201] on div "Yes, Delete it!" at bounding box center [312, 197] width 52 height 11
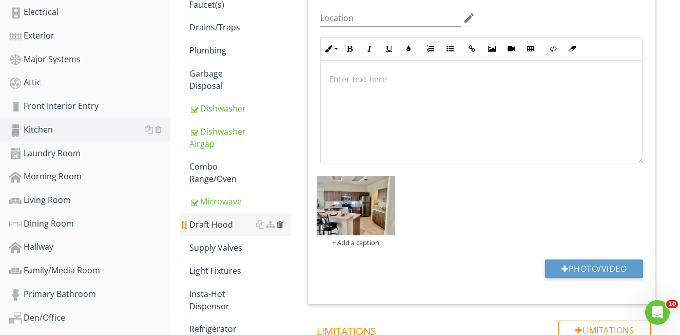
click at [279, 220] on div at bounding box center [280, 224] width 7 height 8
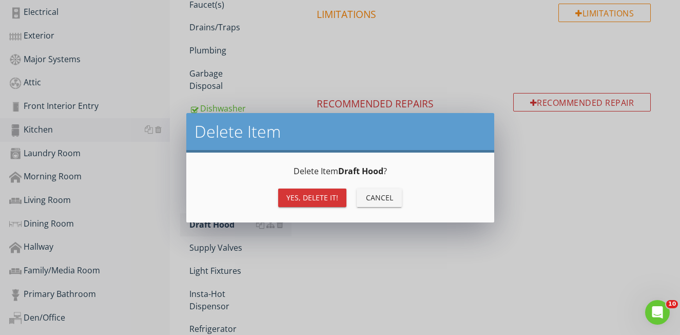
click at [298, 197] on div "Yes, Delete it!" at bounding box center [312, 197] width 52 height 11
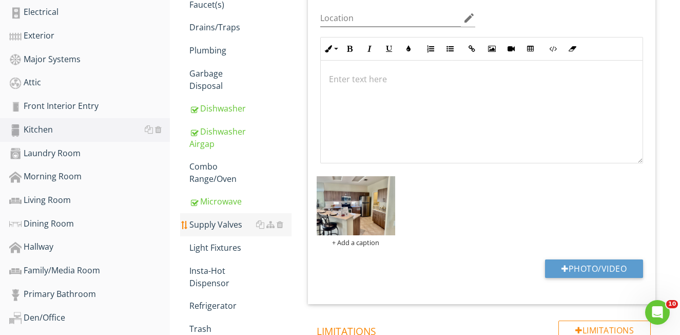
click at [217, 218] on div "Supply Valves" at bounding box center [240, 224] width 102 height 12
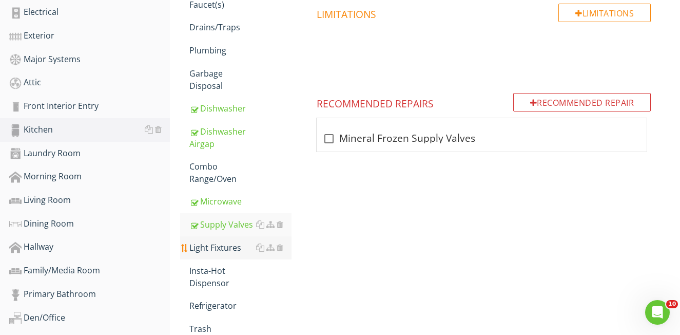
click at [231, 241] on div "Light Fixtures" at bounding box center [240, 247] width 102 height 12
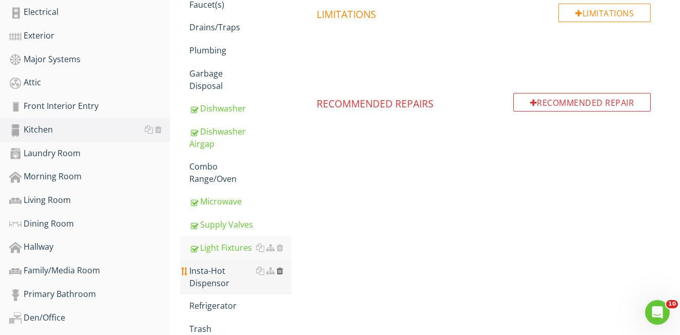
click at [278, 266] on div at bounding box center [280, 270] width 7 height 8
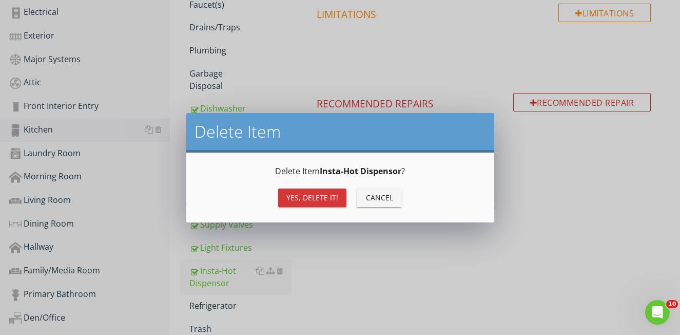
click at [305, 197] on div "Yes, Delete it!" at bounding box center [312, 197] width 52 height 11
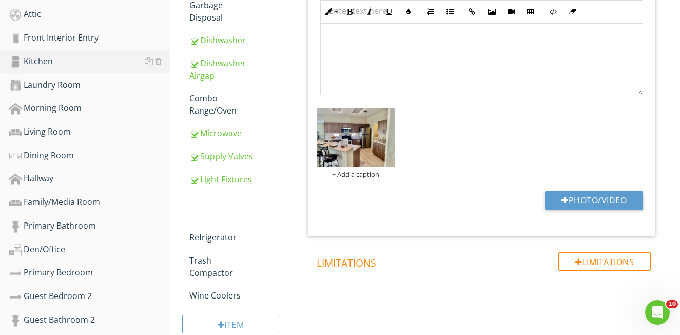
scroll to position [417, 0]
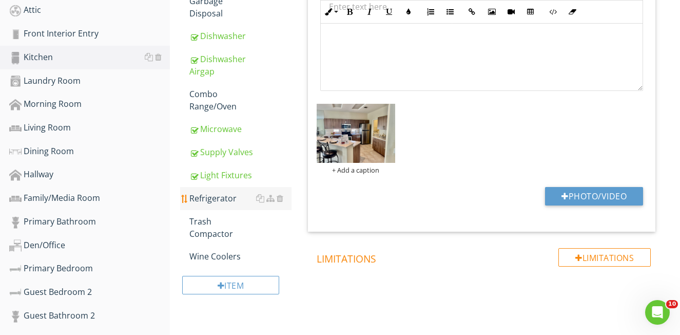
click at [209, 192] on div "Refrigerator" at bounding box center [240, 198] width 102 height 12
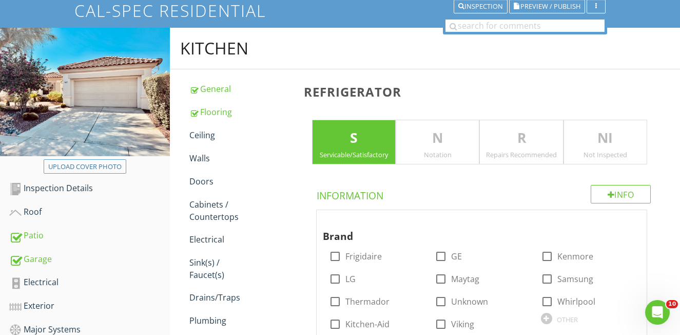
scroll to position [85, 0]
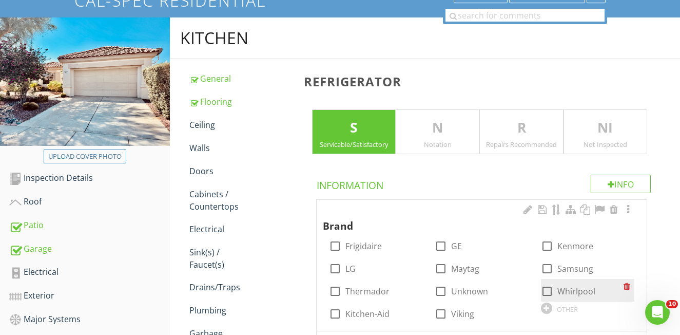
click at [545, 290] on div at bounding box center [547, 290] width 17 height 17
checkbox input "true"
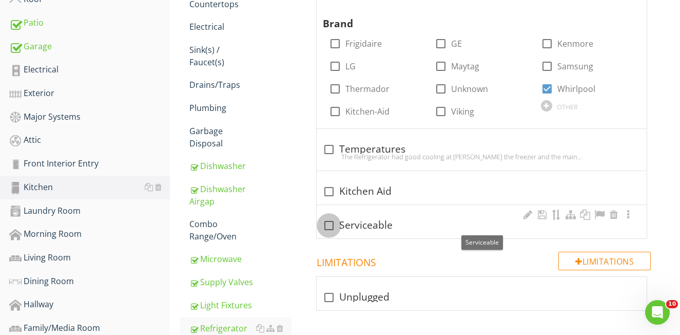
scroll to position [285, 0]
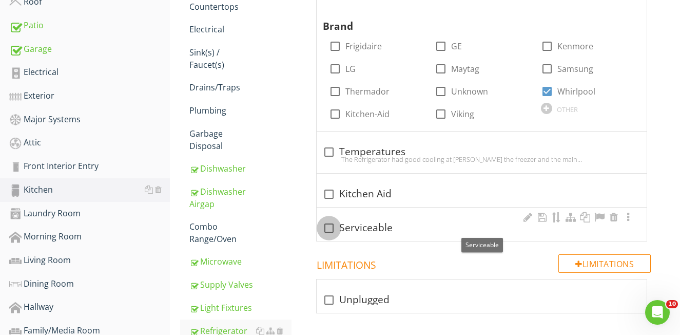
click at [328, 225] on div at bounding box center [328, 227] width 17 height 17
checkbox input "true"
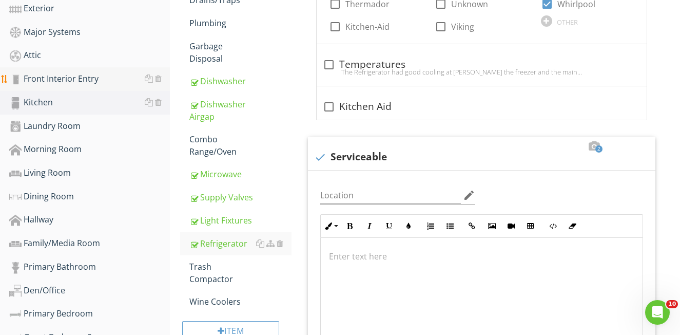
scroll to position [381, 0]
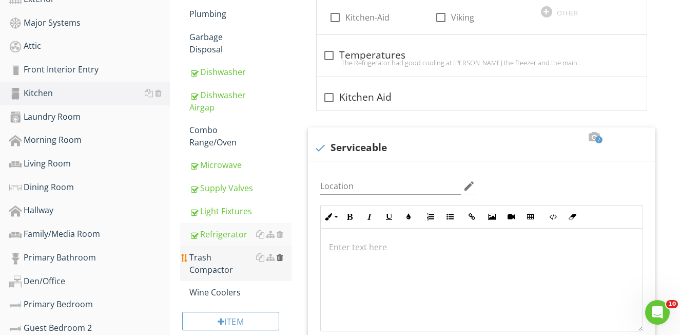
click at [281, 253] on div at bounding box center [280, 257] width 7 height 8
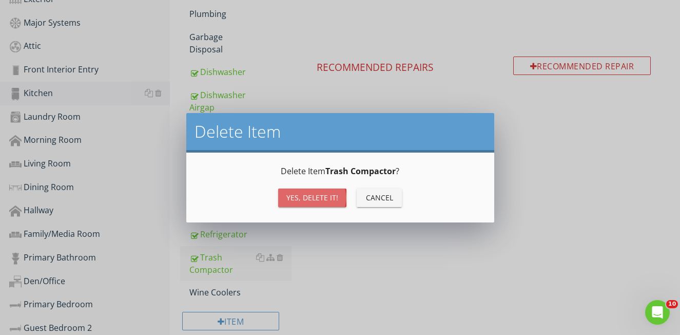
click at [299, 199] on div "Yes, Delete it!" at bounding box center [312, 197] width 52 height 11
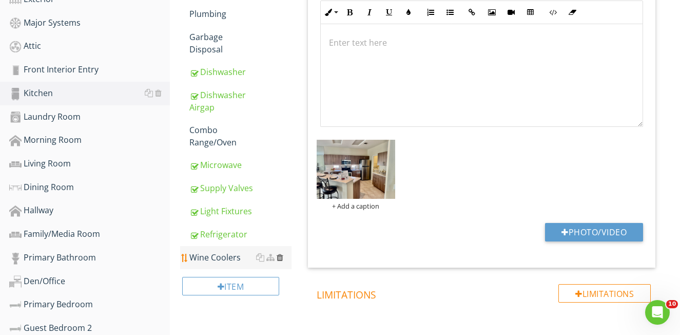
click at [280, 253] on div at bounding box center [280, 257] width 7 height 8
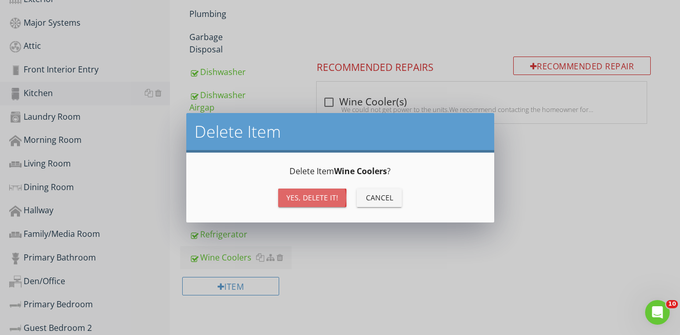
click at [296, 200] on div "Yes, Delete it!" at bounding box center [312, 197] width 52 height 11
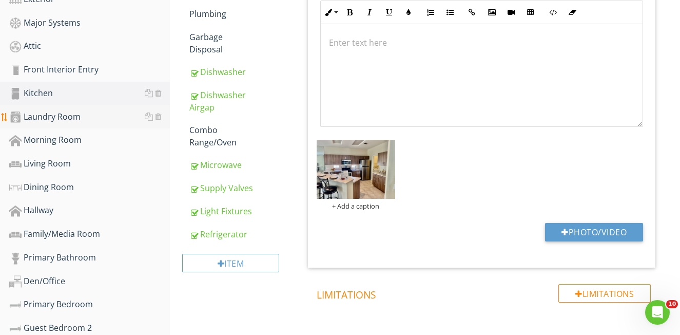
click at [50, 113] on div "Laundry Room" at bounding box center [89, 116] width 161 height 13
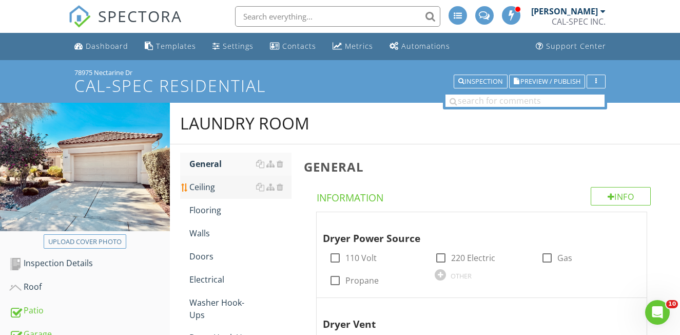
click at [217, 189] on div "Ceiling" at bounding box center [240, 187] width 102 height 12
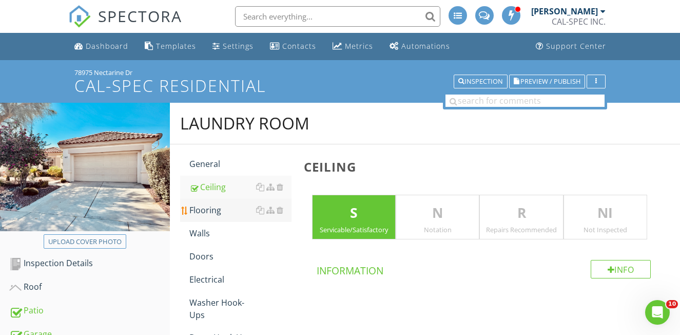
click at [219, 208] on div "Flooring" at bounding box center [240, 210] width 102 height 12
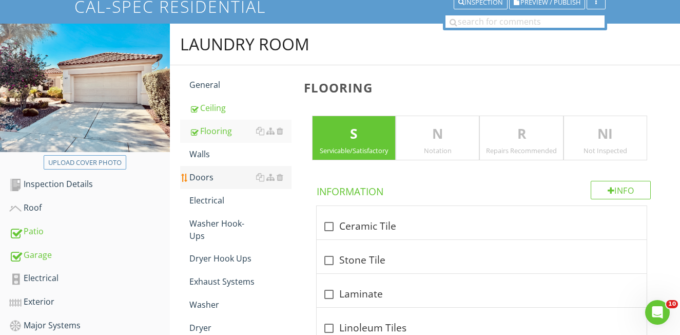
click at [210, 178] on div "Doors" at bounding box center [240, 177] width 102 height 12
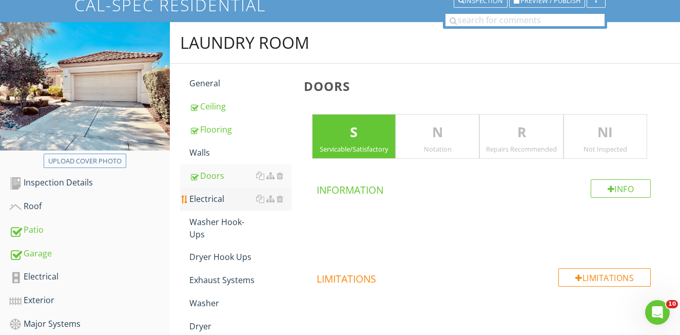
click at [211, 195] on div "Electrical" at bounding box center [240, 199] width 102 height 12
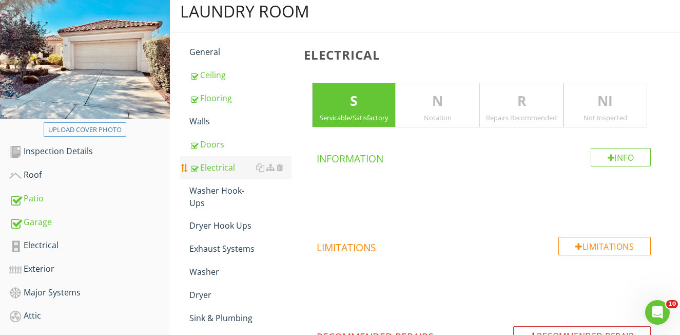
scroll to position [129, 0]
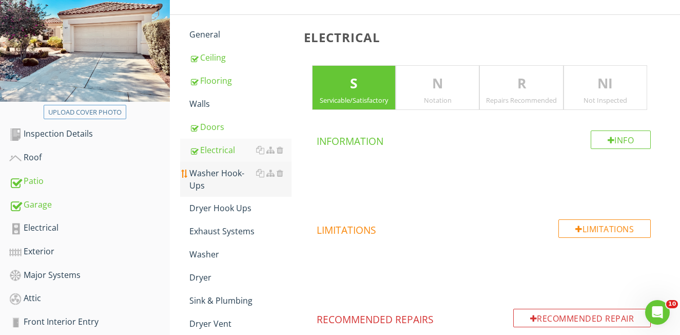
click at [207, 178] on div "Washer Hook-Ups" at bounding box center [240, 179] width 102 height 25
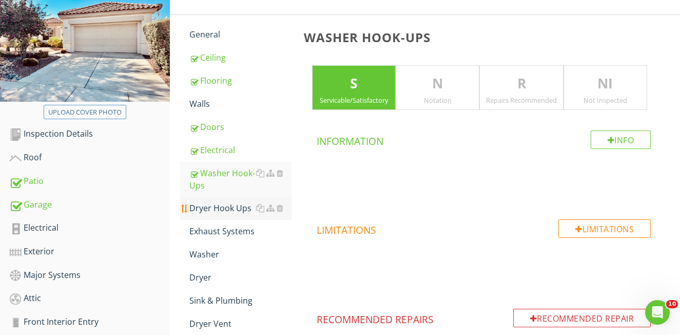
click at [219, 212] on div "Dryer Hook Ups" at bounding box center [240, 208] width 102 height 12
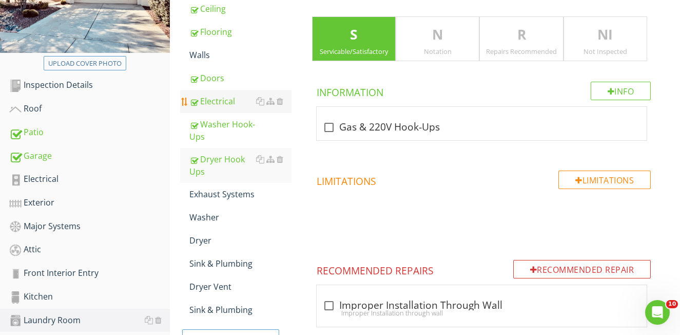
scroll to position [183, 0]
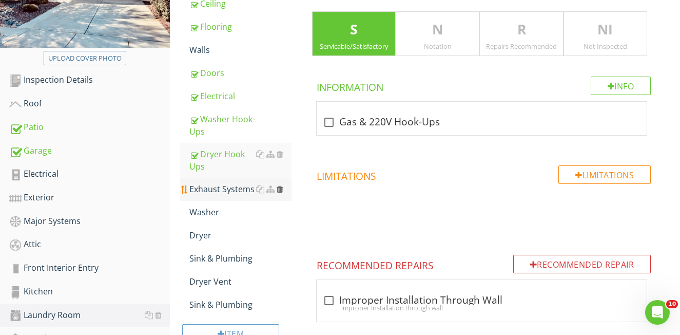
click at [281, 187] on div at bounding box center [280, 189] width 7 height 8
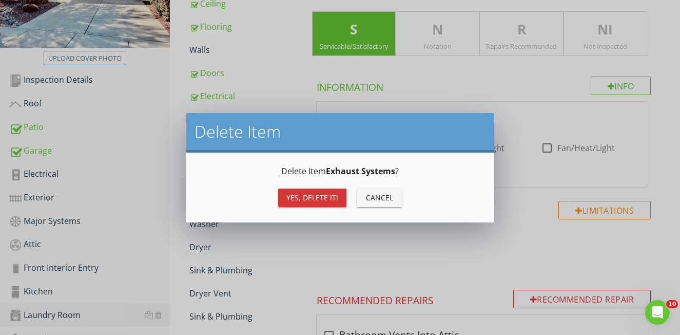
click at [311, 192] on div "Yes, Delete it!" at bounding box center [312, 197] width 52 height 11
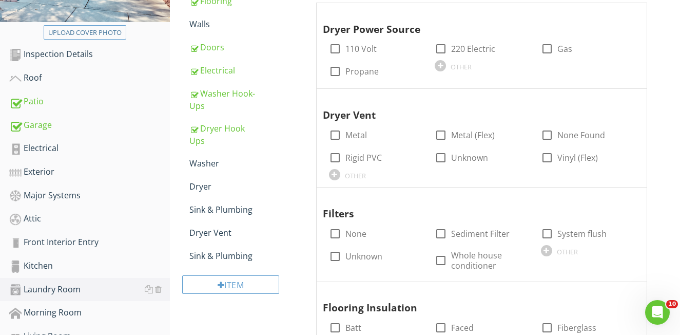
scroll to position [209, 0]
click at [202, 164] on div "Washer" at bounding box center [240, 163] width 102 height 12
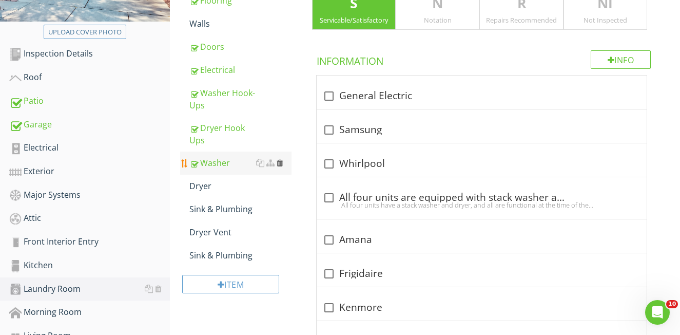
click at [278, 161] on div at bounding box center [280, 163] width 7 height 8
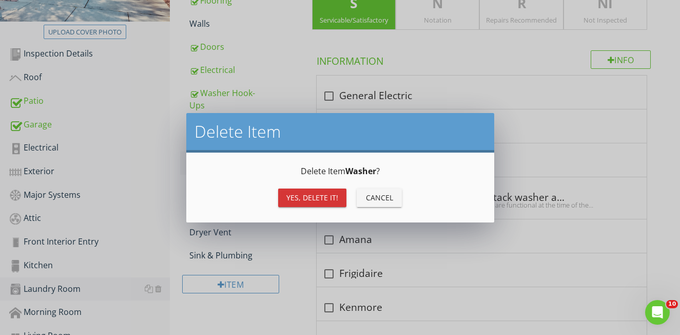
click at [298, 198] on div "Yes, Delete it!" at bounding box center [312, 197] width 52 height 11
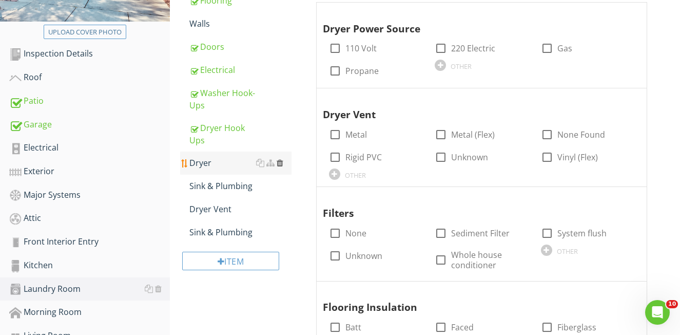
click at [282, 162] on div at bounding box center [280, 163] width 7 height 8
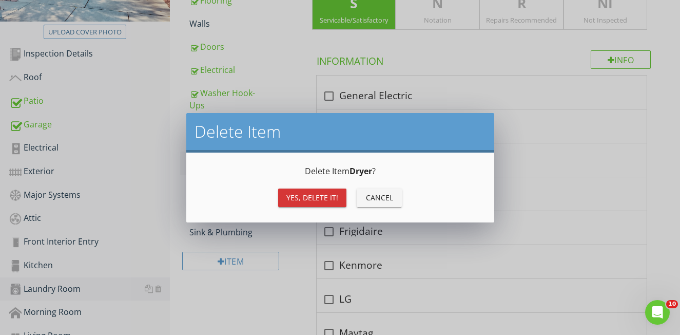
click at [298, 190] on button "Yes, Delete it!" at bounding box center [312, 197] width 68 height 18
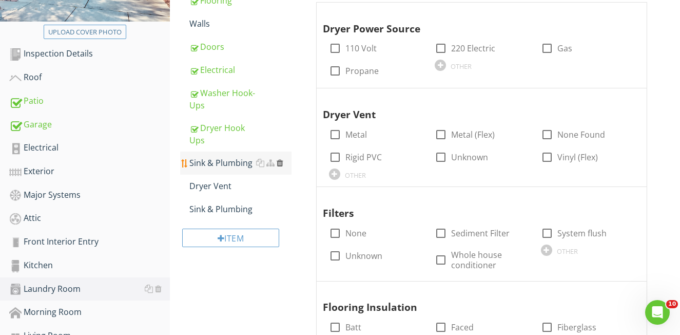
click at [280, 164] on div at bounding box center [280, 163] width 7 height 8
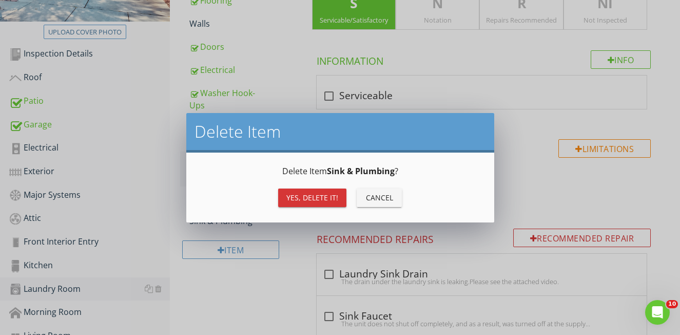
click at [295, 194] on div "Yes, Delete it!" at bounding box center [312, 197] width 52 height 11
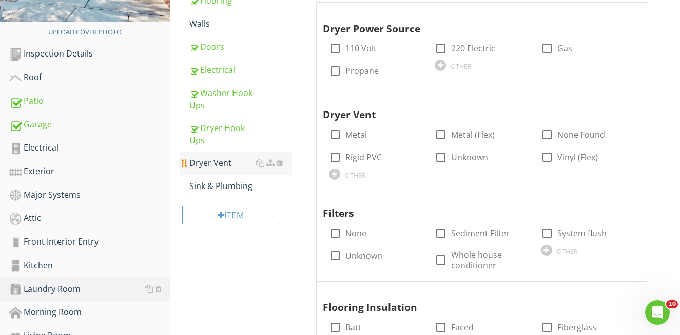
click at [208, 167] on div "Dryer Vent" at bounding box center [240, 163] width 102 height 12
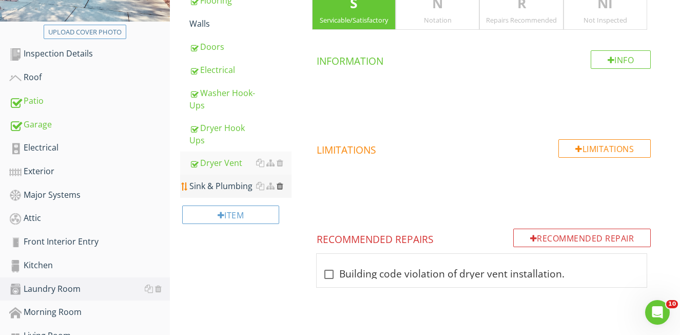
click at [280, 186] on div at bounding box center [280, 186] width 7 height 8
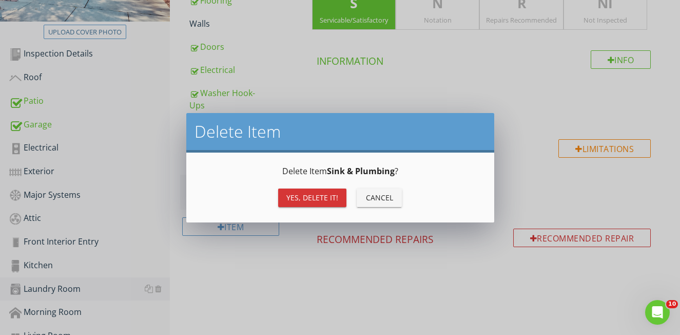
click at [296, 195] on div "Yes, Delete it!" at bounding box center [312, 197] width 52 height 11
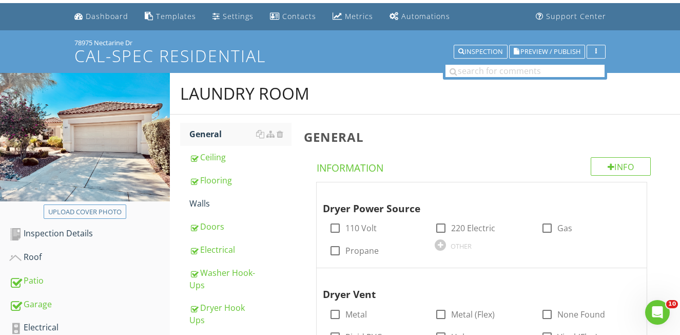
scroll to position [36, 0]
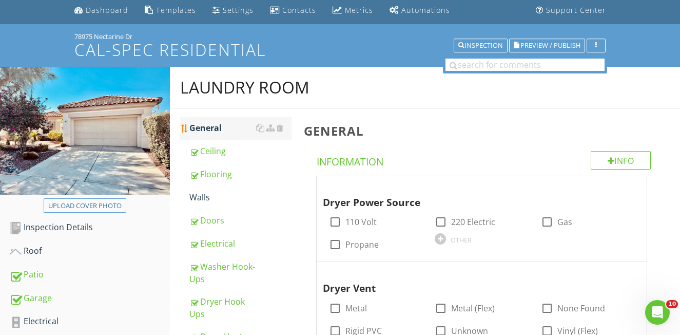
click at [200, 130] on div "General" at bounding box center [240, 128] width 102 height 12
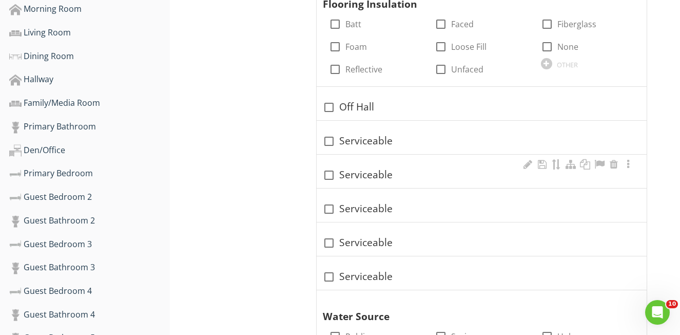
scroll to position [514, 0]
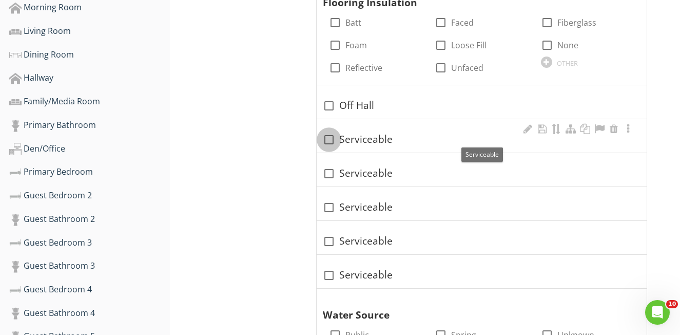
click at [328, 136] on div at bounding box center [328, 139] width 17 height 17
checkbox input "true"
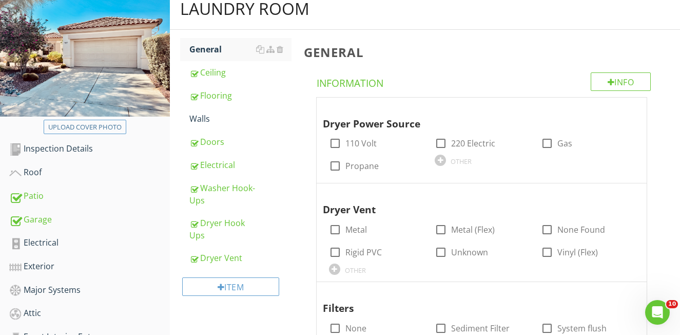
scroll to position [110, 0]
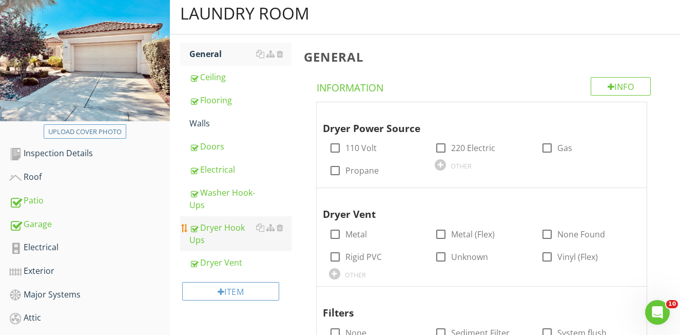
click at [220, 239] on div "Dryer Hook Ups" at bounding box center [240, 233] width 102 height 25
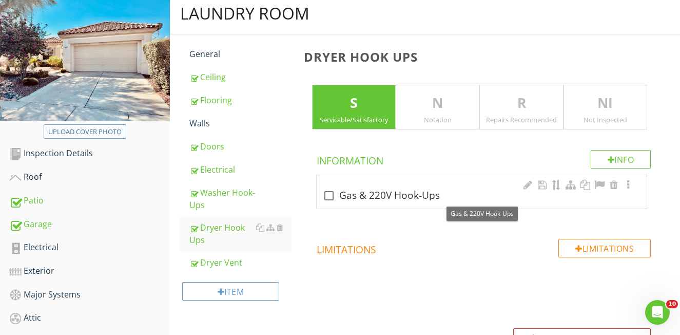
click at [332, 196] on div at bounding box center [328, 195] width 17 height 17
checkbox input "true"
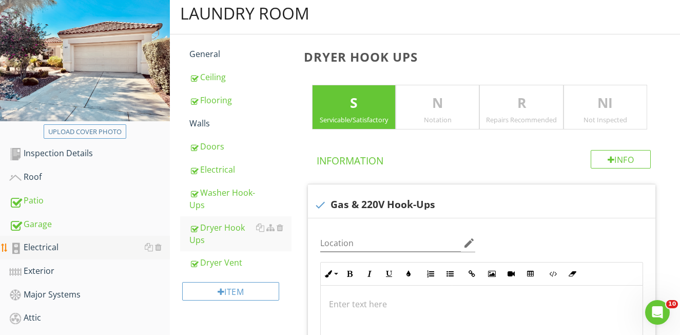
click at [48, 252] on div "Electrical" at bounding box center [89, 247] width 161 height 13
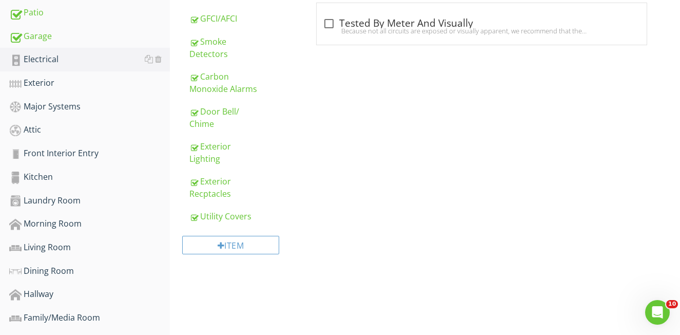
scroll to position [295, 0]
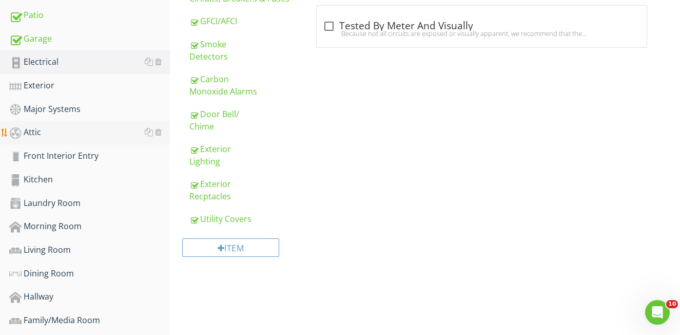
click at [37, 137] on div "Attic" at bounding box center [89, 132] width 161 height 13
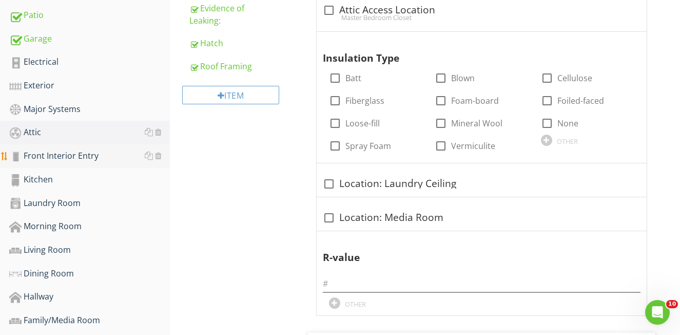
click at [39, 159] on div "Front Interior Entry" at bounding box center [89, 155] width 161 height 13
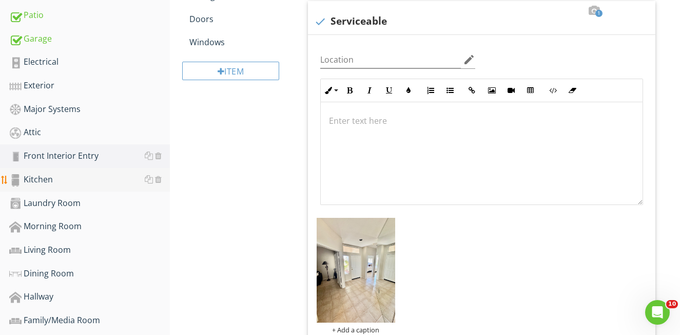
click at [40, 178] on div "Kitchen" at bounding box center [89, 179] width 161 height 13
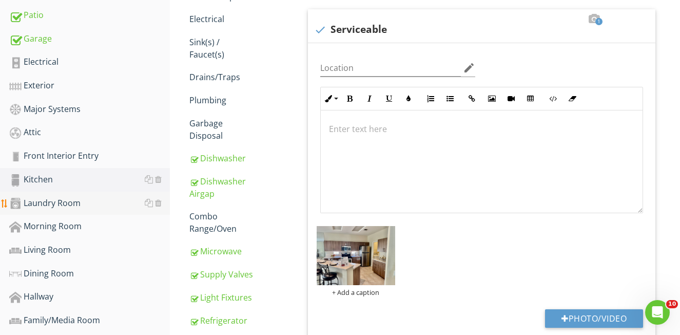
click at [43, 205] on div "Laundry Room" at bounding box center [89, 203] width 161 height 13
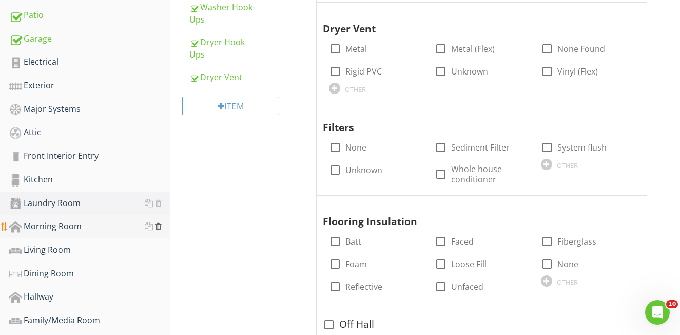
click at [159, 225] on div at bounding box center [158, 226] width 7 height 8
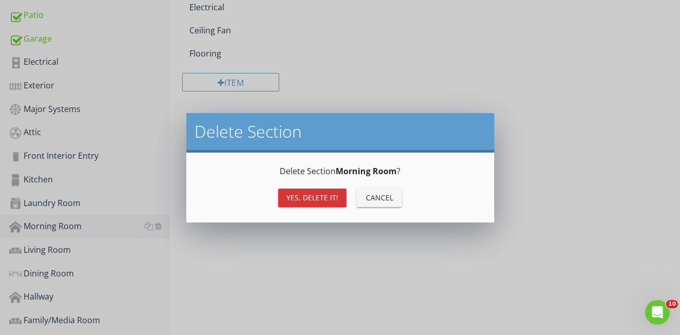
click at [310, 200] on div "Yes, Delete it!" at bounding box center [312, 197] width 52 height 11
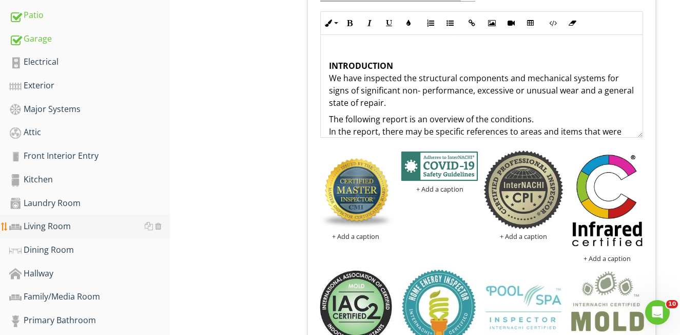
click at [64, 227] on div "Living Room" at bounding box center [89, 226] width 161 height 13
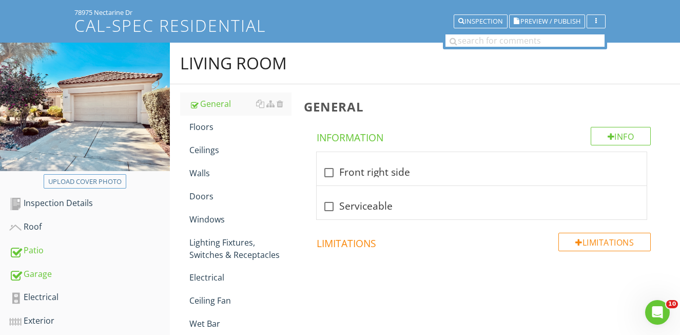
scroll to position [61, 0]
click at [204, 127] on div "Floors" at bounding box center [240, 126] width 102 height 12
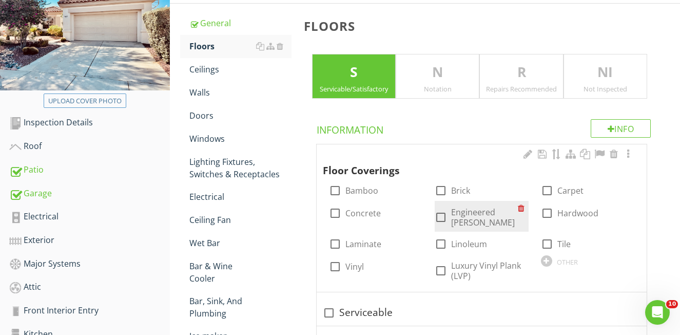
scroll to position [152, 0]
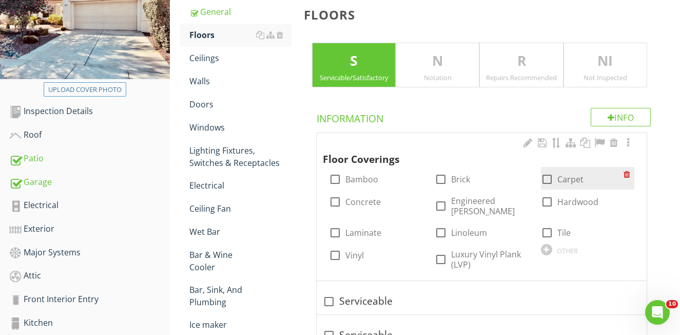
click at [550, 177] on div at bounding box center [547, 178] width 17 height 17
checkbox input "true"
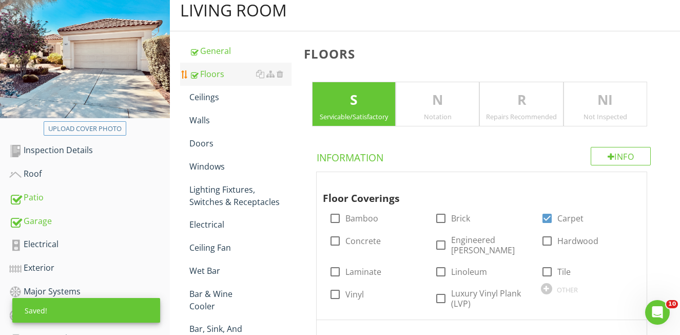
scroll to position [113, 0]
click at [219, 57] on link "General" at bounding box center [240, 51] width 102 height 23
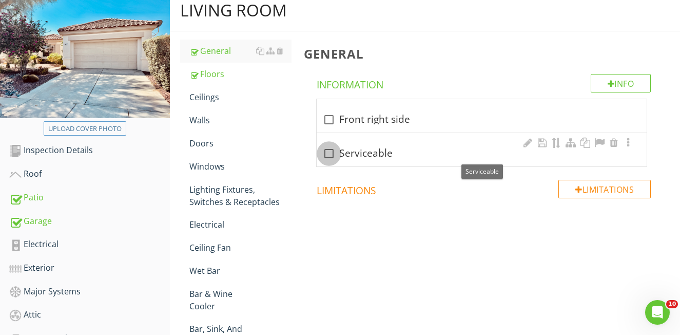
click at [331, 152] on div at bounding box center [328, 153] width 17 height 17
checkbox input "true"
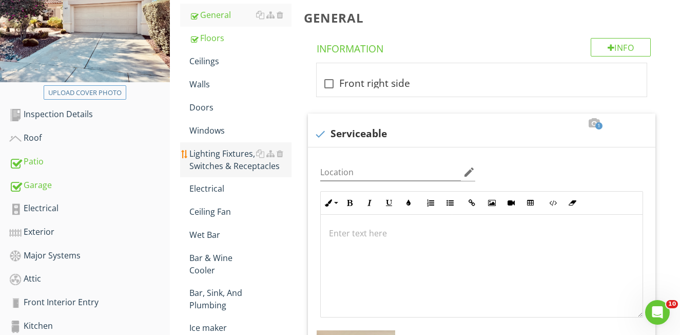
scroll to position [157, 0]
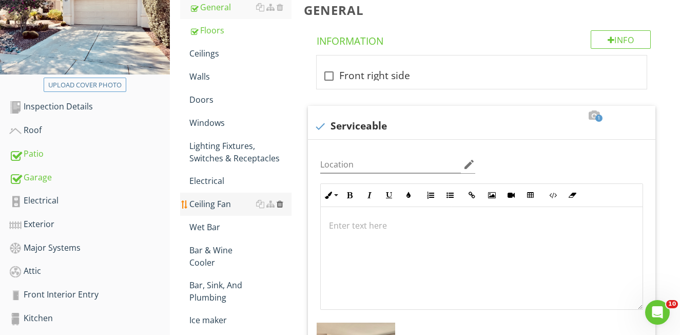
click at [280, 205] on div at bounding box center [280, 204] width 7 height 8
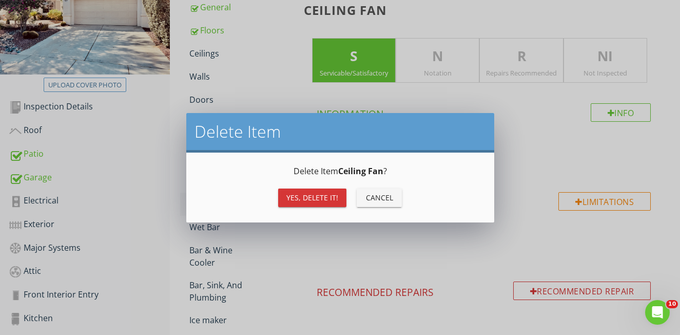
click at [296, 205] on button "Yes, Delete it!" at bounding box center [312, 197] width 68 height 18
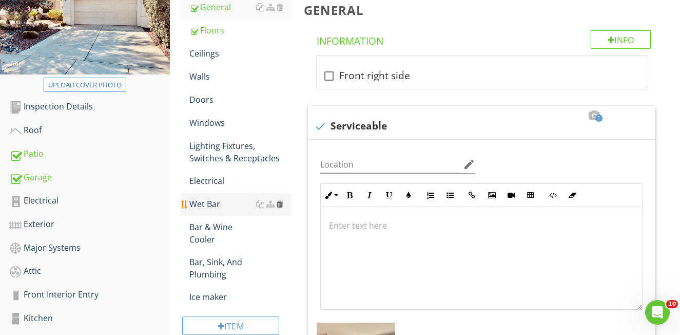
click at [278, 204] on div at bounding box center [280, 204] width 7 height 8
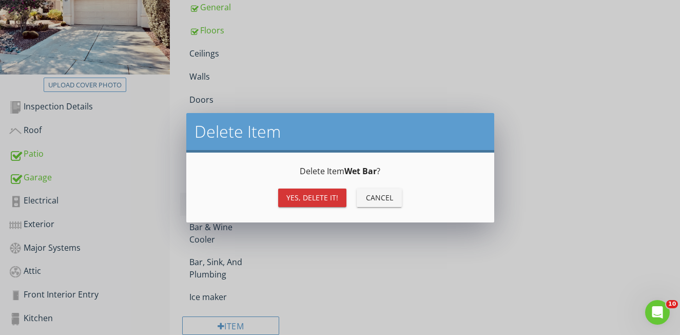
click at [305, 200] on div "Yes, Delete it!" at bounding box center [312, 197] width 52 height 11
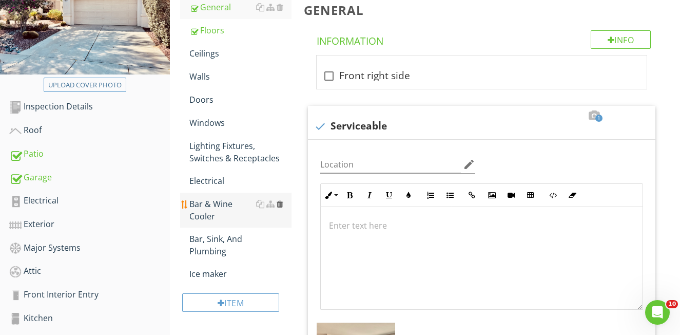
click at [279, 203] on div at bounding box center [280, 204] width 7 height 8
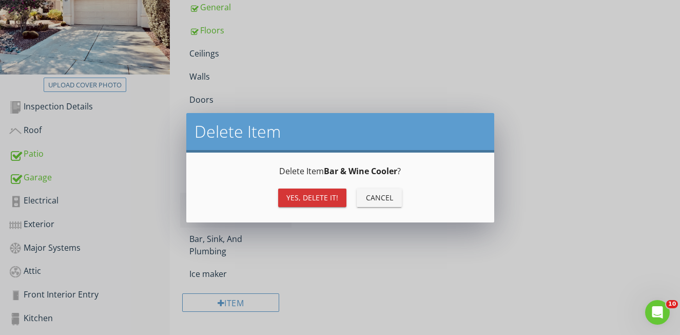
click at [311, 202] on div "Yes, Delete it!" at bounding box center [312, 197] width 52 height 11
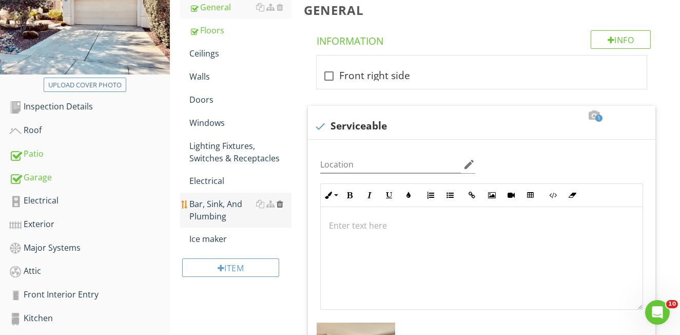
click at [278, 205] on div at bounding box center [280, 204] width 7 height 8
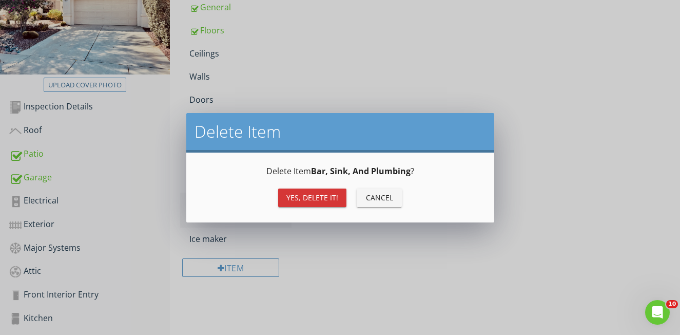
click at [309, 199] on div "Yes, Delete it!" at bounding box center [312, 197] width 52 height 11
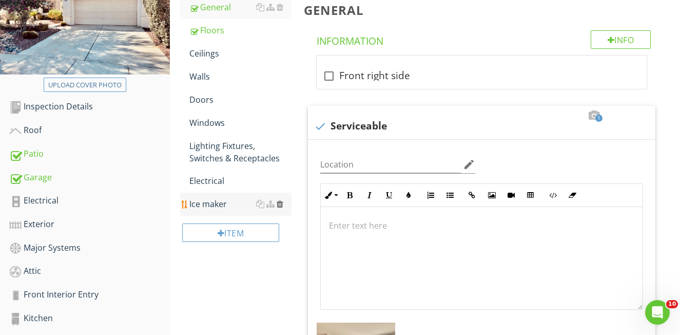
click at [278, 204] on div at bounding box center [280, 204] width 7 height 8
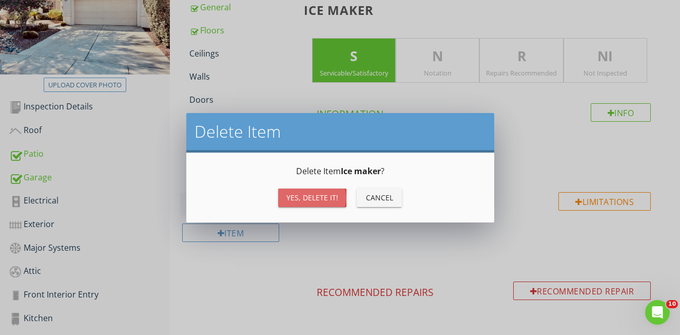
click at [298, 199] on div "Yes, Delete it!" at bounding box center [312, 197] width 52 height 11
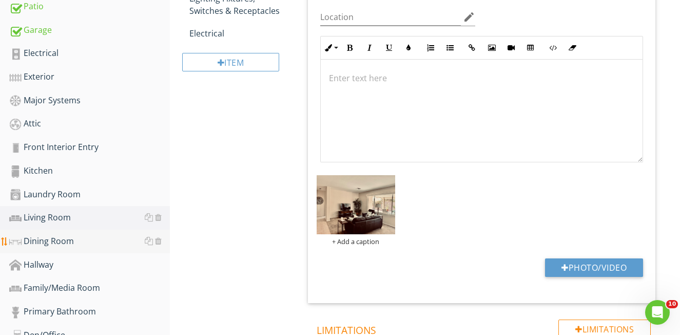
click at [70, 245] on div "Dining Room" at bounding box center [89, 241] width 161 height 13
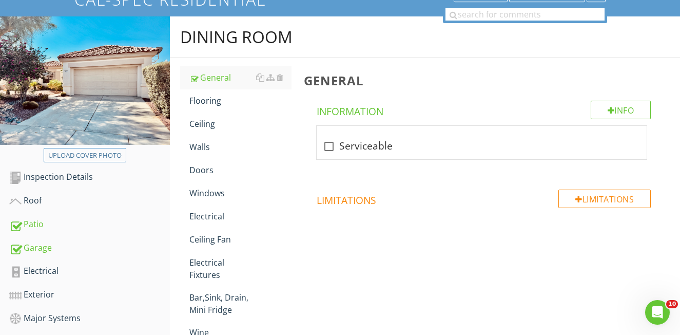
scroll to position [70, 0]
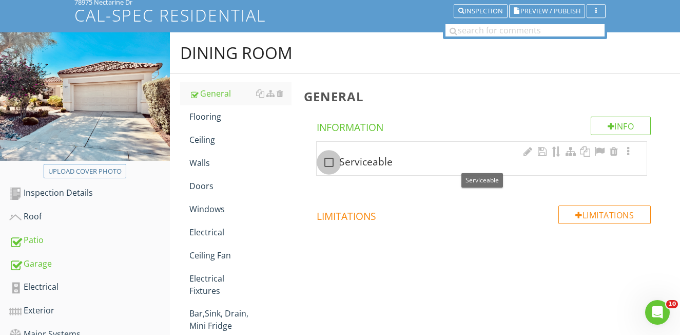
click at [331, 162] on div at bounding box center [328, 162] width 17 height 17
checkbox input "true"
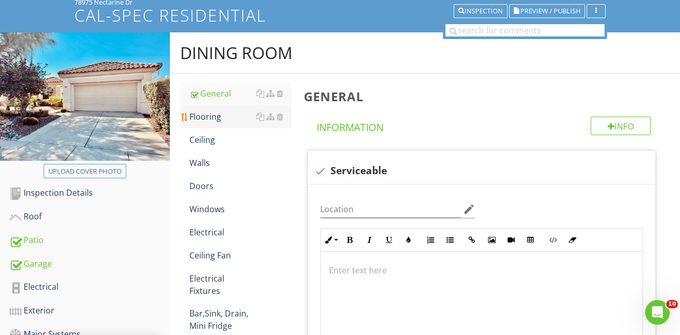
click at [207, 118] on div "Flooring" at bounding box center [240, 116] width 102 height 12
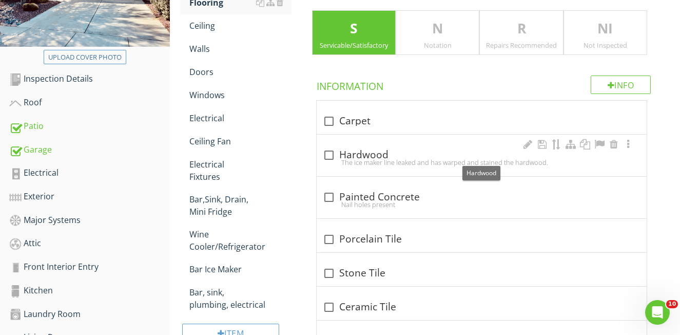
scroll to position [190, 0]
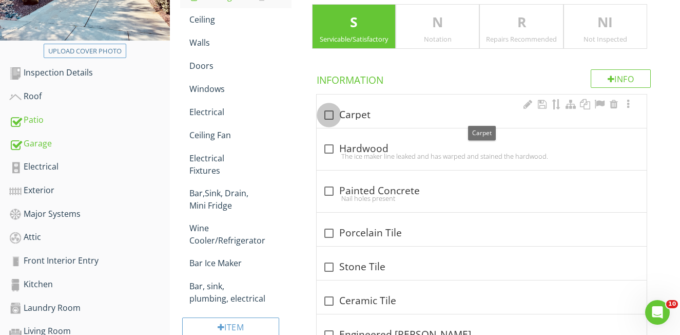
click at [330, 114] on div at bounding box center [328, 114] width 17 height 17
checkbox input "true"
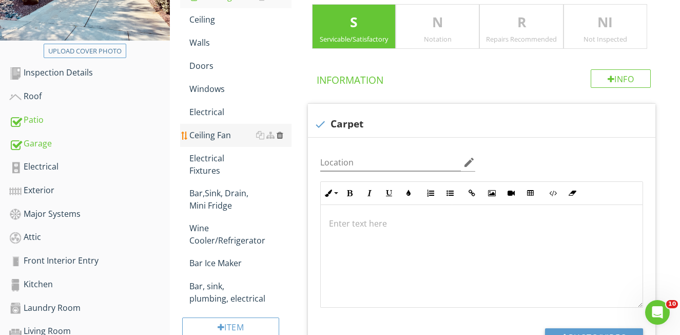
click at [281, 135] on div at bounding box center [280, 135] width 7 height 8
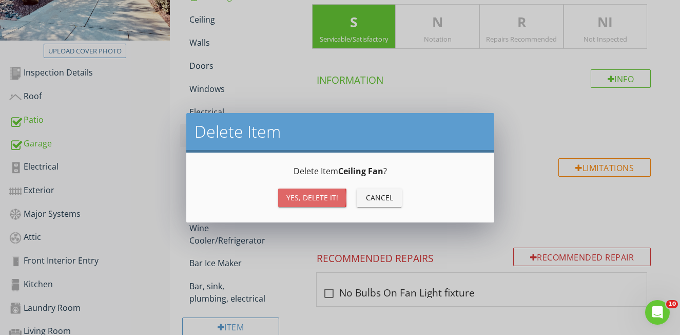
click at [318, 197] on div "Yes, Delete it!" at bounding box center [312, 197] width 52 height 11
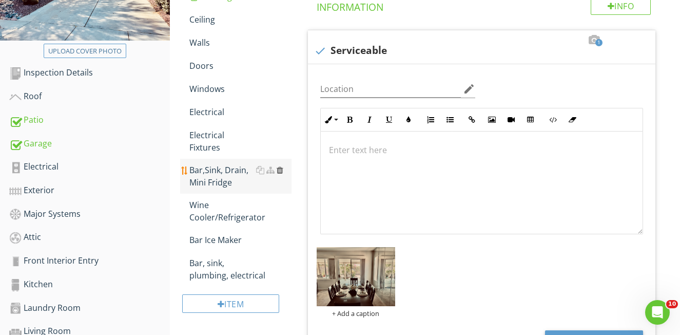
click at [280, 169] on div at bounding box center [280, 170] width 7 height 8
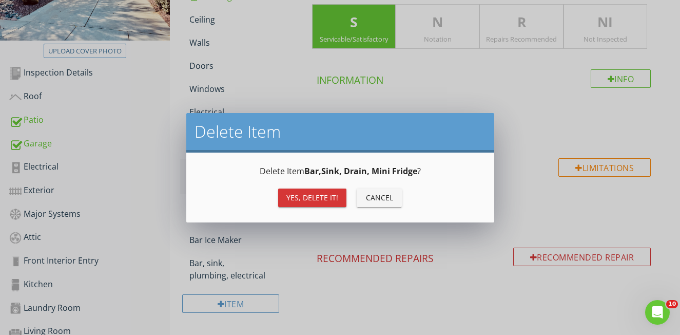
click at [316, 197] on div "Yes, Delete it!" at bounding box center [312, 197] width 52 height 11
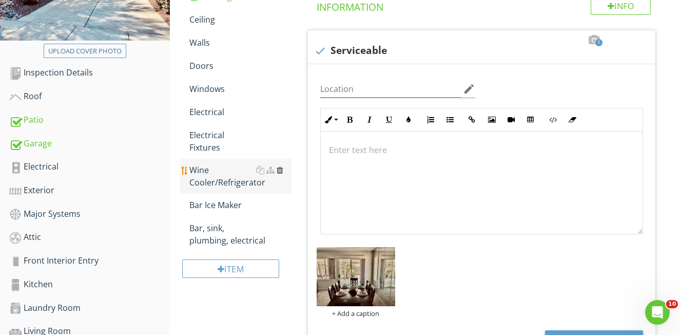
click at [279, 171] on div at bounding box center [280, 170] width 7 height 8
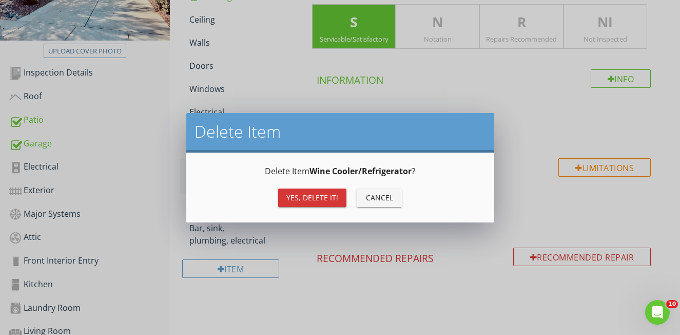
click at [317, 198] on div "Yes, Delete it!" at bounding box center [312, 197] width 52 height 11
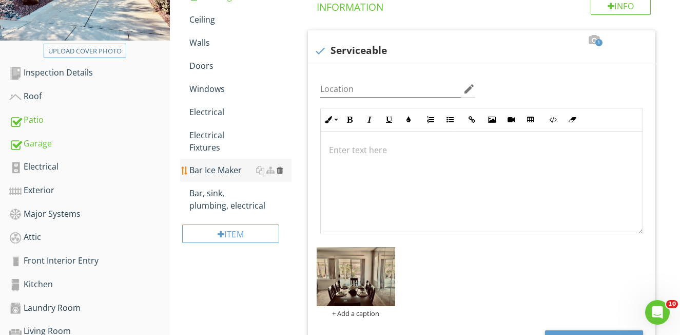
click at [282, 171] on div at bounding box center [280, 170] width 7 height 8
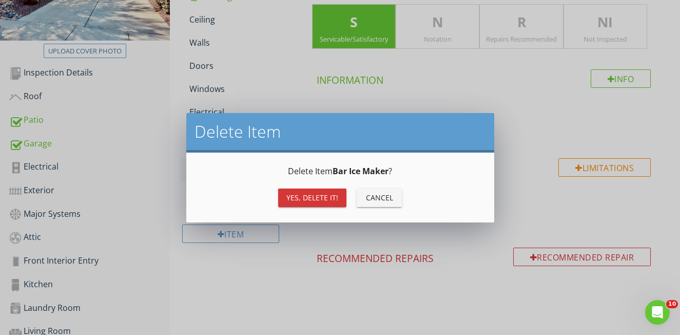
click at [317, 195] on div "Yes, Delete it!" at bounding box center [312, 197] width 52 height 11
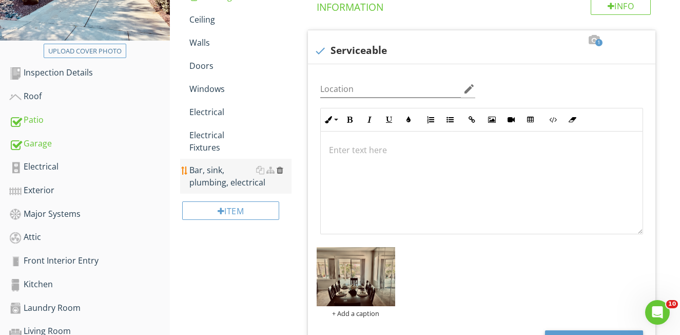
click at [279, 170] on div at bounding box center [280, 170] width 7 height 8
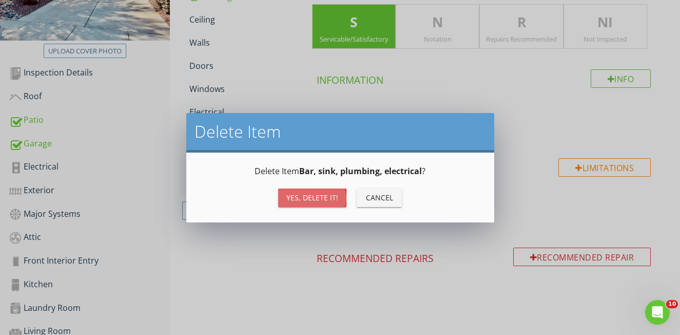
click at [315, 191] on button "Yes, Delete it!" at bounding box center [312, 197] width 68 height 18
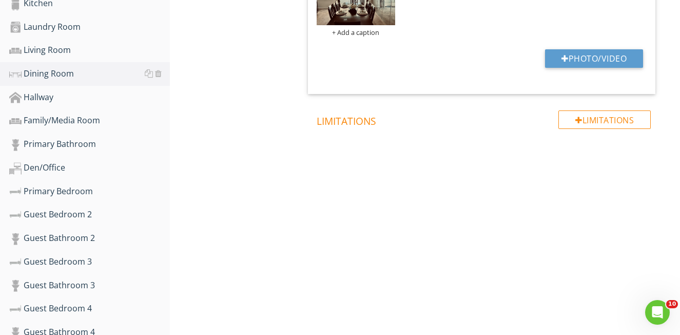
scroll to position [496, 0]
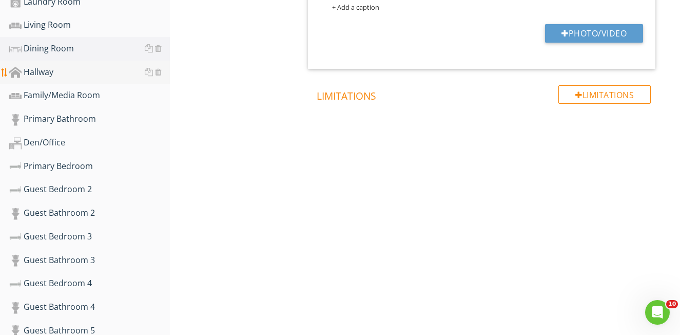
click at [51, 72] on div "Hallway" at bounding box center [89, 72] width 161 height 13
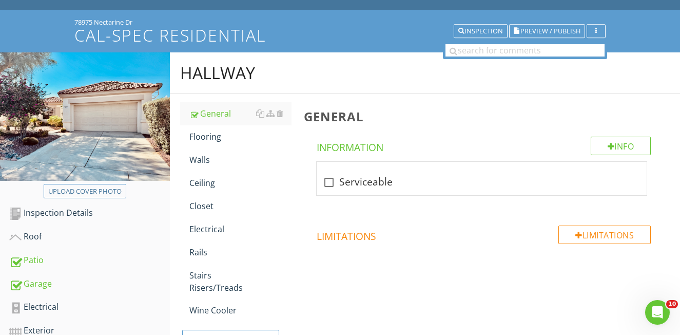
scroll to position [1, 0]
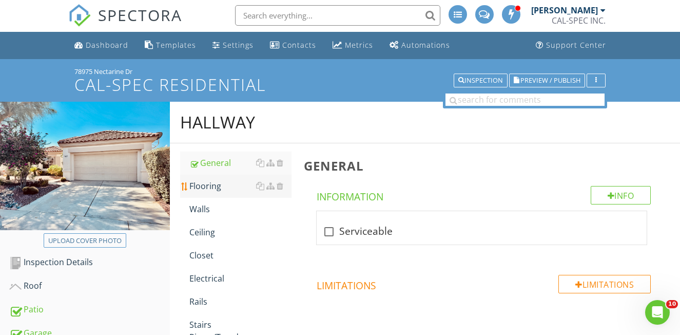
click at [207, 191] on div "Flooring" at bounding box center [240, 186] width 102 height 12
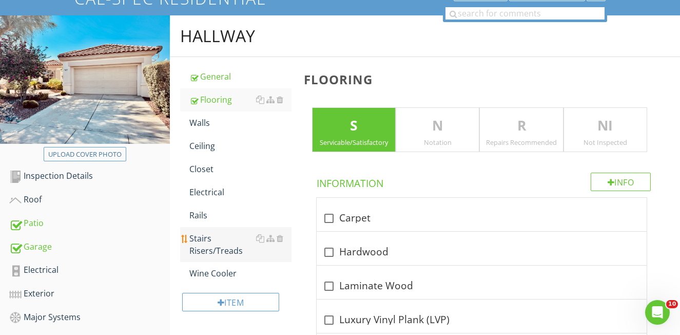
scroll to position [99, 0]
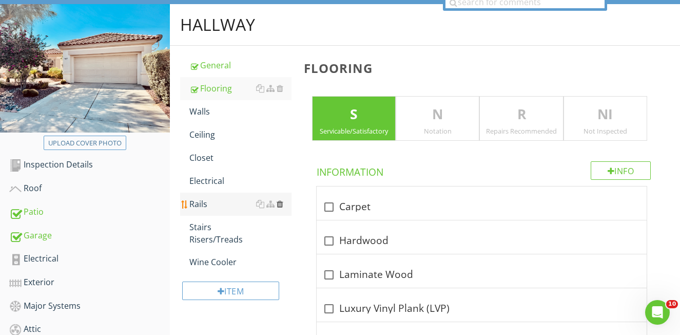
click at [278, 203] on div at bounding box center [280, 204] width 7 height 8
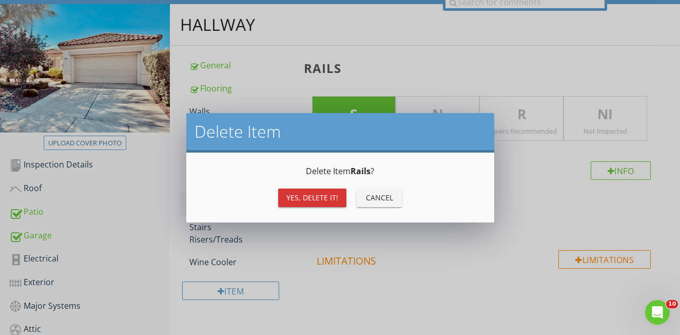
click at [295, 200] on div "Yes, Delete it!" at bounding box center [312, 197] width 52 height 11
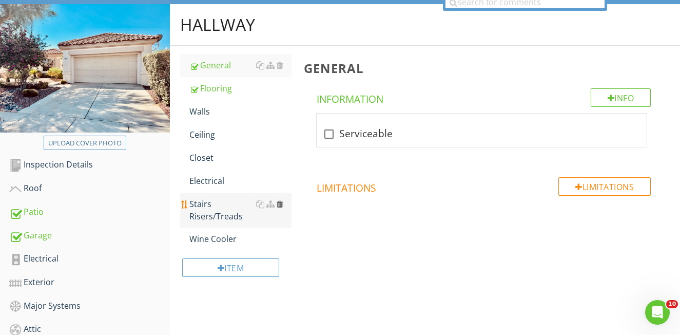
click at [279, 203] on div at bounding box center [280, 204] width 7 height 8
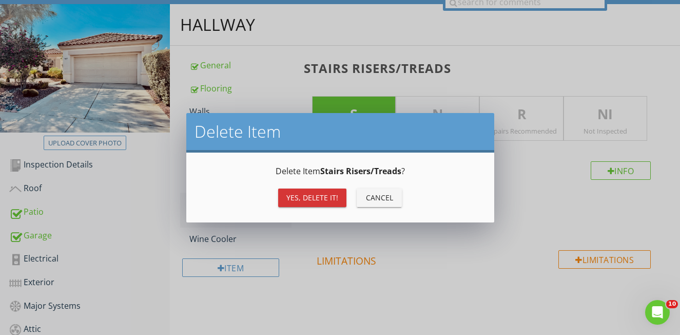
click at [292, 203] on button "Yes, Delete it!" at bounding box center [312, 197] width 68 height 18
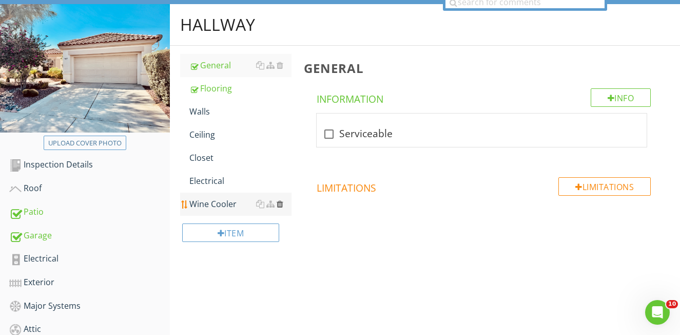
click at [279, 204] on div at bounding box center [280, 204] width 7 height 8
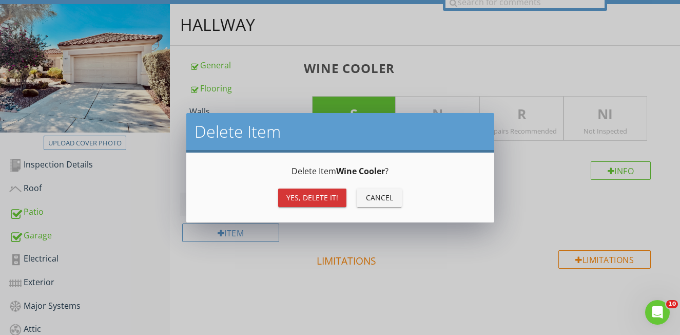
click at [292, 205] on button "Yes, Delete it!" at bounding box center [312, 197] width 68 height 18
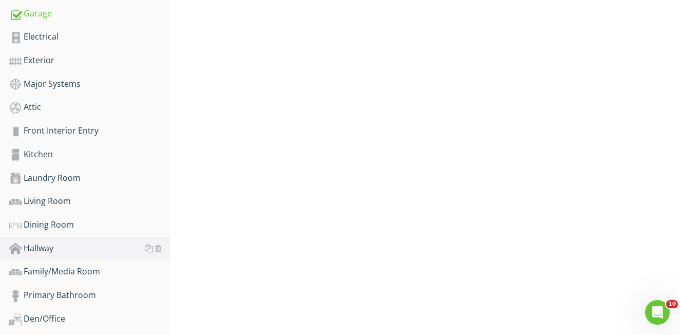
scroll to position [321, 0]
click at [157, 271] on div at bounding box center [158, 270] width 7 height 8
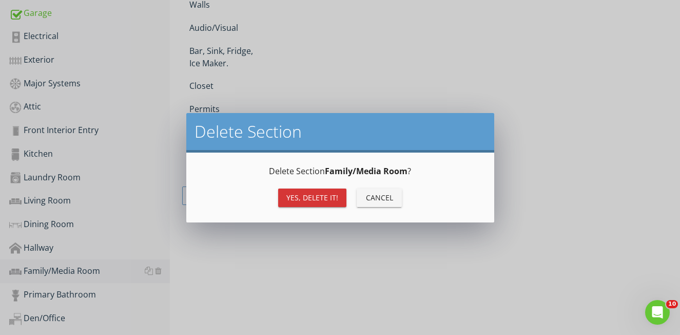
click at [289, 201] on div "Yes, Delete it!" at bounding box center [312, 197] width 52 height 11
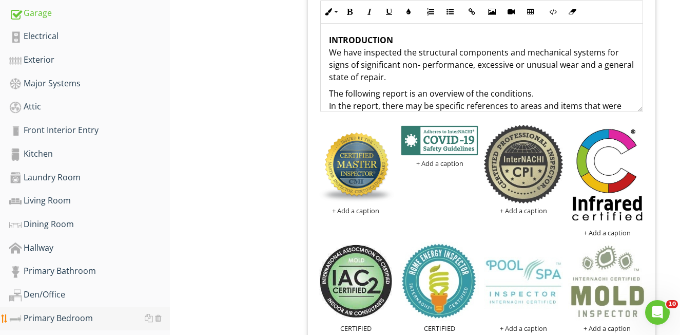
scroll to position [326, 0]
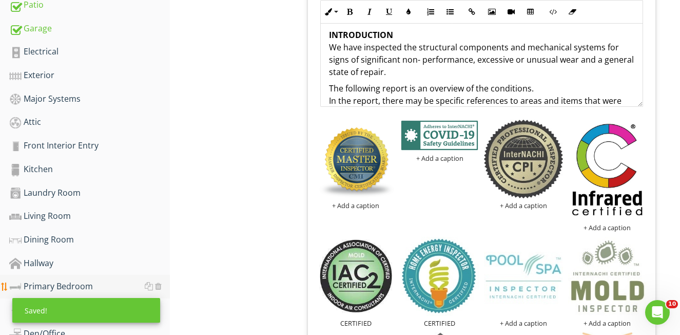
click at [65, 290] on div "Primary Bedroom" at bounding box center [89, 286] width 161 height 13
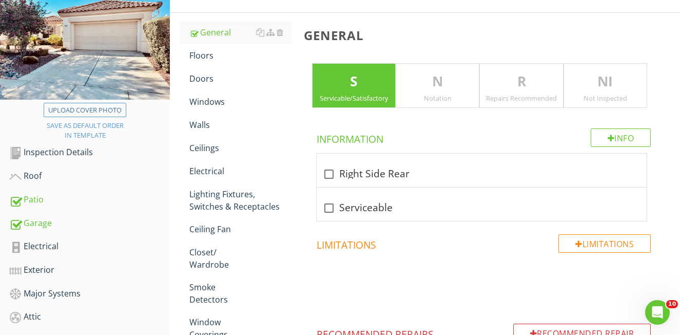
scroll to position [112, 0]
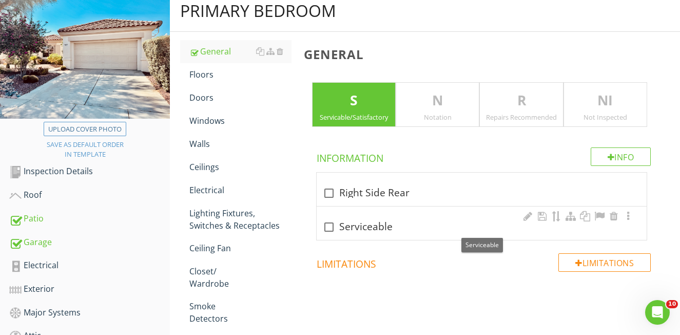
click at [331, 226] on div at bounding box center [328, 226] width 17 height 17
checkbox input "true"
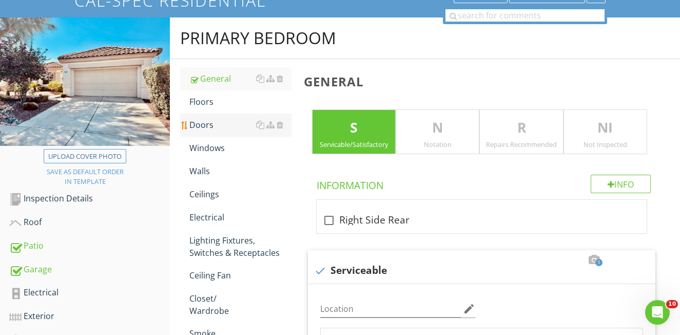
scroll to position [84, 0]
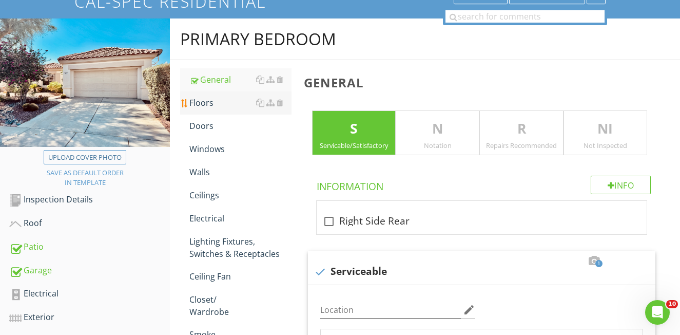
click at [206, 105] on div "Floors" at bounding box center [240, 103] width 102 height 12
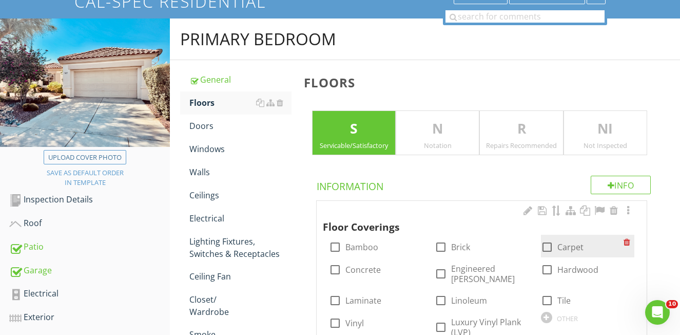
click at [551, 245] on div at bounding box center [547, 246] width 17 height 17
checkbox input "true"
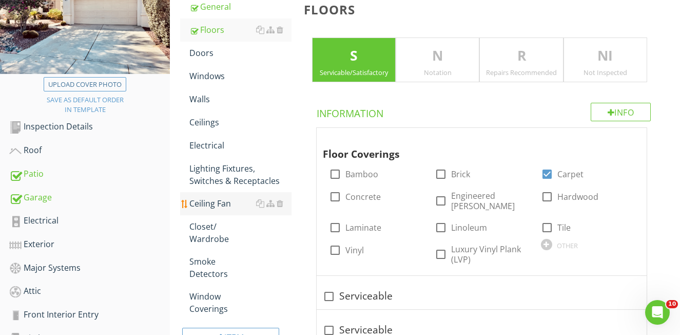
scroll to position [160, 0]
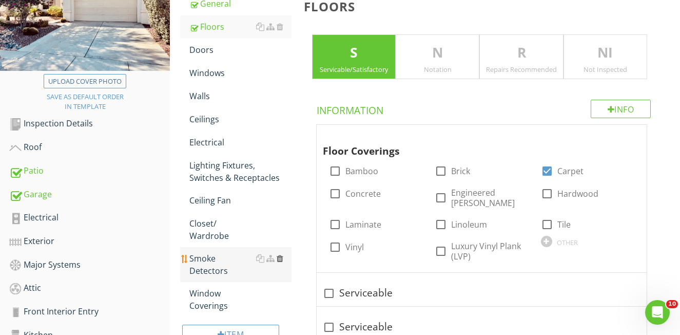
click at [279, 259] on div at bounding box center [280, 258] width 7 height 8
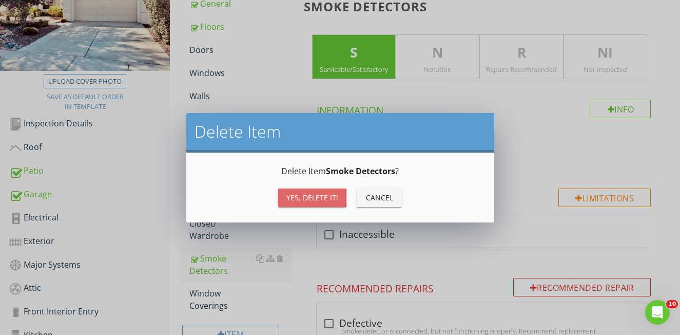
click at [315, 201] on div "Yes, Delete it!" at bounding box center [312, 197] width 52 height 11
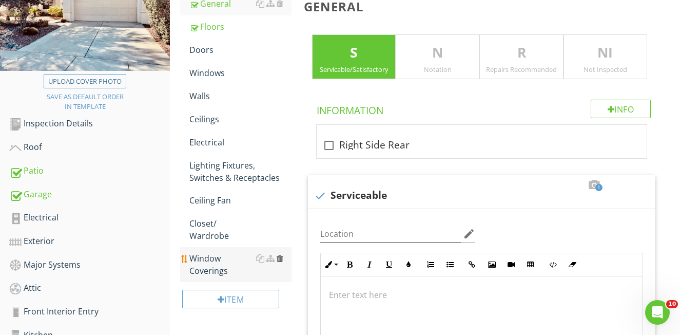
click at [279, 259] on div at bounding box center [280, 258] width 7 height 8
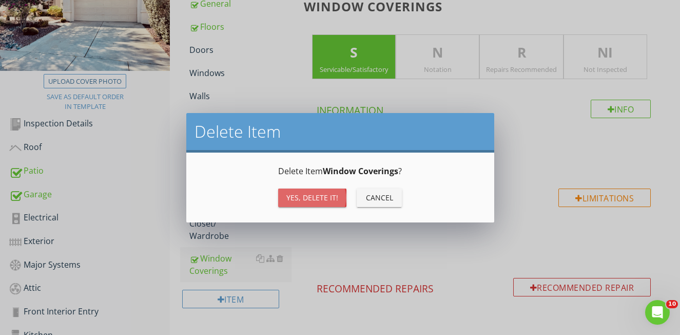
click at [312, 204] on button "Yes, Delete it!" at bounding box center [312, 197] width 68 height 18
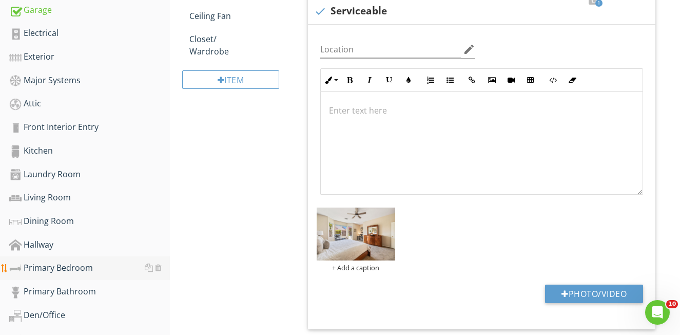
scroll to position [348, 0]
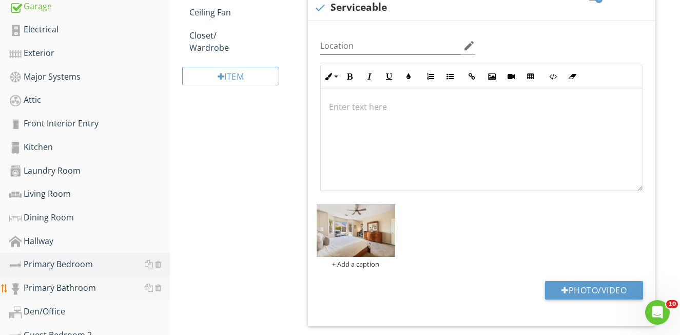
click at [70, 292] on div "Primary Bathroom" at bounding box center [89, 287] width 161 height 13
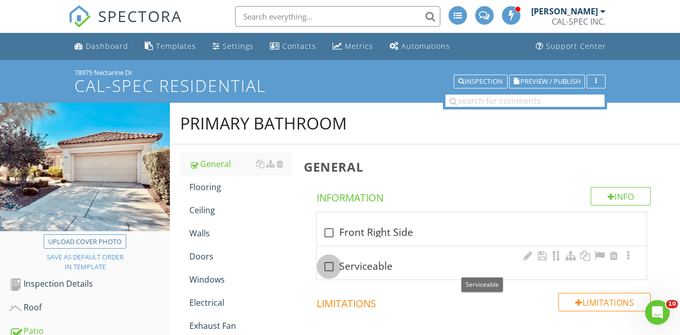
click at [324, 264] on div at bounding box center [328, 266] width 17 height 17
checkbox input "true"
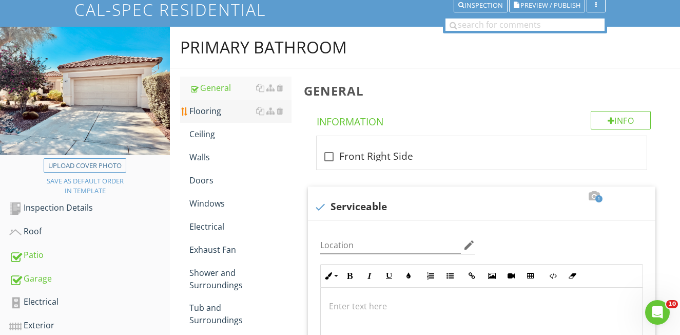
click at [200, 111] on div "Flooring" at bounding box center [240, 111] width 102 height 12
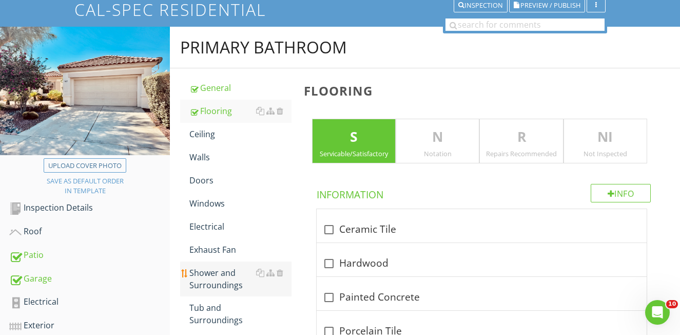
click at [214, 275] on div "Shower and Surroundings" at bounding box center [240, 278] width 102 height 25
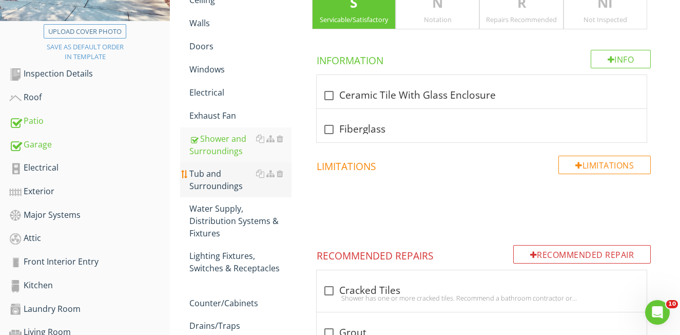
scroll to position [211, 0]
click at [279, 172] on div at bounding box center [280, 172] width 7 height 8
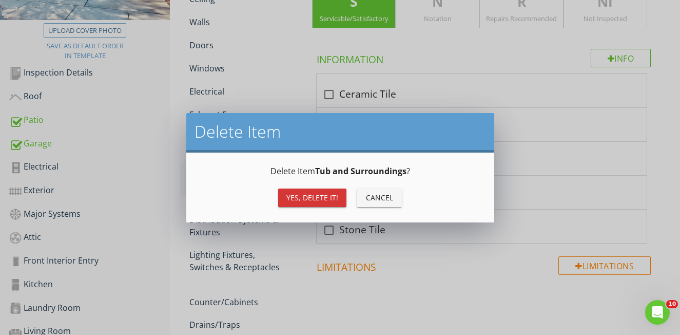
click at [315, 193] on div "Yes, Delete it!" at bounding box center [312, 197] width 52 height 11
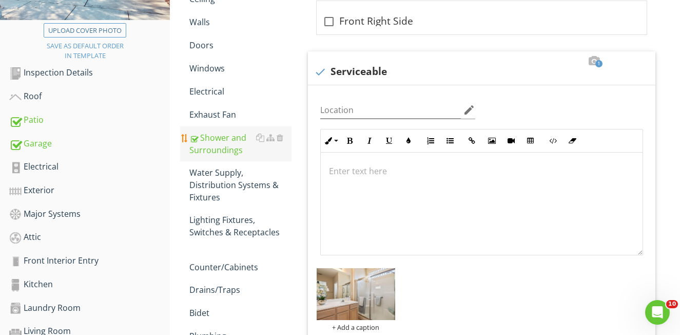
click at [229, 145] on div "Shower and Surroundings" at bounding box center [240, 143] width 102 height 25
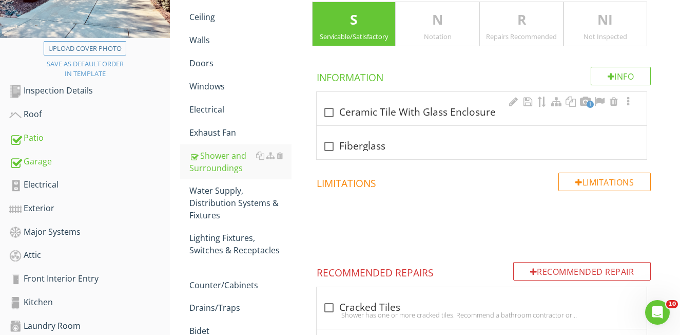
scroll to position [193, 0]
click at [397, 112] on div "check_box_outline_blank Ceramic Tile With Glass Enclosure" at bounding box center [482, 113] width 318 height 12
checkbox input "true"
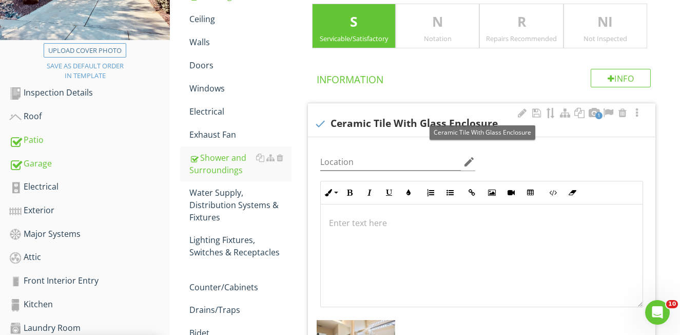
scroll to position [191, 0]
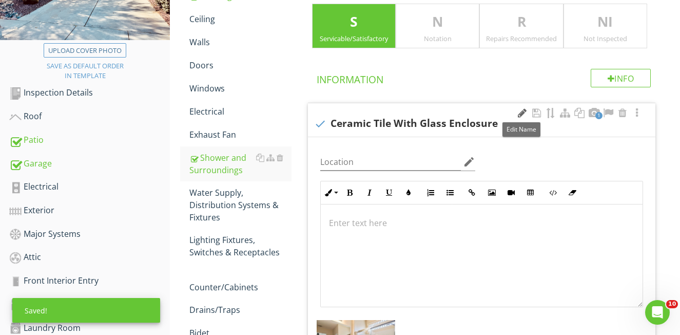
click at [520, 112] on div at bounding box center [522, 113] width 12 height 10
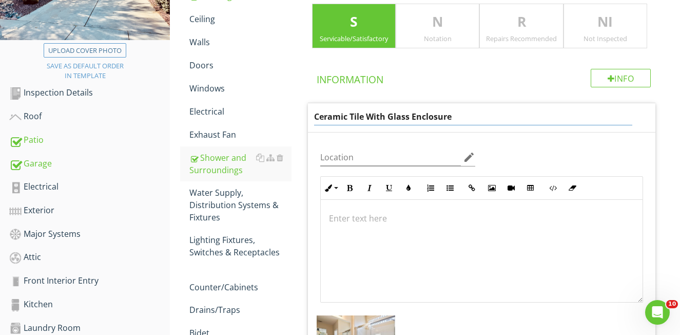
drag, startPoint x: 352, startPoint y: 116, endPoint x: 295, endPoint y: 116, distance: 57.0
type input "Tile With Glass Enclosure"
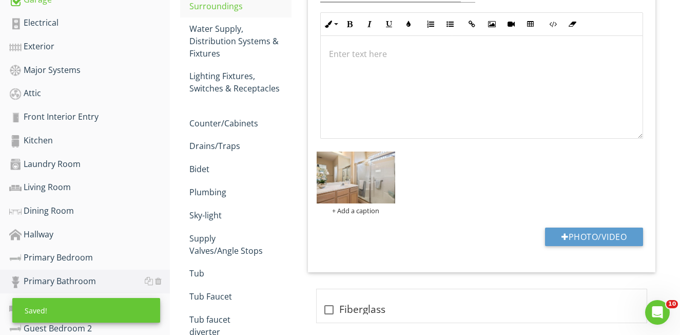
scroll to position [402, 0]
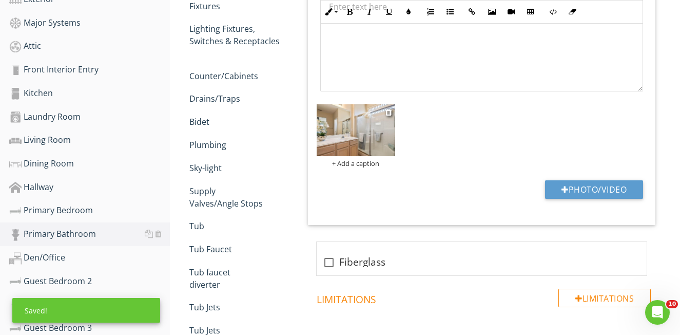
click at [380, 146] on img at bounding box center [356, 130] width 79 height 52
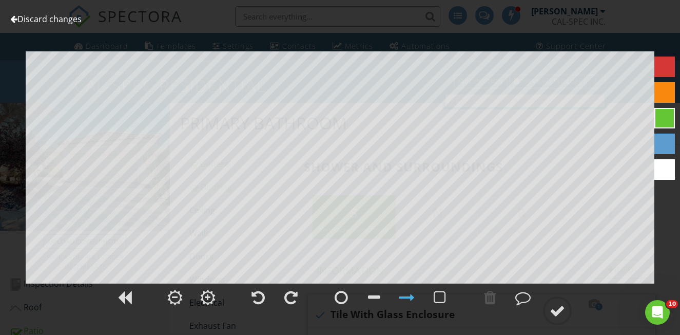
scroll to position [0, 0]
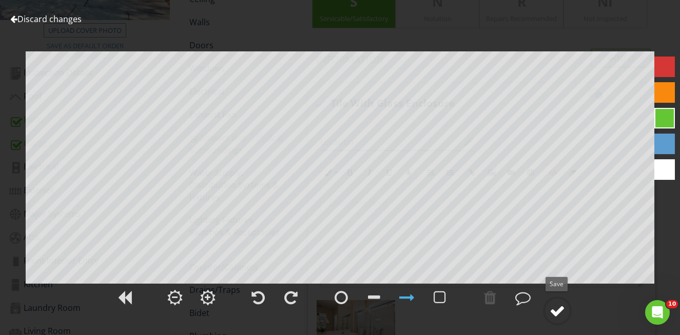
click at [555, 309] on div at bounding box center [557, 310] width 15 height 15
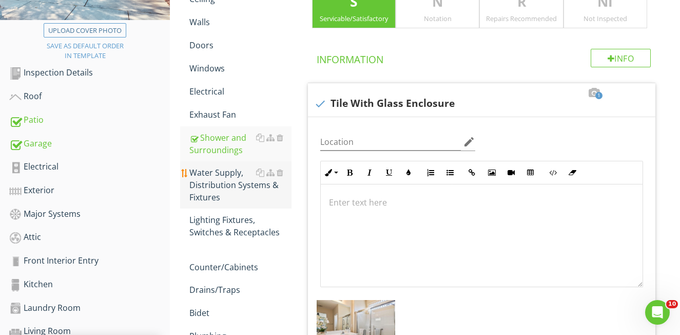
click at [210, 181] on div "Water Supply, Distribution Systems & Fixtures" at bounding box center [240, 184] width 102 height 37
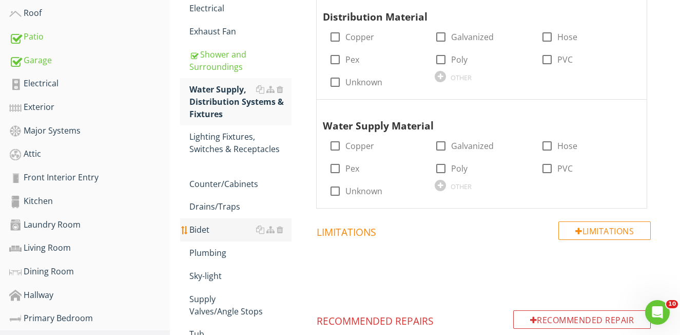
scroll to position [298, 0]
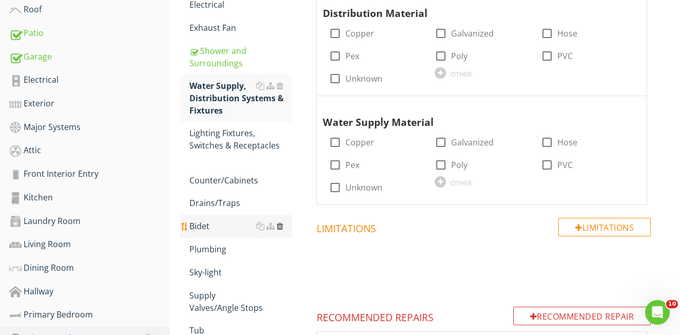
click at [279, 227] on div at bounding box center [280, 226] width 7 height 8
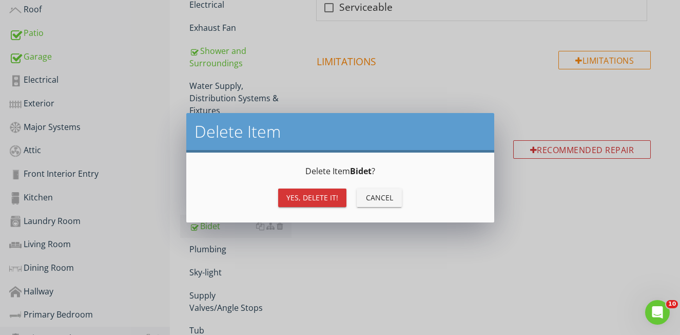
click at [309, 193] on div "Yes, Delete it!" at bounding box center [312, 197] width 52 height 11
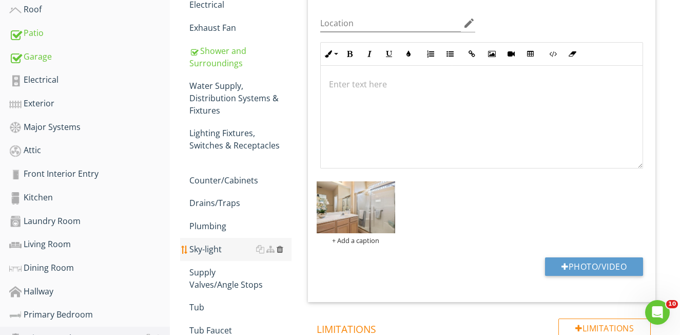
click at [280, 248] on div at bounding box center [280, 249] width 7 height 8
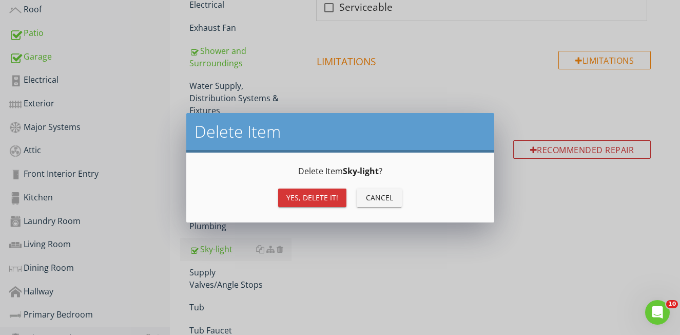
click at [303, 202] on div "Yes, Delete it!" at bounding box center [312, 197] width 52 height 11
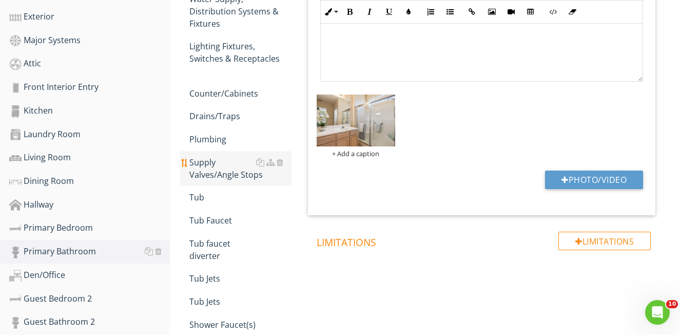
scroll to position [386, 0]
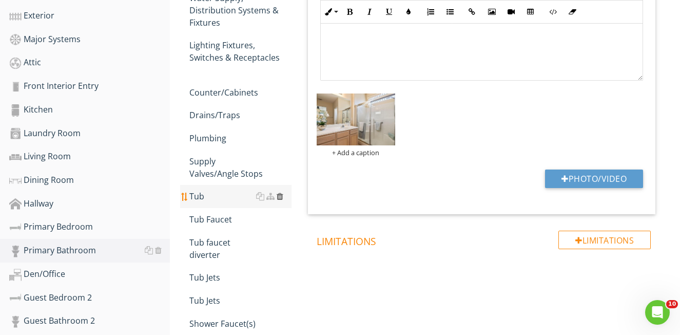
click at [280, 196] on div at bounding box center [280, 196] width 7 height 8
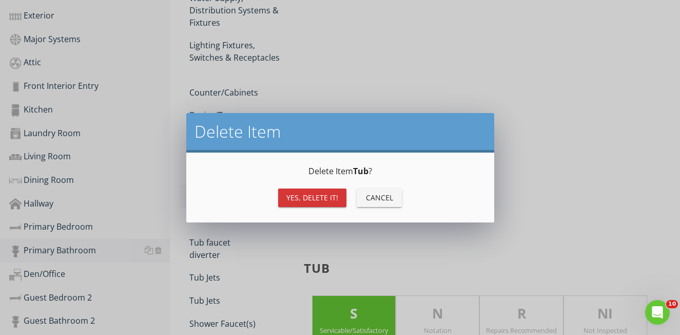
click at [291, 194] on div "Yes, Delete it!" at bounding box center [312, 197] width 52 height 11
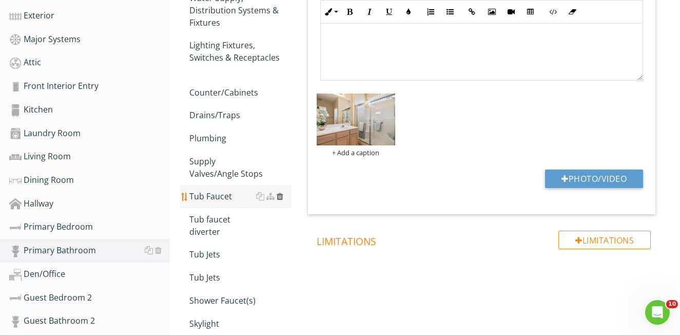
click at [281, 196] on div at bounding box center [280, 196] width 7 height 8
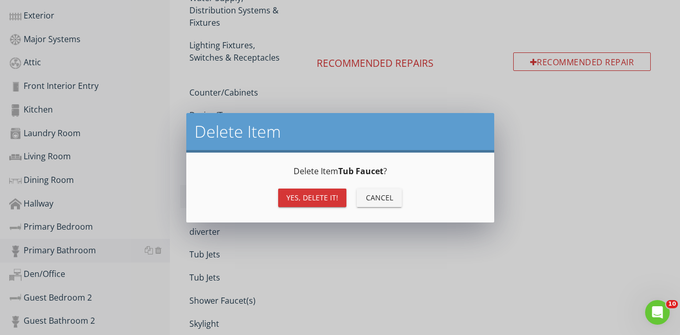
click at [285, 196] on button "Yes, Delete it!" at bounding box center [312, 197] width 68 height 18
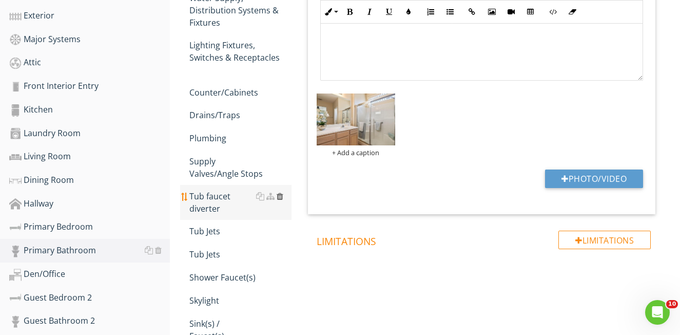
click at [279, 197] on div at bounding box center [280, 196] width 7 height 8
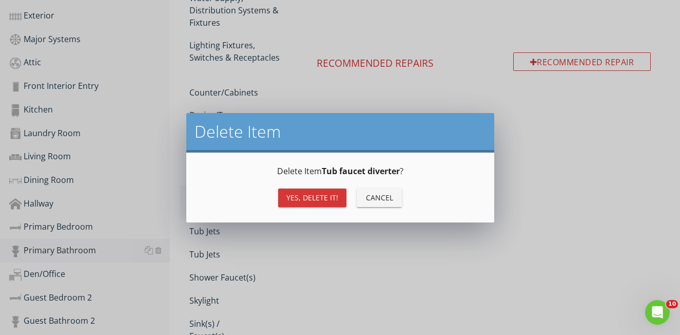
click at [295, 197] on div "Yes, Delete it!" at bounding box center [312, 197] width 52 height 11
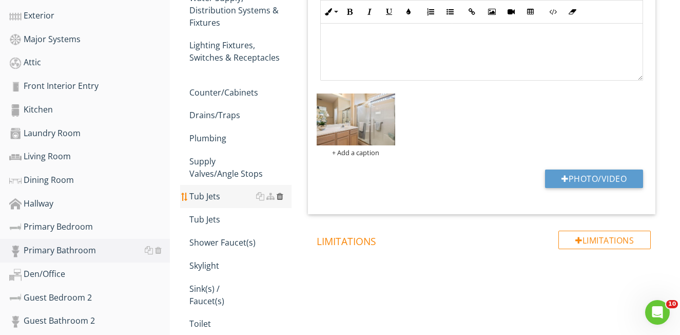
click at [281, 196] on div at bounding box center [280, 196] width 7 height 8
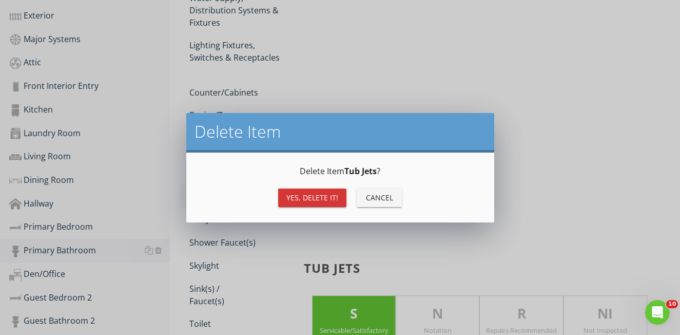
click at [297, 194] on div "Yes, Delete it!" at bounding box center [312, 197] width 52 height 11
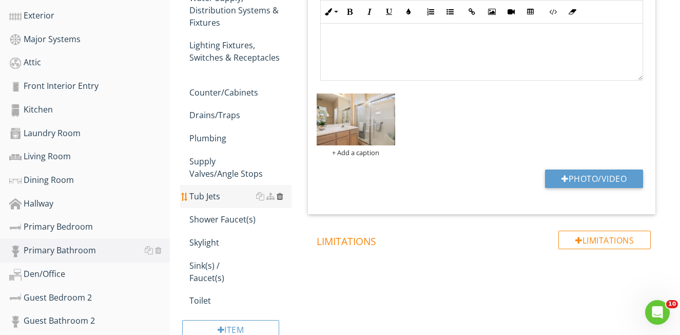
click at [277, 196] on div at bounding box center [280, 196] width 7 height 8
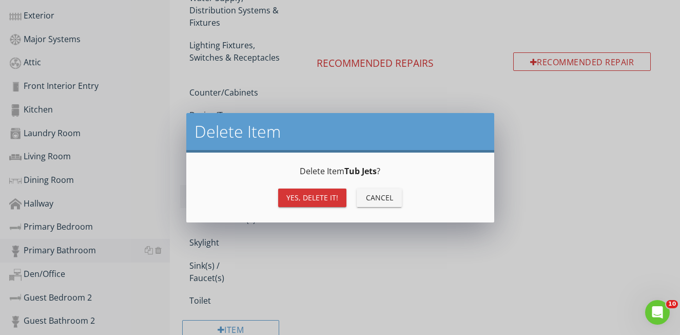
click at [298, 201] on div "Yes, Delete it!" at bounding box center [312, 197] width 52 height 11
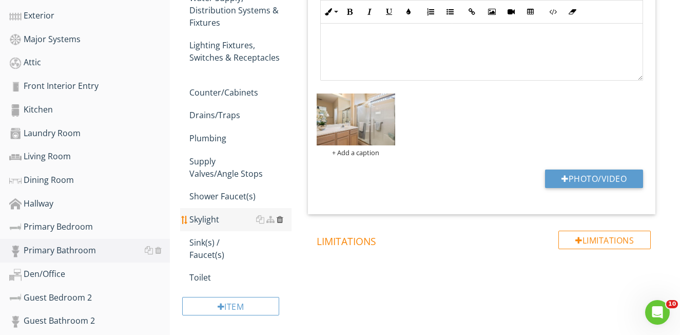
click at [279, 220] on div at bounding box center [280, 219] width 7 height 8
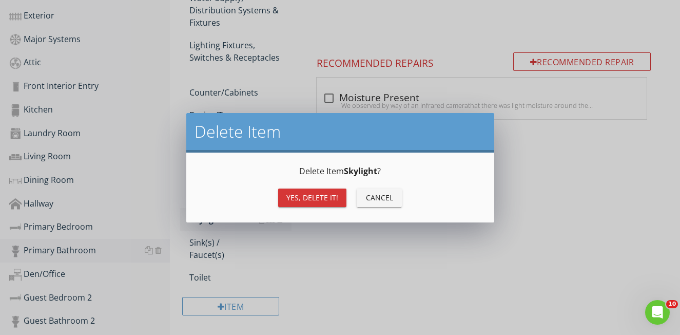
click at [300, 200] on div "Yes, Delete it!" at bounding box center [312, 197] width 52 height 11
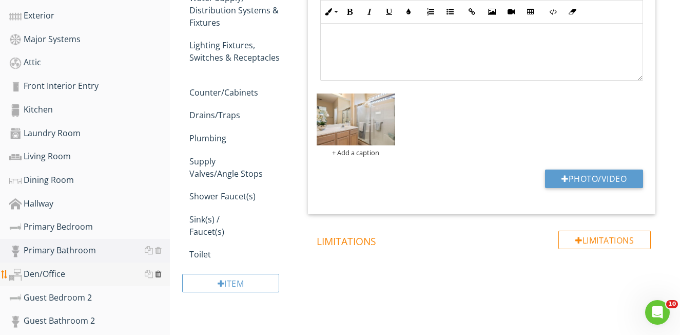
click at [158, 273] on div at bounding box center [158, 274] width 7 height 8
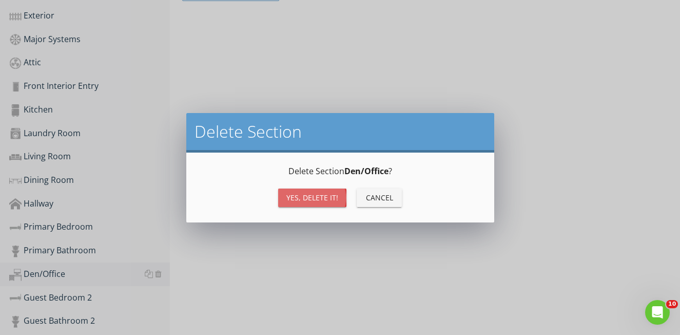
click at [310, 195] on div "Yes, Delete it!" at bounding box center [312, 197] width 52 height 11
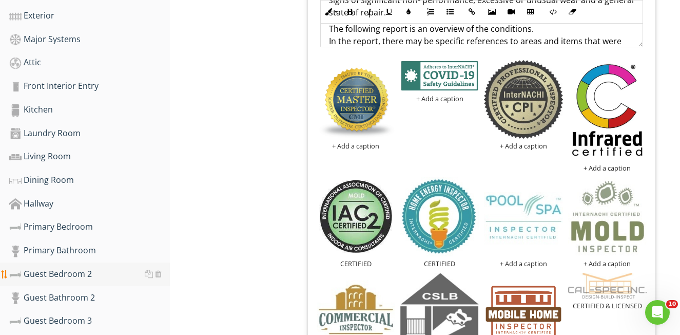
click at [54, 274] on div "Guest Bedroom 2" at bounding box center [89, 273] width 161 height 13
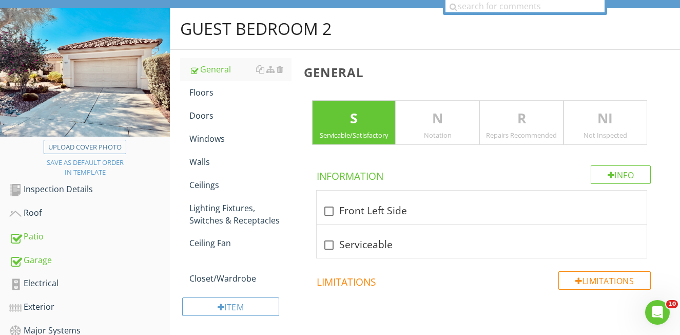
scroll to position [95, 0]
click at [328, 243] on div at bounding box center [328, 244] width 17 height 17
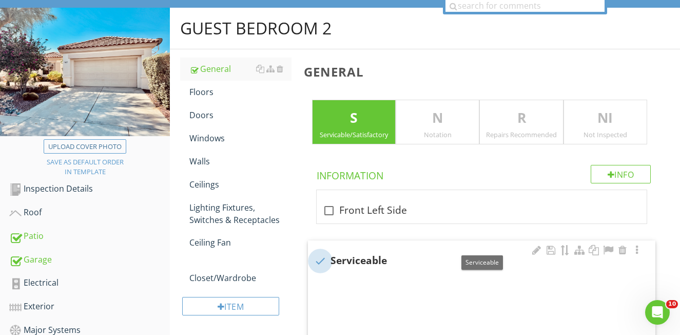
checkbox input "true"
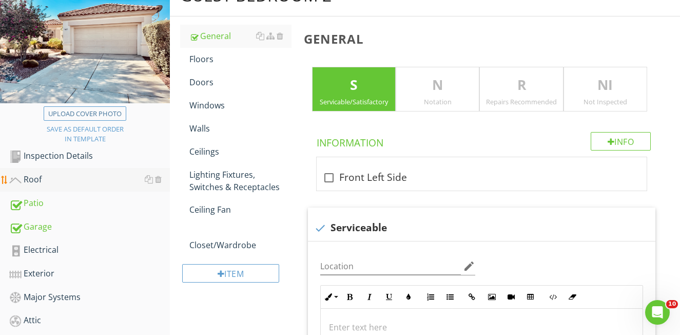
scroll to position [130, 0]
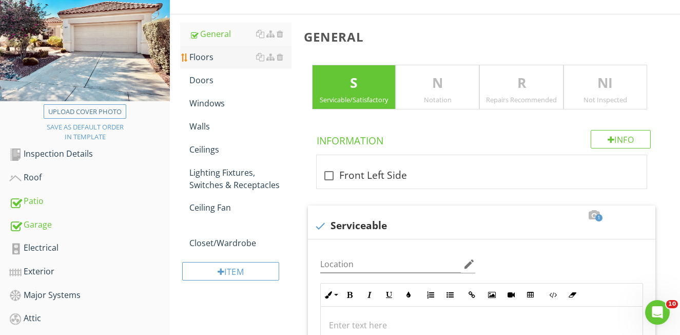
click at [206, 59] on div "Floors" at bounding box center [240, 57] width 102 height 12
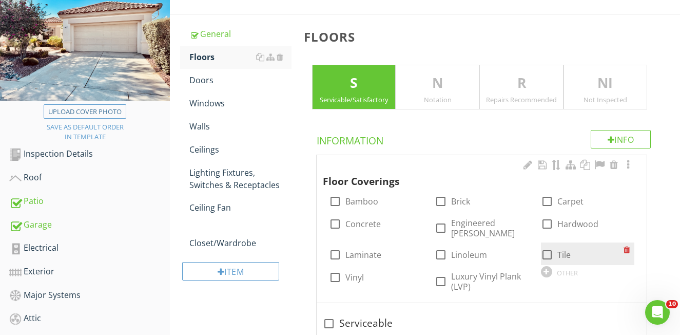
click at [551, 248] on div at bounding box center [547, 254] width 17 height 17
checkbox input "true"
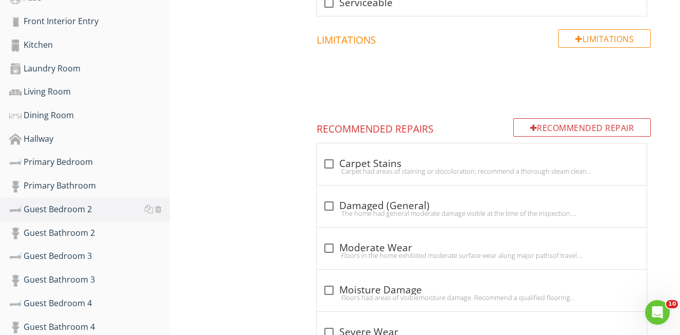
scroll to position [468, 0]
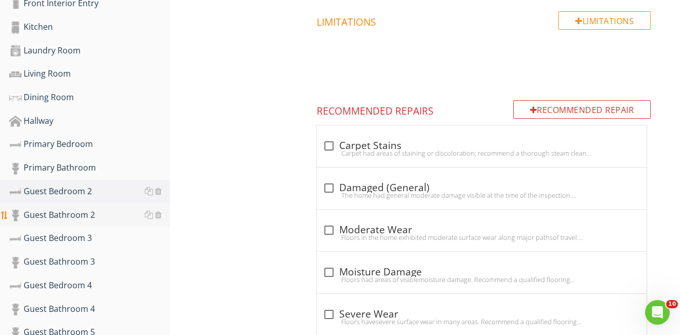
click at [79, 216] on div "Guest Bathroom 2" at bounding box center [89, 214] width 161 height 13
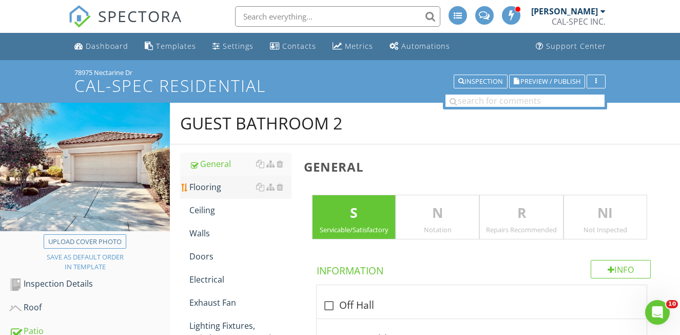
click at [201, 191] on div "Flooring" at bounding box center [240, 187] width 102 height 12
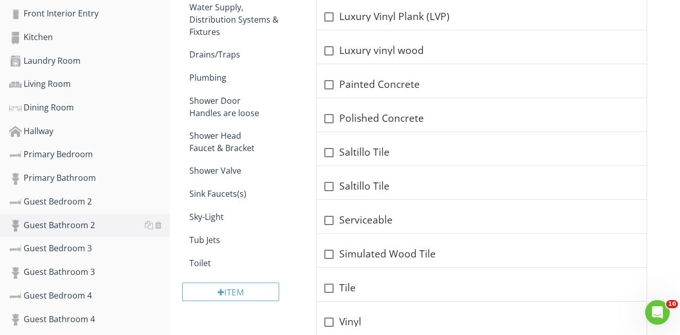
scroll to position [494, 0]
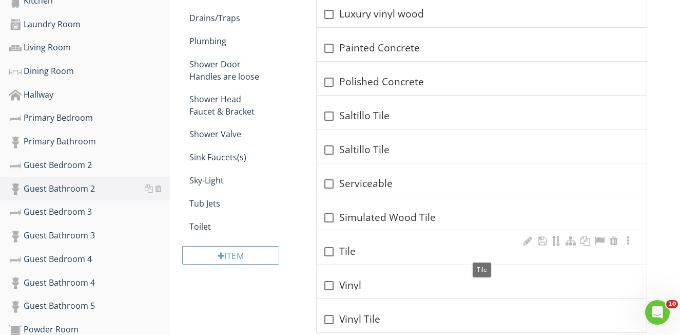
click at [332, 253] on div at bounding box center [328, 251] width 17 height 17
checkbox input "true"
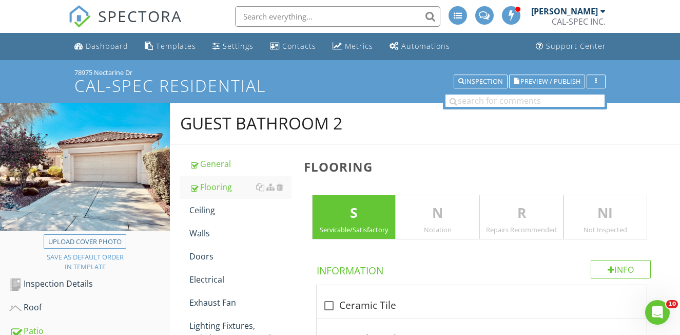
scroll to position [0, 0]
click at [213, 170] on link "General" at bounding box center [240, 163] width 102 height 23
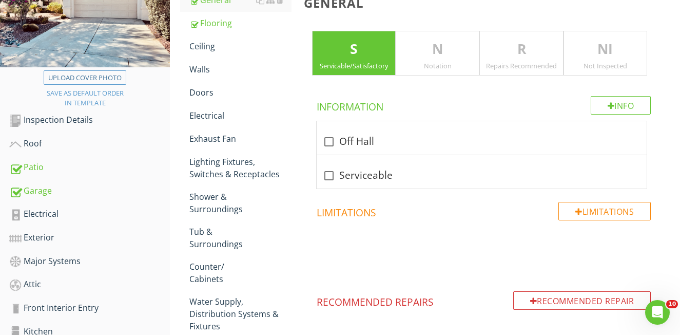
scroll to position [283, 0]
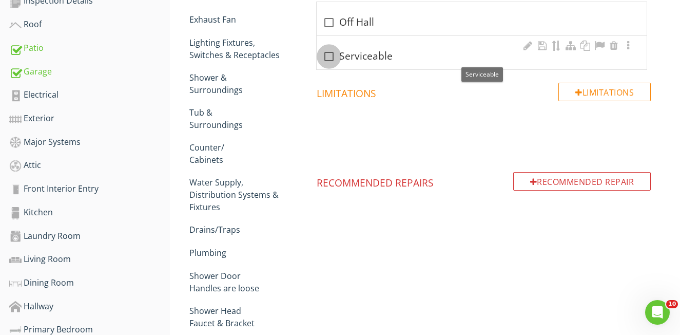
click at [325, 58] on div at bounding box center [328, 56] width 17 height 17
checkbox input "true"
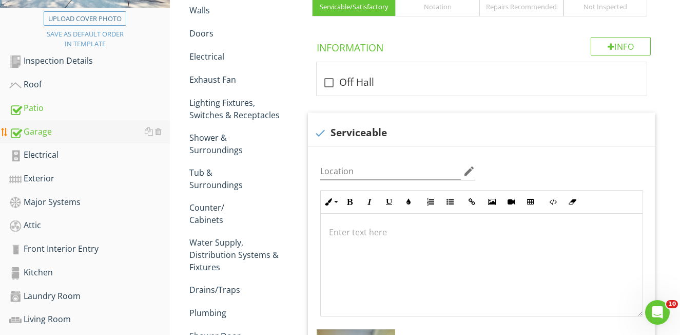
scroll to position [217, 0]
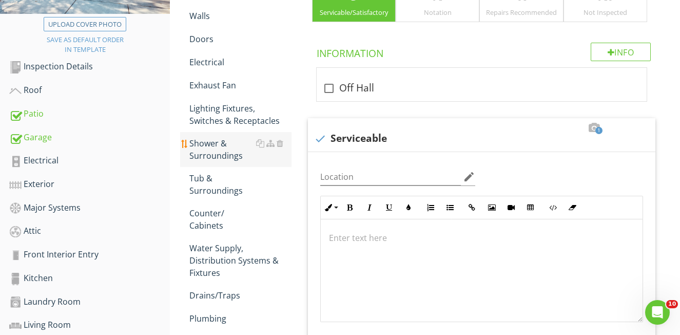
click at [205, 154] on div "Shower & Surroundings" at bounding box center [240, 149] width 102 height 25
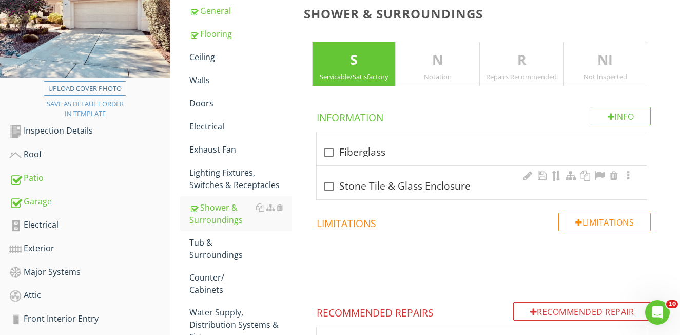
scroll to position [152, 0]
click at [334, 188] on div at bounding box center [328, 186] width 17 height 17
checkbox input "true"
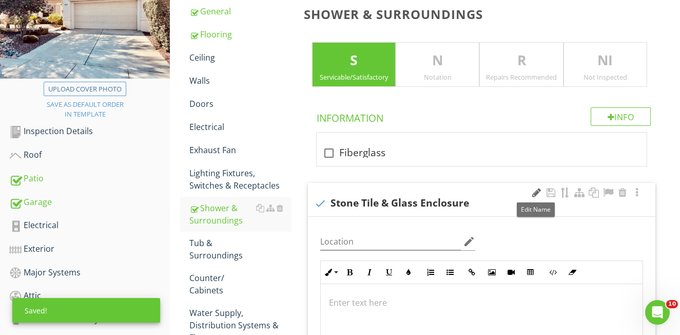
click at [533, 191] on div at bounding box center [536, 192] width 12 height 10
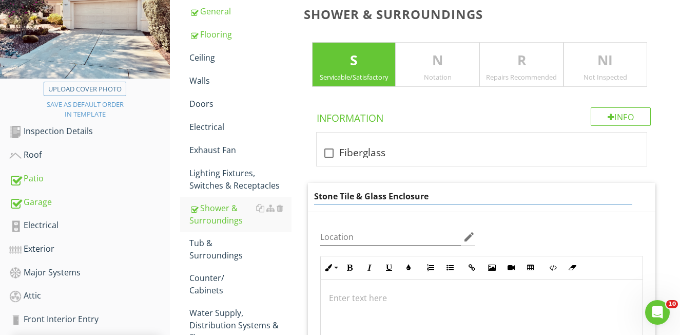
drag, startPoint x: 446, startPoint y: 194, endPoint x: 388, endPoint y: 193, distance: 58.5
click at [398, 192] on input "Stone Tile & Glass Enclosure" at bounding box center [473, 196] width 319 height 17
drag, startPoint x: 387, startPoint y: 195, endPoint x: 340, endPoint y: 196, distance: 46.7
click at [340, 196] on input "Stone Tile & Glass Enclosure" at bounding box center [473, 196] width 319 height 17
type input "Stone Enclosure"
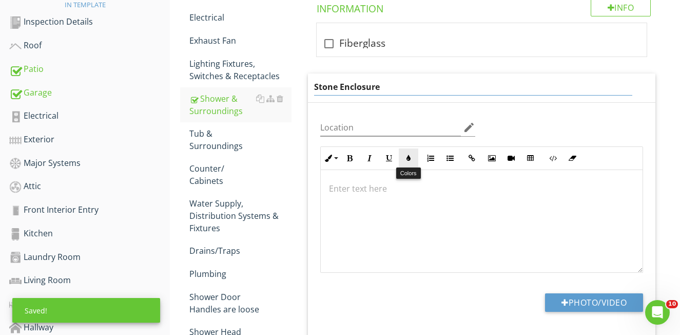
scroll to position [272, 0]
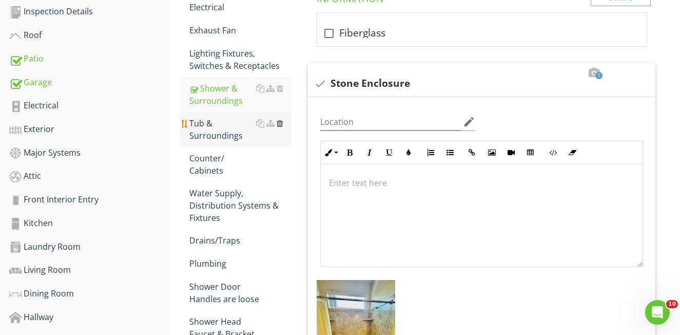
click at [280, 123] on div at bounding box center [280, 123] width 7 height 8
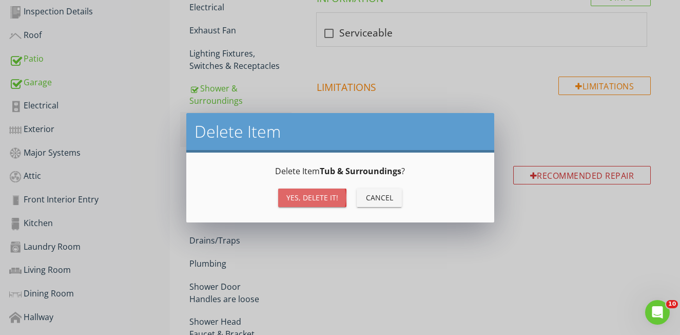
click at [302, 192] on div "Yes, Delete it!" at bounding box center [312, 197] width 52 height 11
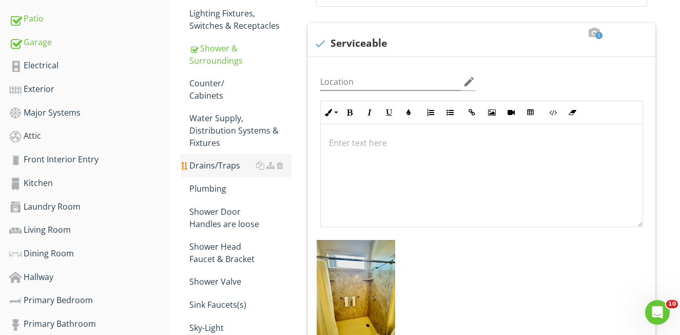
scroll to position [320, 0]
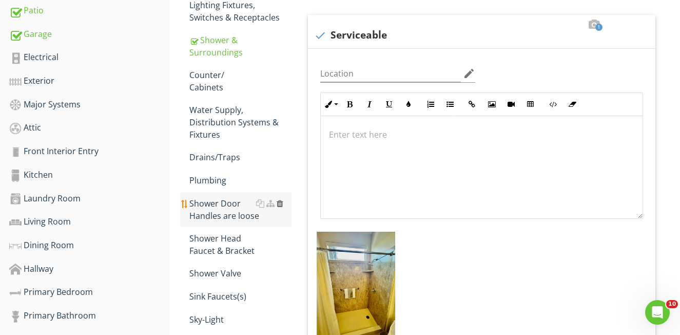
click at [280, 202] on div at bounding box center [280, 203] width 7 height 8
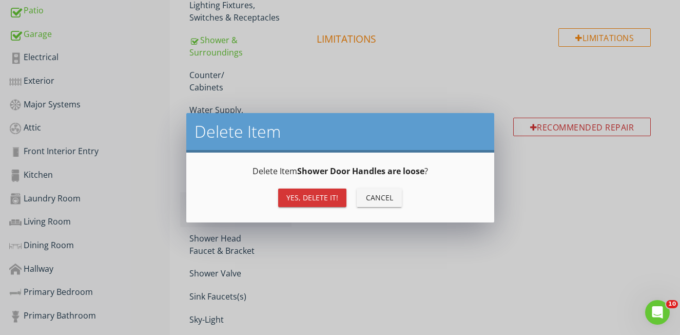
click at [298, 193] on div "Yes, Delete it!" at bounding box center [312, 197] width 52 height 11
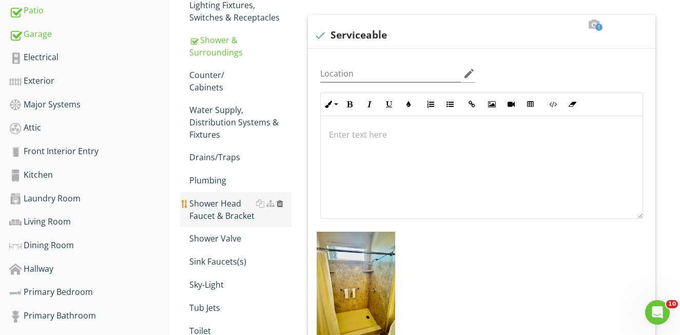
click at [282, 204] on div at bounding box center [280, 203] width 7 height 8
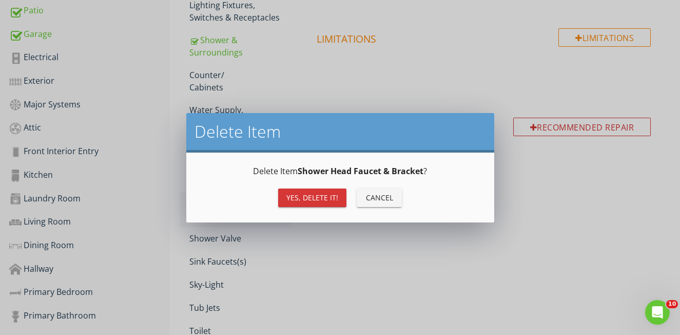
click at [298, 205] on button "Yes, Delete it!" at bounding box center [312, 197] width 68 height 18
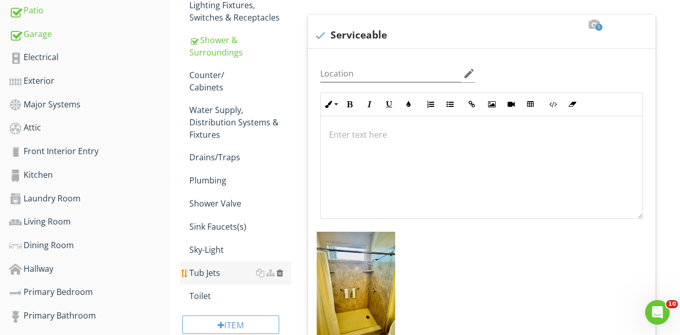
click at [280, 273] on div at bounding box center [280, 273] width 7 height 8
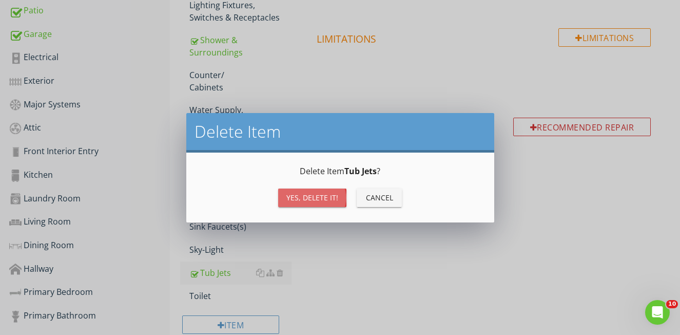
click at [329, 197] on div "Yes, Delete it!" at bounding box center [312, 197] width 52 height 11
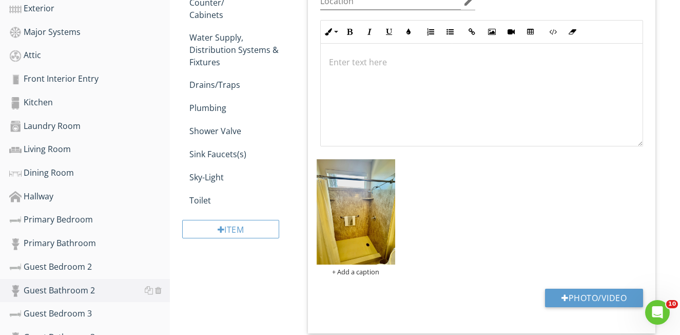
scroll to position [384, 0]
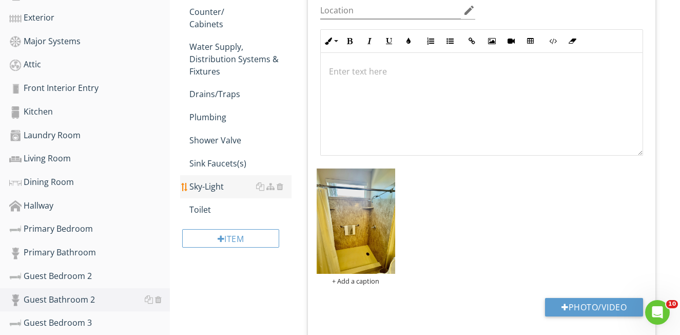
click at [215, 187] on div "Sky-Light" at bounding box center [240, 186] width 102 height 12
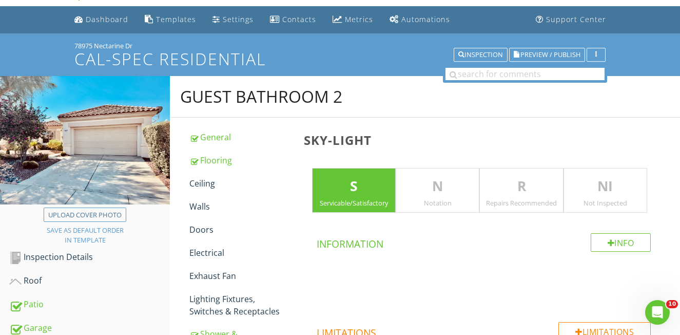
scroll to position [23, 0]
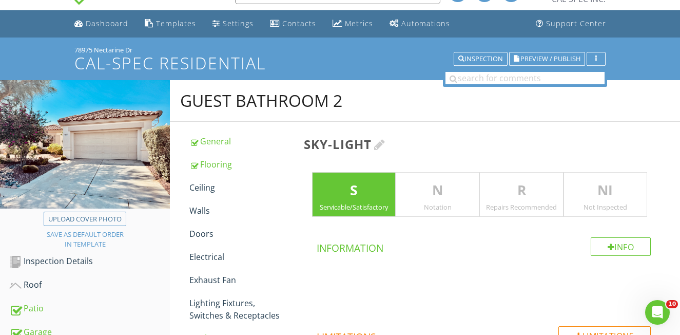
click at [385, 143] on div at bounding box center [379, 144] width 11 height 12
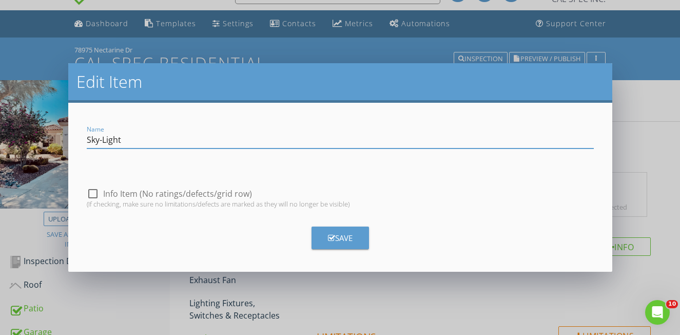
drag, startPoint x: 127, startPoint y: 141, endPoint x: 41, endPoint y: 141, distance: 85.7
click at [41, 141] on div "Edit Item Name Sky-Light check_box_outline_blank Info Item (No ratings/defects/…" at bounding box center [340, 167] width 680 height 335
type input "Shower-Head"
click at [355, 240] on button "Save" at bounding box center [341, 237] width 58 height 23
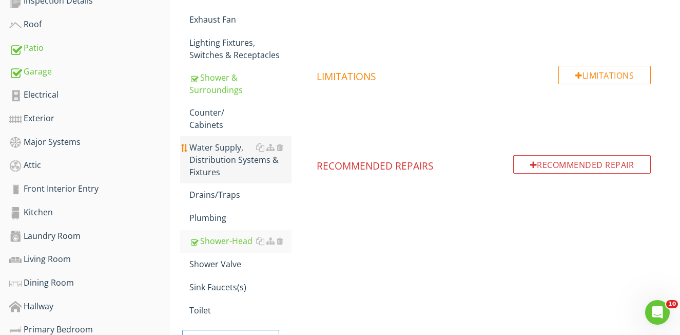
scroll to position [288, 0]
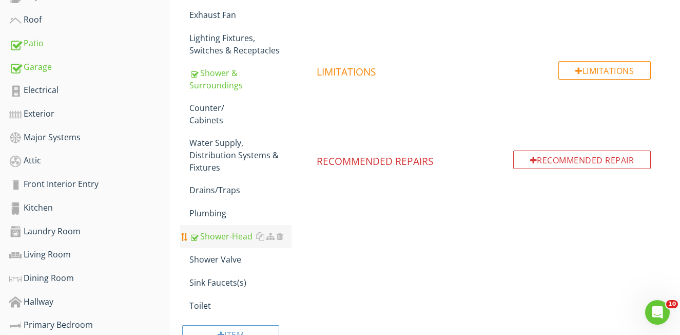
click at [213, 237] on div "Shower-Head" at bounding box center [240, 236] width 102 height 12
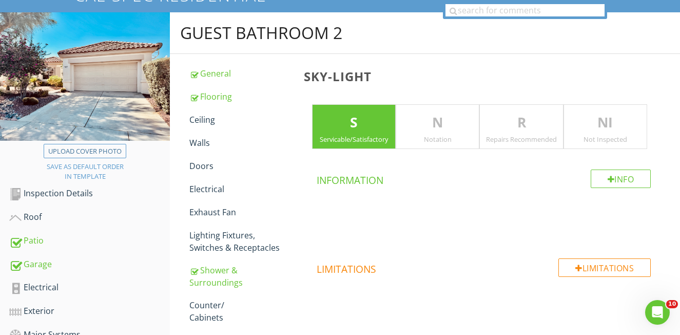
scroll to position [67, 0]
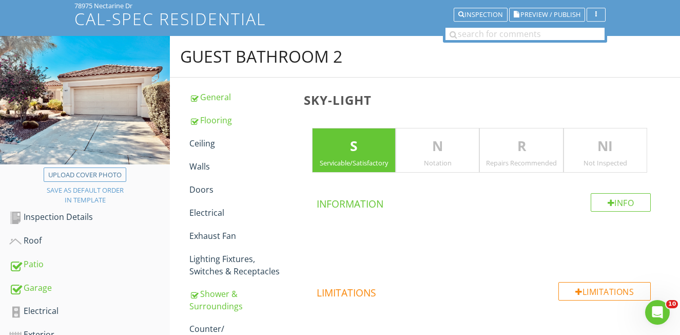
drag, startPoint x: 505, startPoint y: 157, endPoint x: 422, endPoint y: 164, distance: 83.4
click at [505, 157] on div "R Repairs Recommended" at bounding box center [522, 150] width 84 height 45
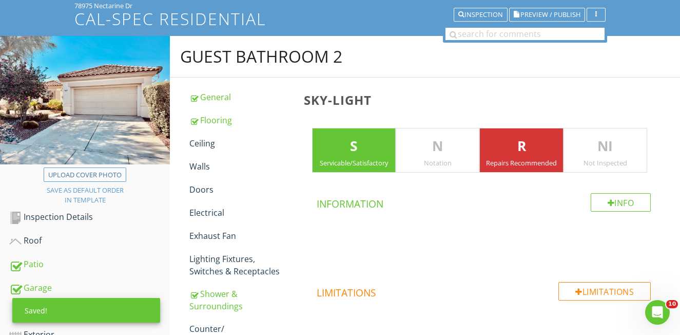
drag, startPoint x: 347, startPoint y: 157, endPoint x: 375, endPoint y: 171, distance: 32.1
click at [347, 157] on div "S Servicable/Satisfactory" at bounding box center [354, 150] width 84 height 45
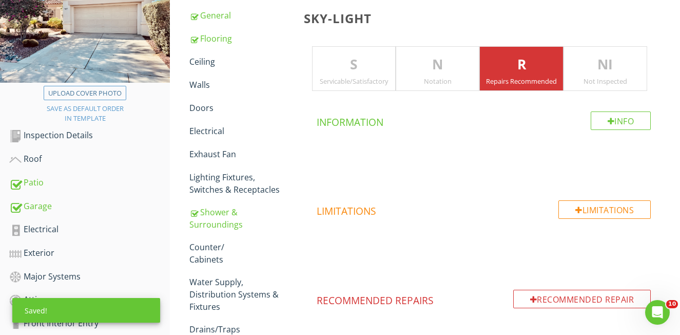
scroll to position [227, 0]
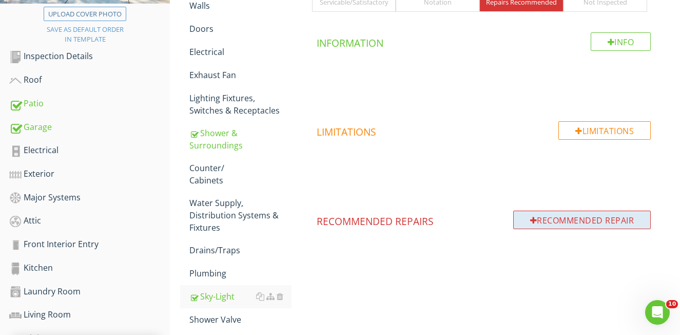
click at [523, 217] on div "Recommended Repair" at bounding box center [582, 219] width 138 height 18
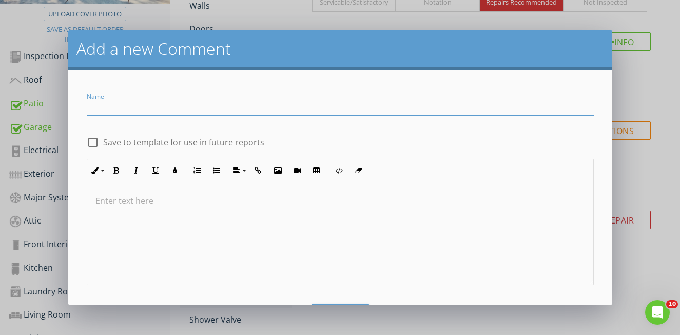
click at [127, 112] on input "Name" at bounding box center [340, 107] width 507 height 17
type input "Unit Leaking At Connection"
click at [301, 237] on div at bounding box center [340, 233] width 506 height 103
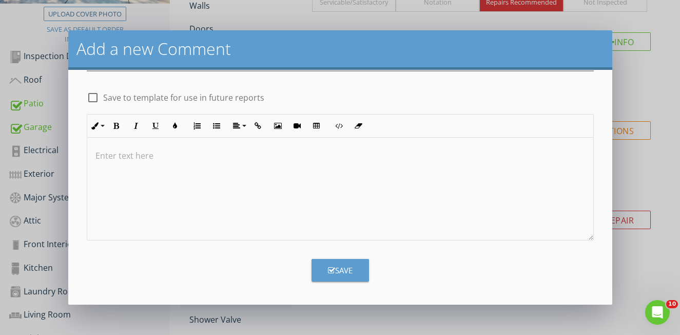
scroll to position [45, 0]
click at [331, 270] on icon "button" at bounding box center [331, 270] width 7 height 8
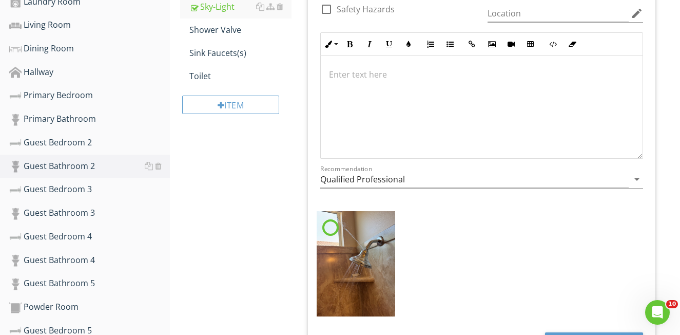
scroll to position [518, 0]
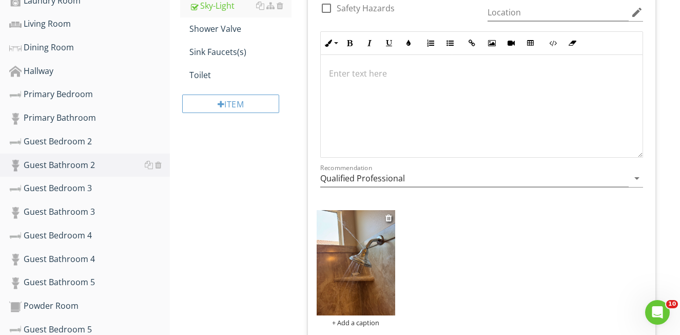
click at [372, 280] on img at bounding box center [356, 262] width 79 height 105
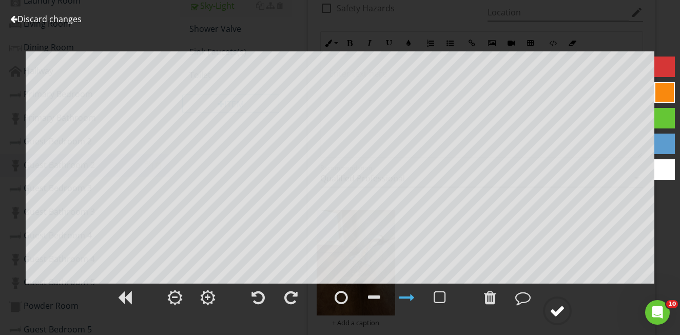
click at [559, 313] on div at bounding box center [557, 310] width 15 height 15
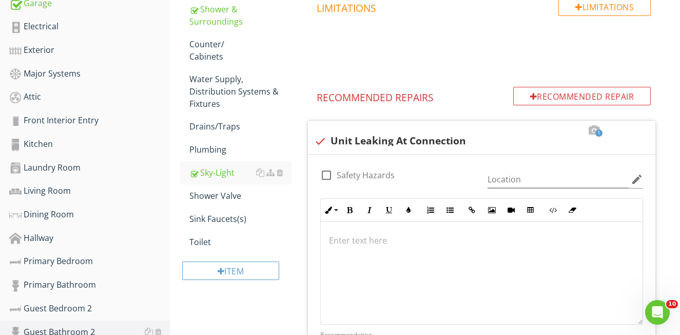
scroll to position [350, 0]
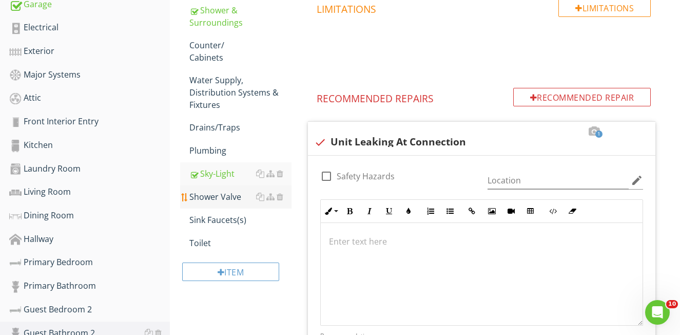
click at [207, 199] on div "Shower Valve" at bounding box center [240, 196] width 102 height 12
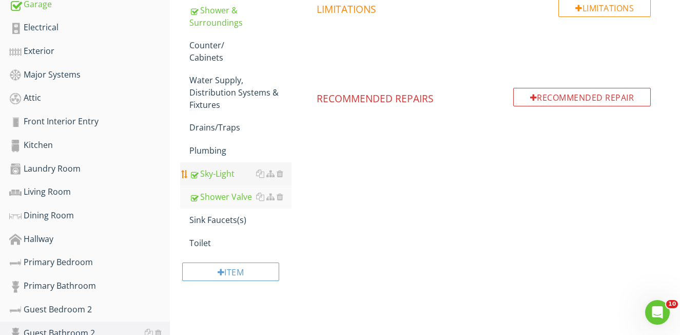
click at [224, 178] on div "Sky-Light" at bounding box center [240, 173] width 102 height 12
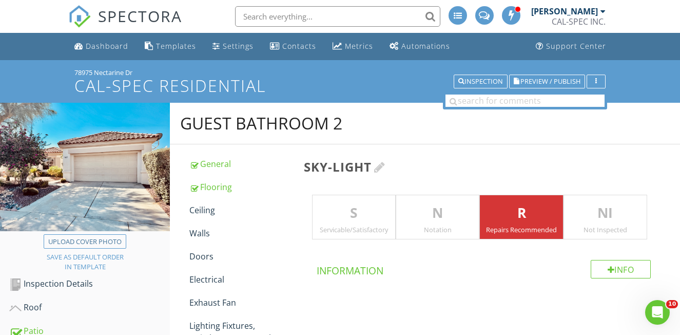
click at [384, 169] on div at bounding box center [379, 167] width 11 height 12
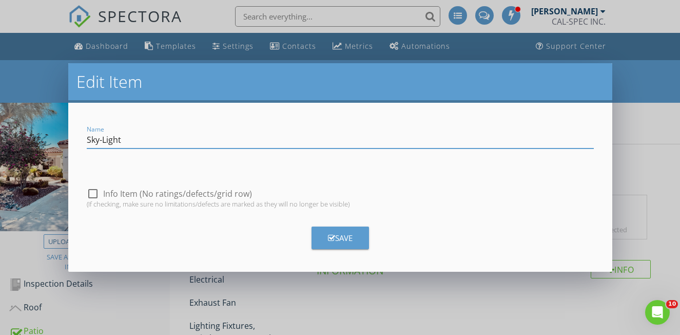
drag, startPoint x: 134, startPoint y: 138, endPoint x: 80, endPoint y: 141, distance: 54.0
click at [81, 141] on div "Name Sky-Light" at bounding box center [341, 140] width 520 height 35
type input "Shower-Head"
drag, startPoint x: 391, startPoint y: 228, endPoint x: 373, endPoint y: 234, distance: 18.2
click at [390, 228] on div "Save" at bounding box center [341, 233] width 520 height 31
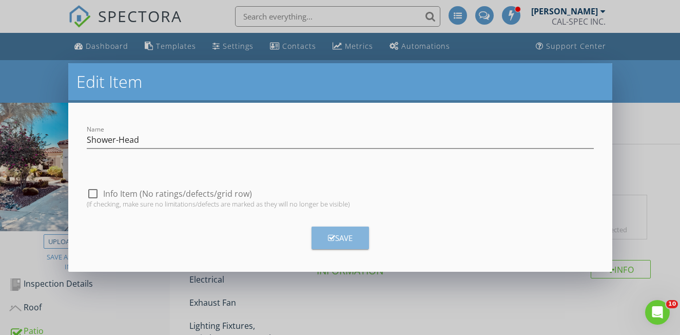
click at [346, 236] on div "Save" at bounding box center [340, 238] width 25 height 12
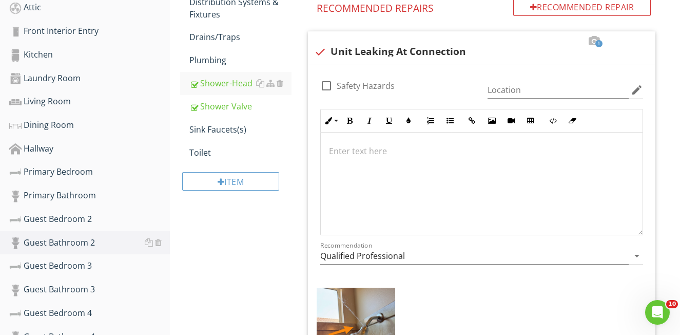
scroll to position [367, 0]
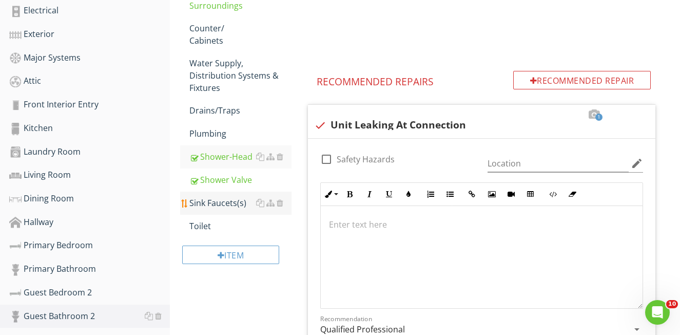
click at [228, 202] on div "Sink Faucets(s)" at bounding box center [240, 203] width 102 height 12
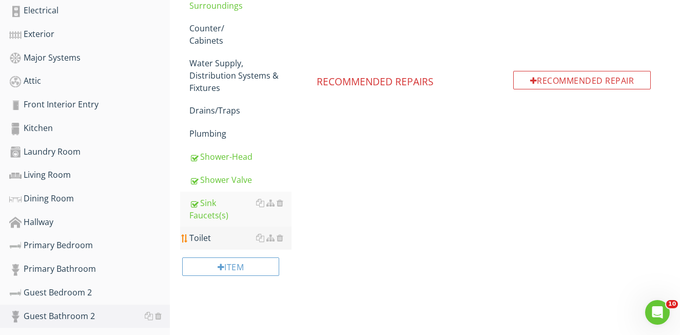
click at [218, 223] on link "Sink Faucets(s)" at bounding box center [240, 208] width 102 height 35
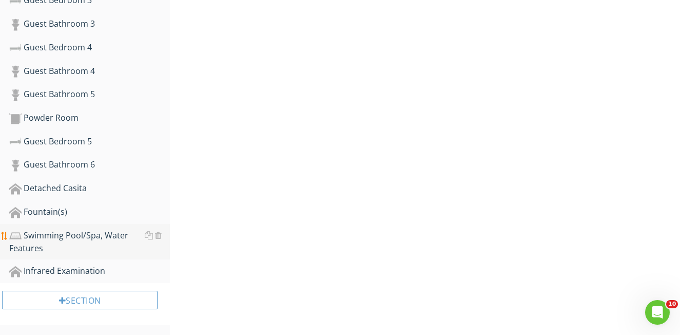
scroll to position [706, 0]
click at [158, 233] on div at bounding box center [158, 235] width 7 height 8
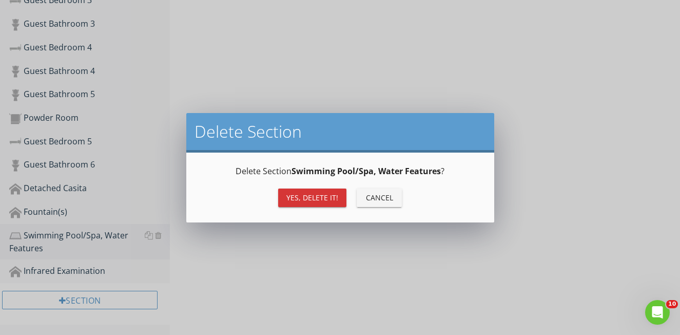
click at [309, 199] on div "Yes, Delete it!" at bounding box center [312, 197] width 52 height 11
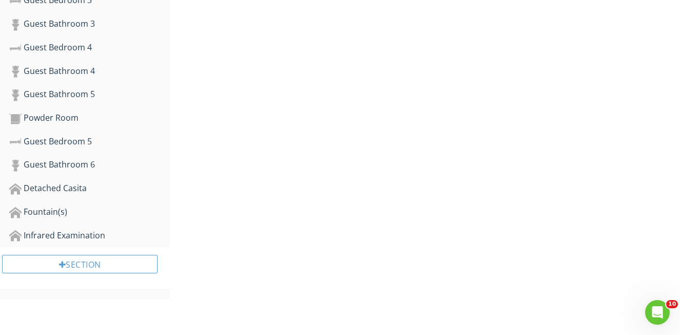
scroll to position [670, 0]
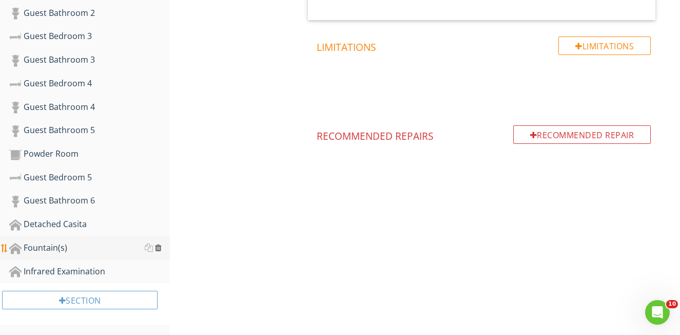
click at [160, 244] on div at bounding box center [158, 247] width 7 height 8
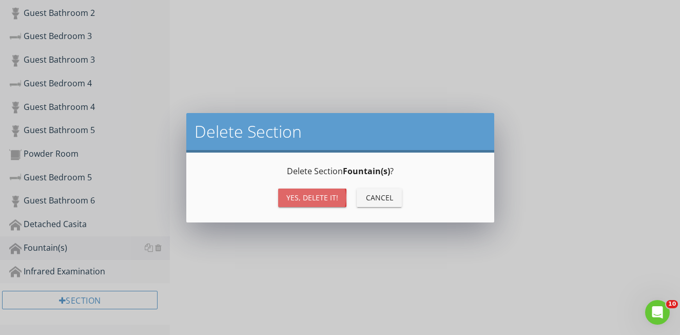
click at [286, 199] on button "Yes, Delete it!" at bounding box center [312, 197] width 68 height 18
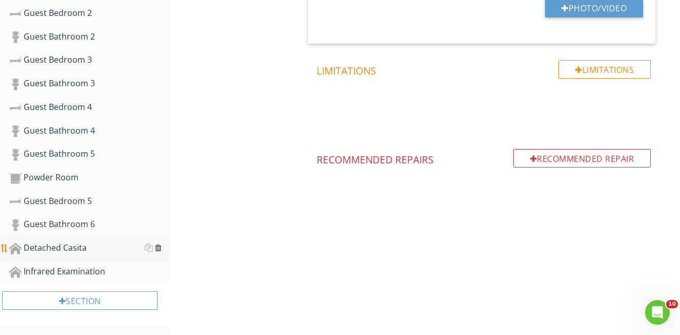
click at [160, 246] on div at bounding box center [158, 247] width 7 height 8
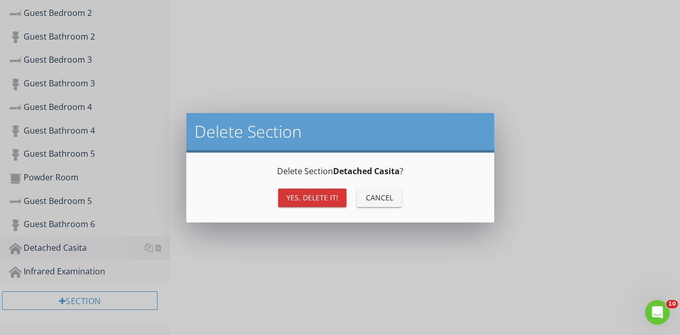
click at [301, 197] on div "Yes, Delete it!" at bounding box center [312, 197] width 52 height 11
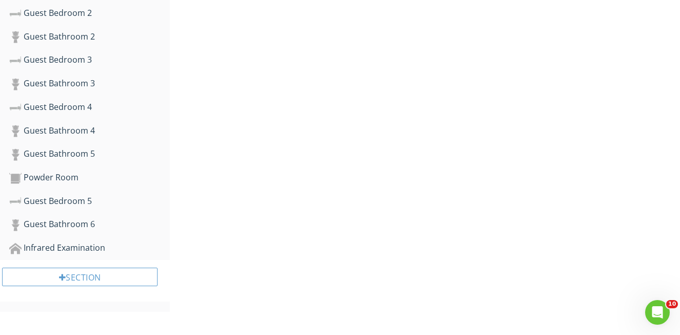
scroll to position [623, 0]
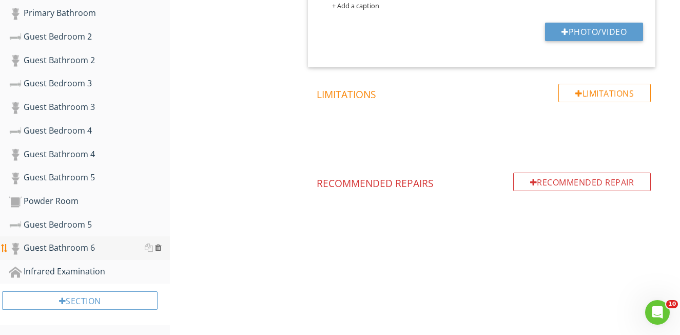
click at [158, 247] on div at bounding box center [158, 247] width 7 height 8
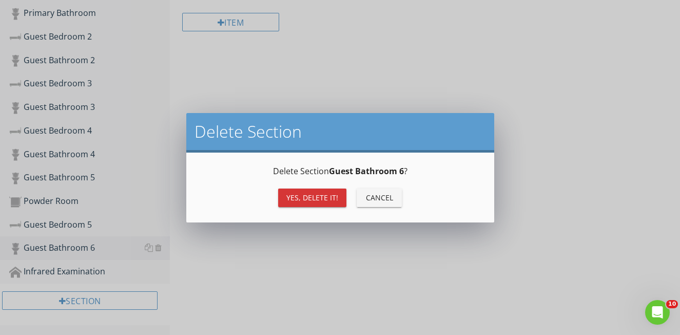
drag, startPoint x: 319, startPoint y: 197, endPoint x: 280, endPoint y: 206, distance: 40.6
click at [319, 197] on div "Yes, Delete it!" at bounding box center [312, 197] width 52 height 11
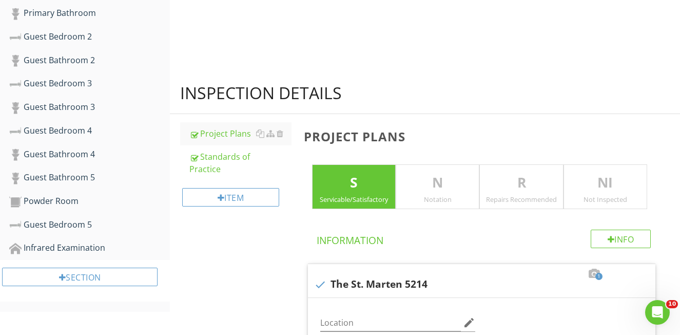
scroll to position [600, 0]
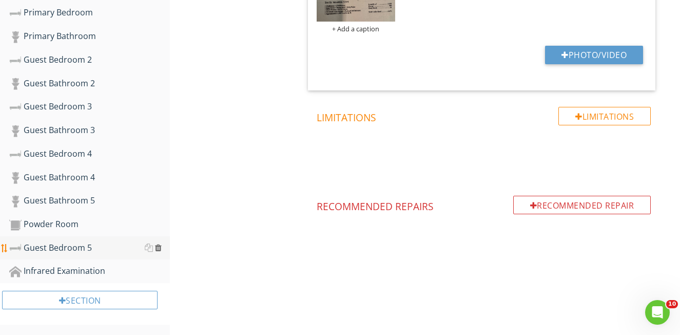
click at [160, 246] on div at bounding box center [158, 247] width 7 height 8
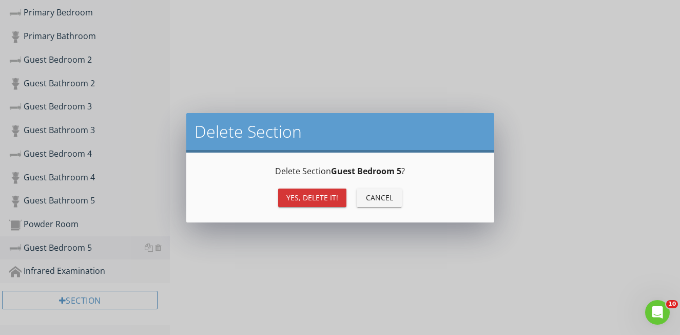
click at [303, 195] on div "Yes, Delete it!" at bounding box center [312, 197] width 52 height 11
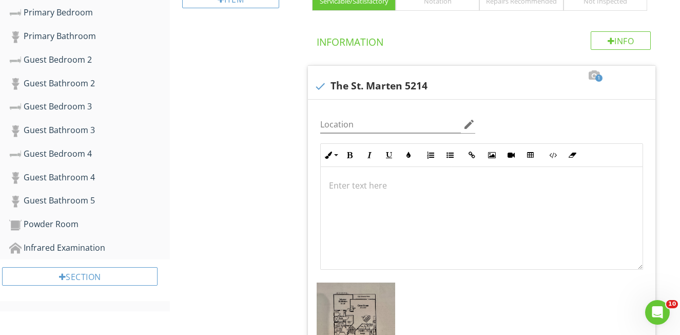
scroll to position [576, 0]
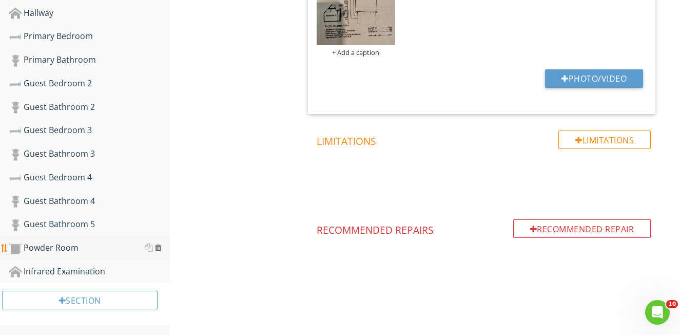
click at [159, 246] on div at bounding box center [158, 247] width 7 height 8
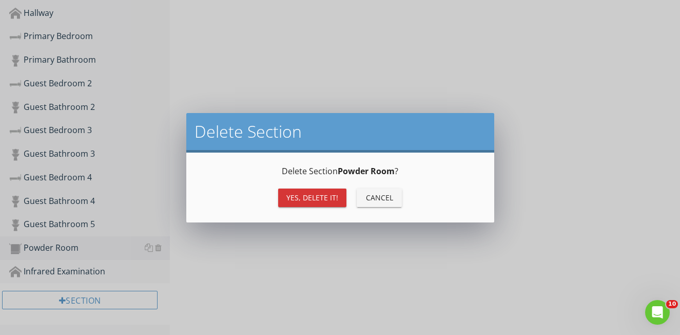
click at [312, 197] on div "Yes, Delete it!" at bounding box center [312, 197] width 52 height 11
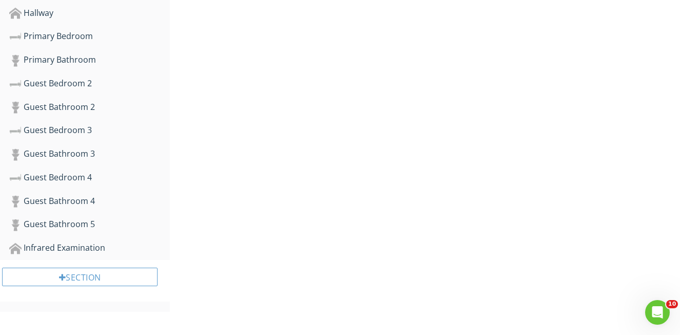
scroll to position [552, 0]
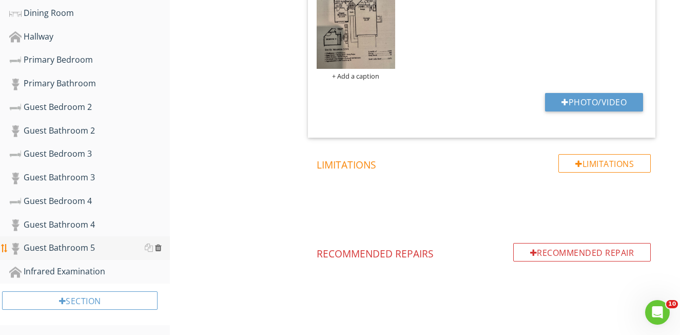
click at [159, 247] on div at bounding box center [158, 247] width 7 height 8
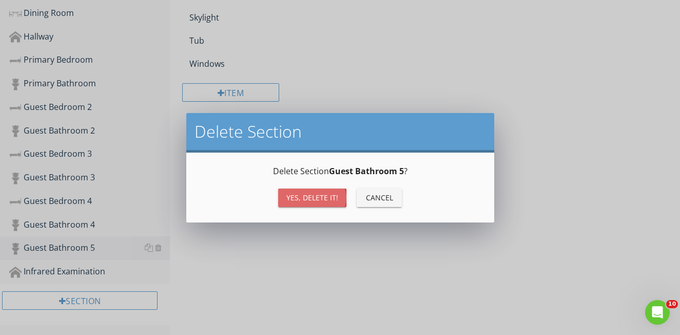
drag, startPoint x: 320, startPoint y: 200, endPoint x: 310, endPoint y: 204, distance: 11.1
click at [320, 200] on div "Yes, Delete it!" at bounding box center [312, 197] width 52 height 11
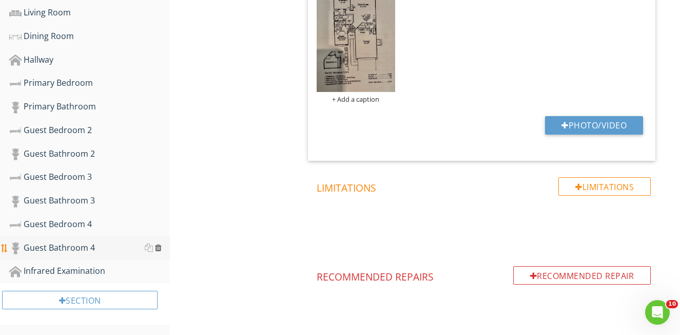
click at [158, 247] on div at bounding box center [158, 247] width 7 height 8
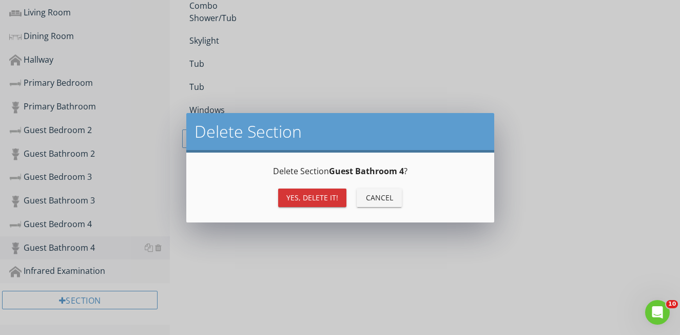
click at [296, 198] on div "Yes, Delete it!" at bounding box center [312, 197] width 52 height 11
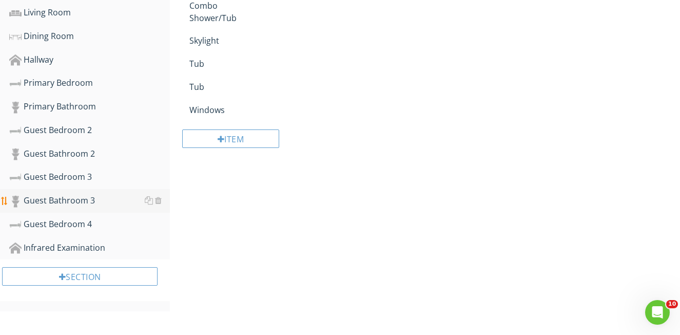
scroll to position [506, 0]
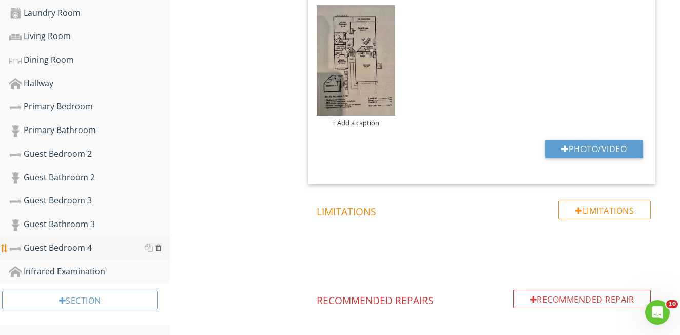
click at [160, 246] on div at bounding box center [158, 247] width 7 height 8
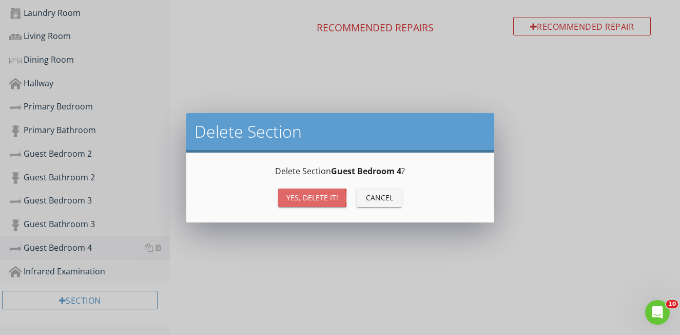
click at [293, 198] on div "Yes, Delete it!" at bounding box center [312, 197] width 52 height 11
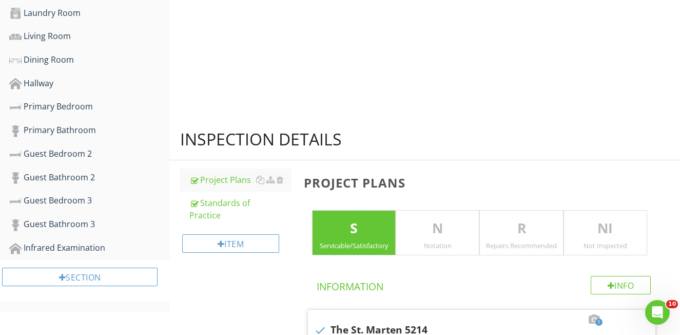
scroll to position [482, 0]
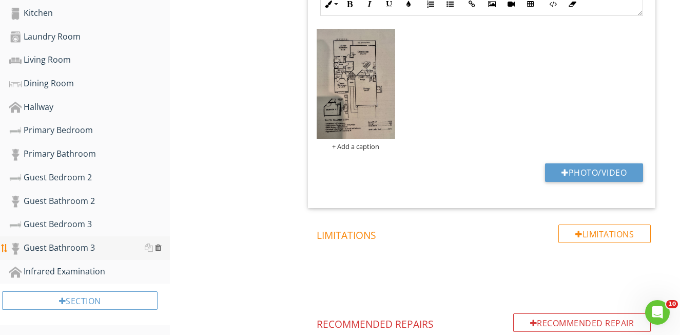
click at [157, 246] on div at bounding box center [158, 247] width 7 height 8
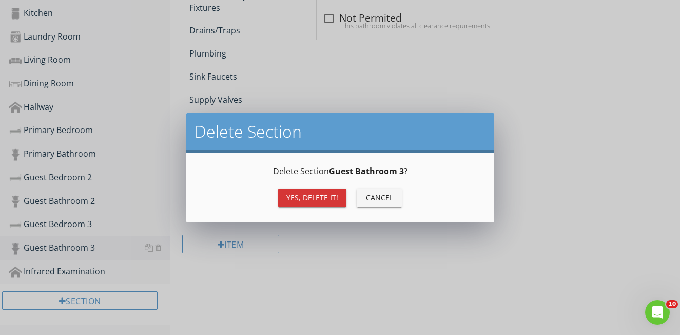
click at [284, 198] on button "Yes, Delete it!" at bounding box center [312, 197] width 68 height 18
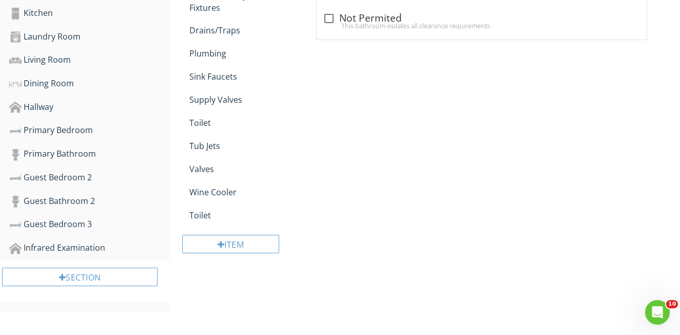
scroll to position [458, 0]
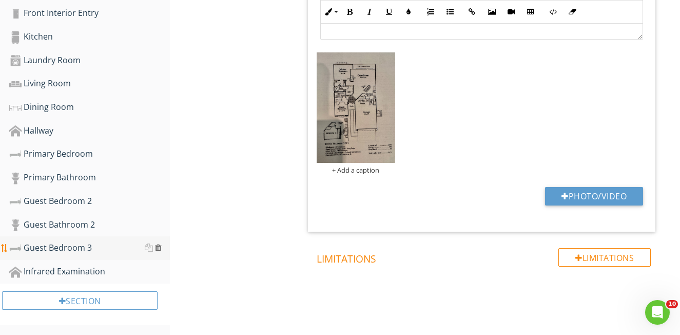
click at [158, 247] on div at bounding box center [158, 247] width 7 height 8
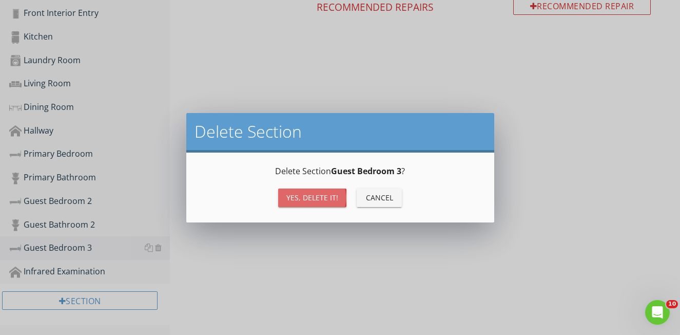
click at [296, 203] on button "Yes, Delete it!" at bounding box center [312, 197] width 68 height 18
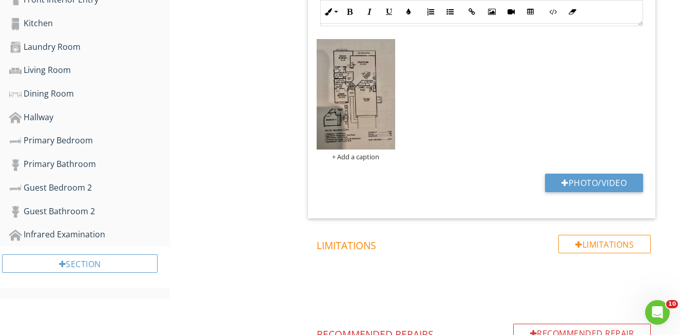
scroll to position [475, 0]
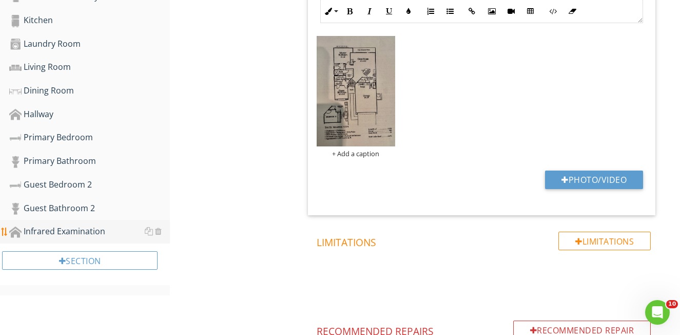
click at [76, 234] on div "Infrared Examination" at bounding box center [89, 231] width 161 height 13
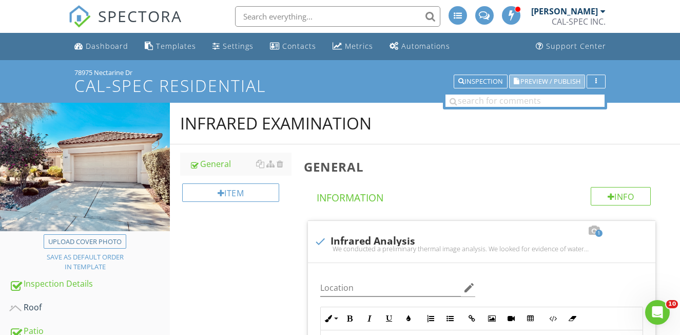
click at [534, 79] on span "Preview / Publish" at bounding box center [551, 81] width 60 height 7
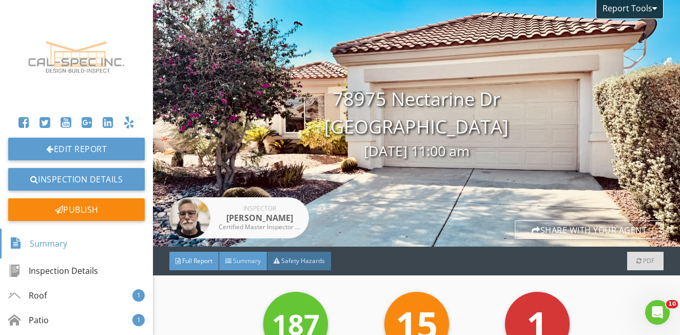
click at [240, 264] on span "Summary" at bounding box center [247, 260] width 28 height 9
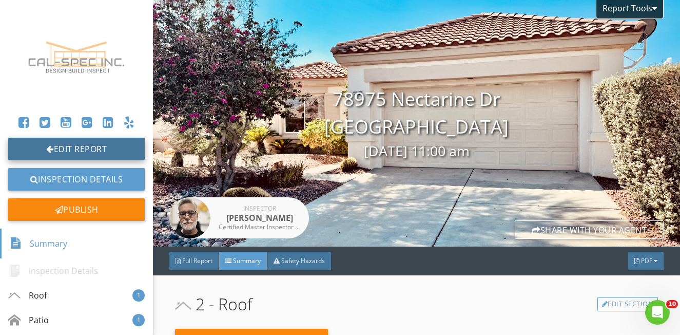
click at [99, 149] on link "Edit Report" at bounding box center [76, 149] width 137 height 23
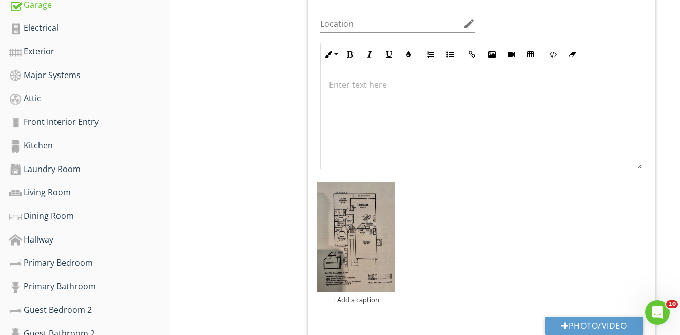
scroll to position [351, 0]
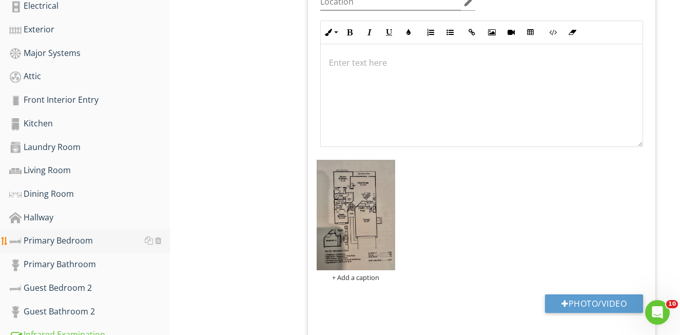
click at [61, 243] on div "Primary Bedroom" at bounding box center [89, 240] width 161 height 13
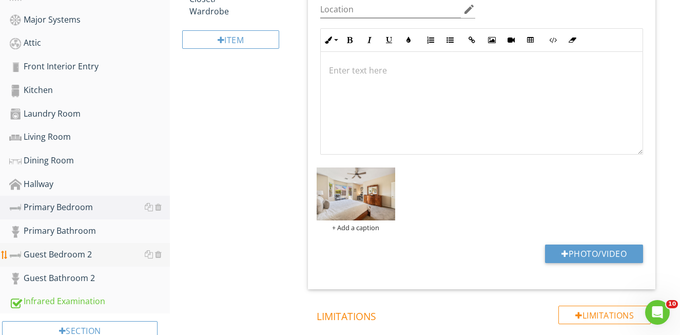
scroll to position [392, 0]
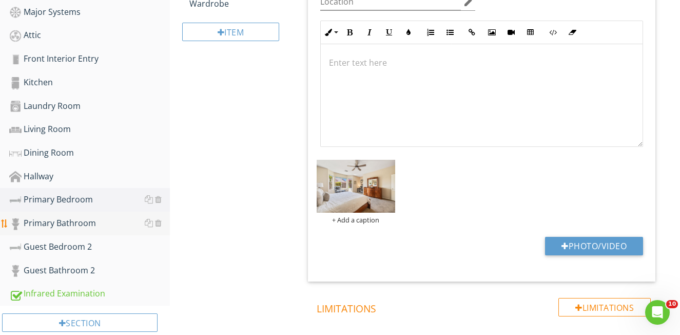
click at [61, 226] on div "Primary Bathroom" at bounding box center [89, 223] width 161 height 13
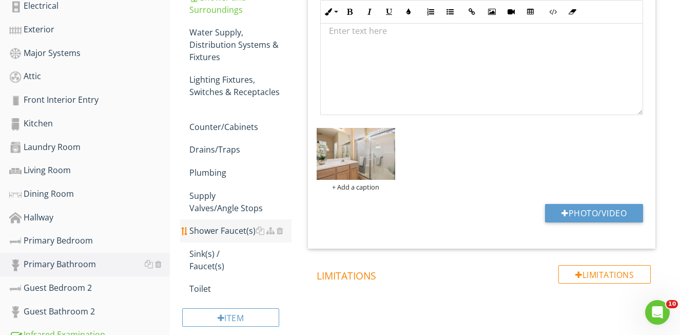
scroll to position [352, 0]
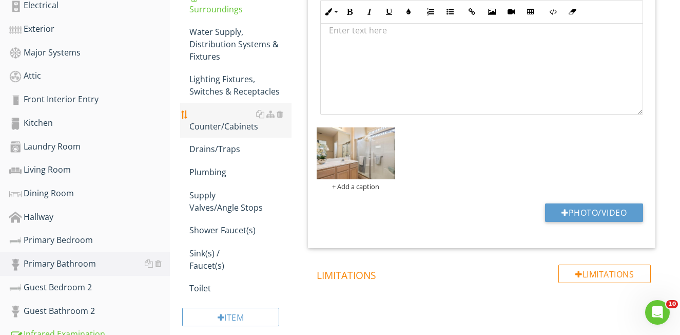
click at [236, 127] on div "Counter/Cabinets" at bounding box center [240, 120] width 102 height 25
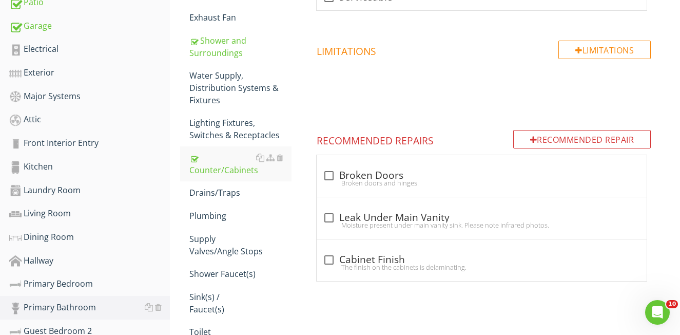
scroll to position [175, 0]
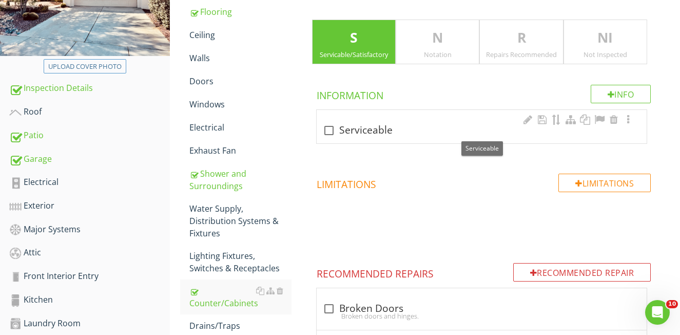
click at [331, 130] on div at bounding box center [328, 130] width 17 height 17
checkbox input "true"
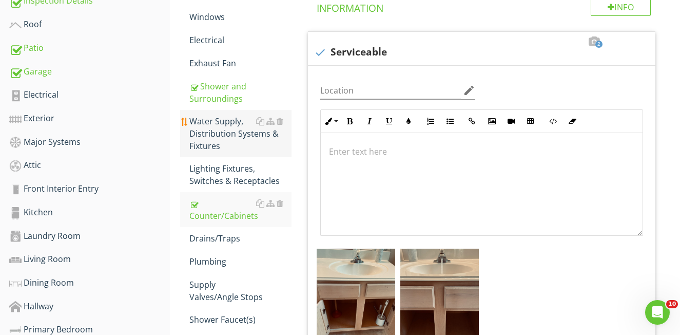
scroll to position [261, 0]
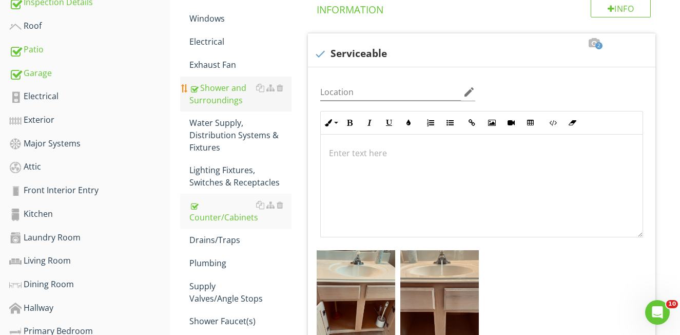
click at [228, 103] on div "Shower and Surroundings" at bounding box center [240, 94] width 102 height 25
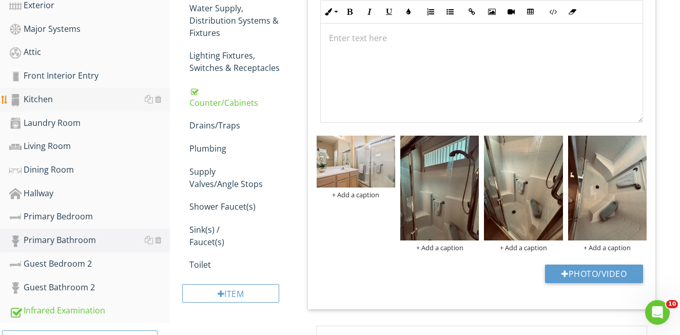
scroll to position [449, 0]
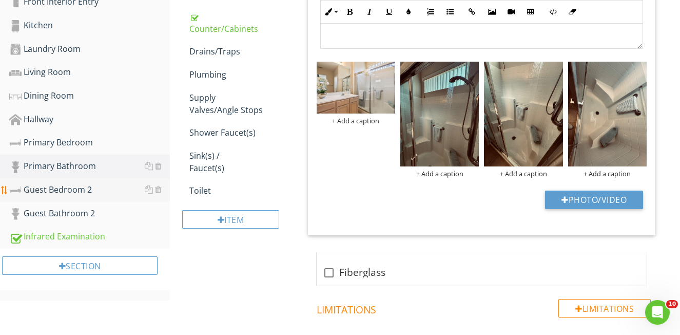
click at [49, 194] on div "Guest Bedroom 2" at bounding box center [89, 189] width 161 height 13
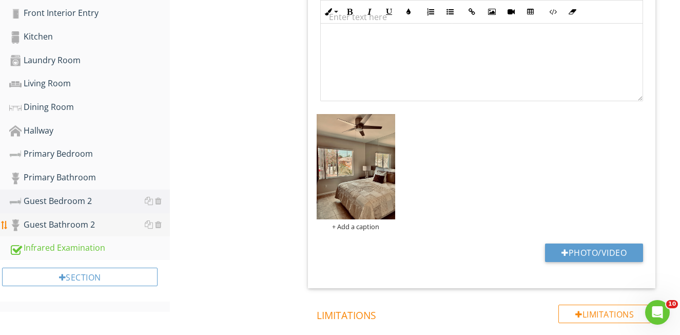
scroll to position [438, 0]
click at [97, 223] on div "Guest Bathroom 2" at bounding box center [89, 224] width 161 height 13
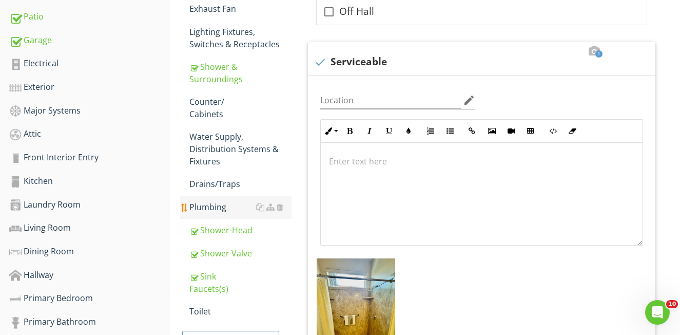
scroll to position [263, 0]
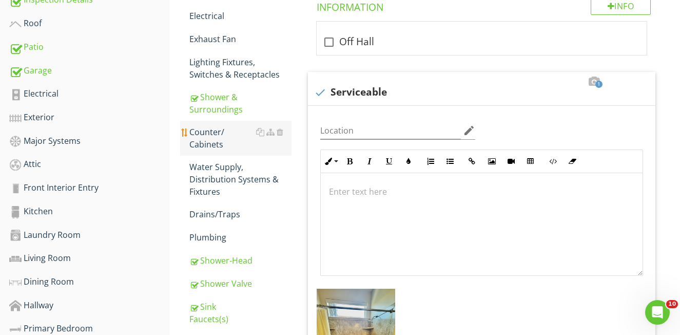
click at [208, 142] on div "Counter/ Cabinets" at bounding box center [240, 138] width 102 height 25
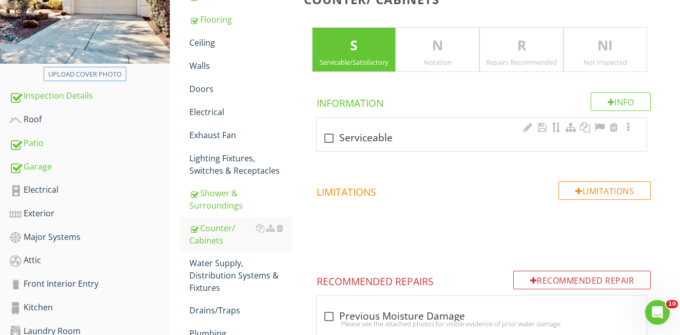
scroll to position [81, 0]
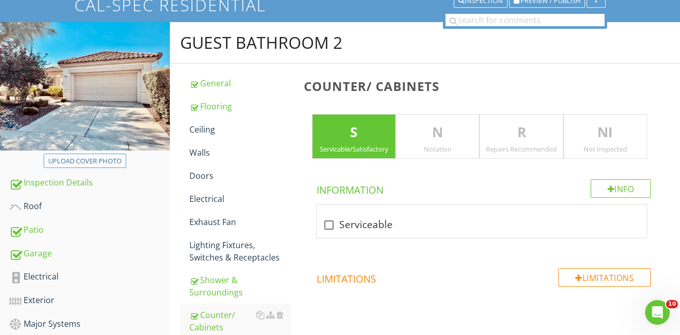
click at [435, 142] on div "N Notation" at bounding box center [438, 136] width 84 height 45
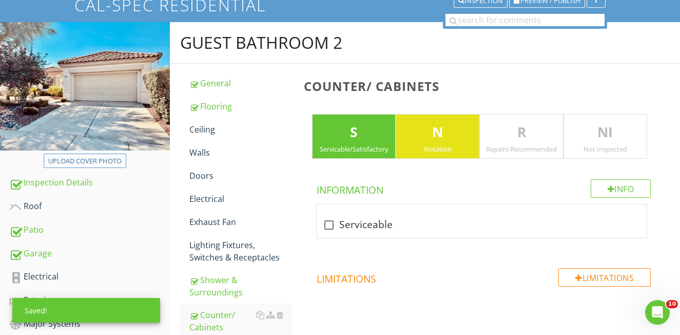
click at [375, 151] on div "Servicable/Satisfactory" at bounding box center [354, 149] width 83 height 8
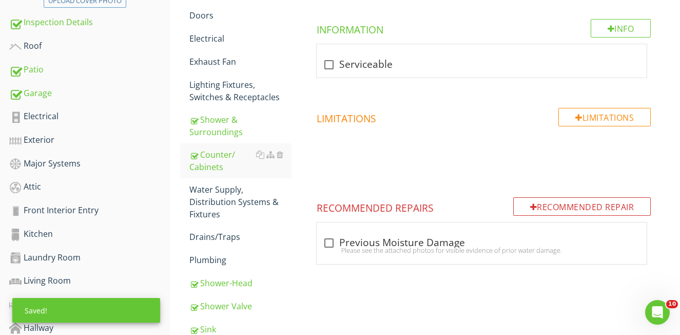
scroll to position [243, 0]
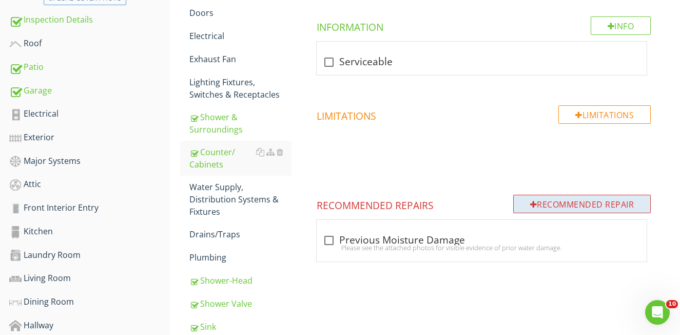
click at [555, 206] on div "Recommended Repair" at bounding box center [582, 204] width 138 height 18
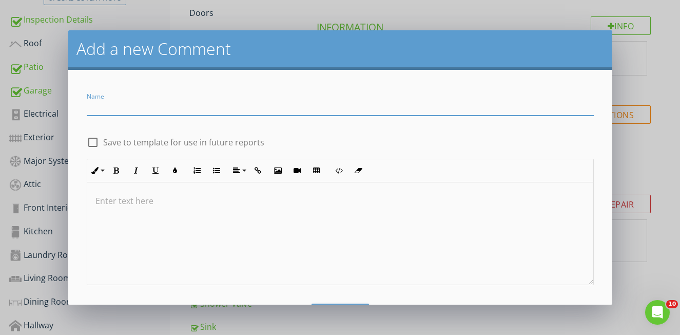
click at [122, 111] on input "Name" at bounding box center [340, 107] width 507 height 17
type input "Cosmetic Damage From Liquid Stored Bottles"
click at [183, 211] on div at bounding box center [340, 233] width 506 height 103
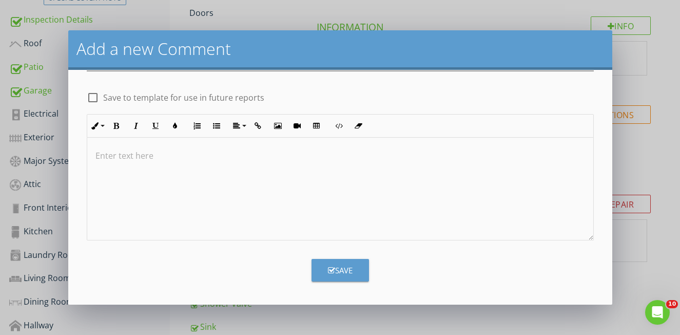
scroll to position [45, 0]
click at [341, 275] on div "Save" at bounding box center [340, 270] width 25 height 12
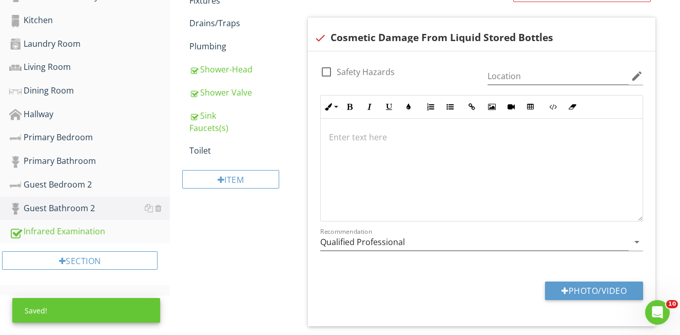
scroll to position [464, 0]
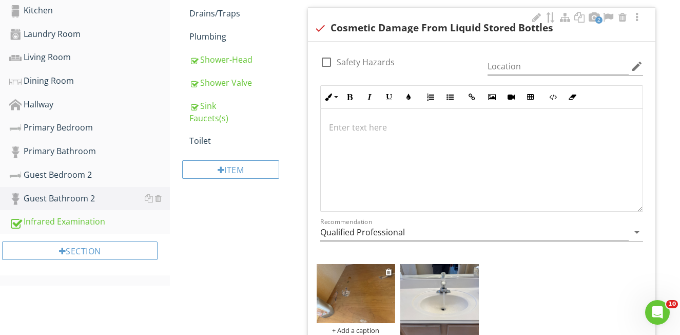
click at [382, 295] on img at bounding box center [356, 293] width 79 height 59
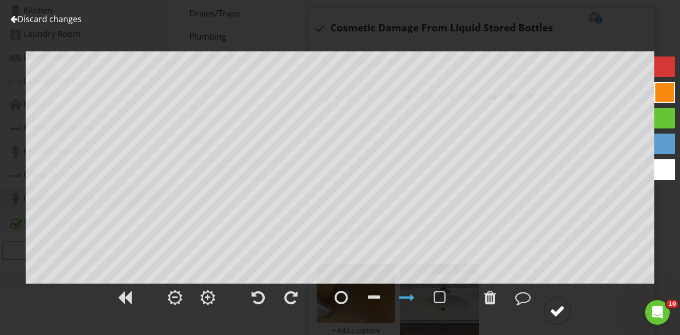
click at [552, 311] on div at bounding box center [557, 310] width 15 height 15
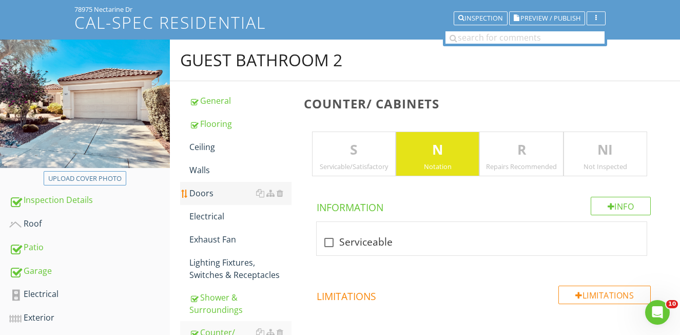
scroll to position [64, 0]
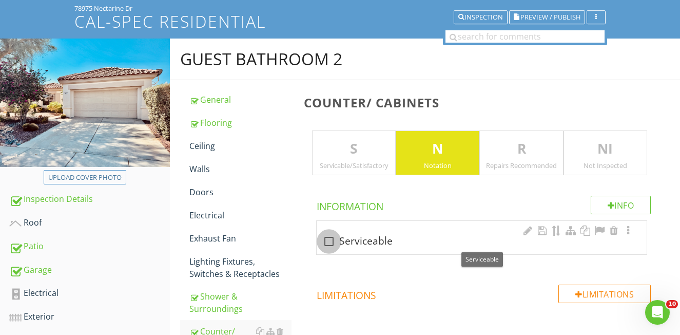
click at [331, 238] on div at bounding box center [328, 241] width 17 height 17
checkbox input "true"
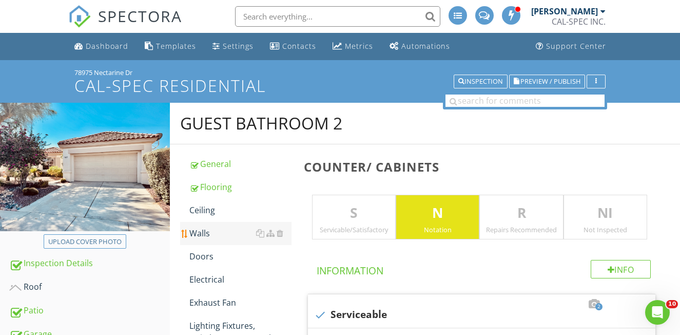
scroll to position [0, 0]
click at [219, 166] on div "General" at bounding box center [240, 164] width 102 height 12
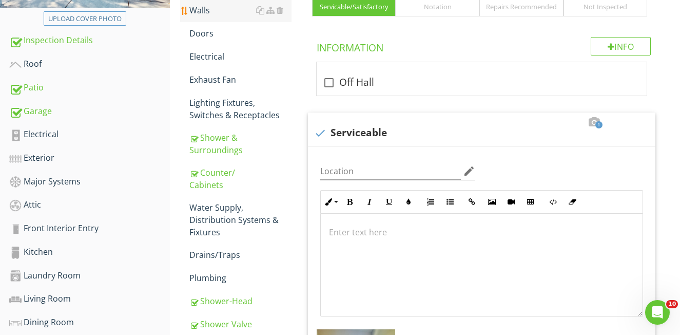
scroll to position [248, 0]
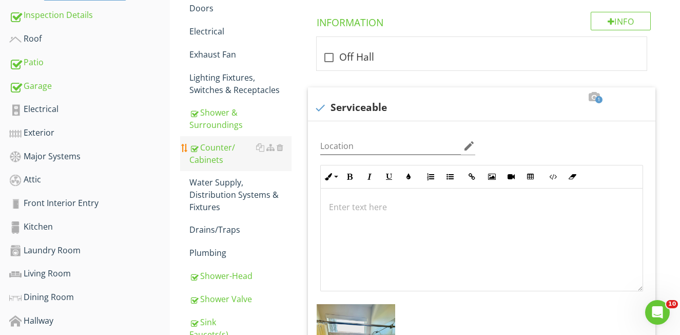
click at [210, 143] on div "Counter/ Cabinets" at bounding box center [240, 153] width 102 height 25
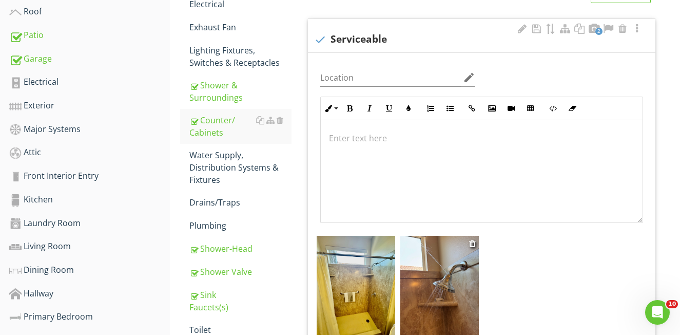
scroll to position [278, 0]
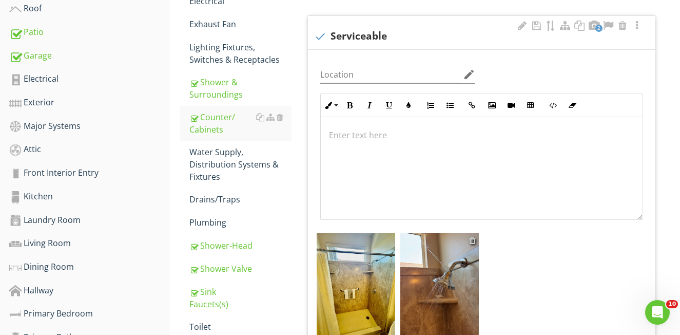
click at [475, 239] on div at bounding box center [472, 240] width 7 height 8
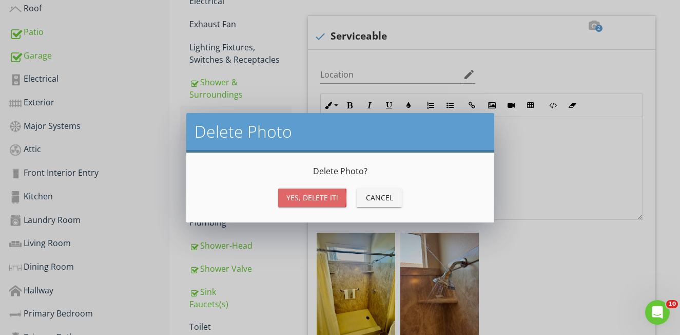
click at [329, 199] on div "Yes, Delete it!" at bounding box center [312, 197] width 52 height 11
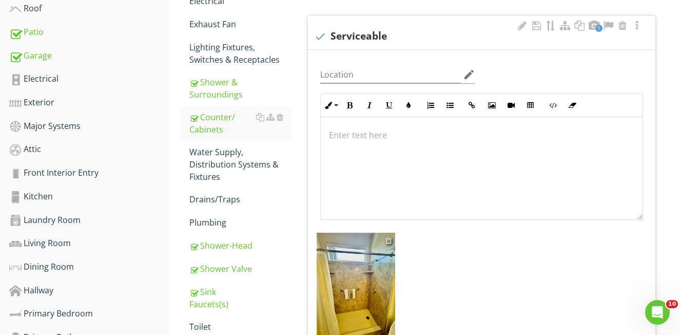
click at [390, 239] on div at bounding box center [389, 240] width 7 height 8
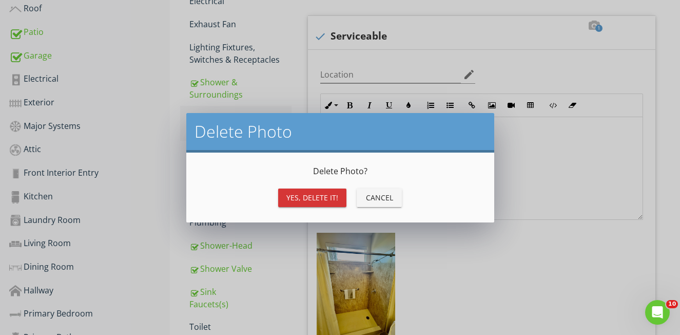
click at [326, 200] on div "Yes, Delete it!" at bounding box center [312, 197] width 52 height 11
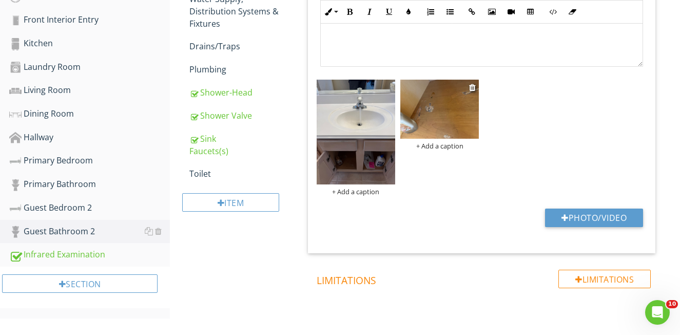
scroll to position [432, 0]
click at [446, 130] on img at bounding box center [439, 108] width 79 height 59
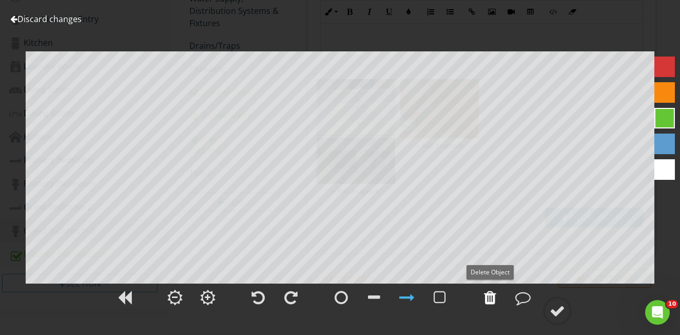
click at [486, 298] on div at bounding box center [490, 297] width 12 height 15
click at [658, 96] on div at bounding box center [665, 92] width 21 height 21
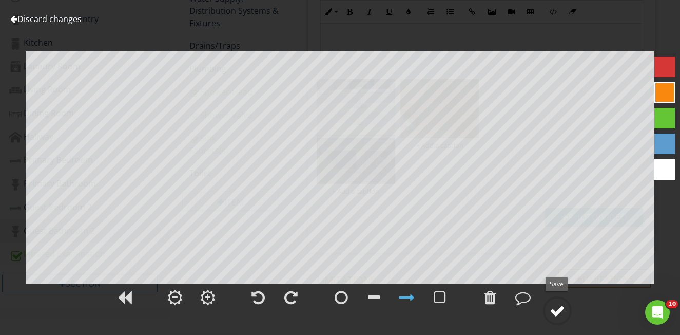
click at [556, 308] on div at bounding box center [557, 310] width 15 height 15
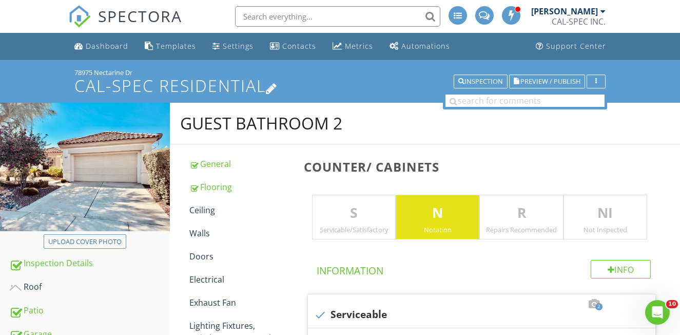
scroll to position [0, 0]
click at [546, 85] on span "Preview / Publish" at bounding box center [551, 81] width 60 height 7
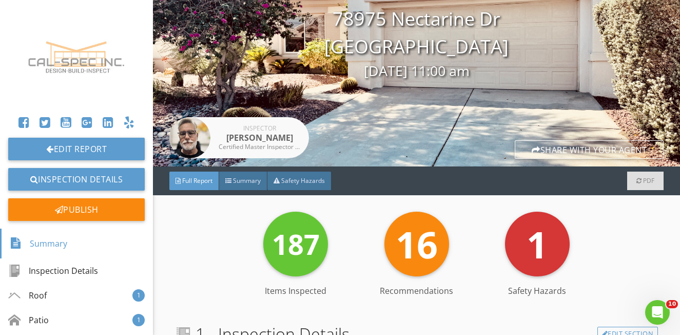
scroll to position [82, 0]
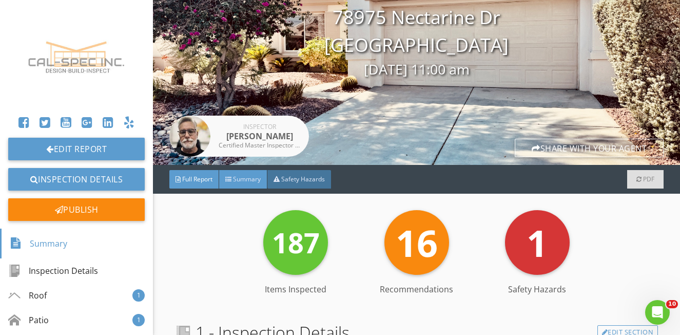
click at [243, 185] on div "Summary" at bounding box center [243, 179] width 48 height 18
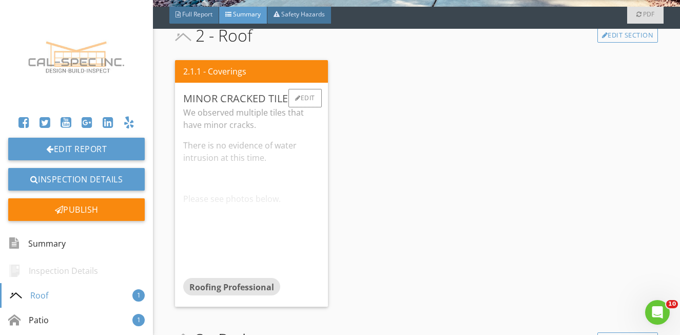
scroll to position [287, 0]
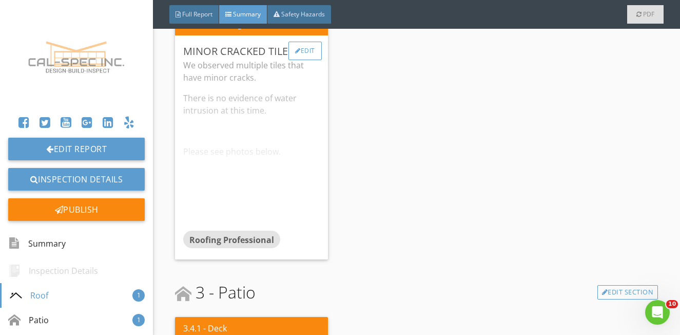
click at [305, 52] on div "Edit" at bounding box center [305, 51] width 33 height 18
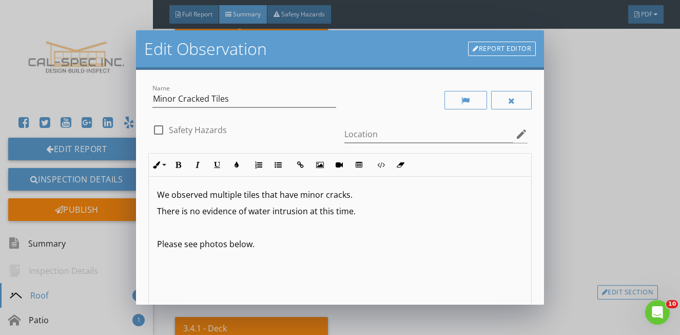
scroll to position [1, 0]
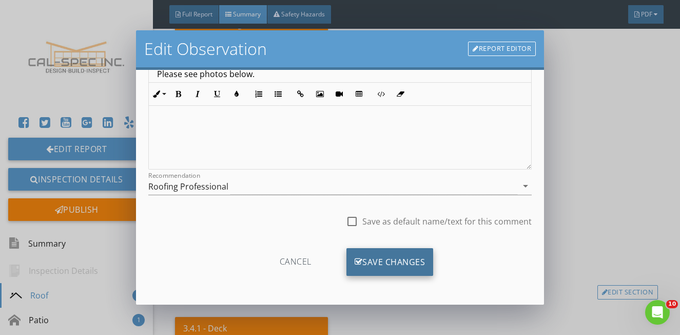
click at [409, 267] on div "Save Changes" at bounding box center [390, 262] width 87 height 28
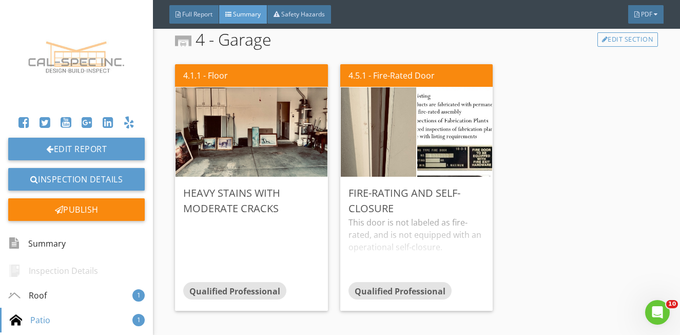
scroll to position [842, 0]
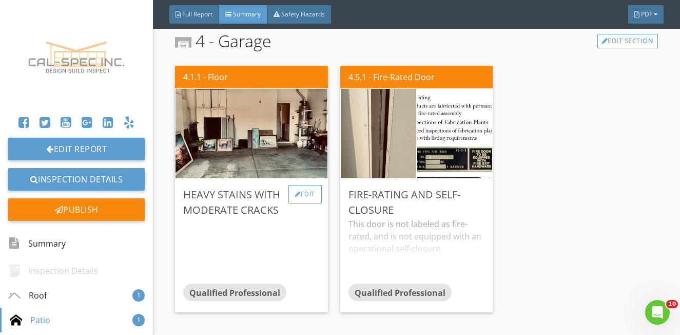
click at [300, 193] on div "Edit" at bounding box center [305, 194] width 33 height 18
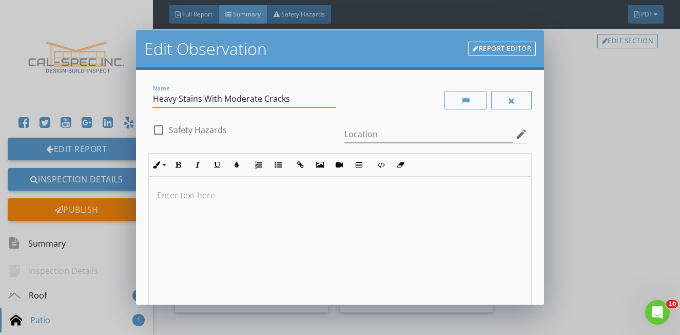
drag, startPoint x: 260, startPoint y: 101, endPoint x: 232, endPoint y: 101, distance: 28.2
click at [232, 101] on input "Heavy Stains With Moderate Cracks" at bounding box center [244, 98] width 184 height 17
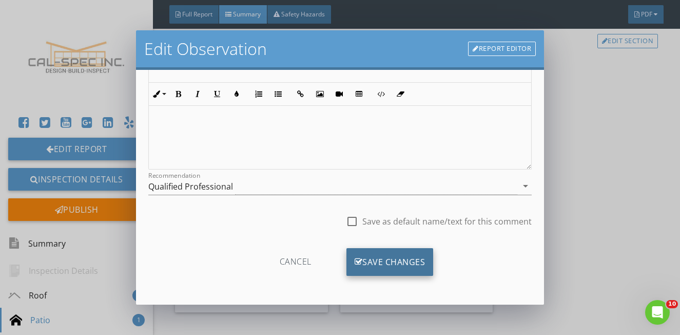
type input "Heavy Stains With Minor Cracks"
click at [396, 251] on div "Save Changes" at bounding box center [390, 262] width 87 height 28
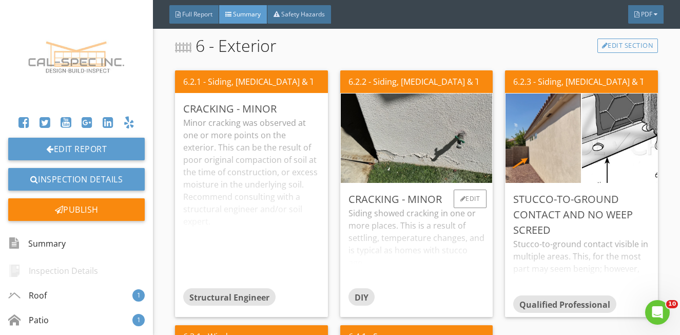
scroll to position [1446, 0]
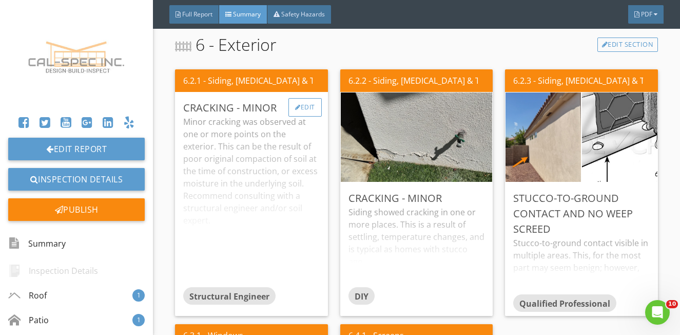
click at [301, 111] on div "Edit" at bounding box center [305, 107] width 33 height 18
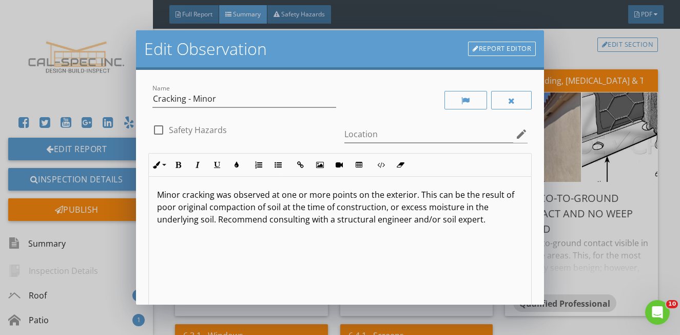
scroll to position [1, 0]
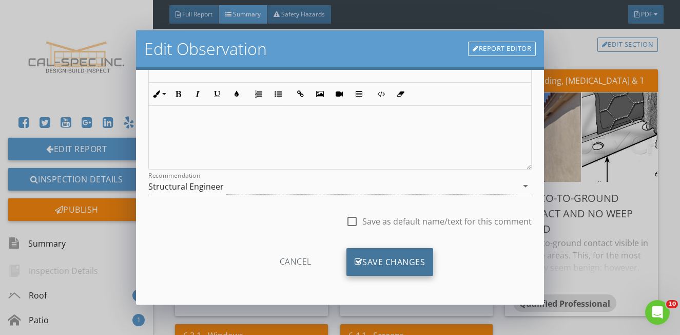
click at [412, 267] on div "Save Changes" at bounding box center [390, 262] width 87 height 28
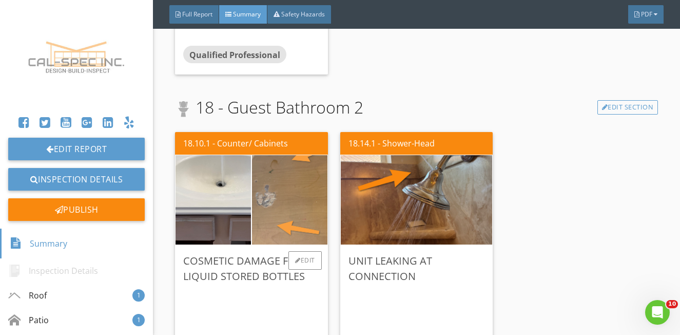
scroll to position [2525, 0]
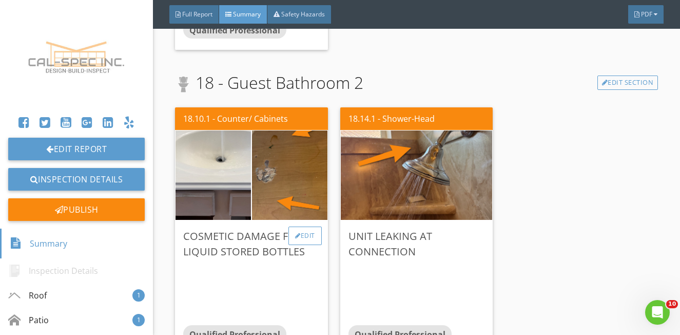
click at [305, 238] on div "Edit" at bounding box center [305, 235] width 33 height 18
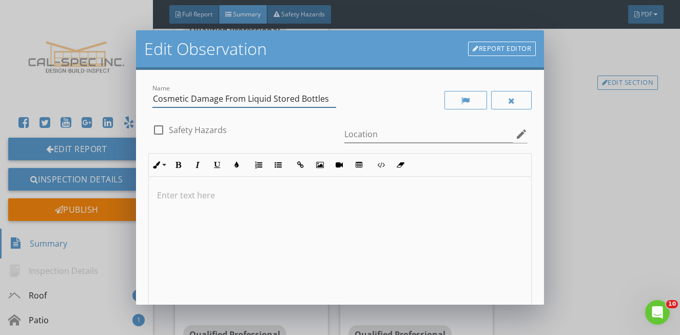
drag, startPoint x: 329, startPoint y: 100, endPoint x: 338, endPoint y: 98, distance: 10.0
click at [329, 100] on input "Cosmetic Damage From Liquid Stored Bottles" at bounding box center [244, 98] width 184 height 17
drag, startPoint x: 331, startPoint y: 97, endPoint x: 151, endPoint y: 102, distance: 179.7
click at [151, 102] on div "Name Cosmetic Damage From Liquid Stored Bottles" at bounding box center [244, 99] width 192 height 35
click at [209, 199] on p at bounding box center [340, 195] width 366 height 12
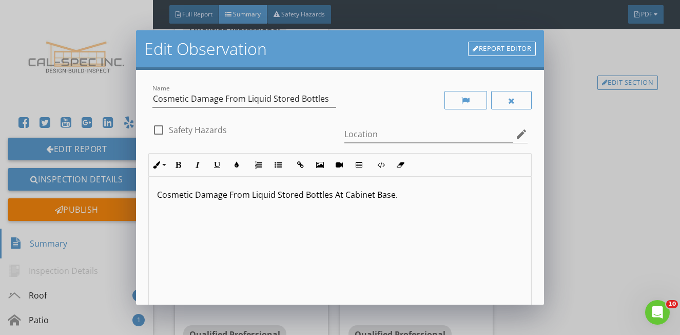
scroll to position [1, 0]
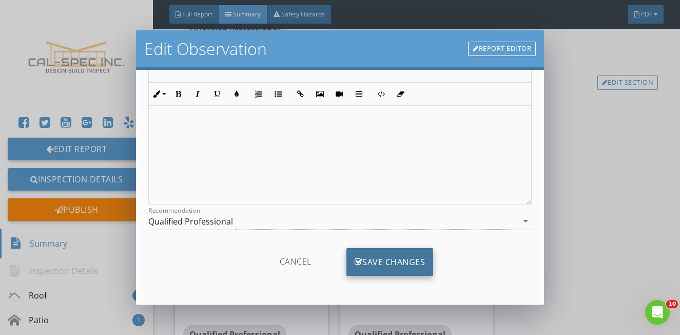
click at [378, 264] on div "Save Changes" at bounding box center [390, 262] width 87 height 28
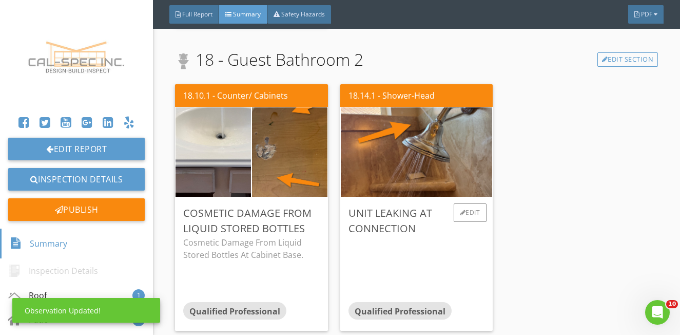
scroll to position [2549, 0]
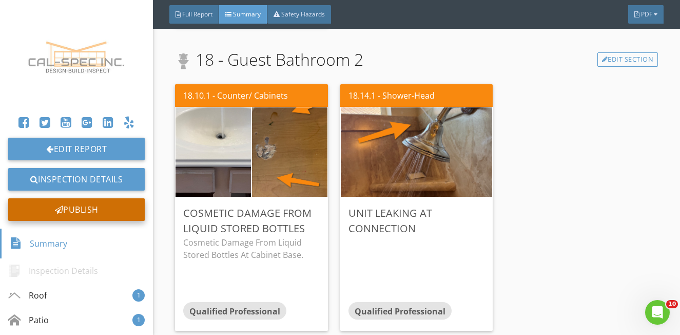
click at [116, 209] on div "Publish" at bounding box center [76, 209] width 137 height 23
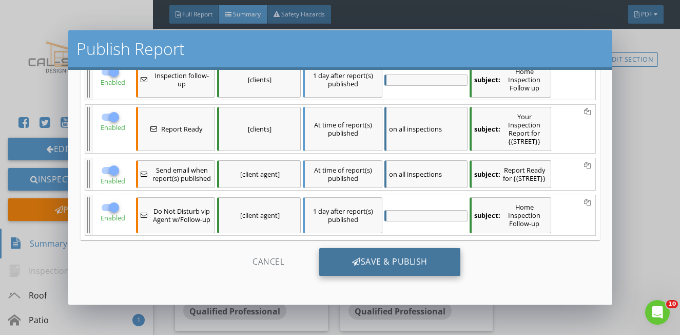
scroll to position [104, 0]
click at [389, 262] on div "Save & Publish" at bounding box center [389, 262] width 141 height 28
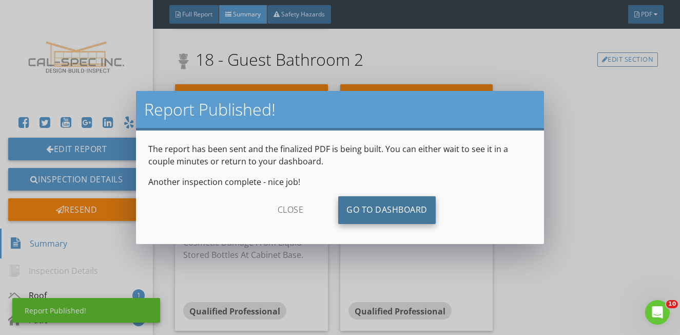
click at [381, 215] on link "Go To Dashboard" at bounding box center [387, 210] width 98 height 28
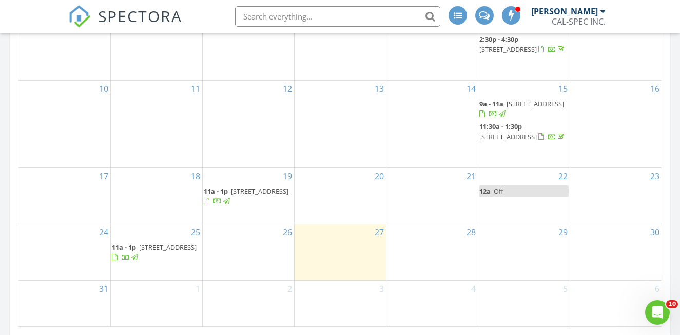
scroll to position [614, 0]
